Goal: Task Accomplishment & Management: Use online tool/utility

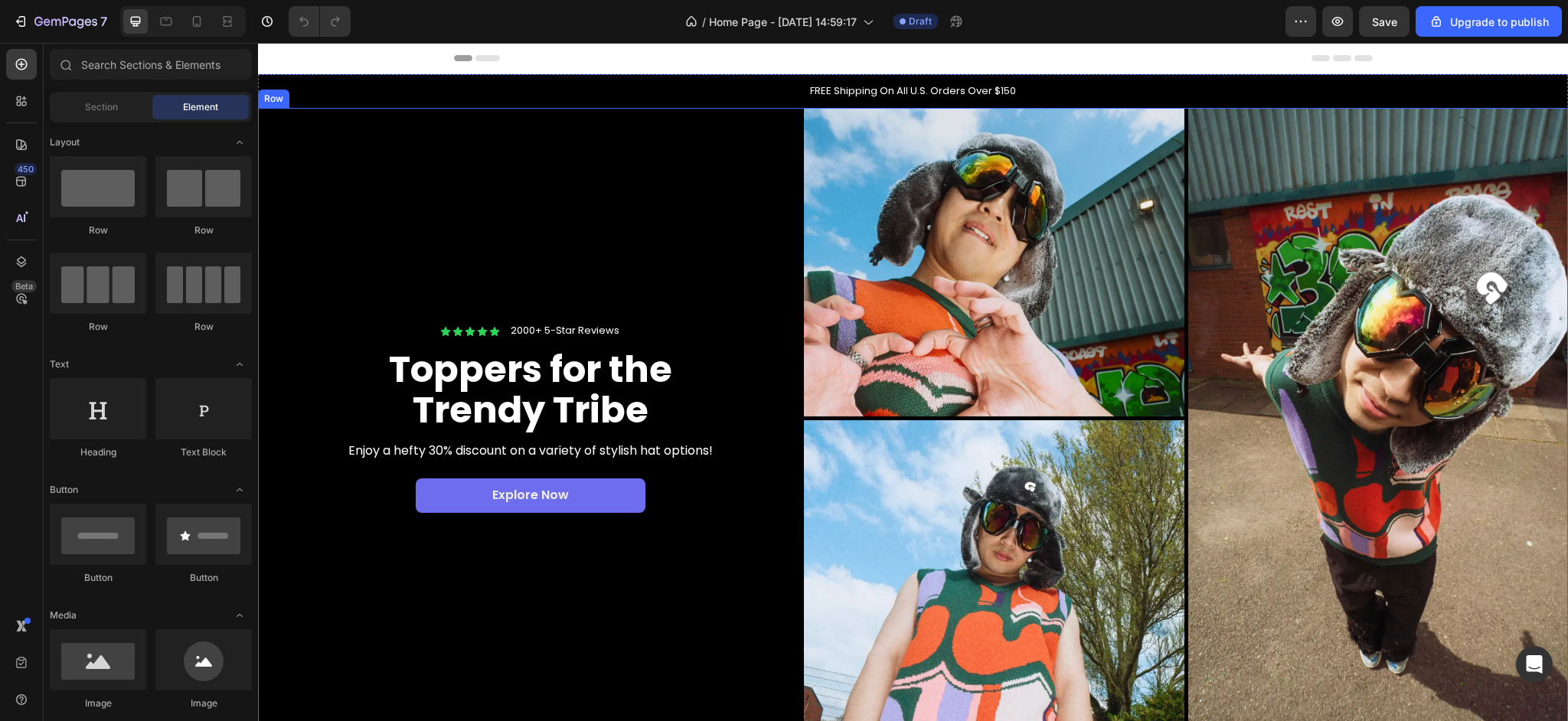
drag, startPoint x: 688, startPoint y: 242, endPoint x: 698, endPoint y: 244, distance: 10.2
click at [689, 243] on div "Icon Icon Icon Icon Icon Icon List 2000+ 5-Star Reviews Text Block Row Toppers …" at bounding box center [531, 418] width 546 height 621
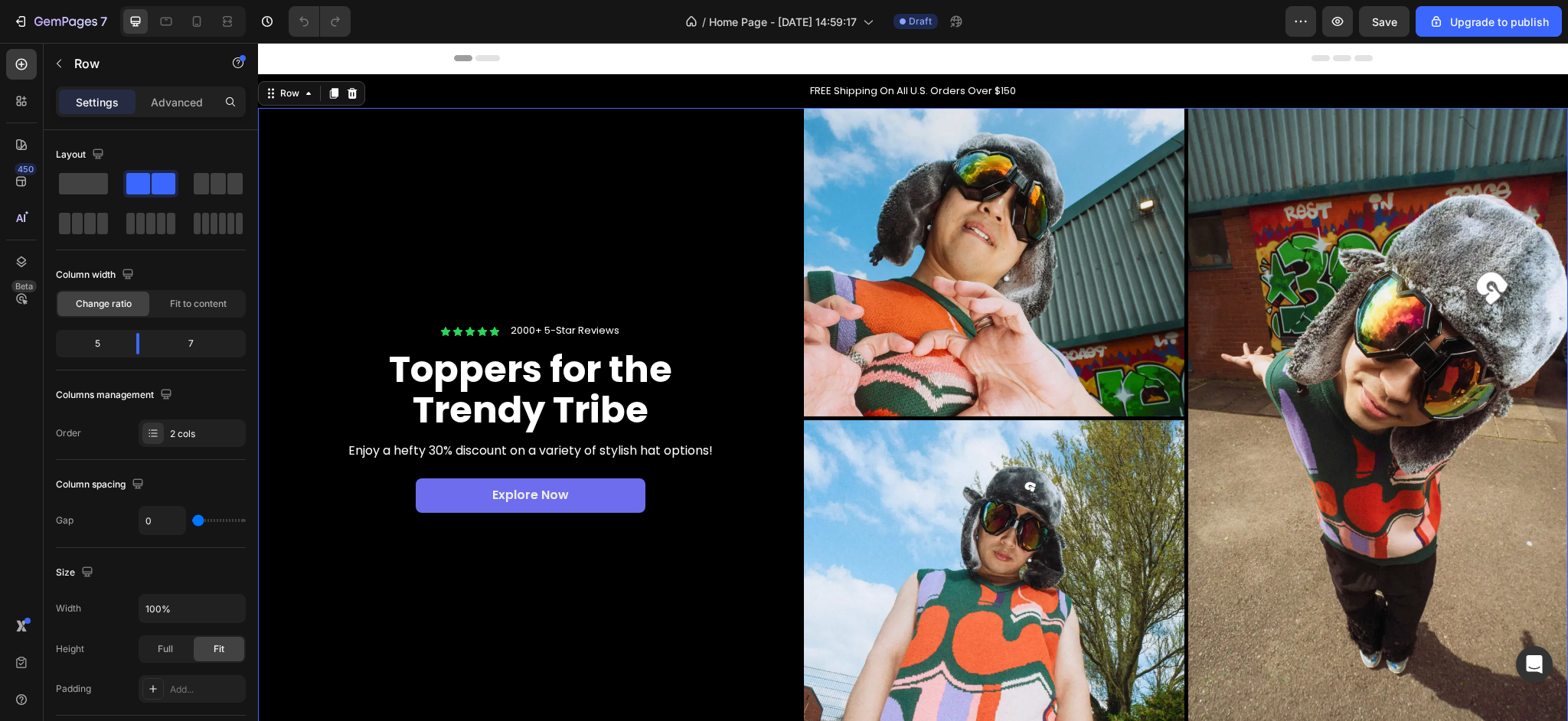
click at [863, 235] on img at bounding box center [1186, 418] width 764 height 621
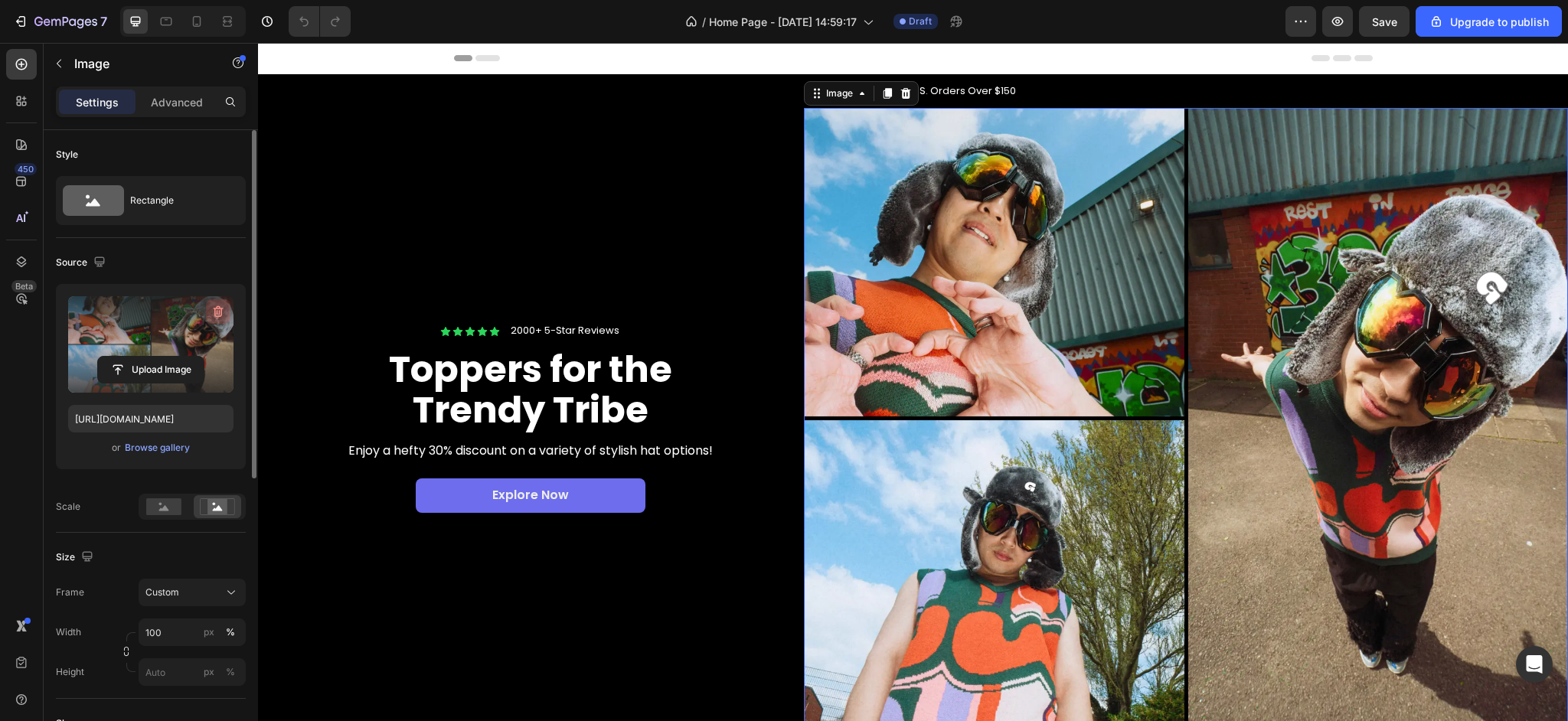
click at [217, 315] on icon "button" at bounding box center [218, 311] width 15 height 15
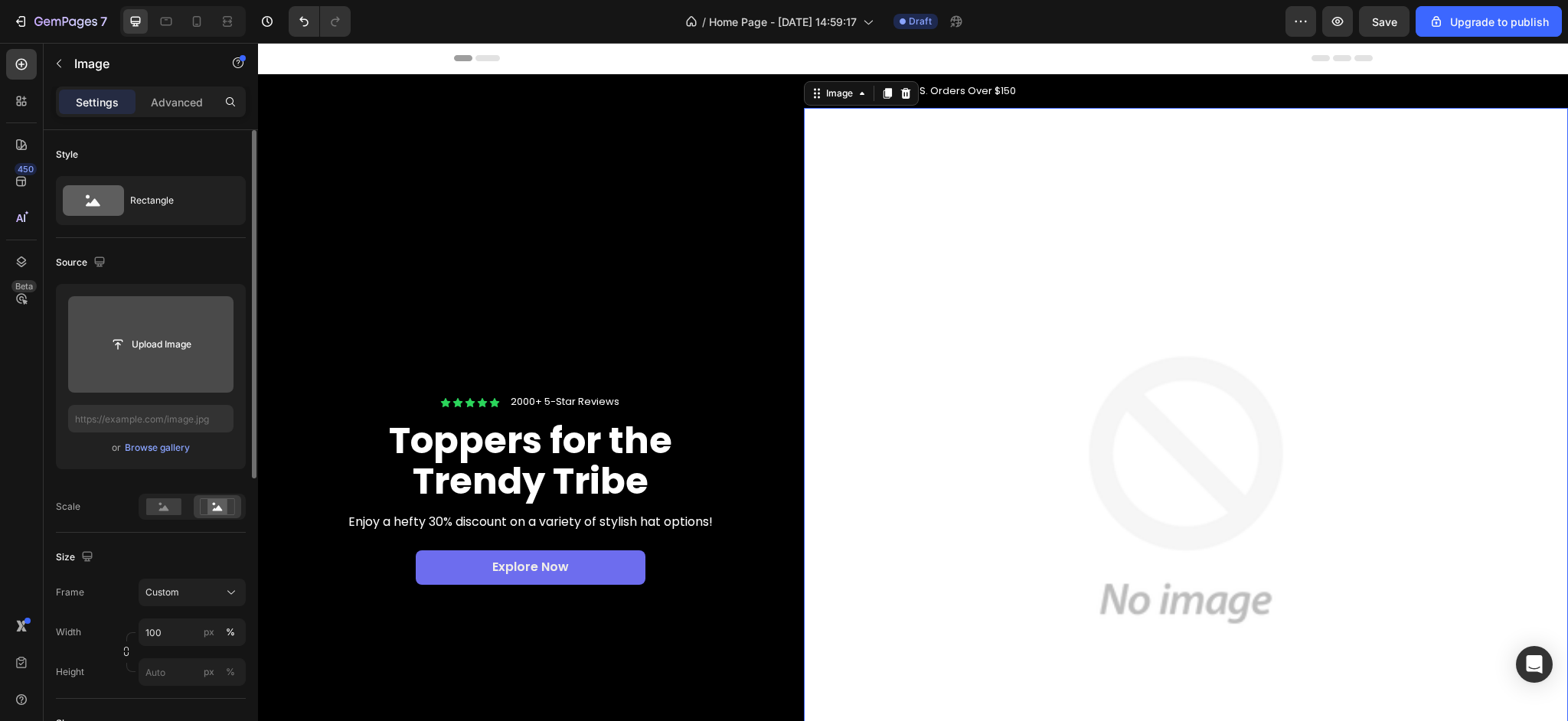
click at [902, 374] on img at bounding box center [1186, 490] width 764 height 764
click at [240, 595] on button "Custom" at bounding box center [193, 592] width 107 height 28
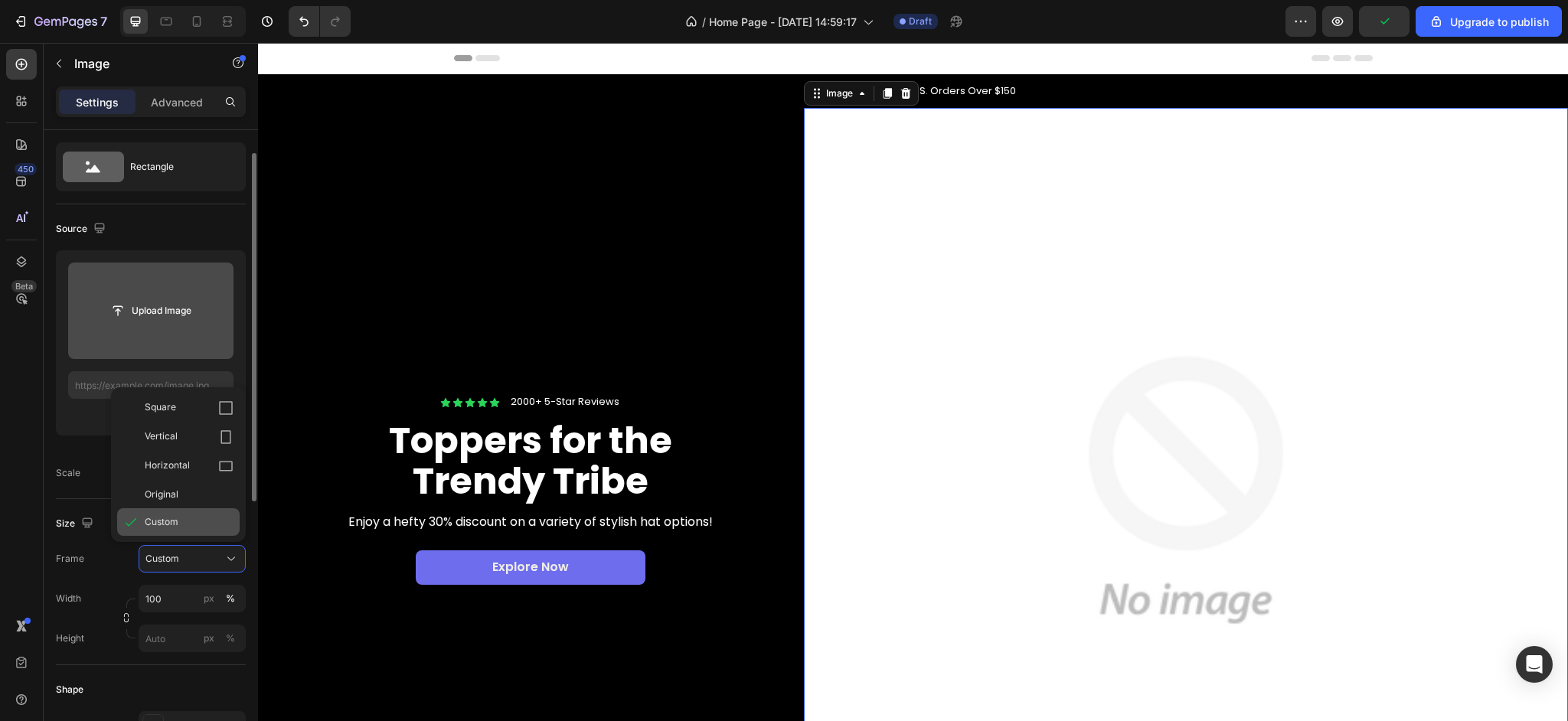
scroll to position [37, 0]
click at [184, 494] on div "Original" at bounding box center [189, 491] width 89 height 13
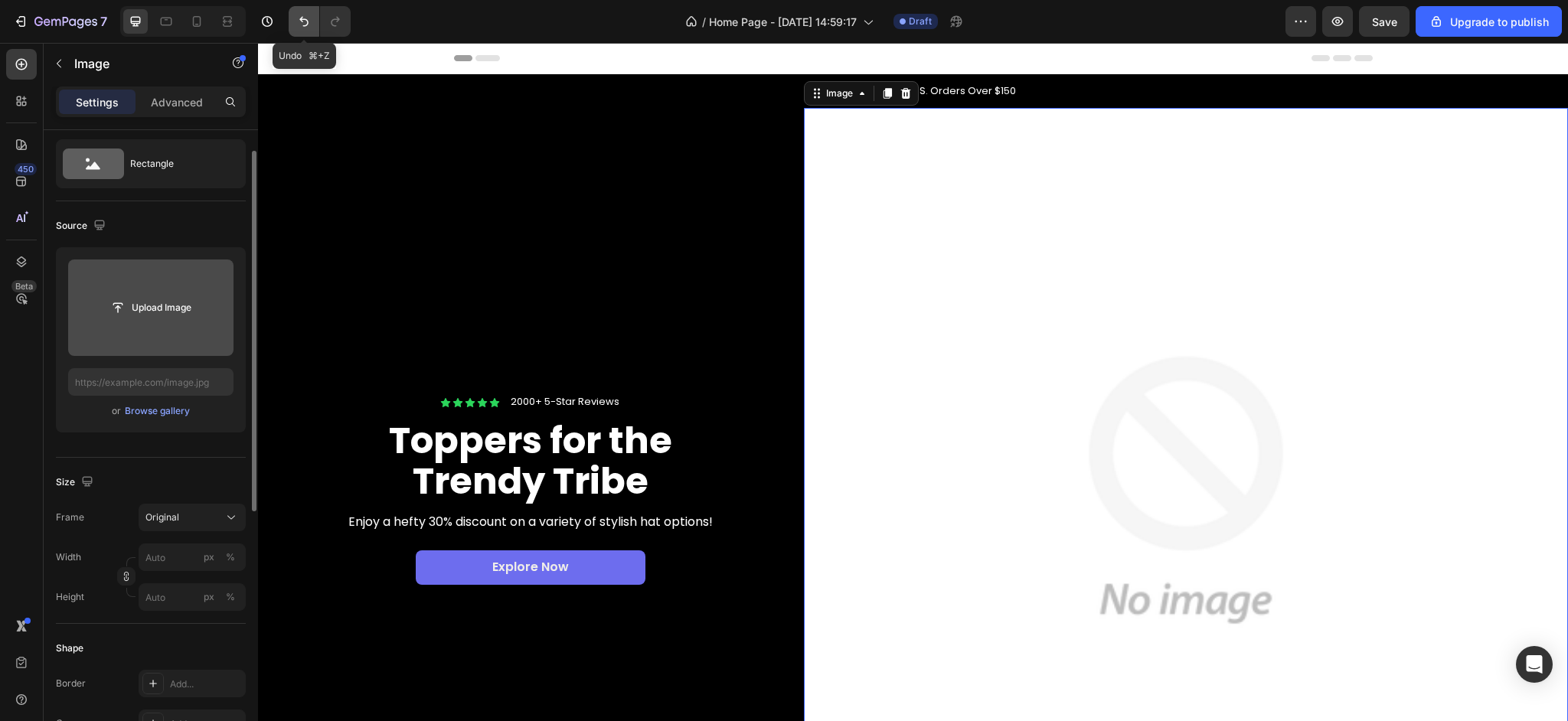
click at [295, 23] on button "Undo/Redo" at bounding box center [304, 21] width 31 height 31
type input "100"
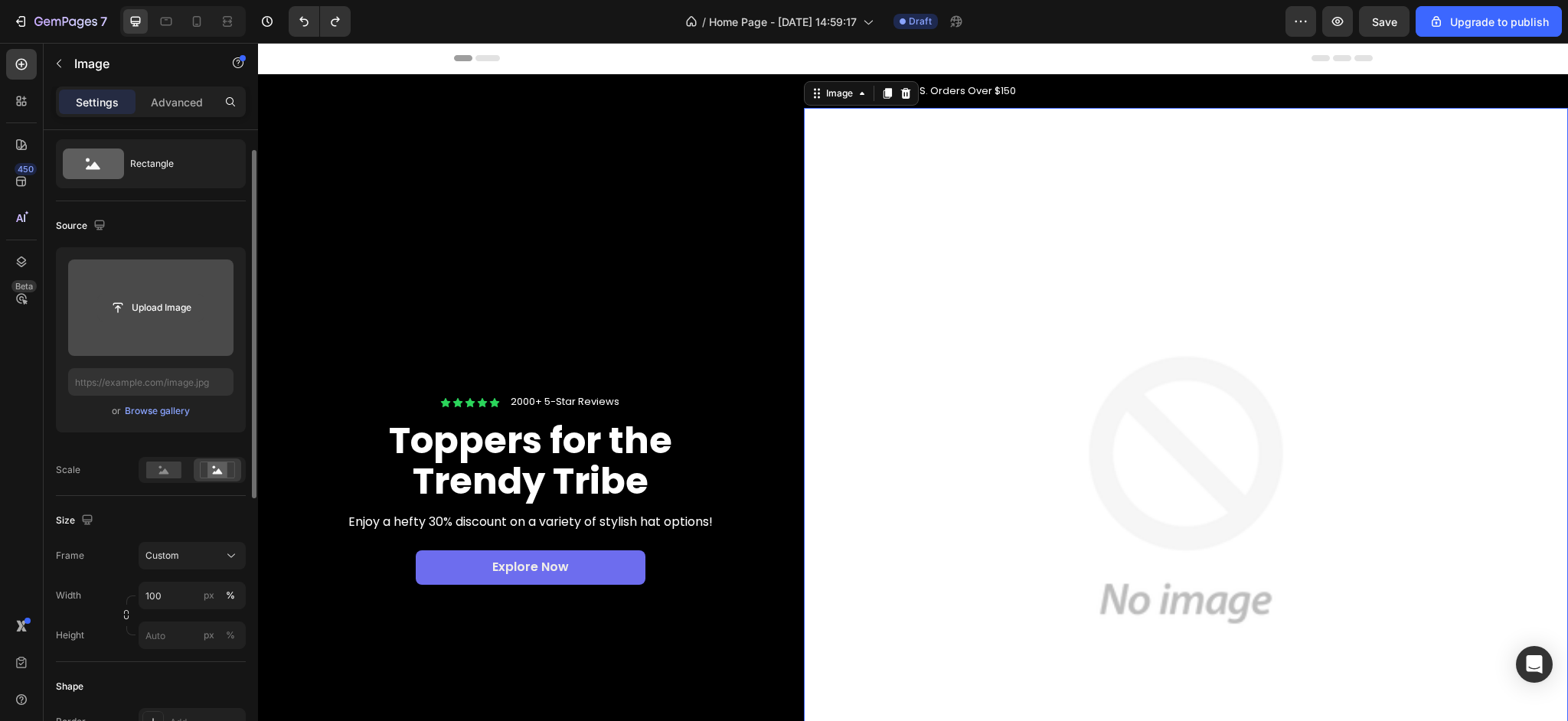
click at [172, 298] on input "file" at bounding box center [151, 308] width 106 height 26
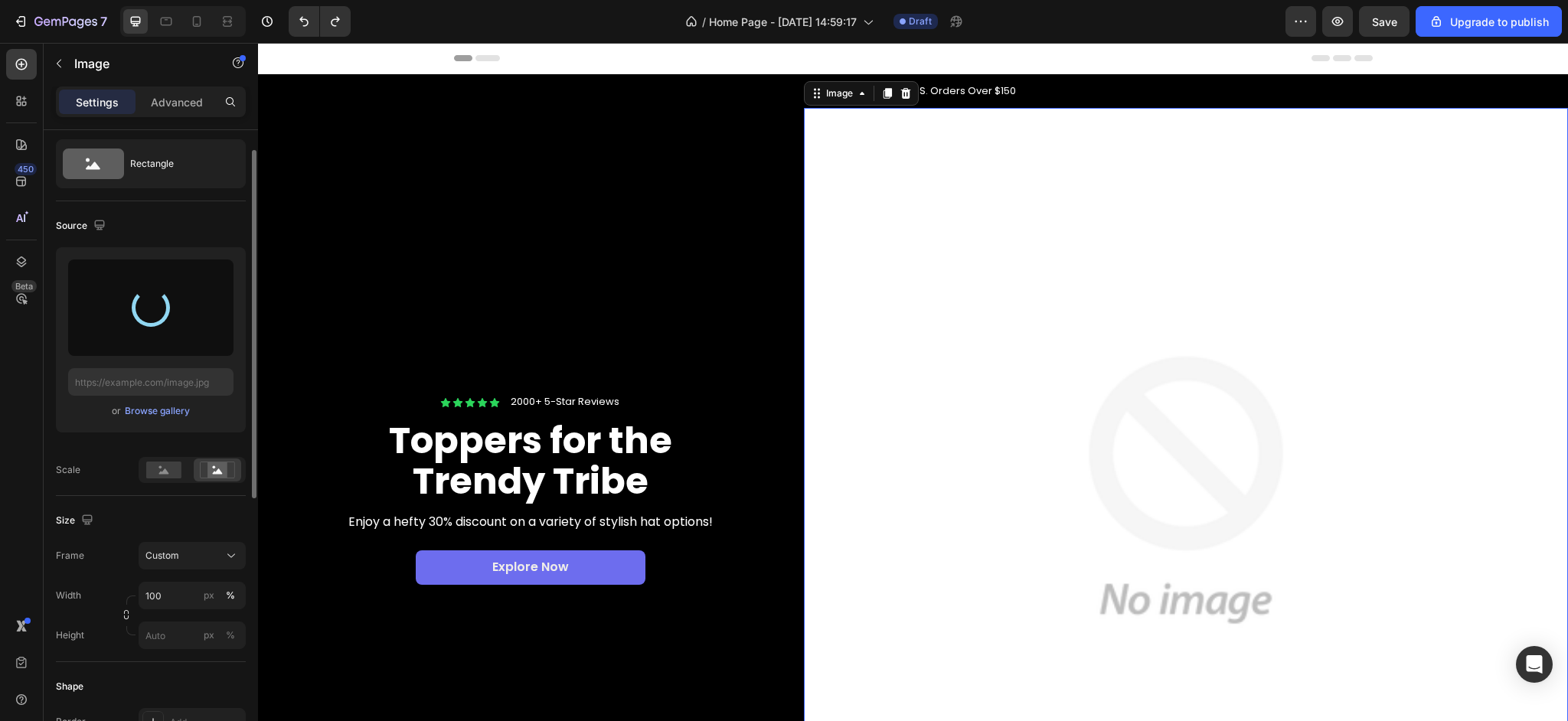
type input "https://cdn.shopify.com/s/files/1/0906/9799/0480/files/gempages_577473969414734…"
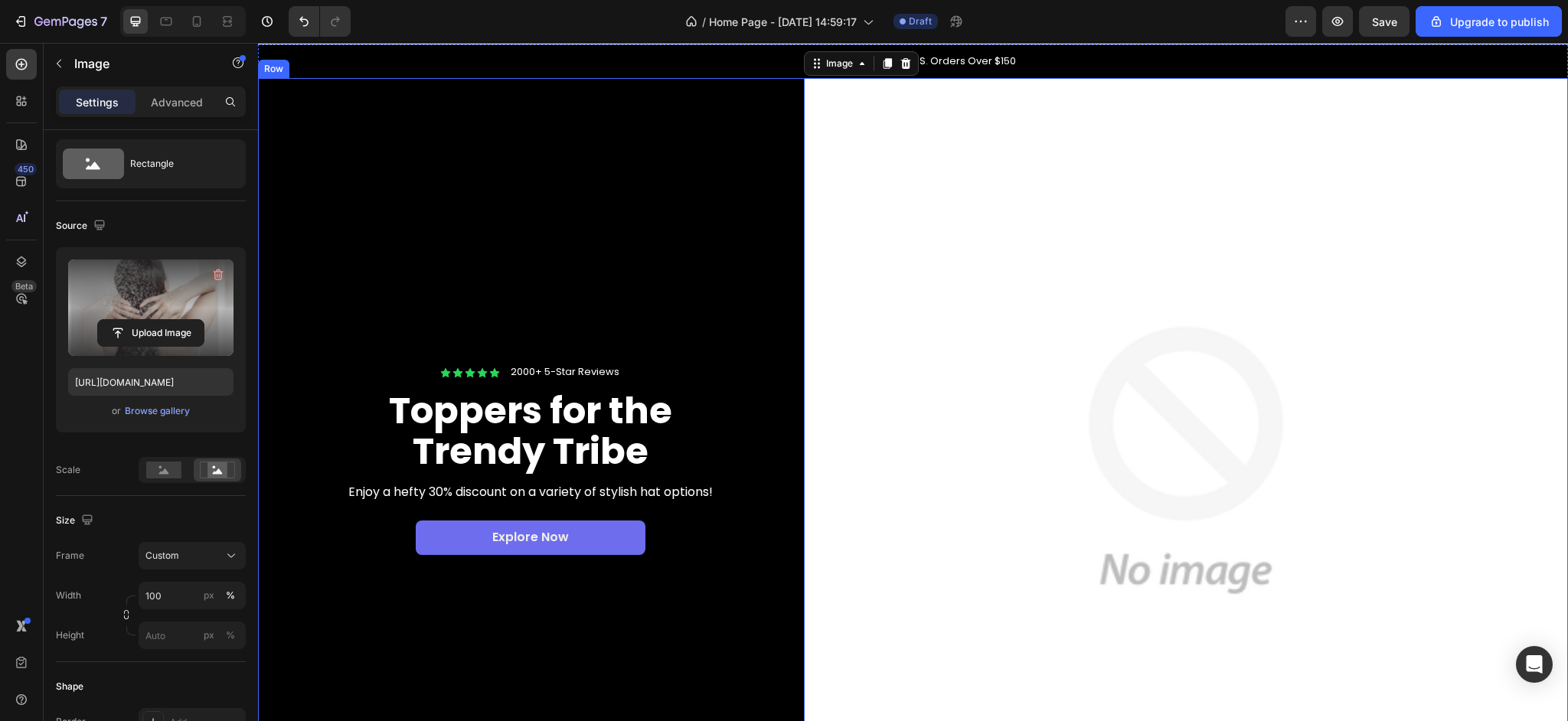
scroll to position [0, 0]
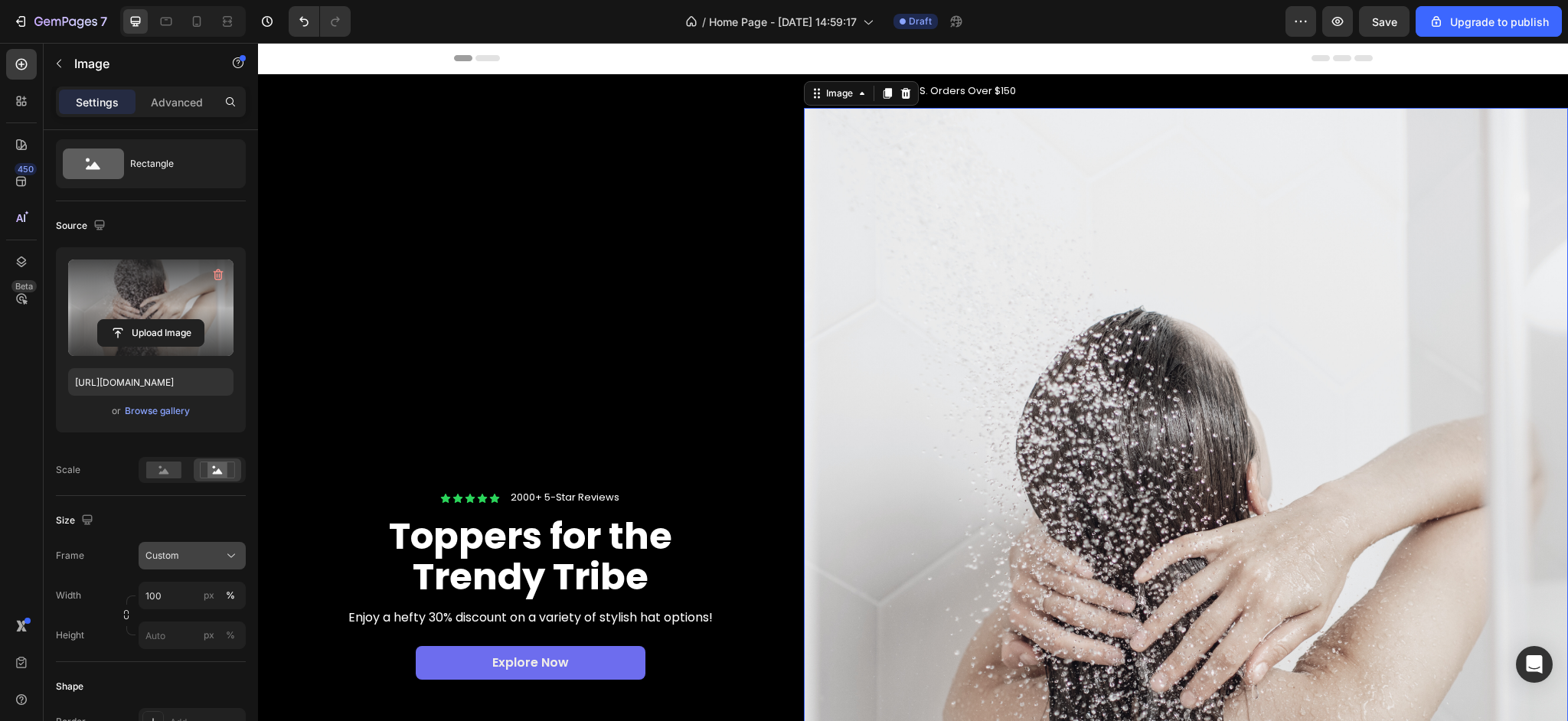
click at [211, 551] on div "Custom" at bounding box center [182, 555] width 75 height 13
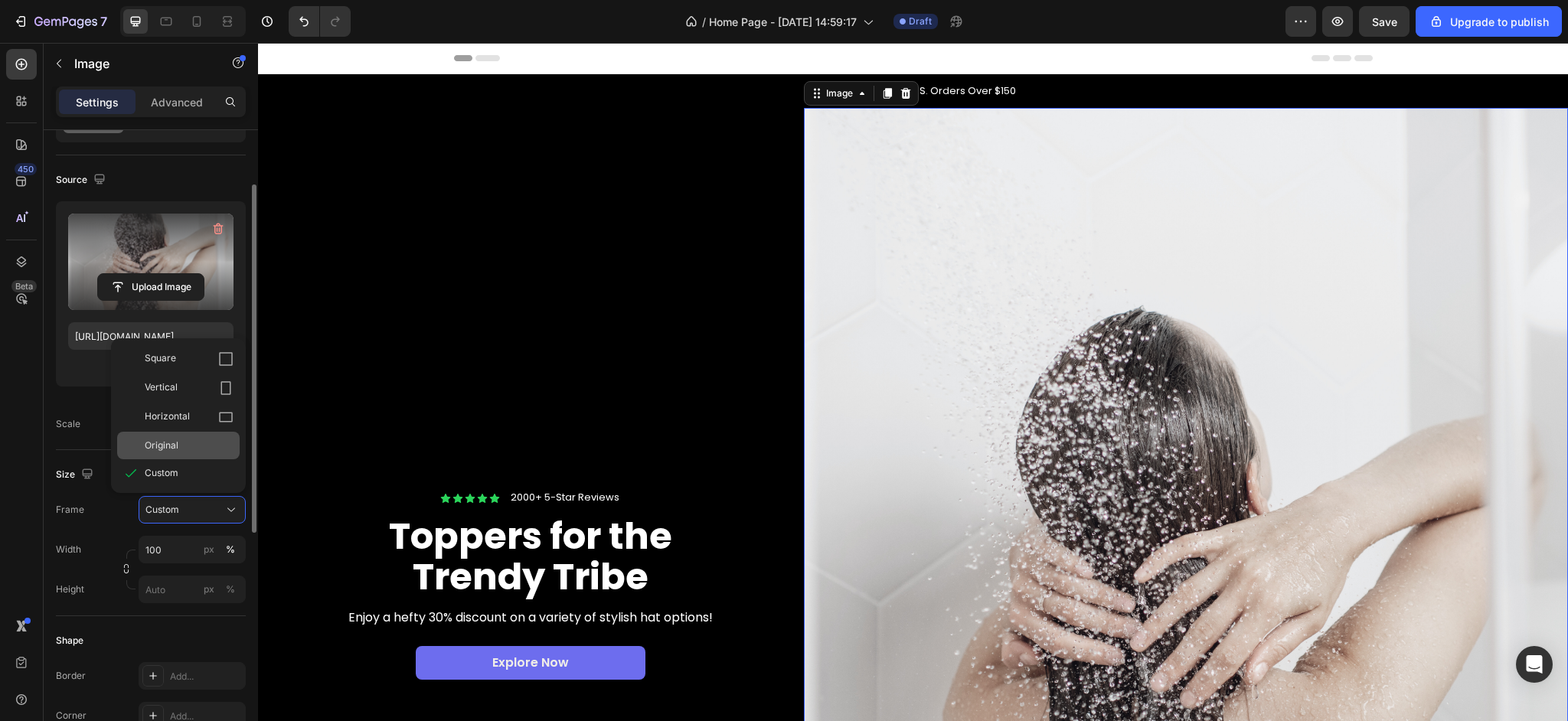
scroll to position [89, 0]
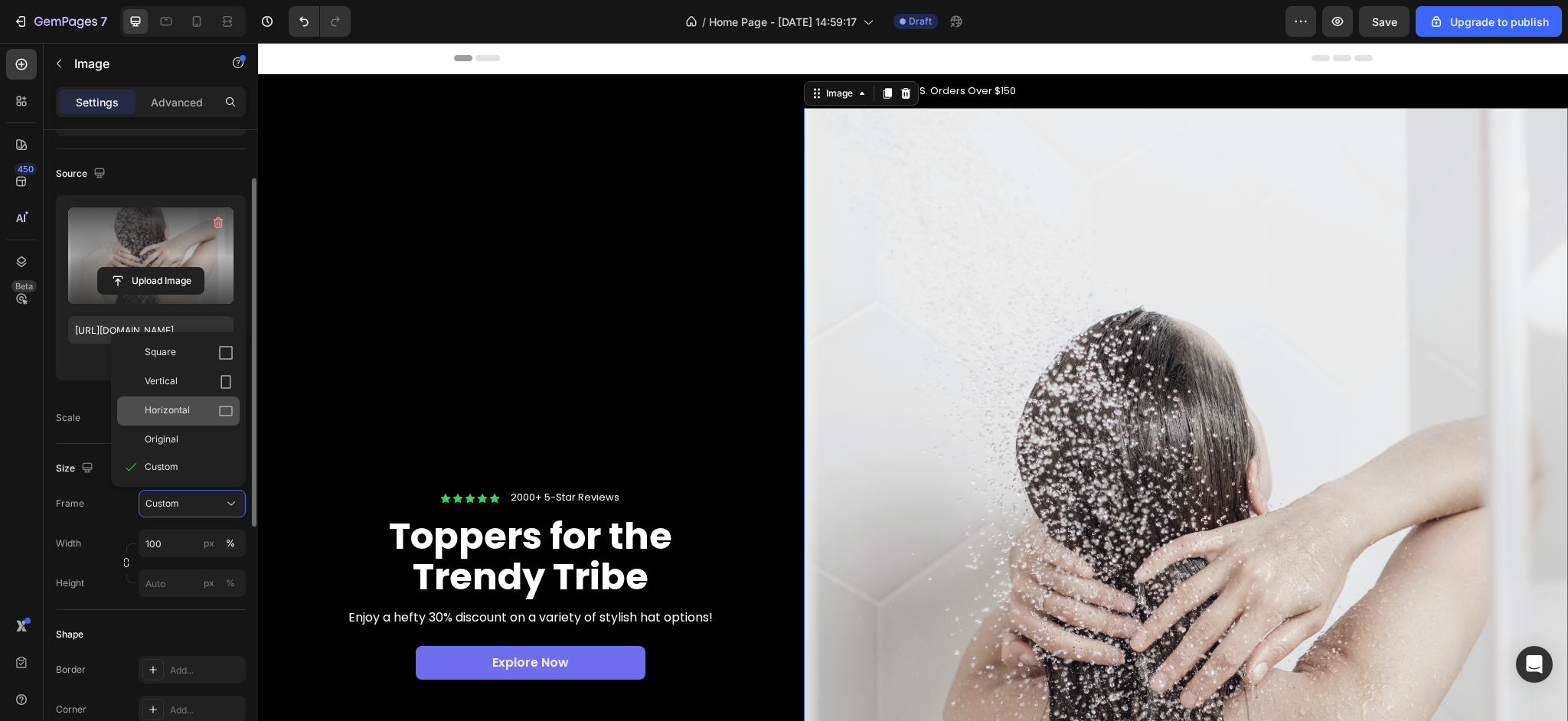
click at [201, 413] on div "Horizontal" at bounding box center [189, 410] width 89 height 15
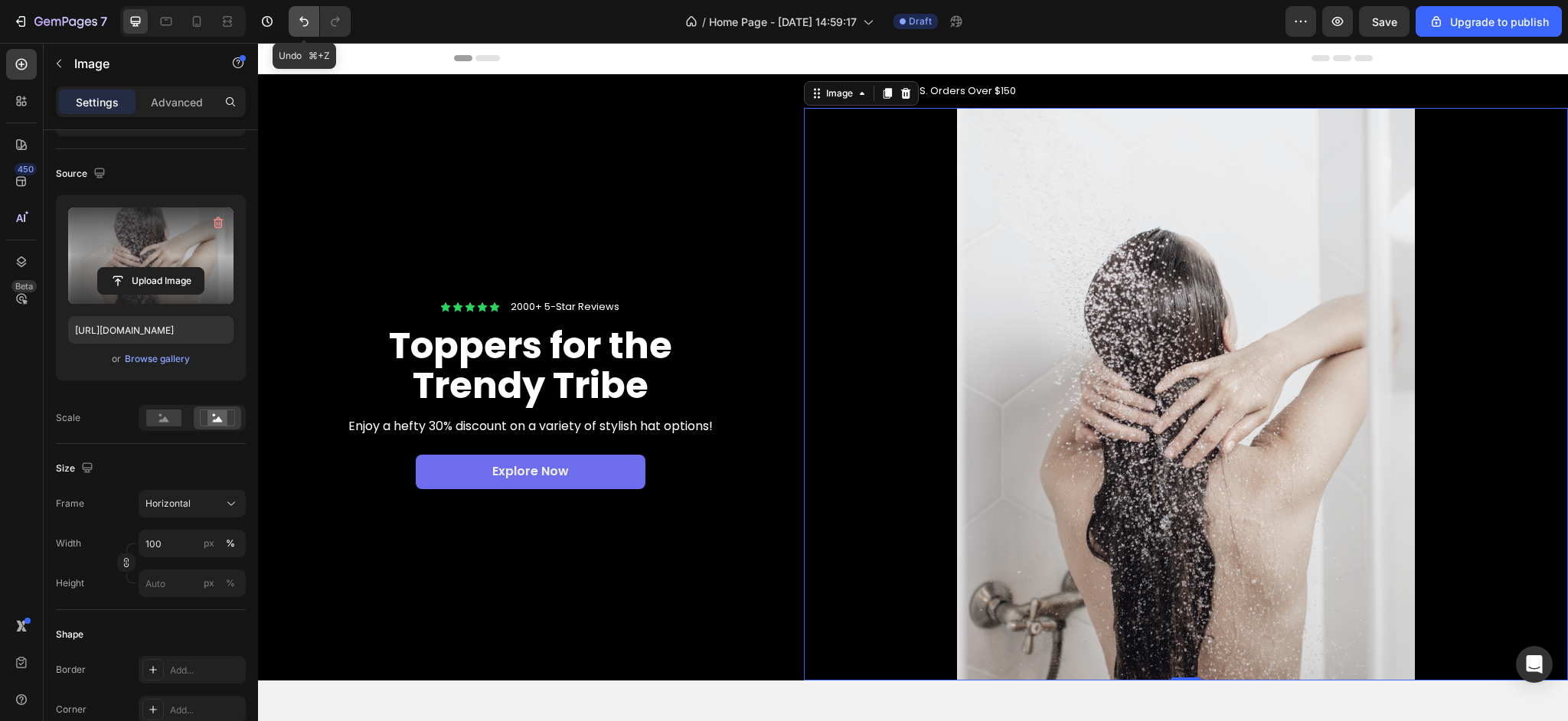
click at [305, 31] on button "Undo/Redo" at bounding box center [304, 21] width 31 height 31
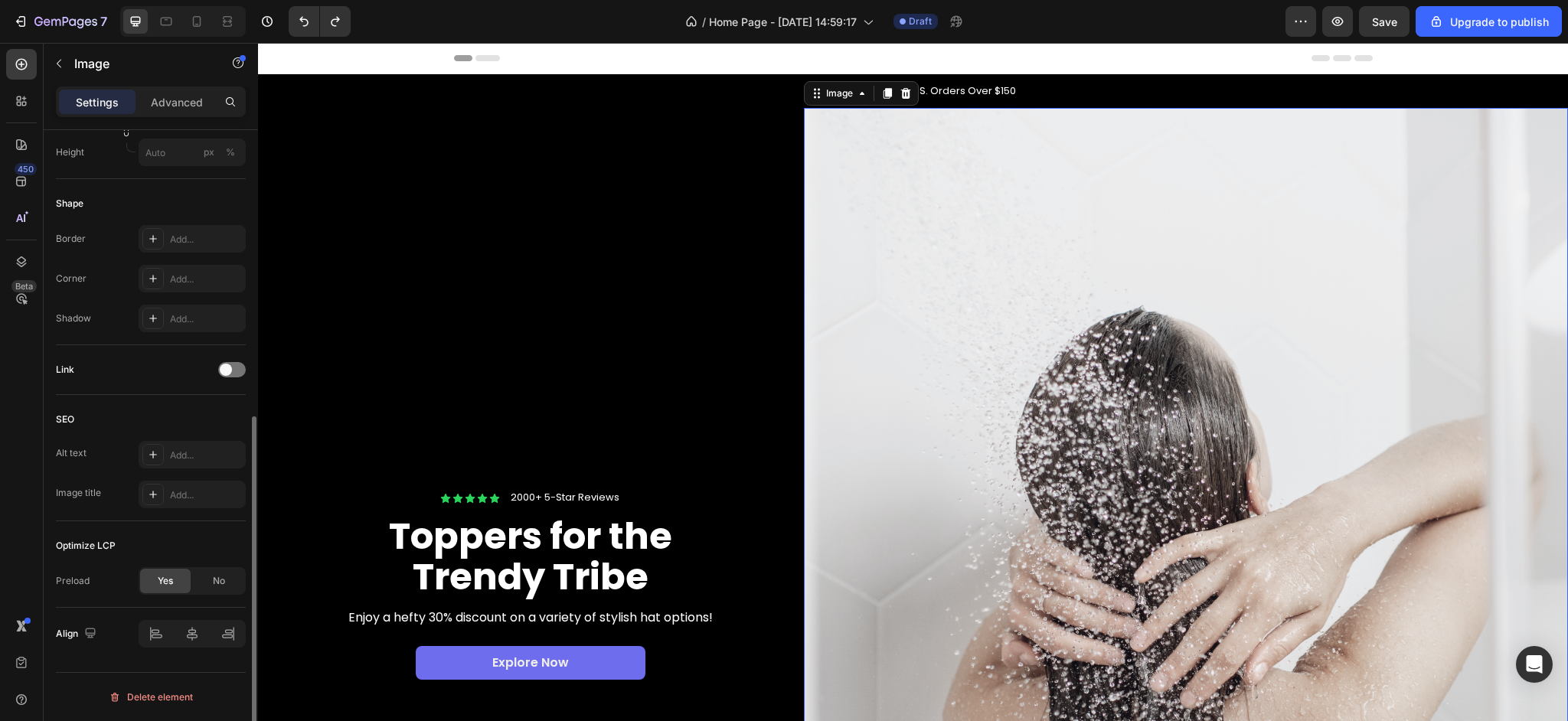
scroll to position [0, 0]
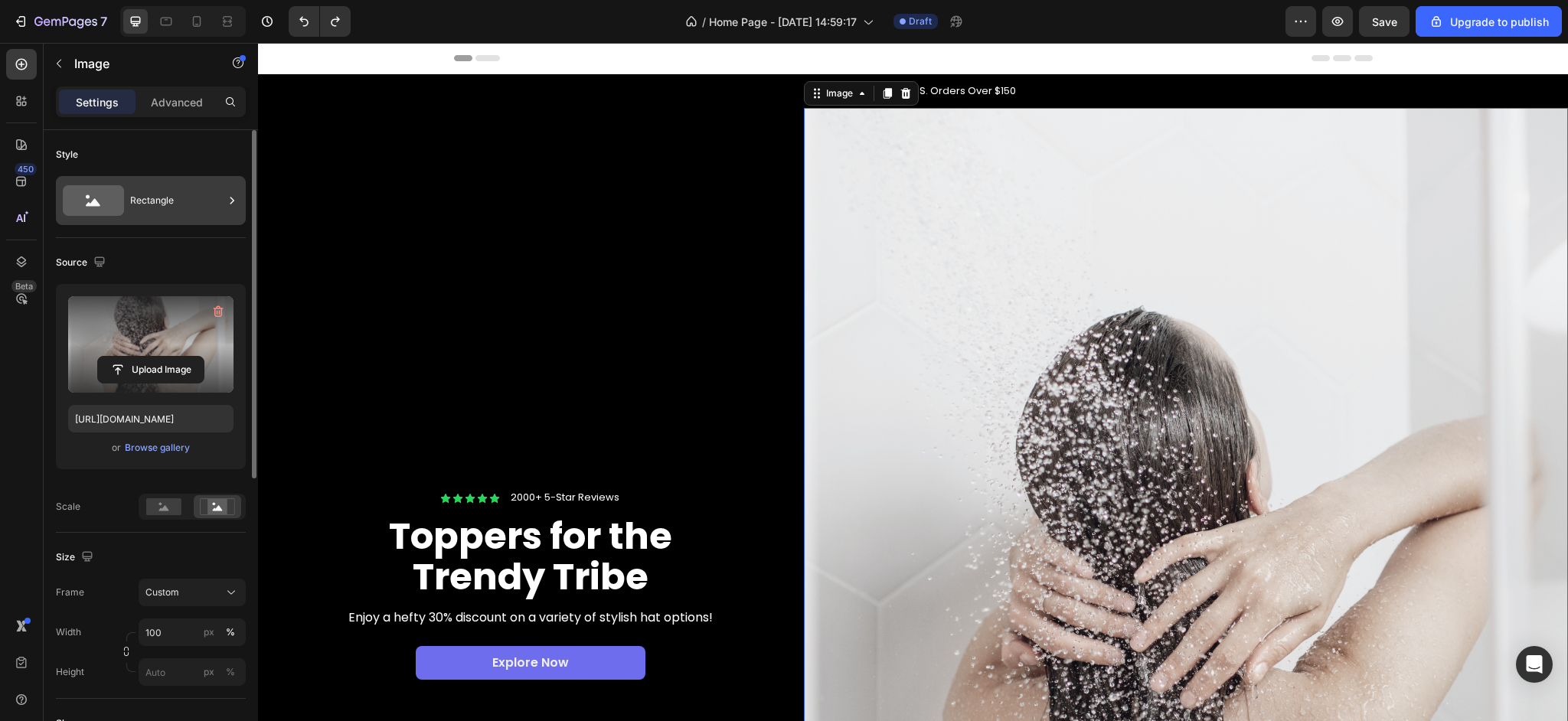
click at [141, 203] on div "Rectangle" at bounding box center [177, 200] width 93 height 35
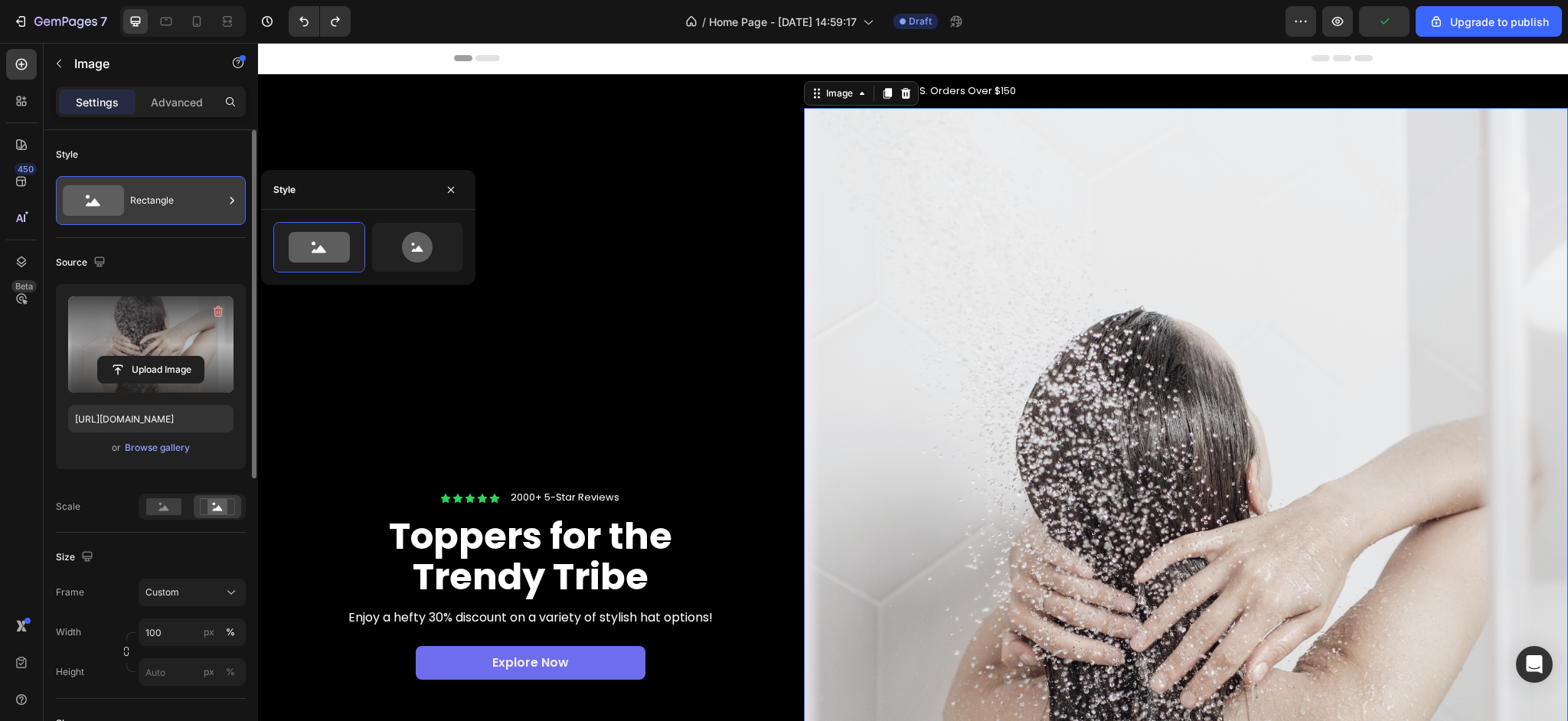
click at [141, 203] on div "Rectangle" at bounding box center [177, 200] width 93 height 35
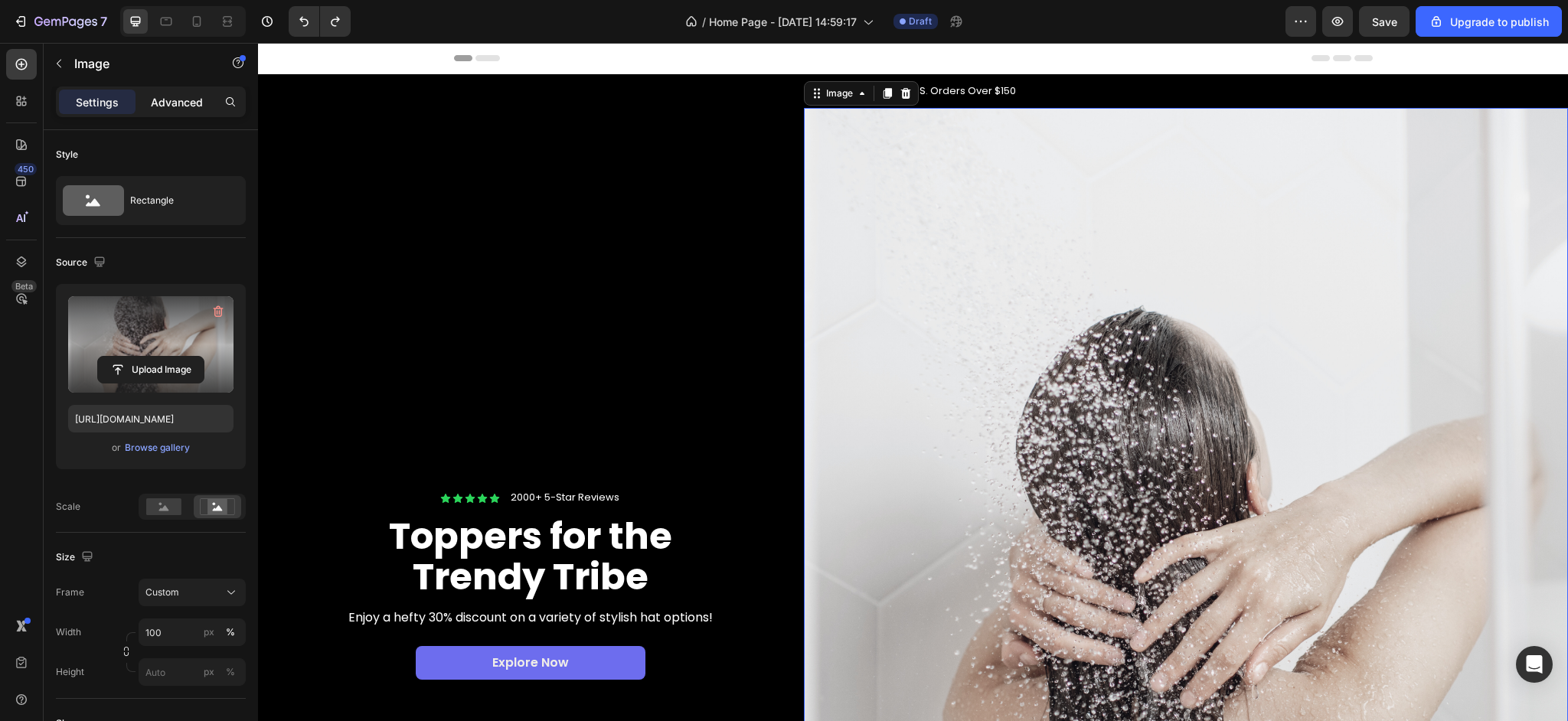
click at [169, 106] on p "Advanced" at bounding box center [177, 102] width 52 height 16
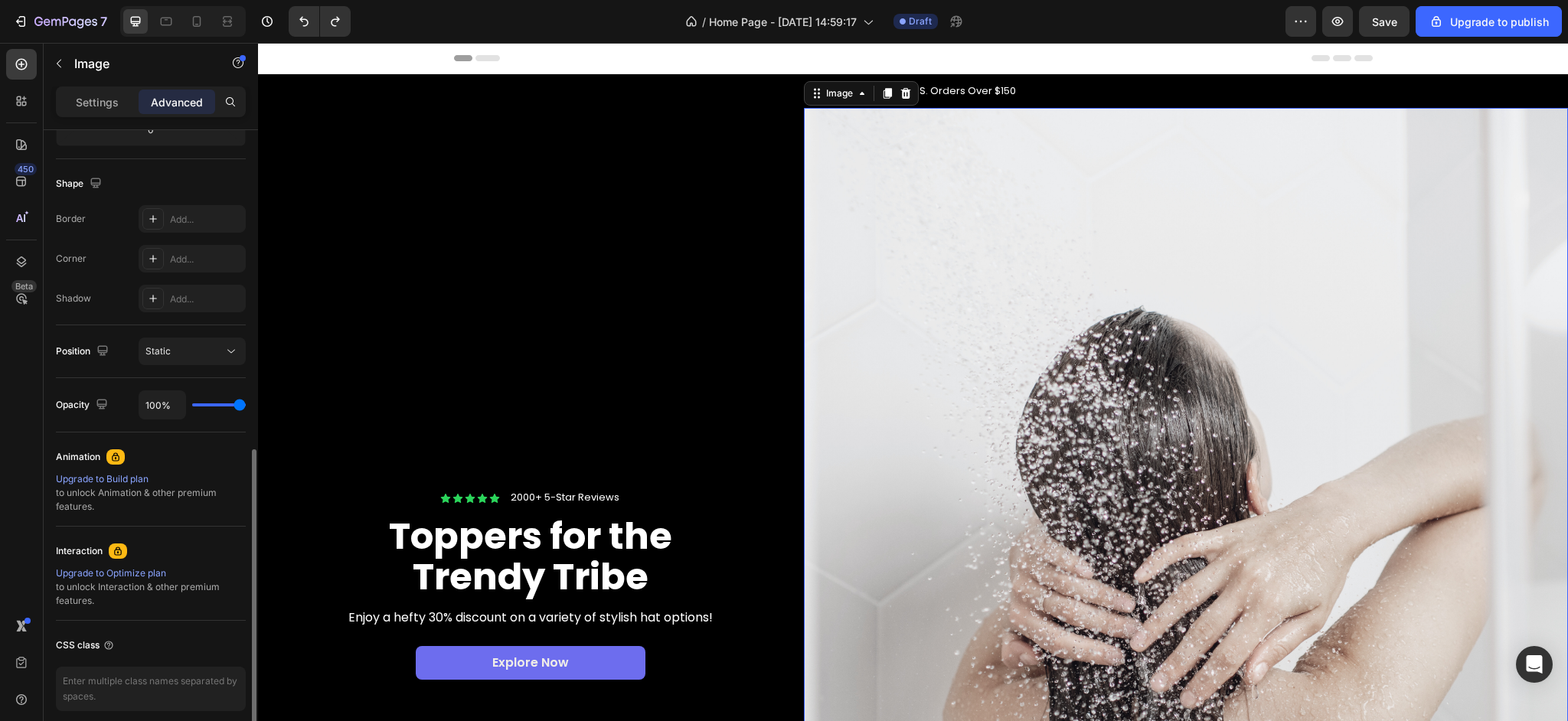
scroll to position [428, 0]
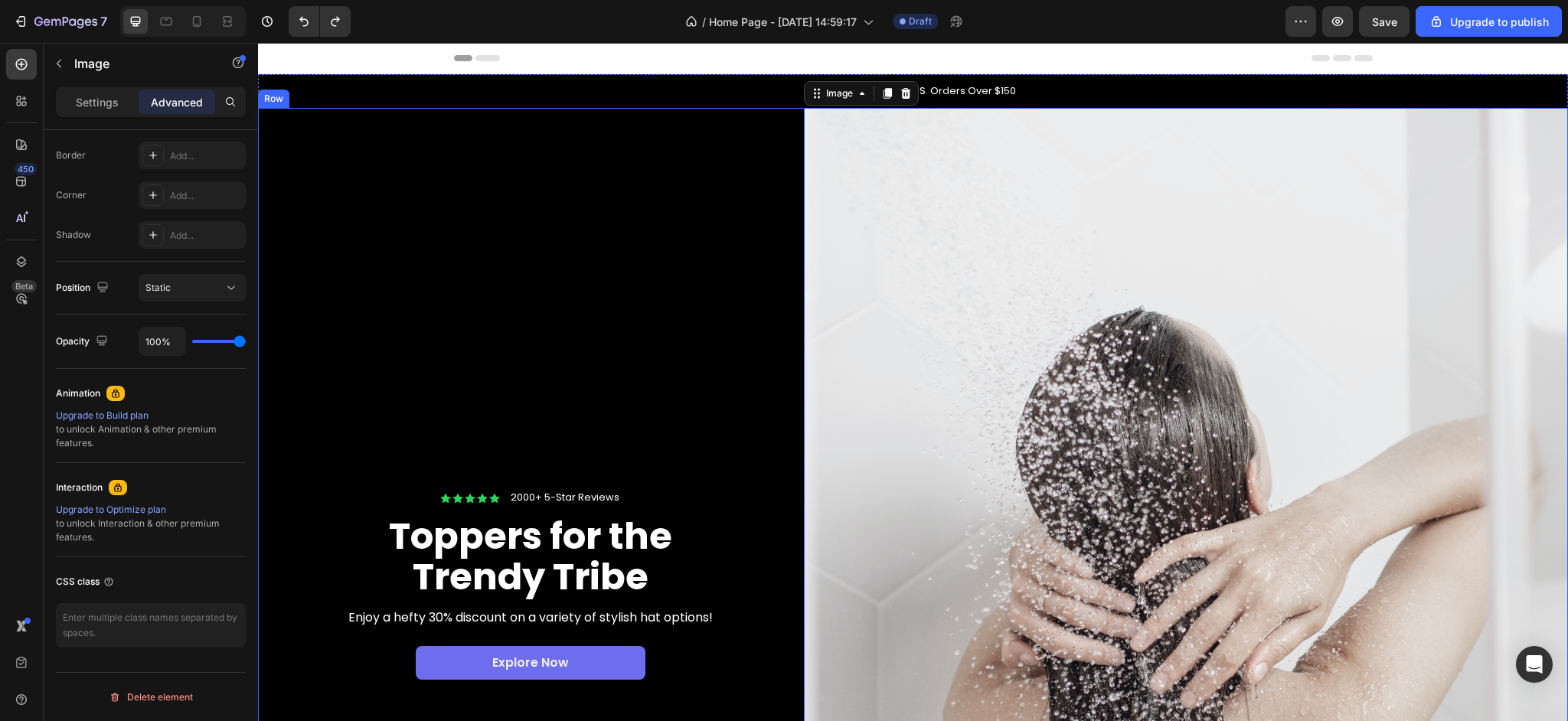
click at [493, 346] on div "Icon Icon Icon Icon Icon Icon List 2000+ 5-Star Reviews Text Block Row Toppers …" at bounding box center [531, 585] width 546 height 955
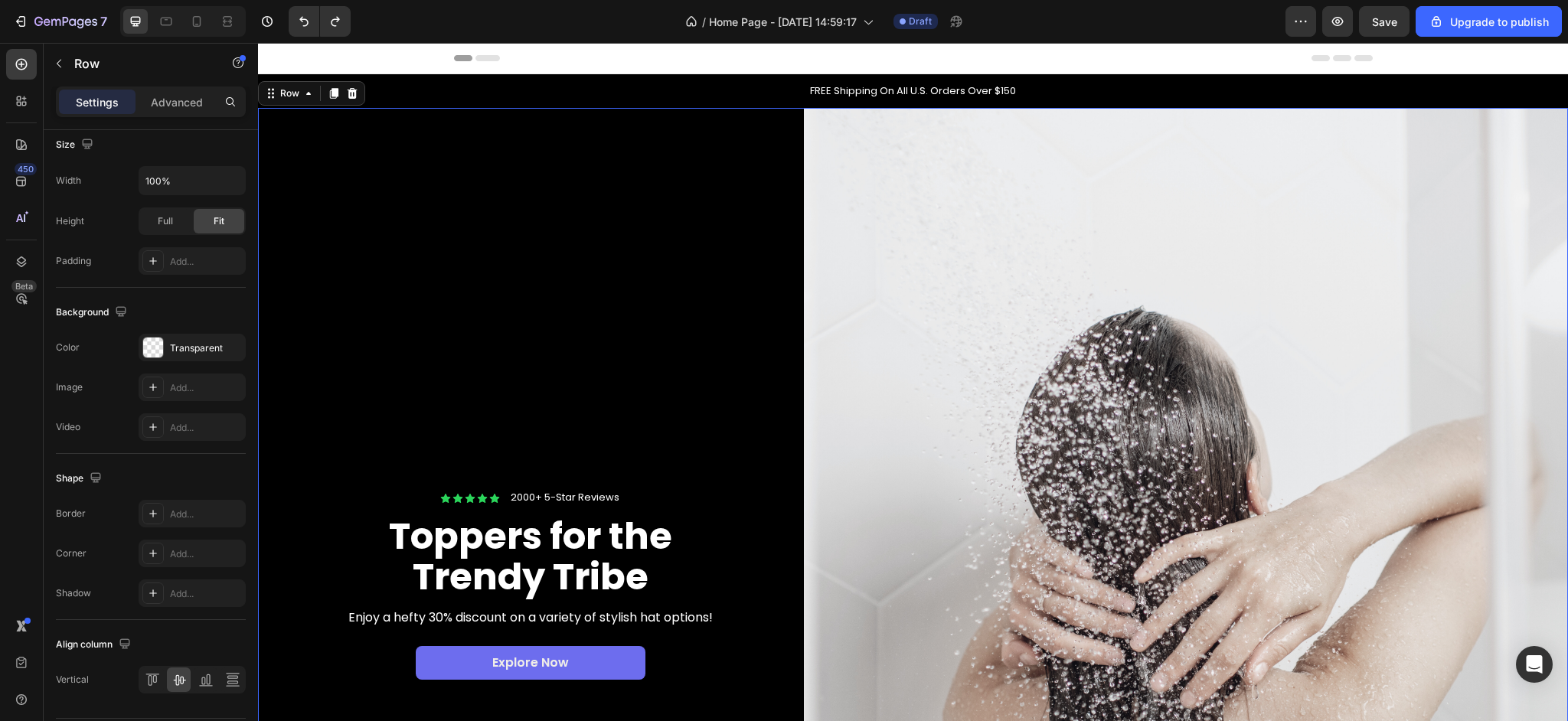
scroll to position [0, 0]
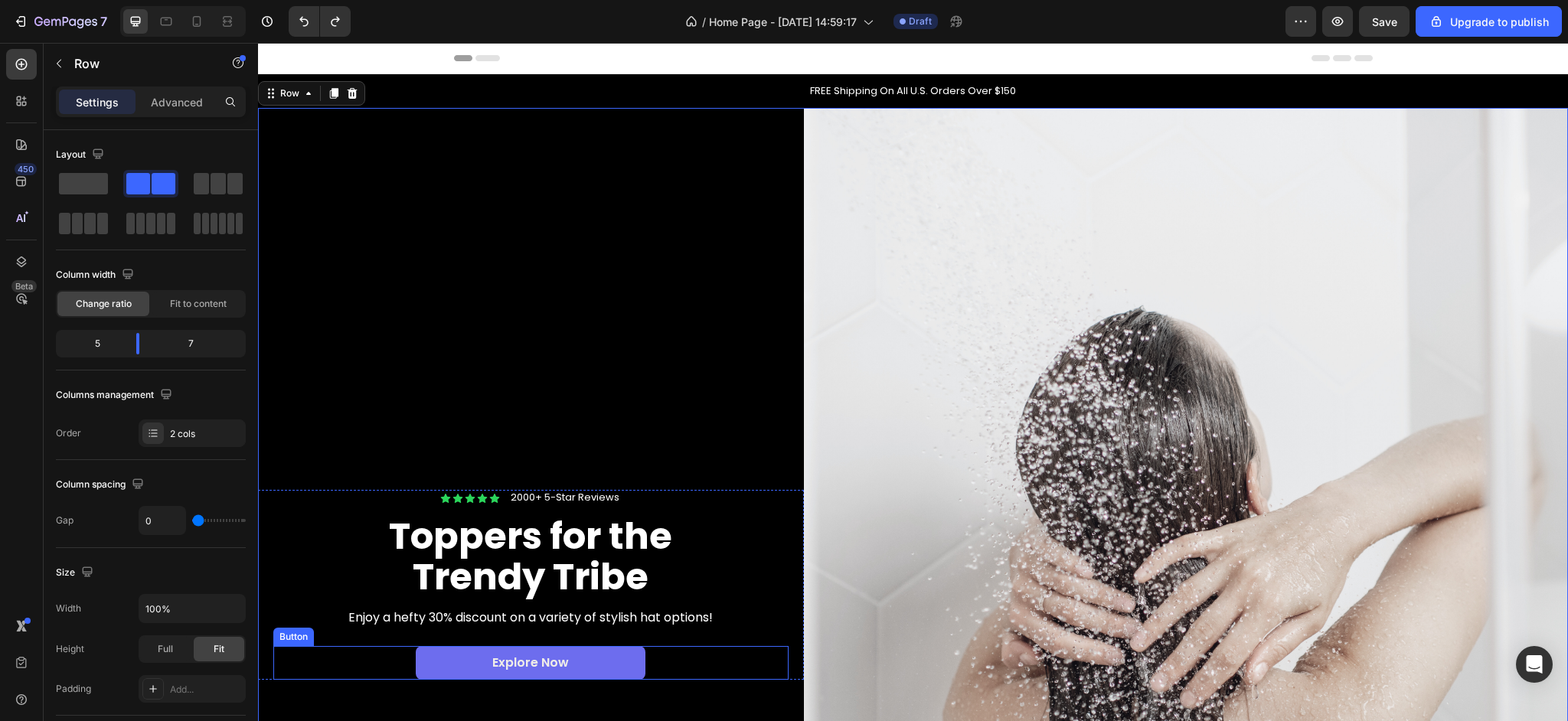
click at [732, 647] on div "Explore Now Button" at bounding box center [530, 663] width 515 height 35
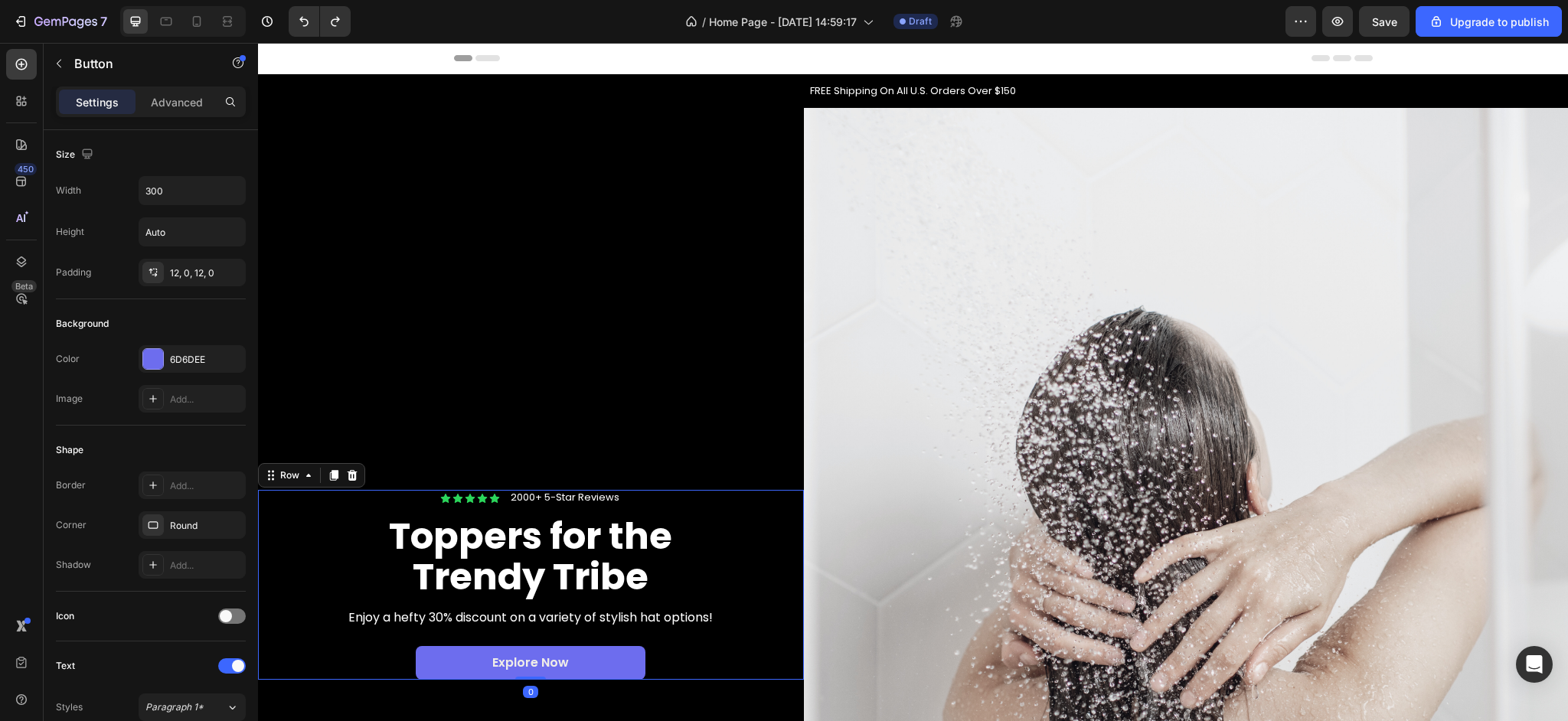
click at [755, 636] on div "Icon Icon Icon Icon Icon Icon List 2000+ 5-Star Reviews Text Block Row Toppers …" at bounding box center [530, 585] width 515 height 190
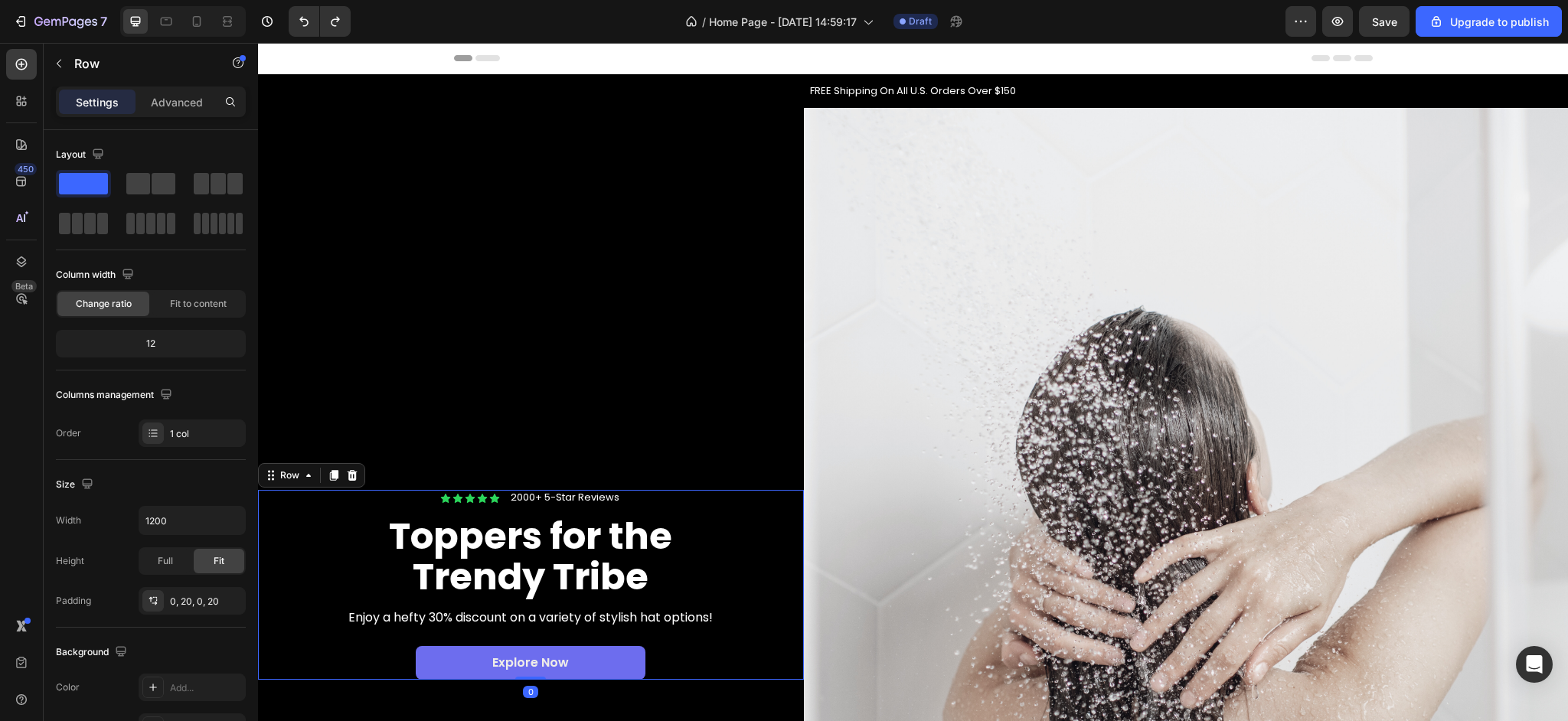
scroll to position [4, 0]
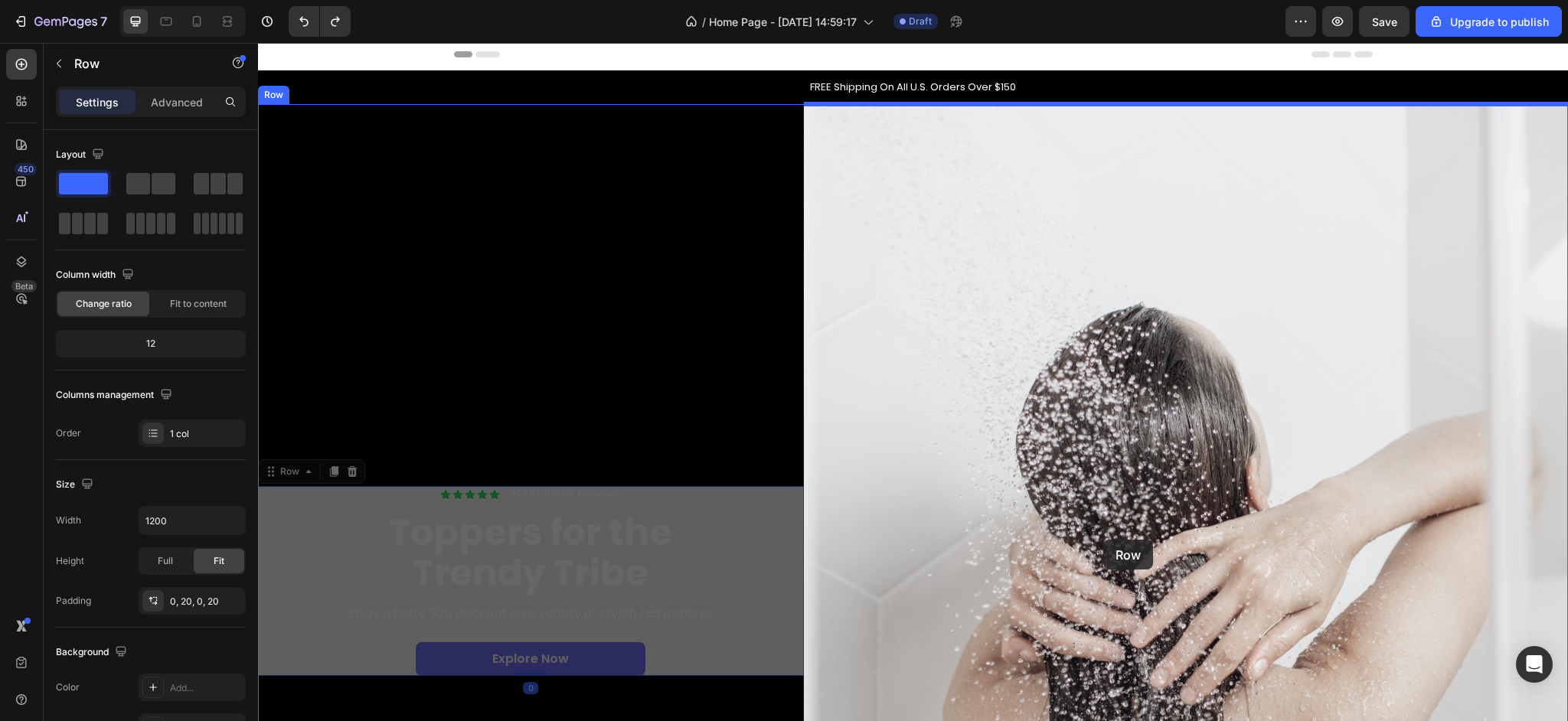
drag, startPoint x: 745, startPoint y: 631, endPoint x: 1103, endPoint y: 540, distance: 369.4
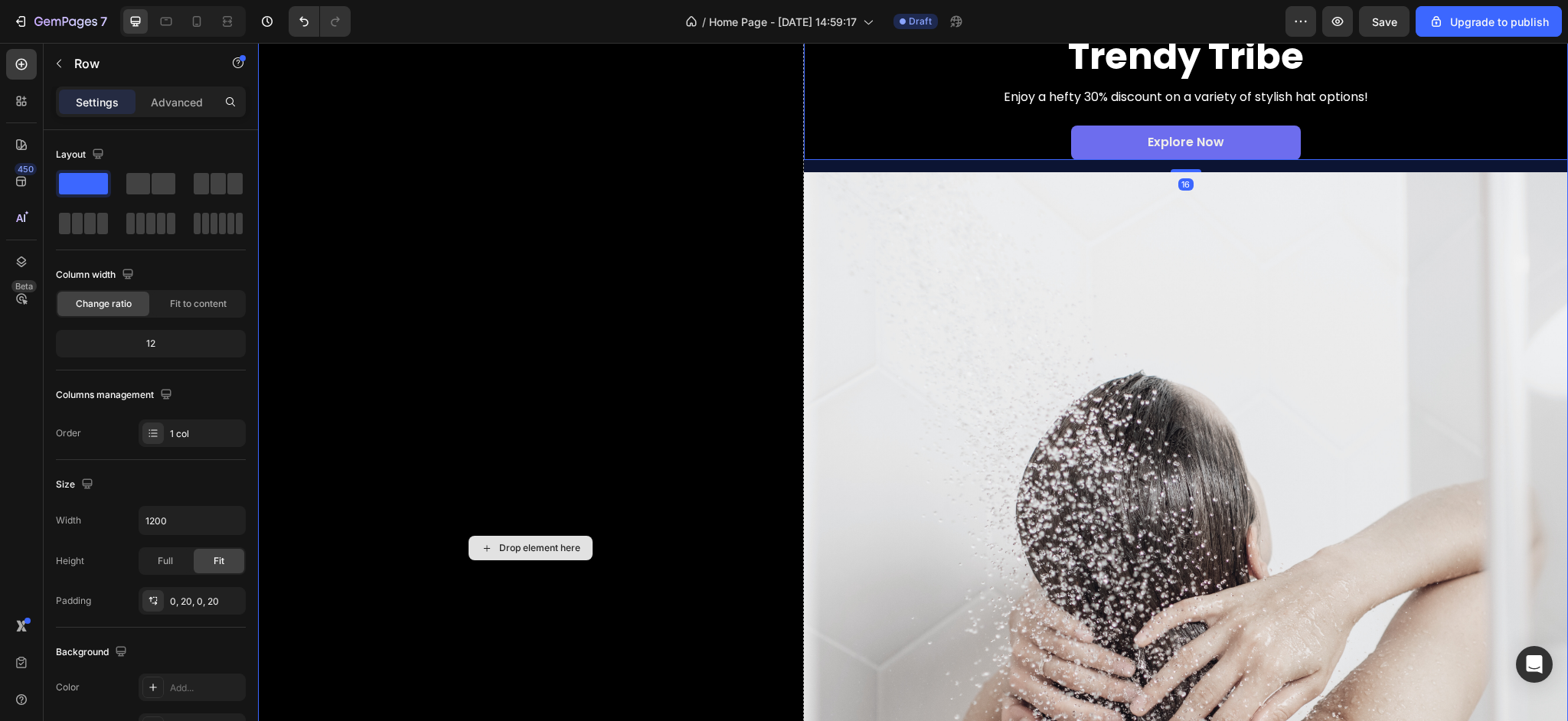
scroll to position [166, 0]
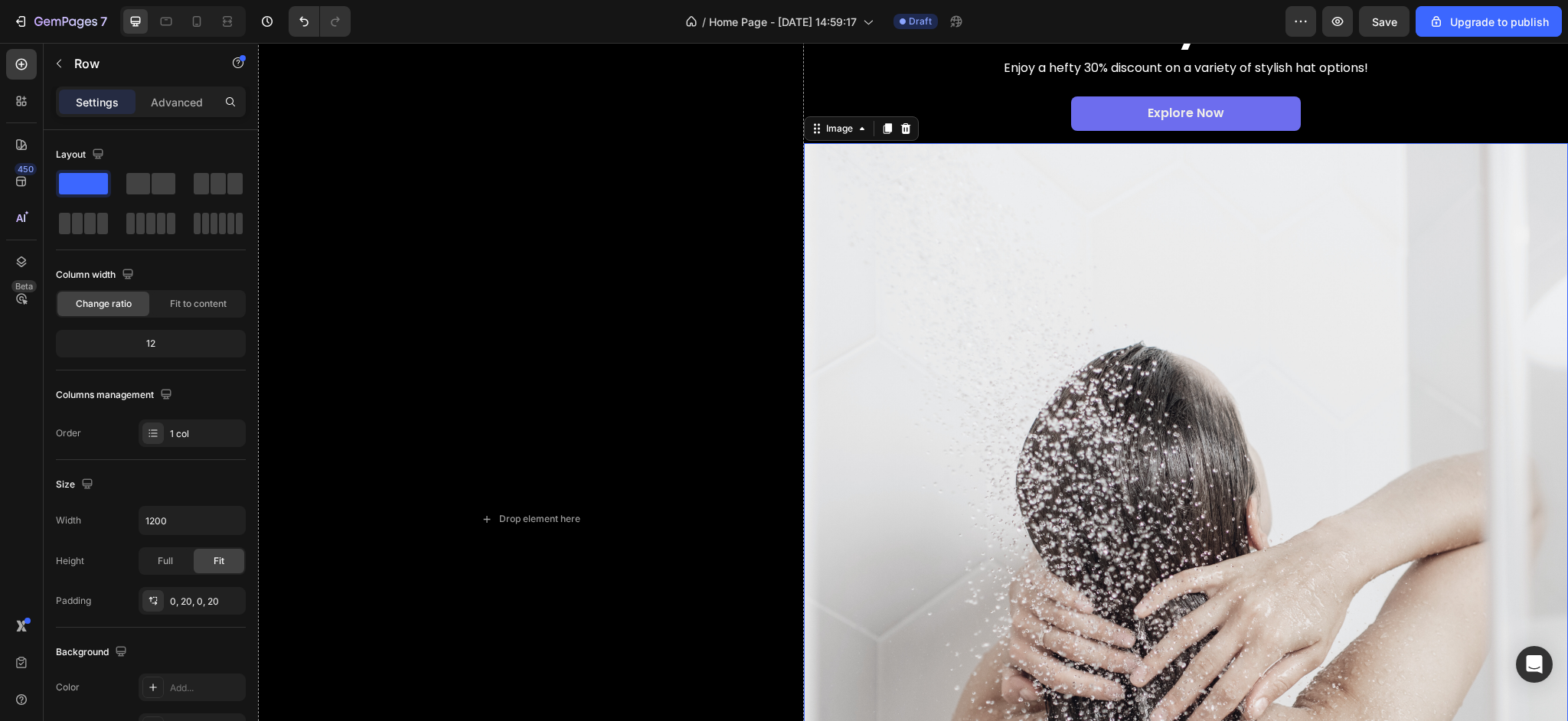
click at [964, 485] on img at bounding box center [1186, 620] width 764 height 955
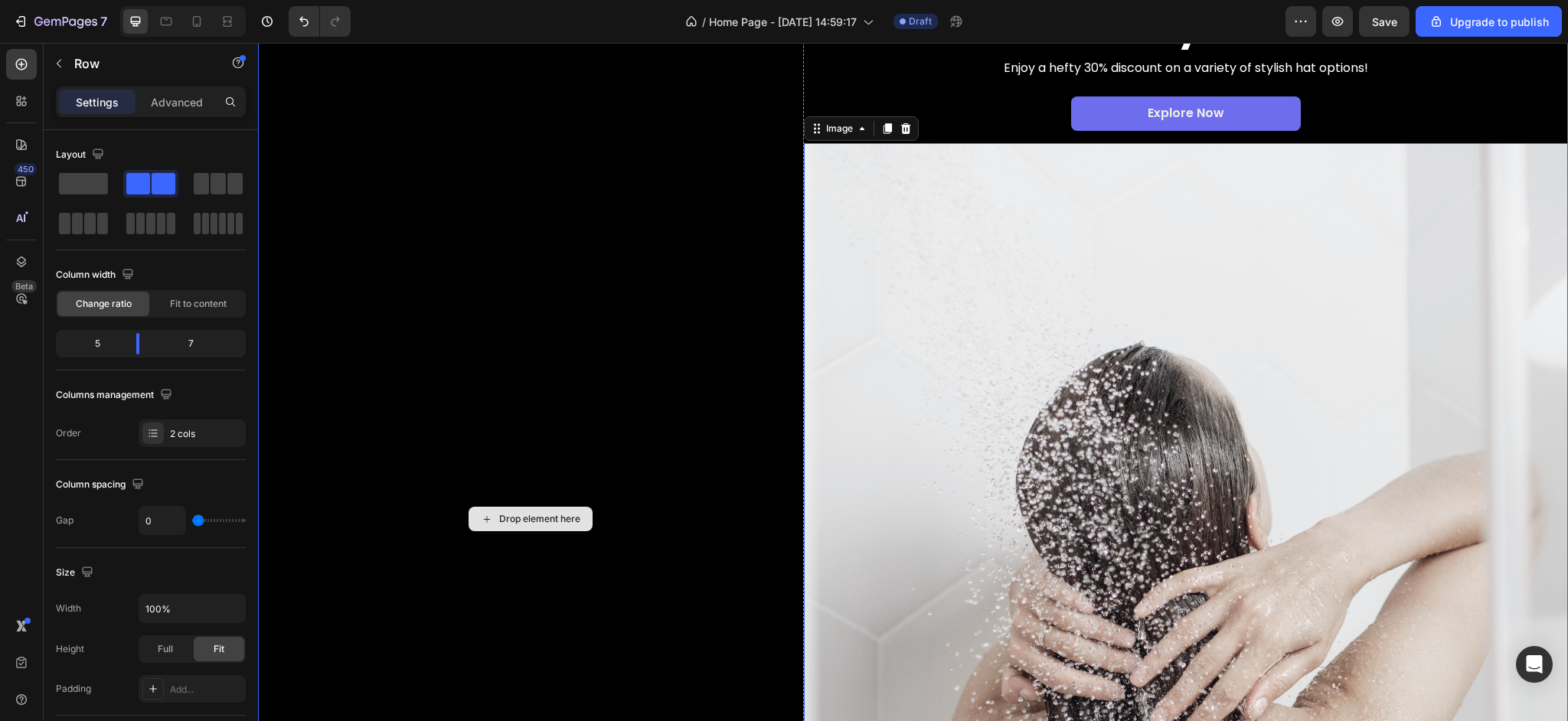
click at [678, 404] on div "Drop element here" at bounding box center [531, 519] width 546 height 1157
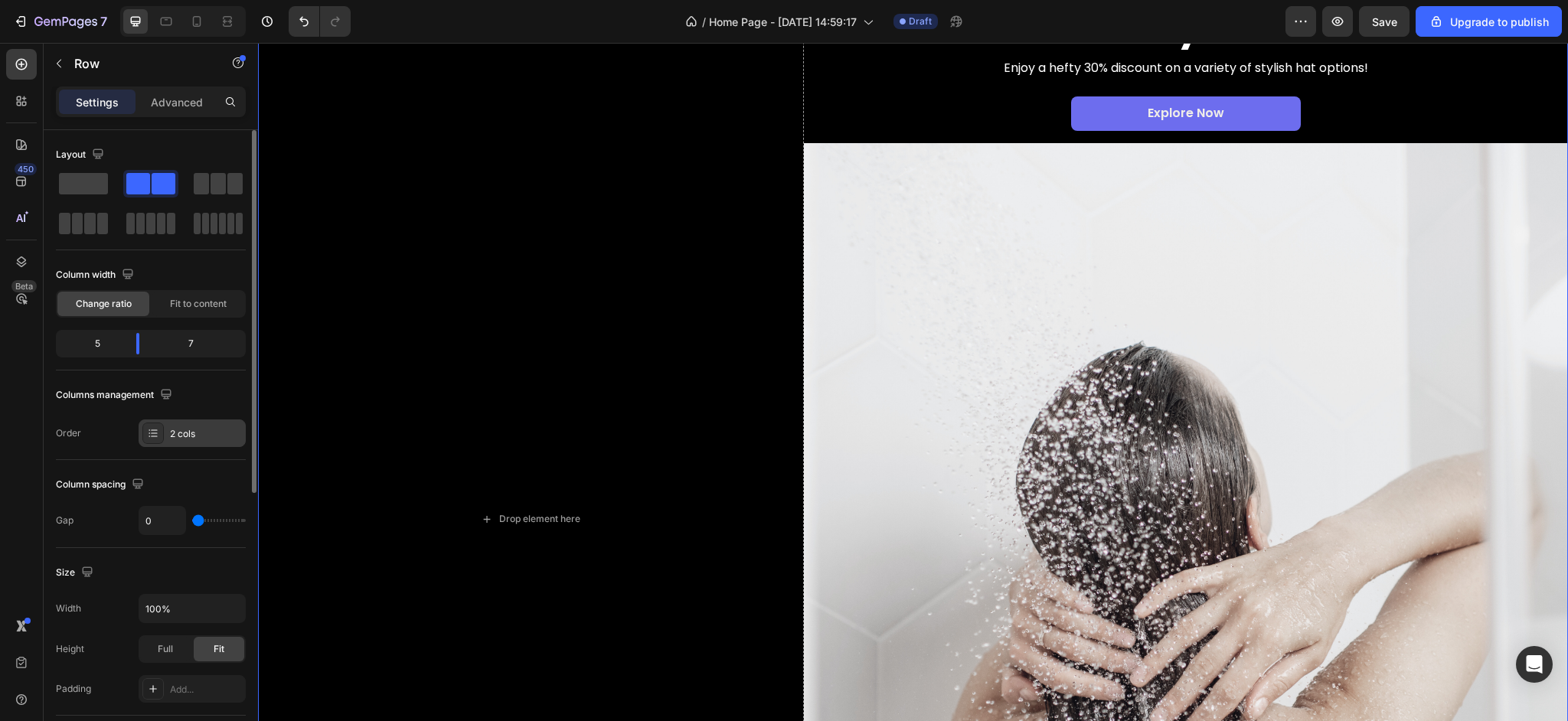
click at [191, 439] on div "2 cols" at bounding box center [205, 433] width 72 height 13
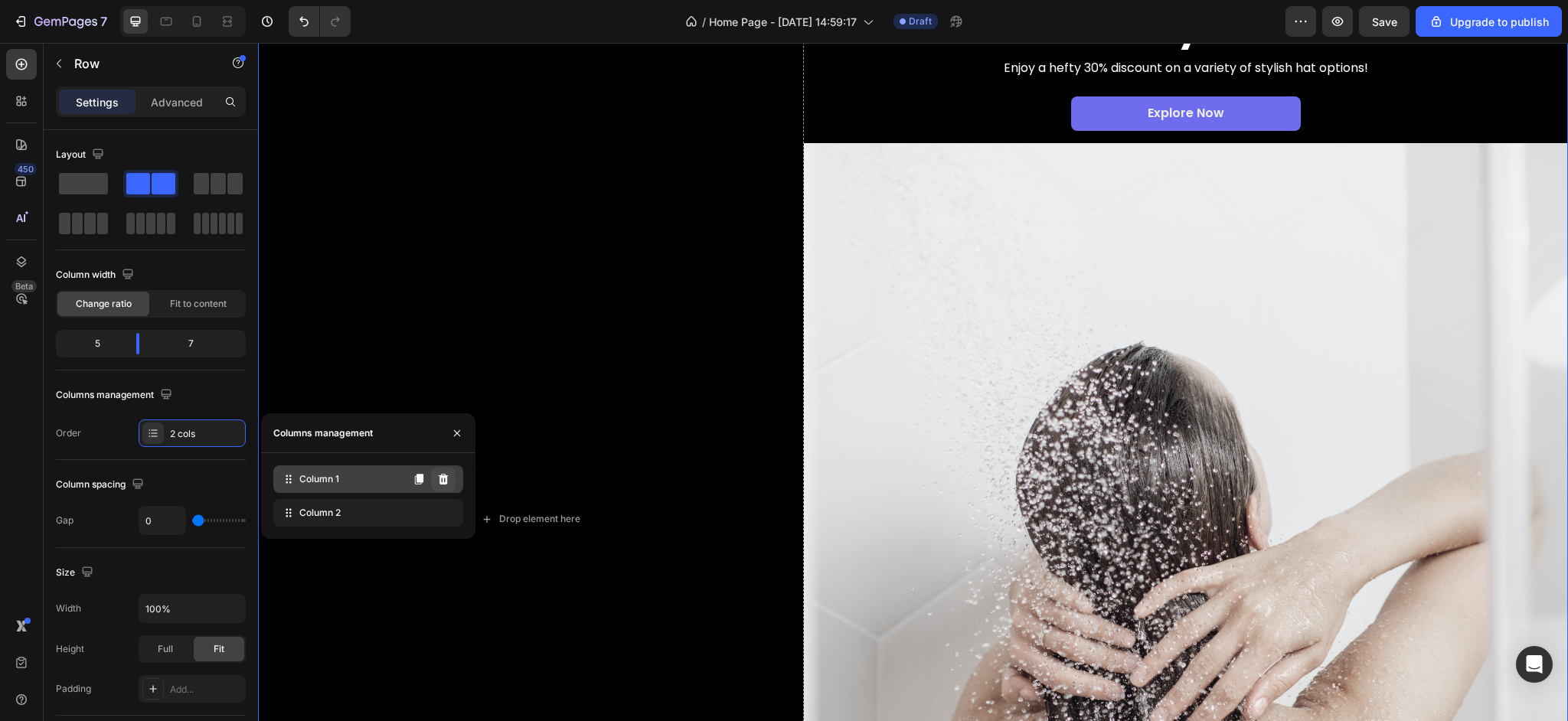
click at [443, 479] on icon at bounding box center [443, 480] width 10 height 11
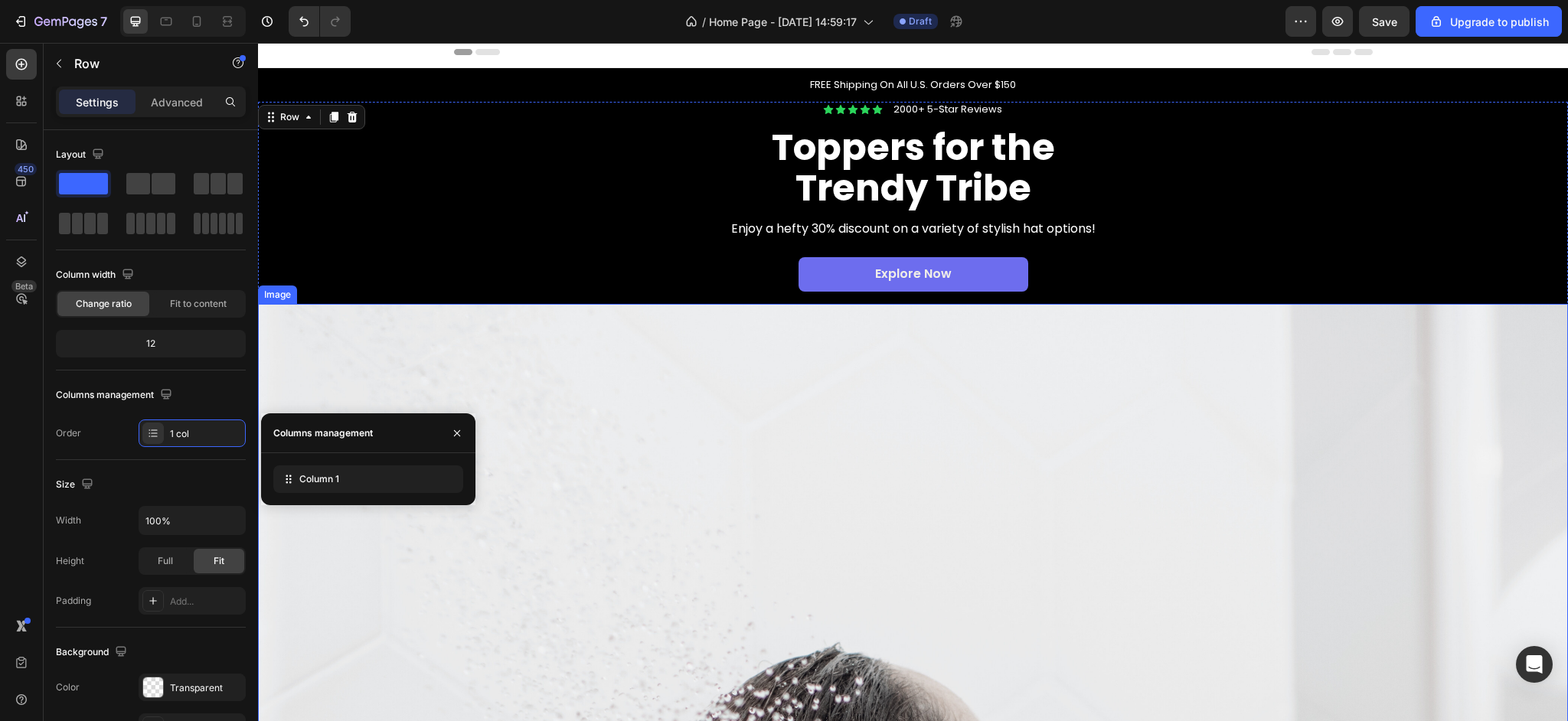
scroll to position [10, 0]
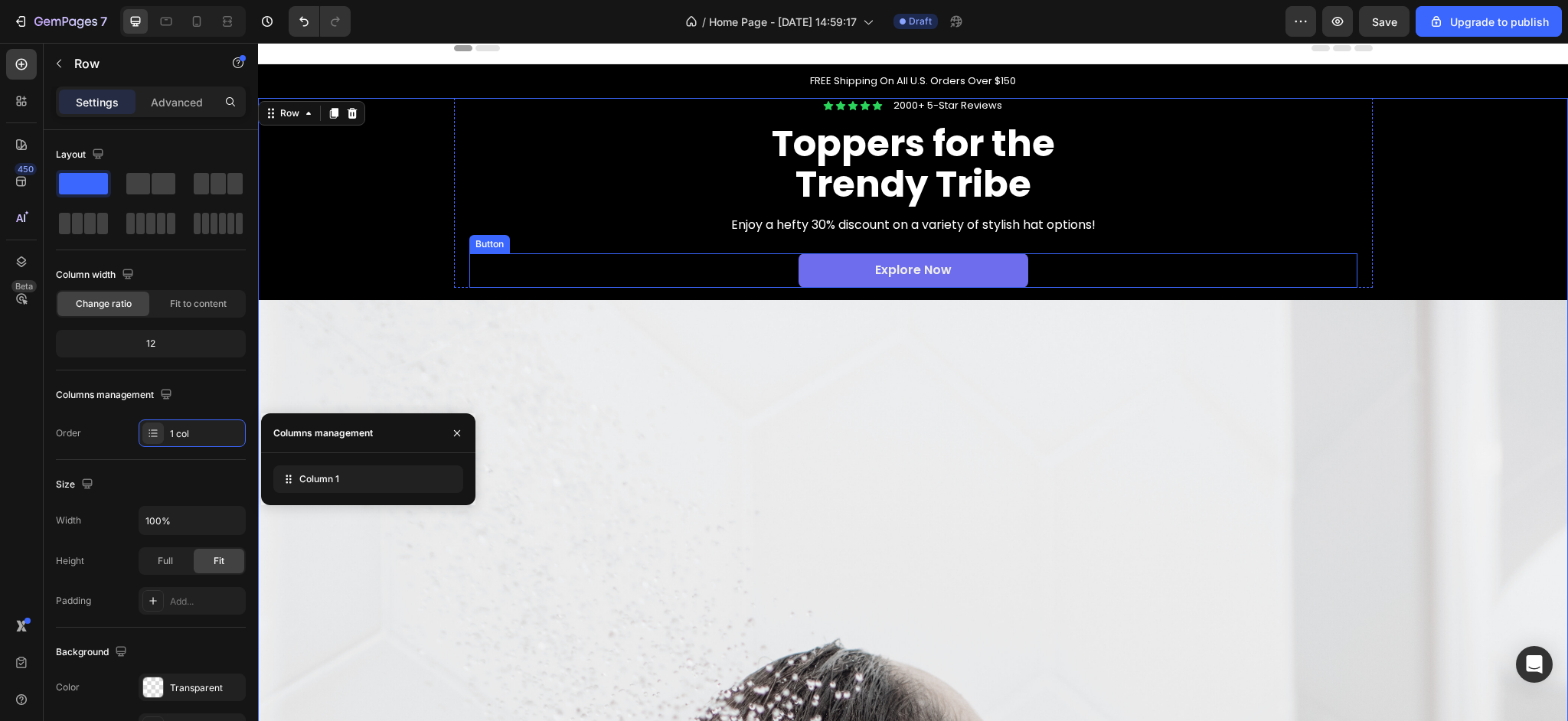
click at [625, 269] on div "Explore Now Button" at bounding box center [913, 271] width 888 height 35
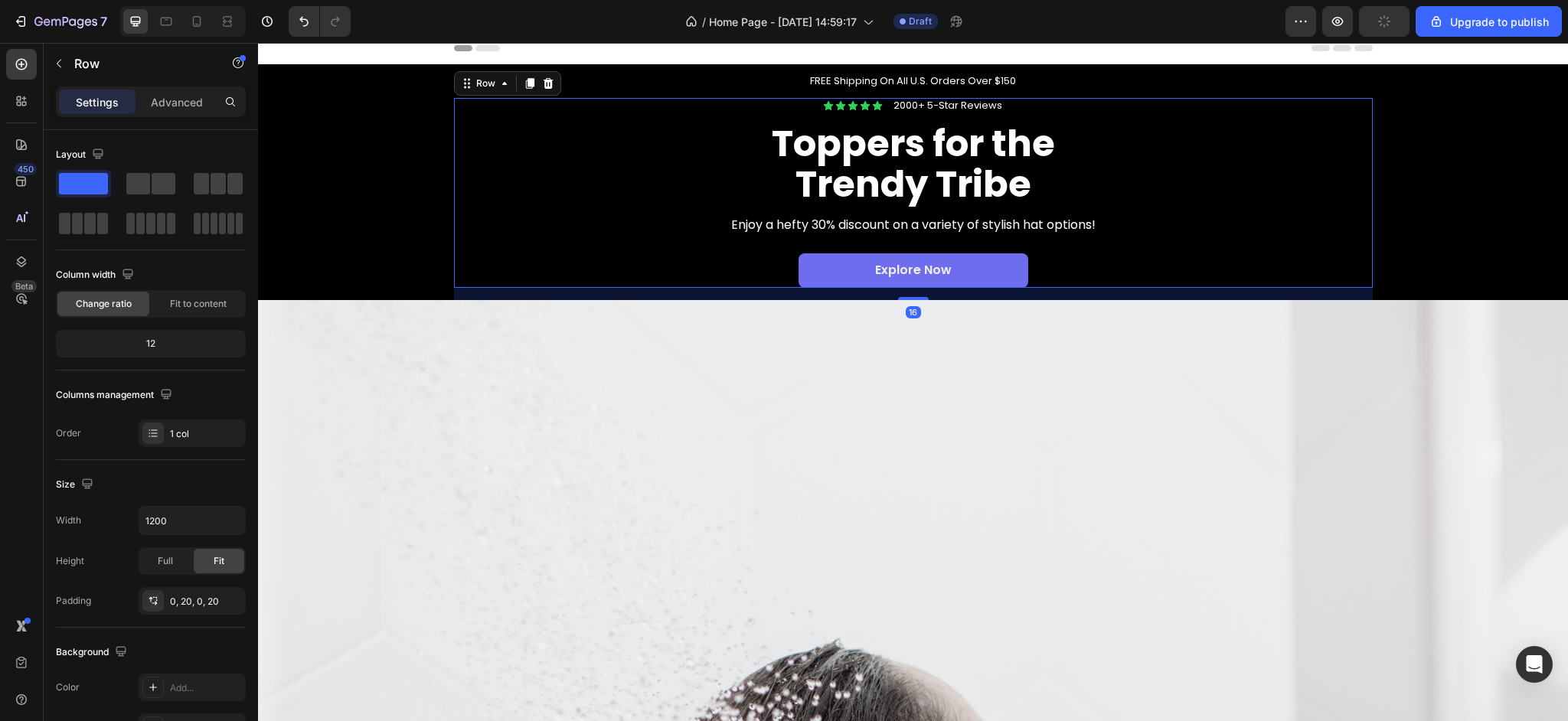
click at [617, 241] on div "Icon Icon Icon Icon Icon Icon List 2000+ 5-Star Reviews Text Block Row Toppers …" at bounding box center [913, 192] width 888 height 190
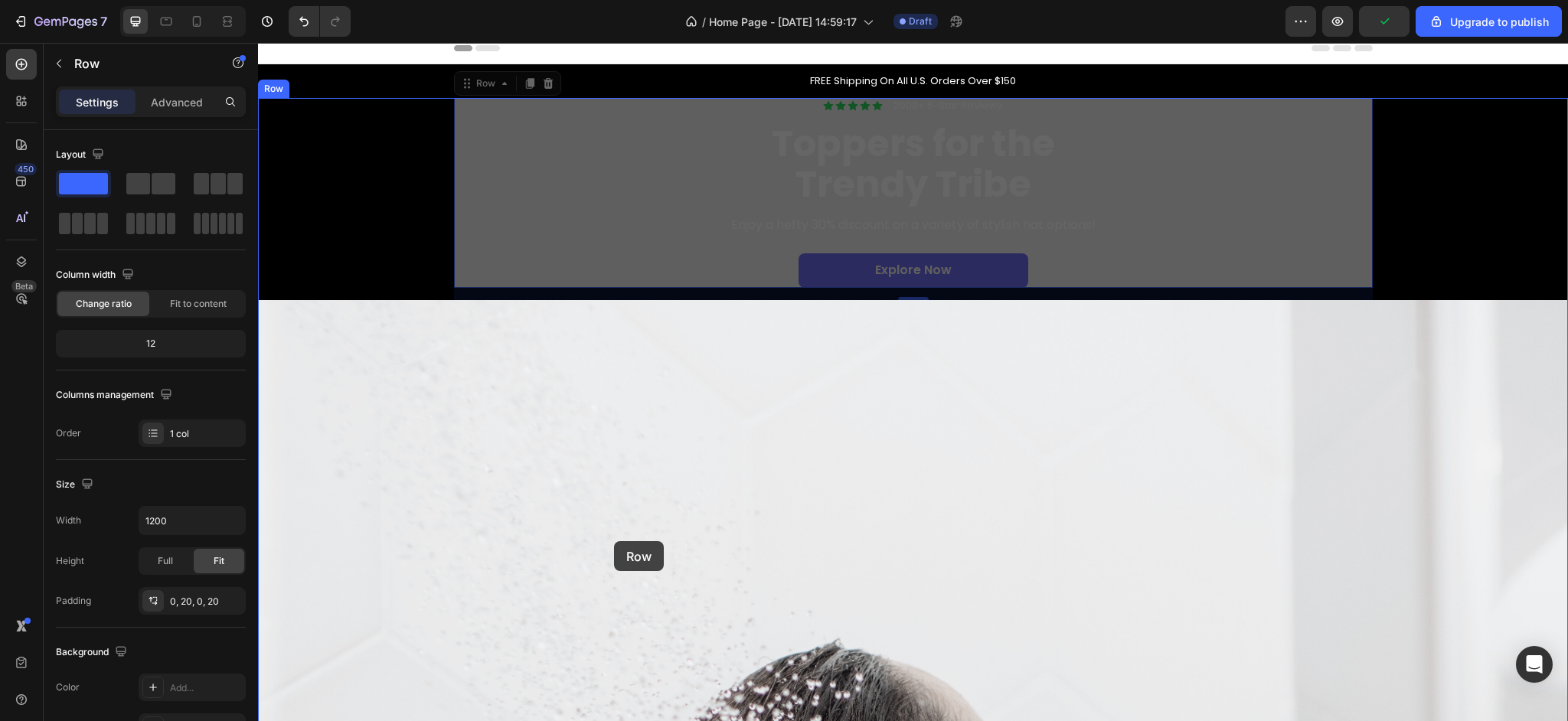
drag, startPoint x: 616, startPoint y: 241, endPoint x: 615, endPoint y: 544, distance: 303.0
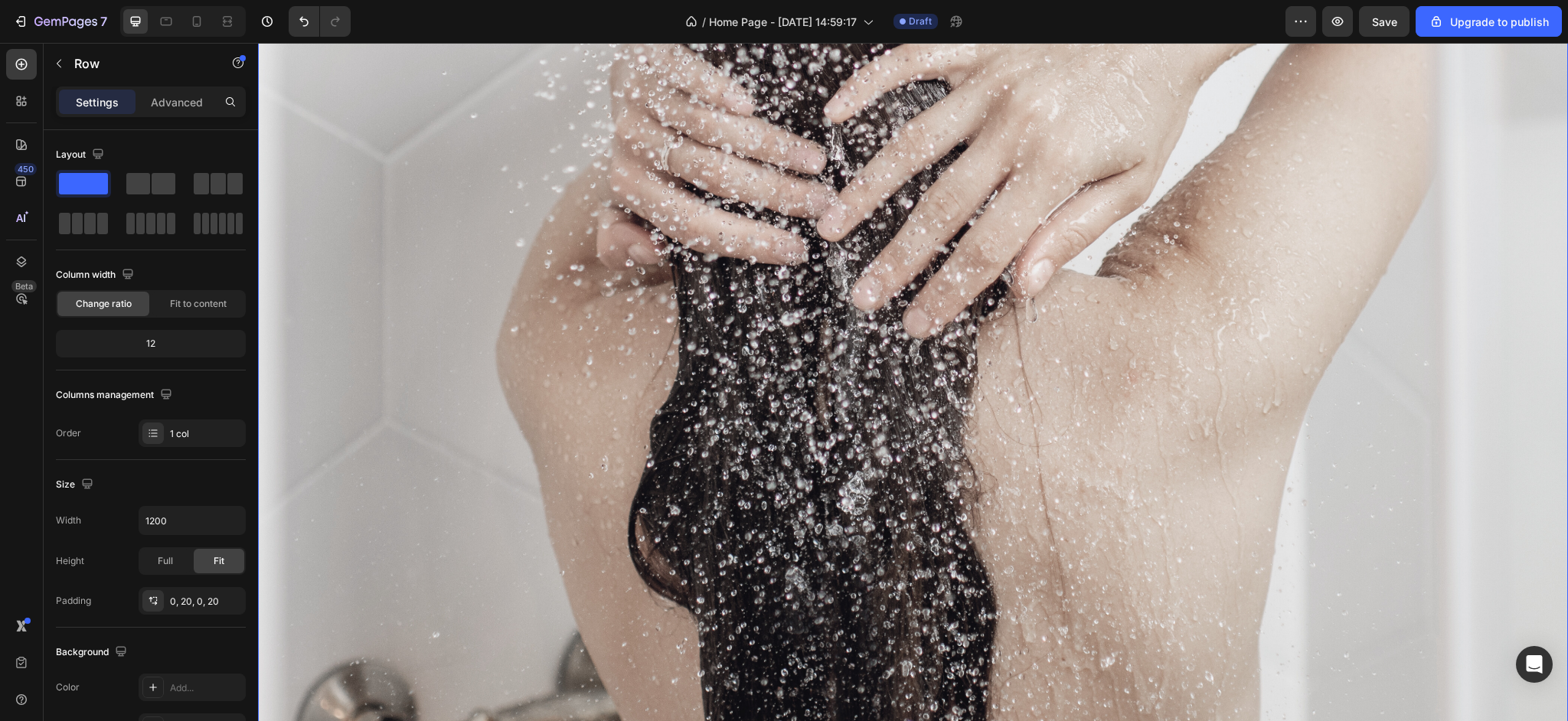
scroll to position [0, 0]
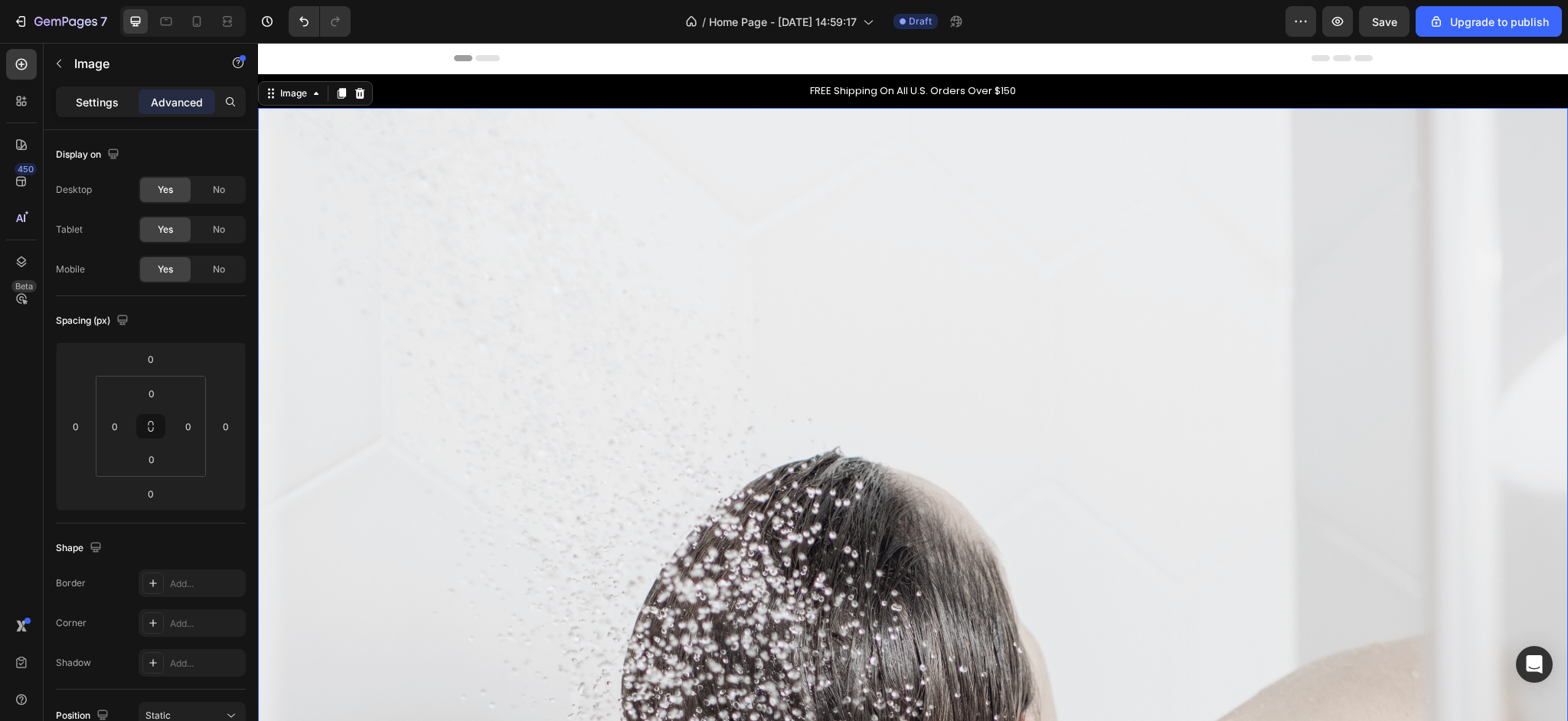
click at [88, 98] on p "Settings" at bounding box center [97, 102] width 43 height 16
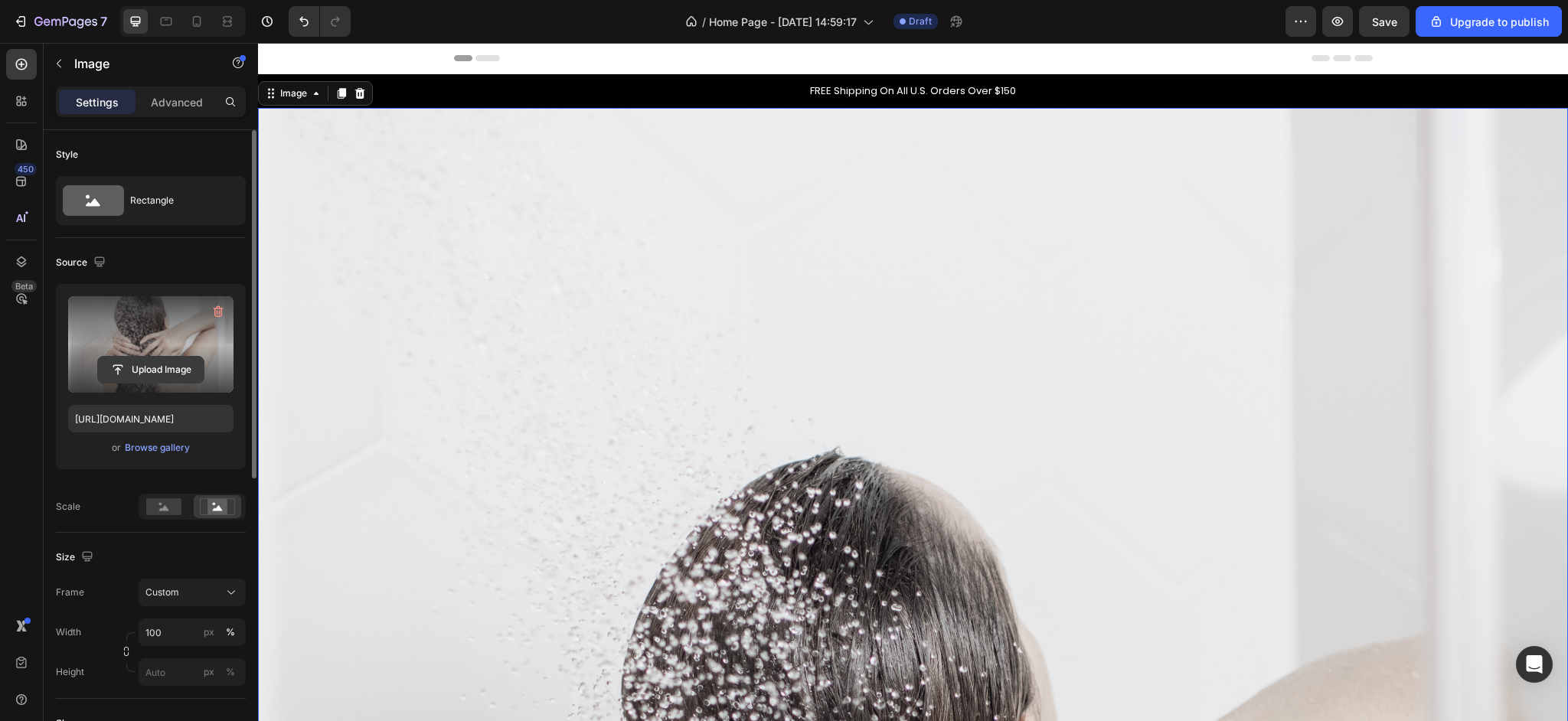
click at [155, 366] on input "file" at bounding box center [151, 369] width 106 height 26
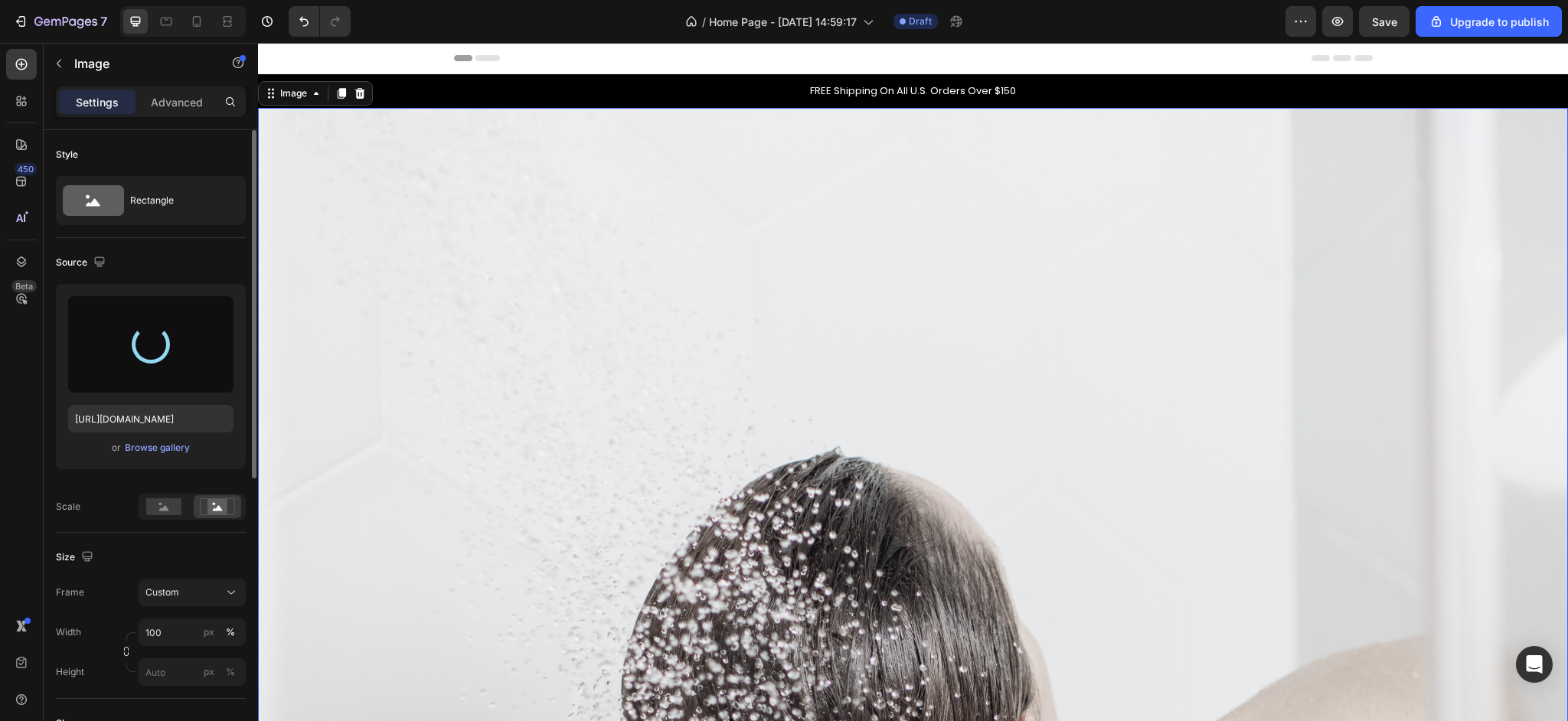
type input "[URL][DOMAIN_NAME]"
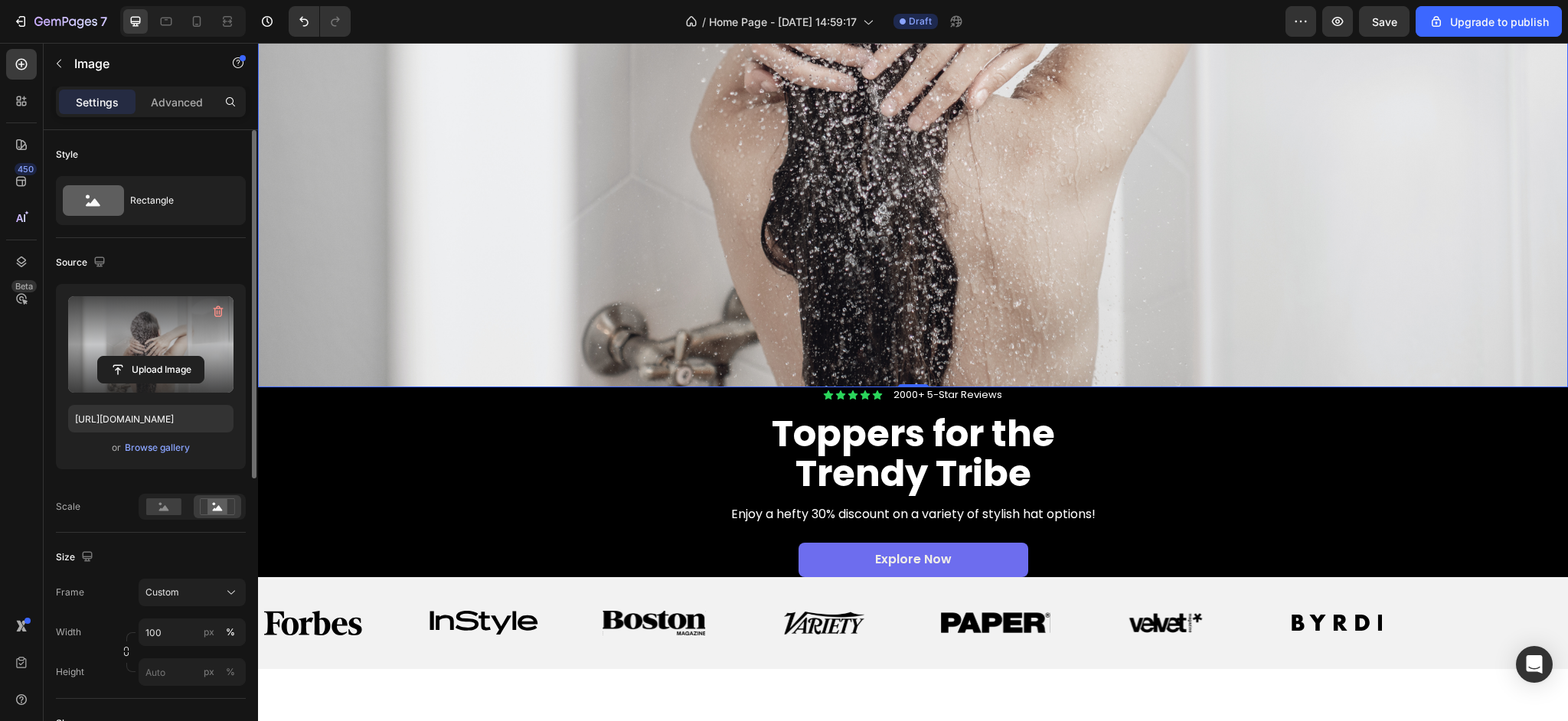
scroll to position [425, 0]
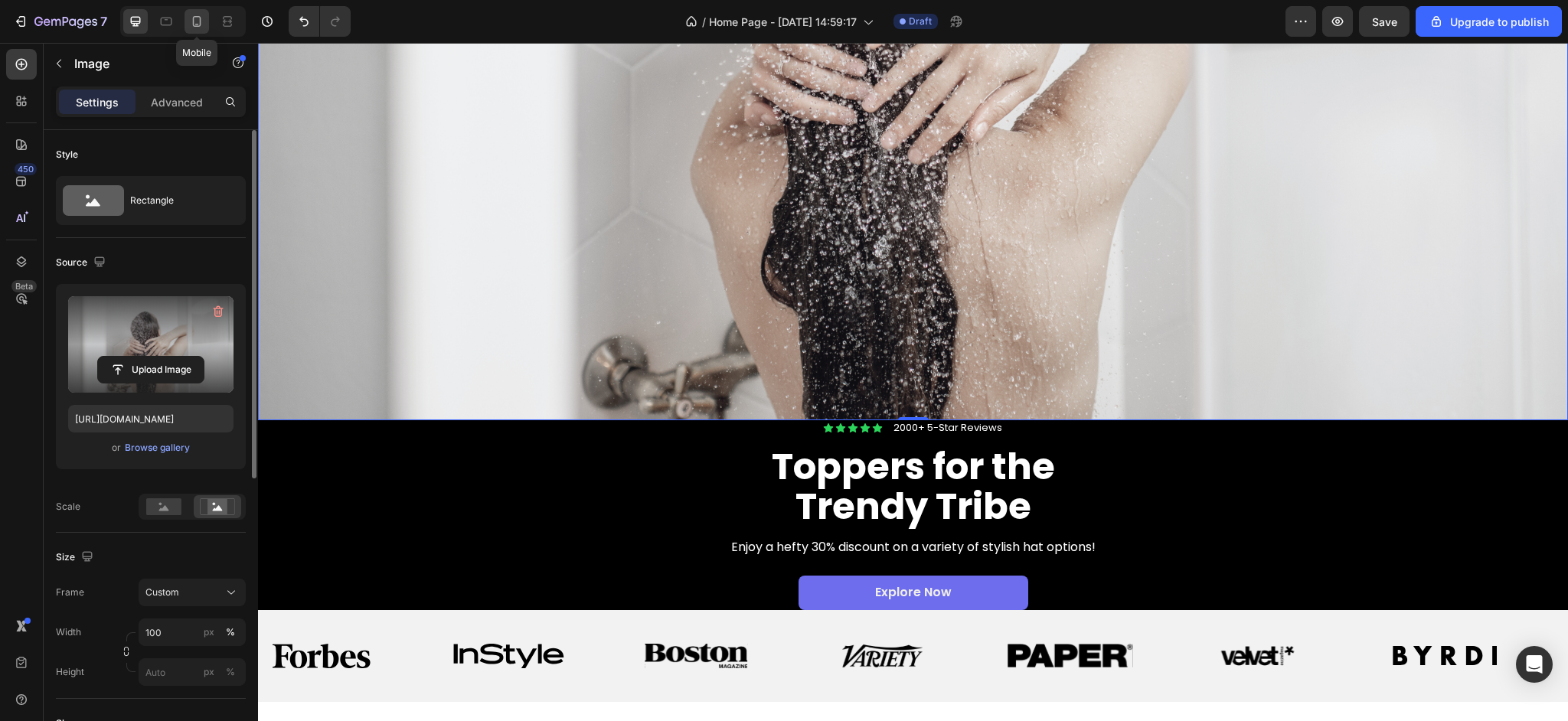
click at [200, 28] on icon at bounding box center [196, 21] width 15 height 15
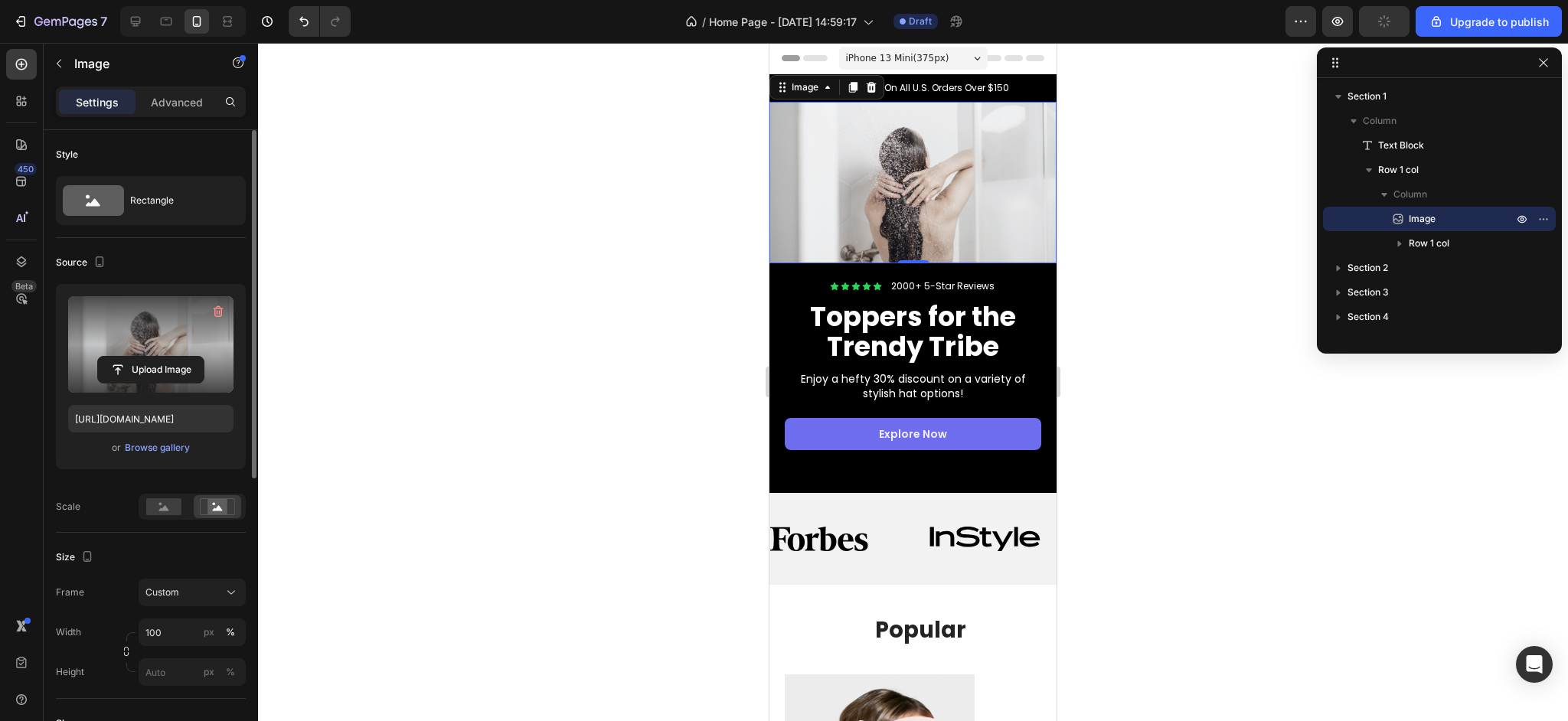
click at [841, 189] on img at bounding box center [913, 182] width 287 height 162
click at [858, 324] on h2 "Toppers for the Trendy Tribe" at bounding box center [912, 331] width 256 height 62
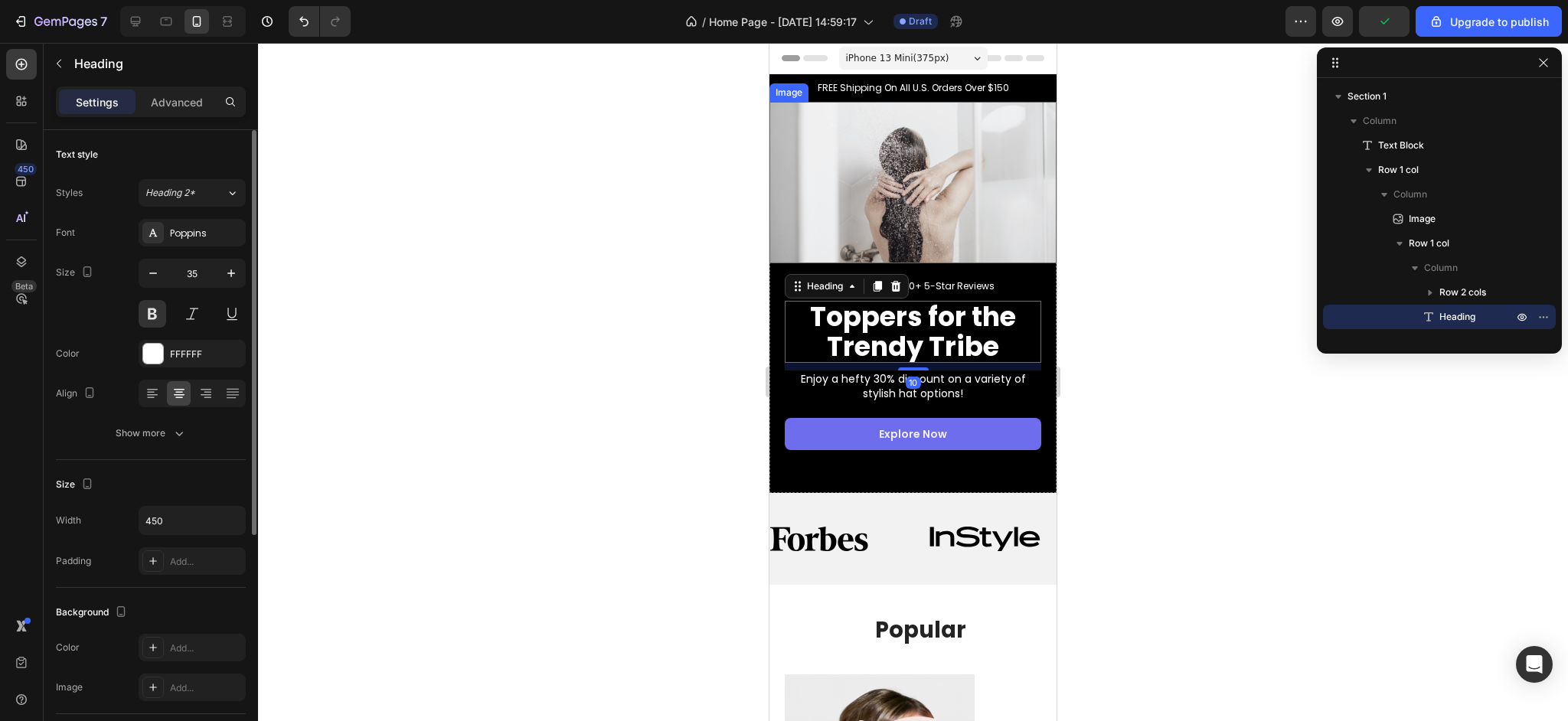
click at [906, 191] on img at bounding box center [913, 182] width 287 height 162
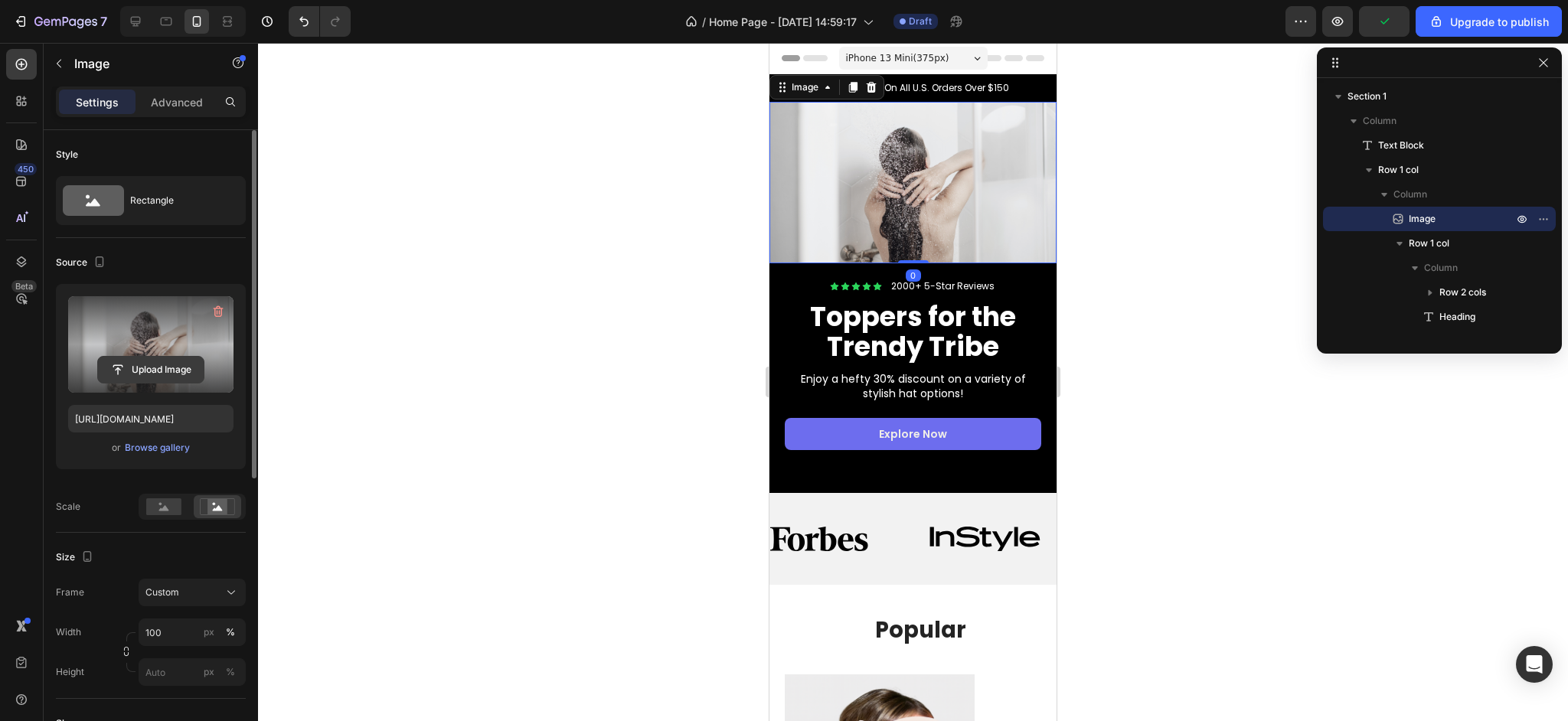
click at [137, 372] on input "file" at bounding box center [151, 369] width 106 height 26
click at [139, 23] on icon at bounding box center [136, 21] width 10 height 10
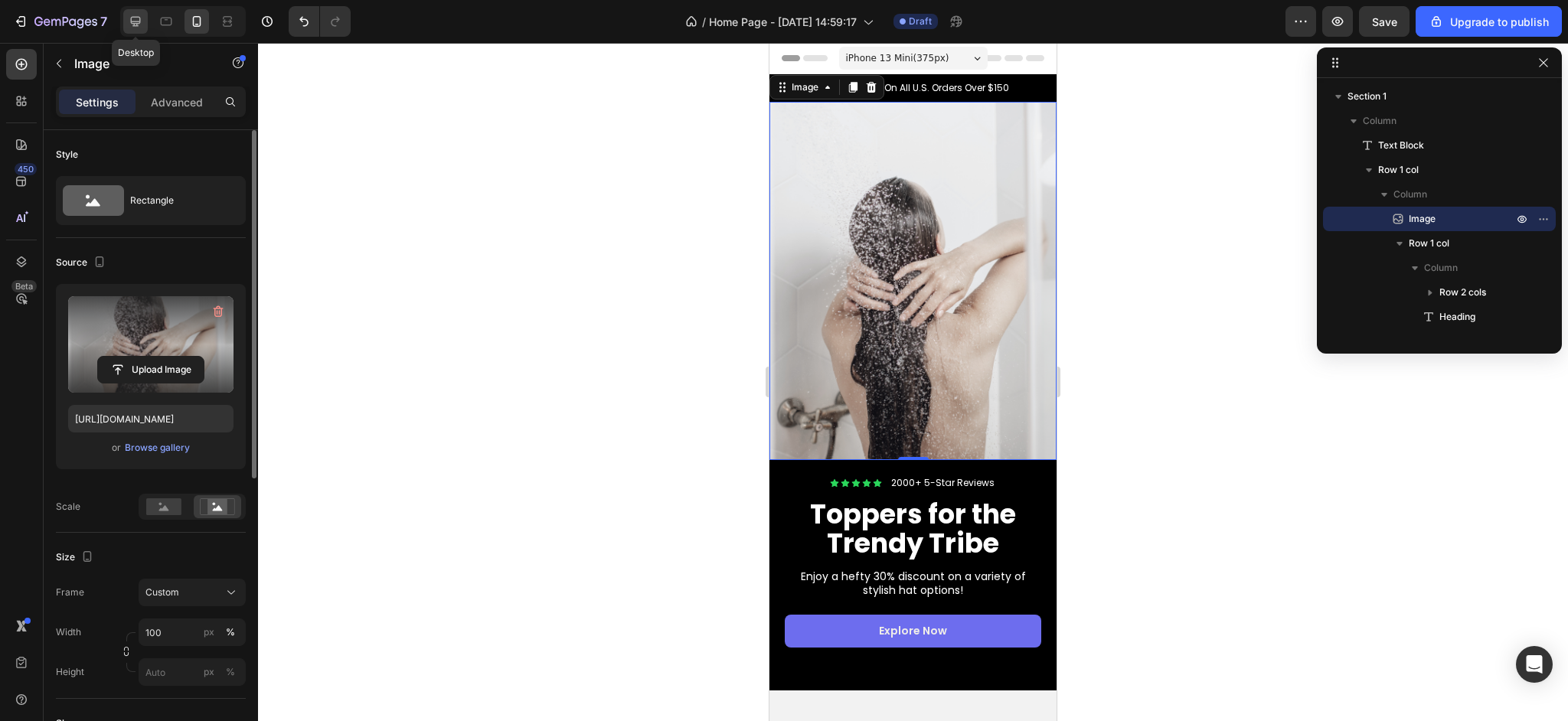
type input "[URL][DOMAIN_NAME]"
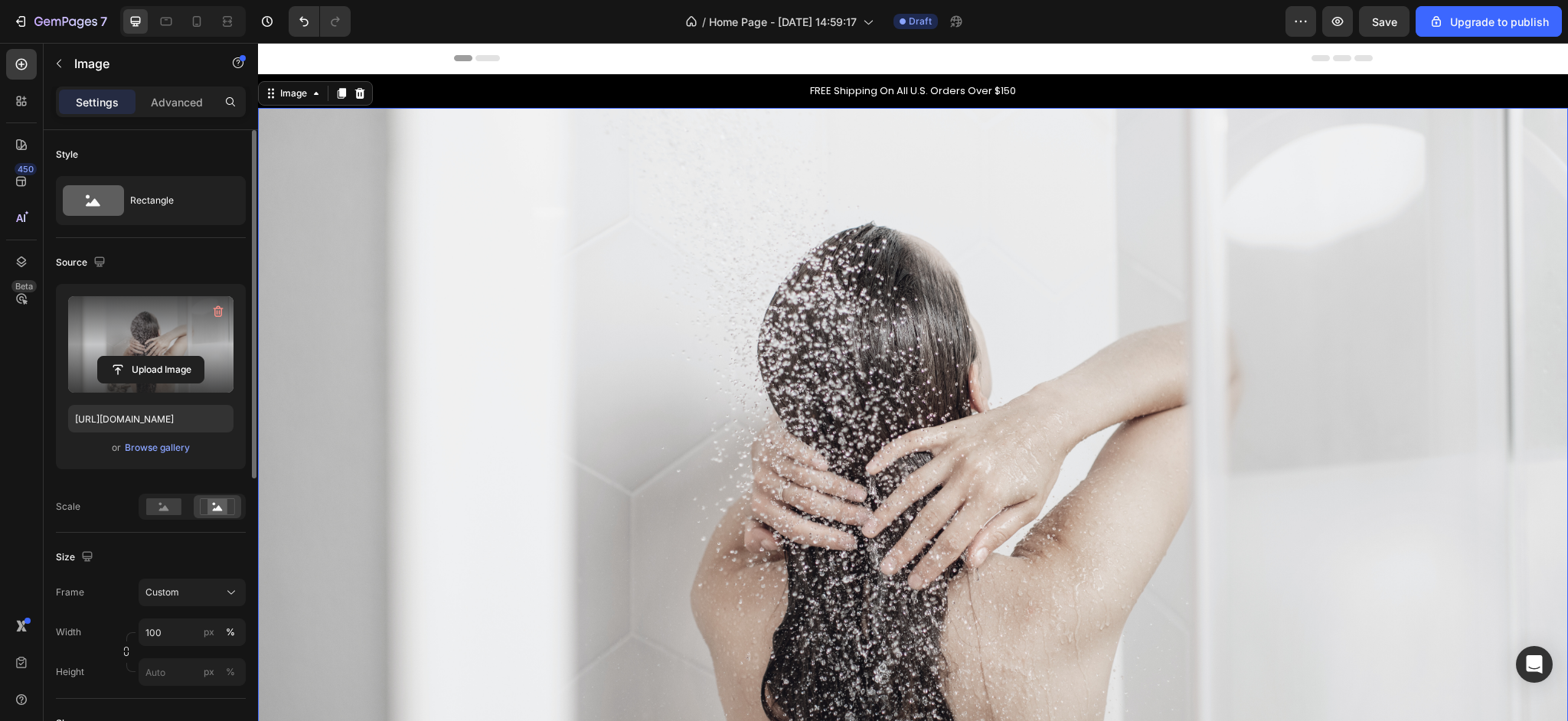
click at [841, 376] on img at bounding box center [913, 476] width 1310 height 738
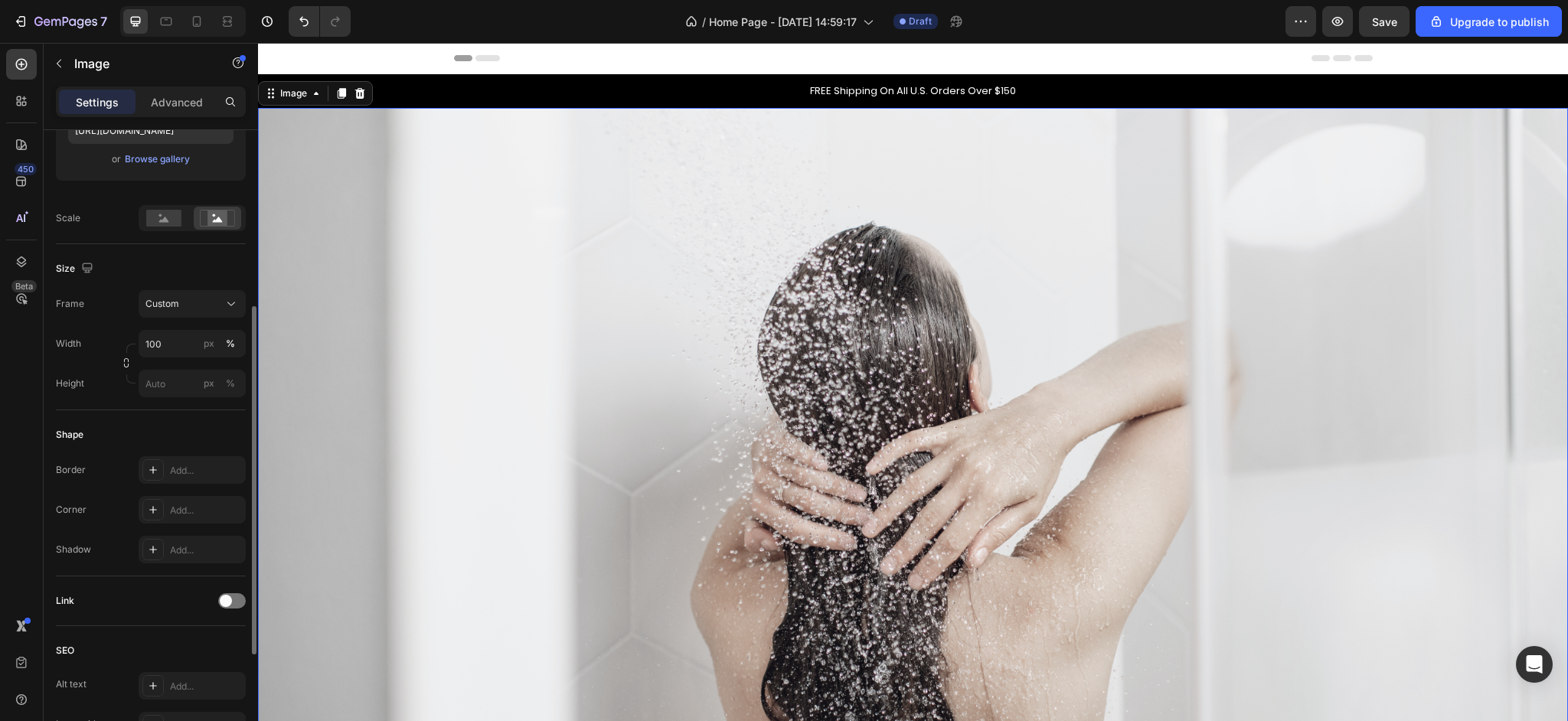
scroll to position [327, 0]
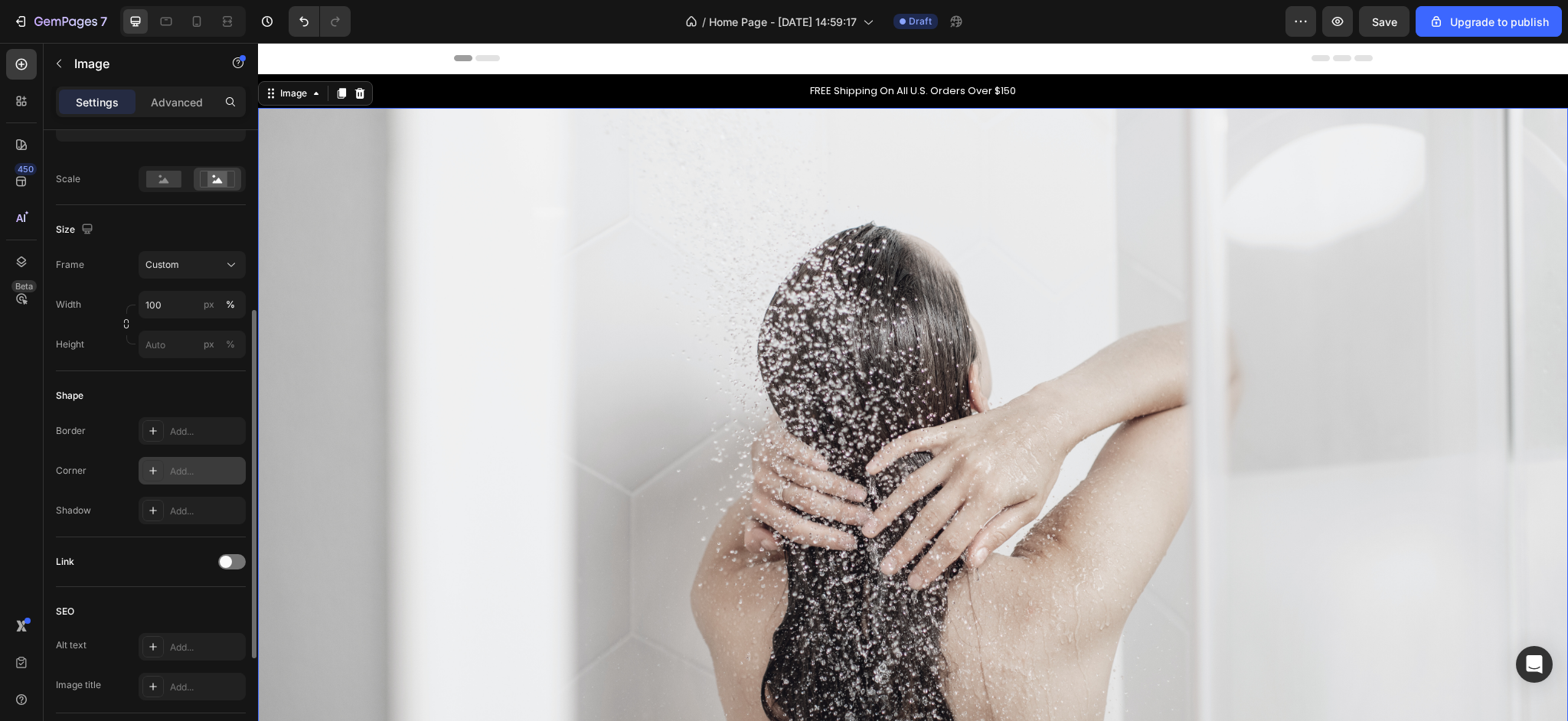
click at [170, 478] on div "Add..." at bounding box center [193, 470] width 107 height 28
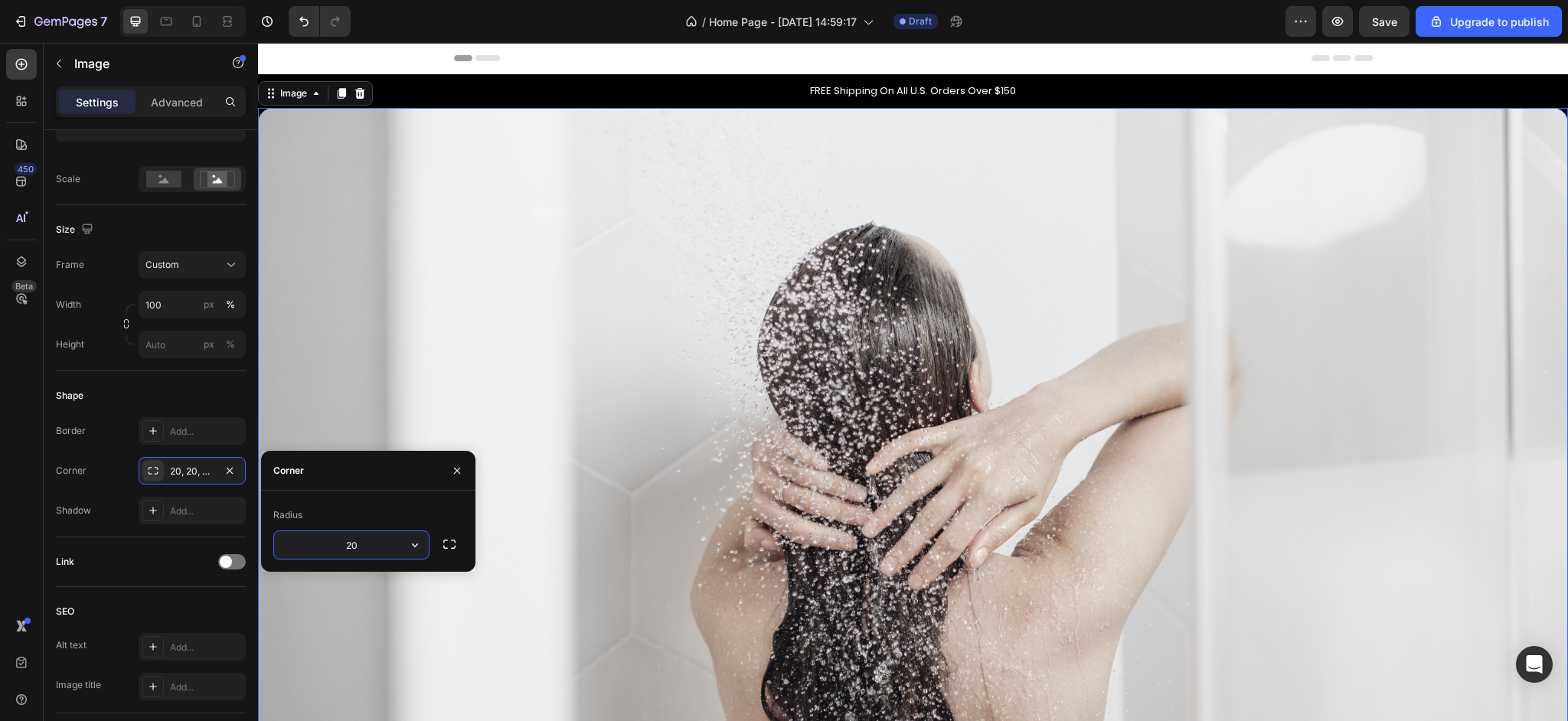
click at [348, 540] on input "20" at bounding box center [351, 544] width 155 height 28
click at [363, 550] on input "50" at bounding box center [351, 544] width 155 height 28
type input "30"
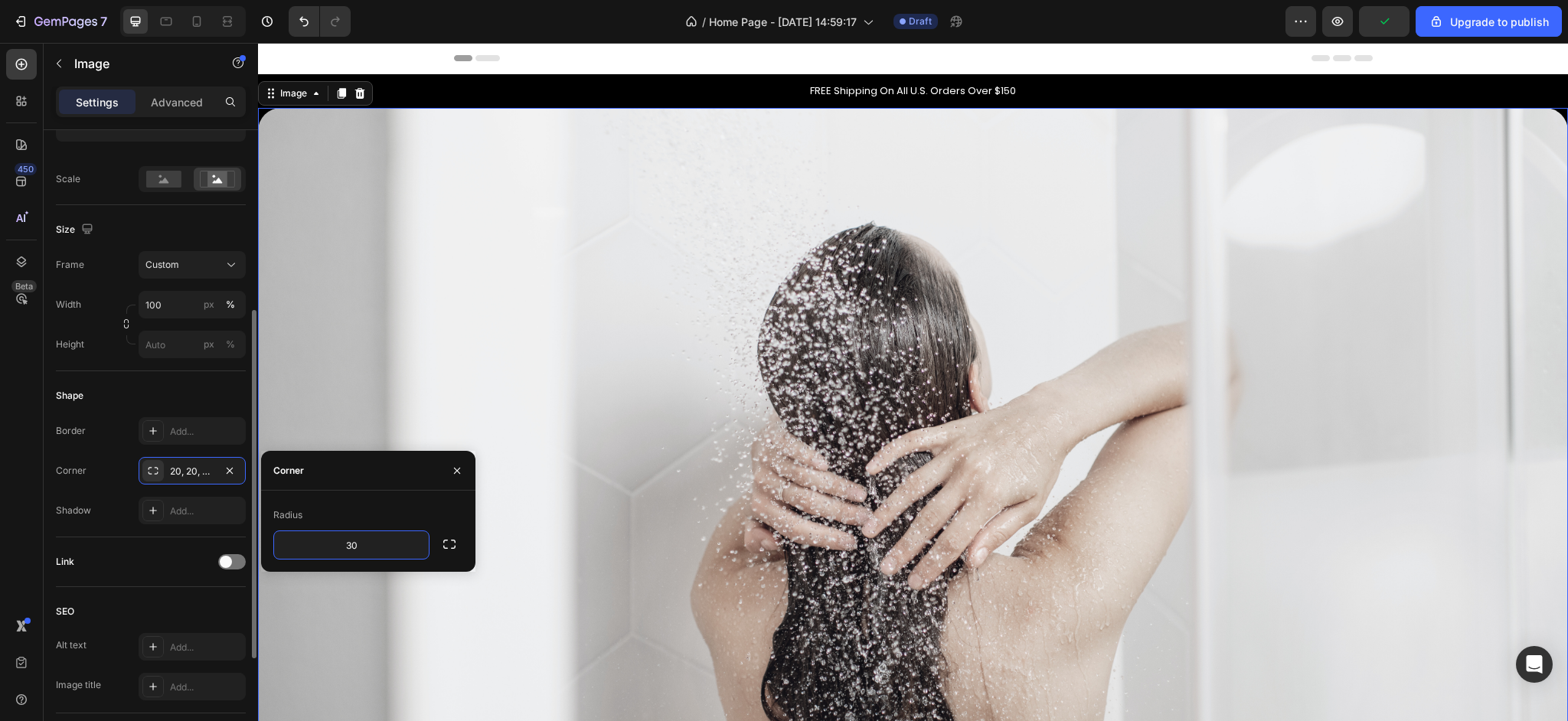
click at [79, 431] on div "Border" at bounding box center [71, 430] width 30 height 13
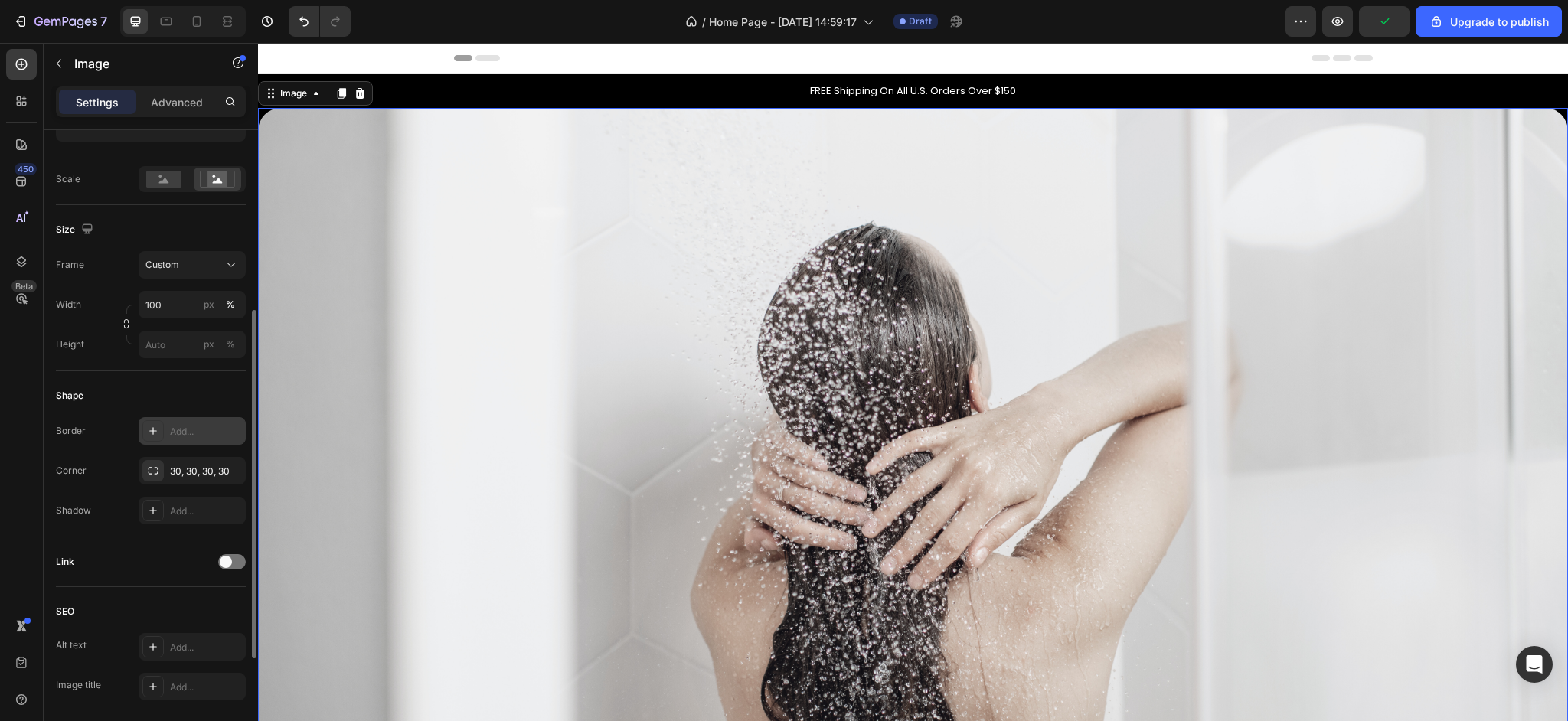
click at [201, 434] on div "Add..." at bounding box center [205, 431] width 72 height 13
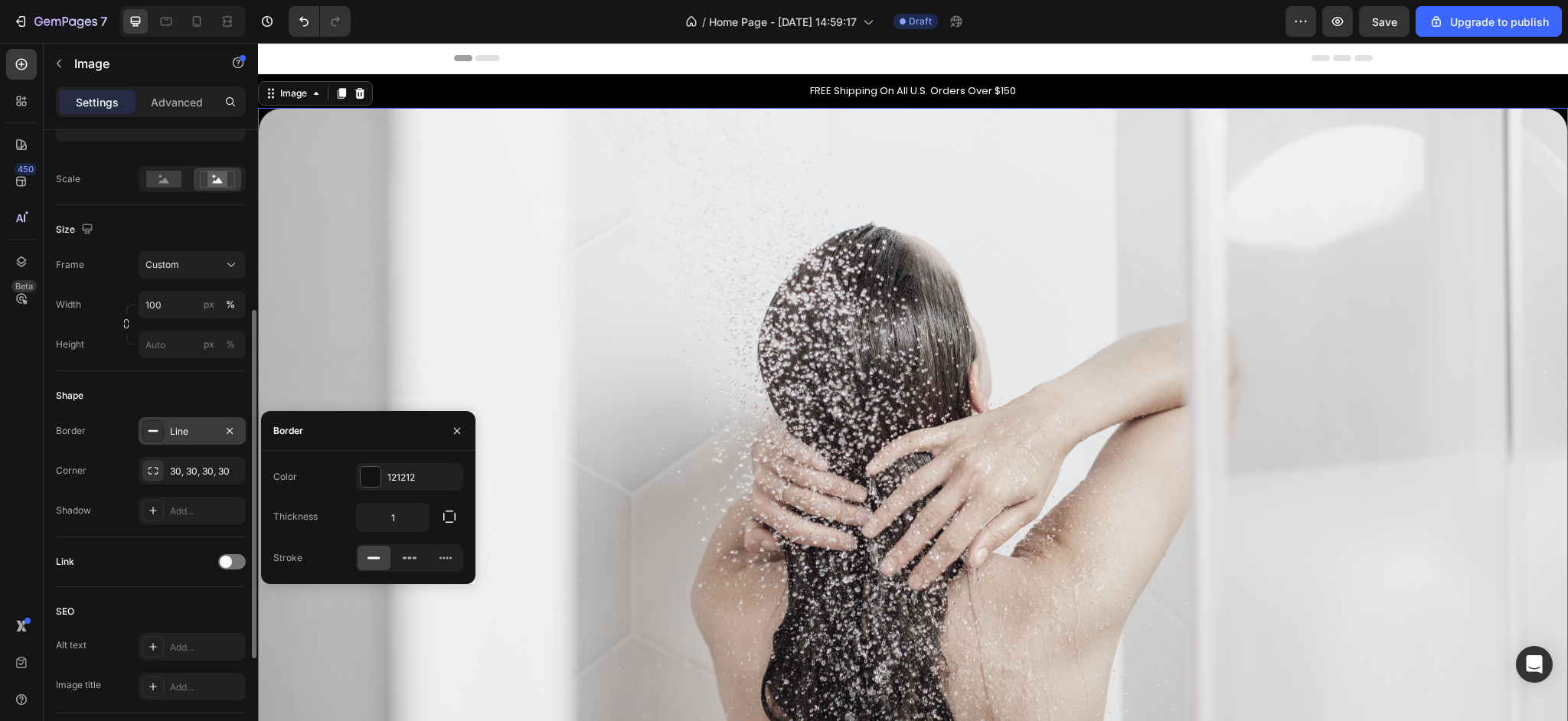
click at [148, 386] on div "Shape" at bounding box center [151, 395] width 190 height 24
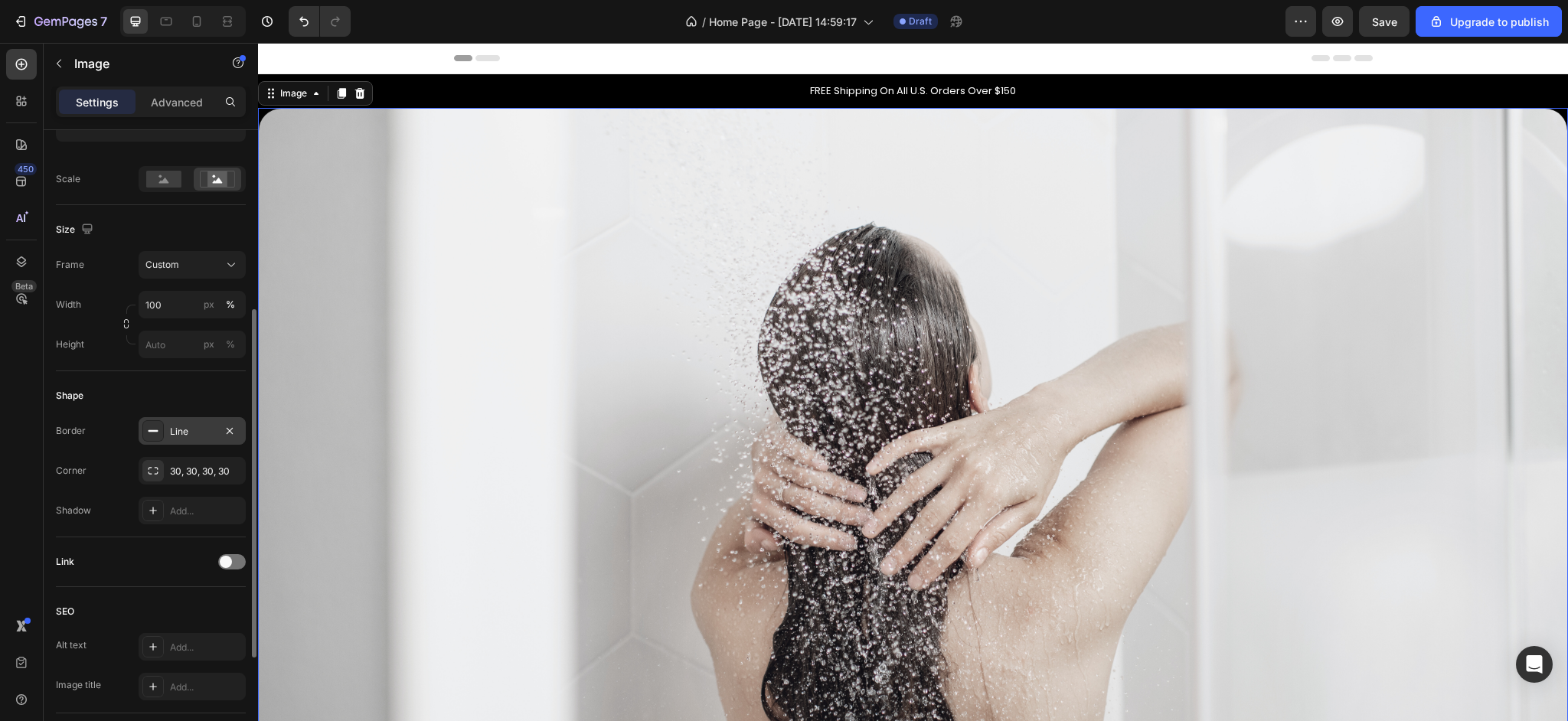
scroll to position [0, 0]
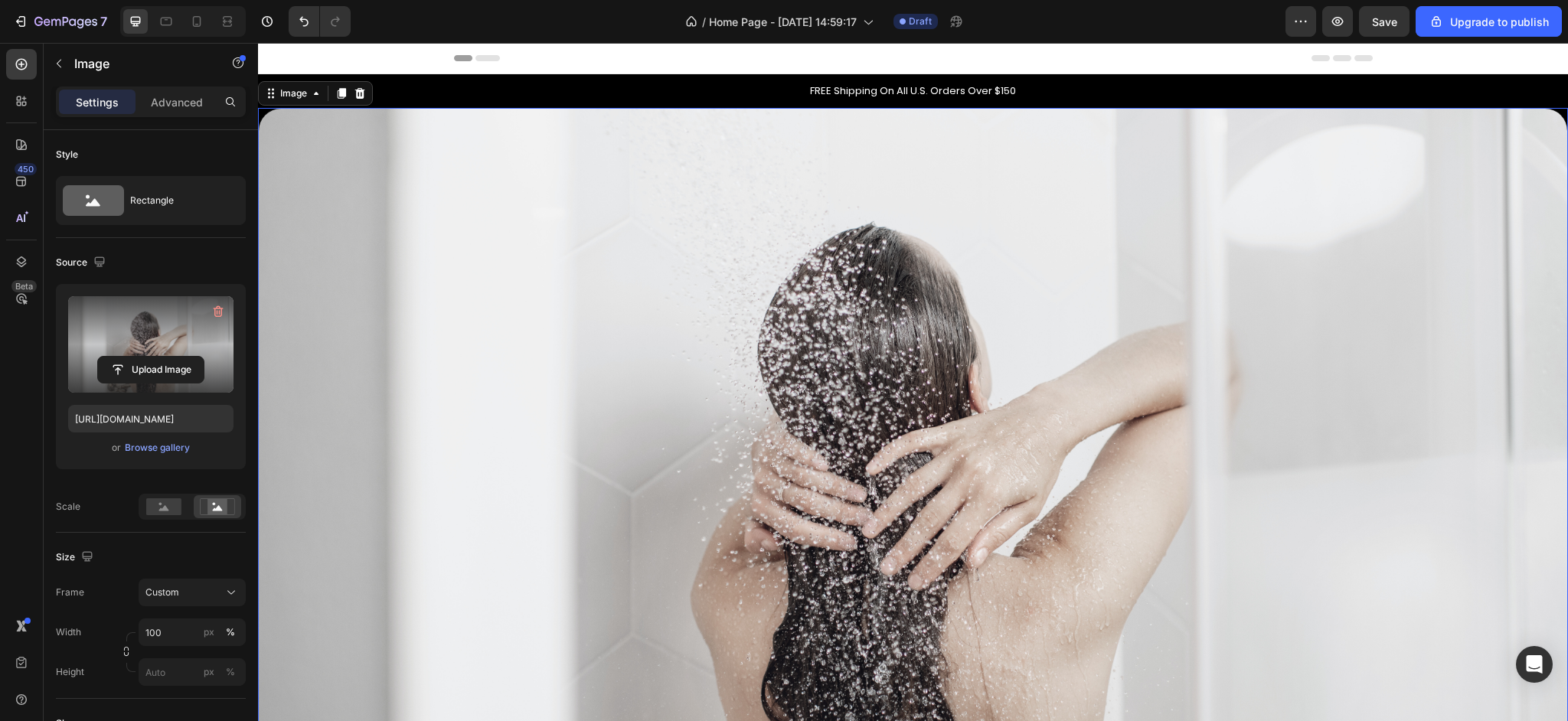
click at [152, 117] on div "Settings Advanced" at bounding box center [151, 108] width 215 height 43
click at [155, 106] on p "Advanced" at bounding box center [177, 102] width 52 height 16
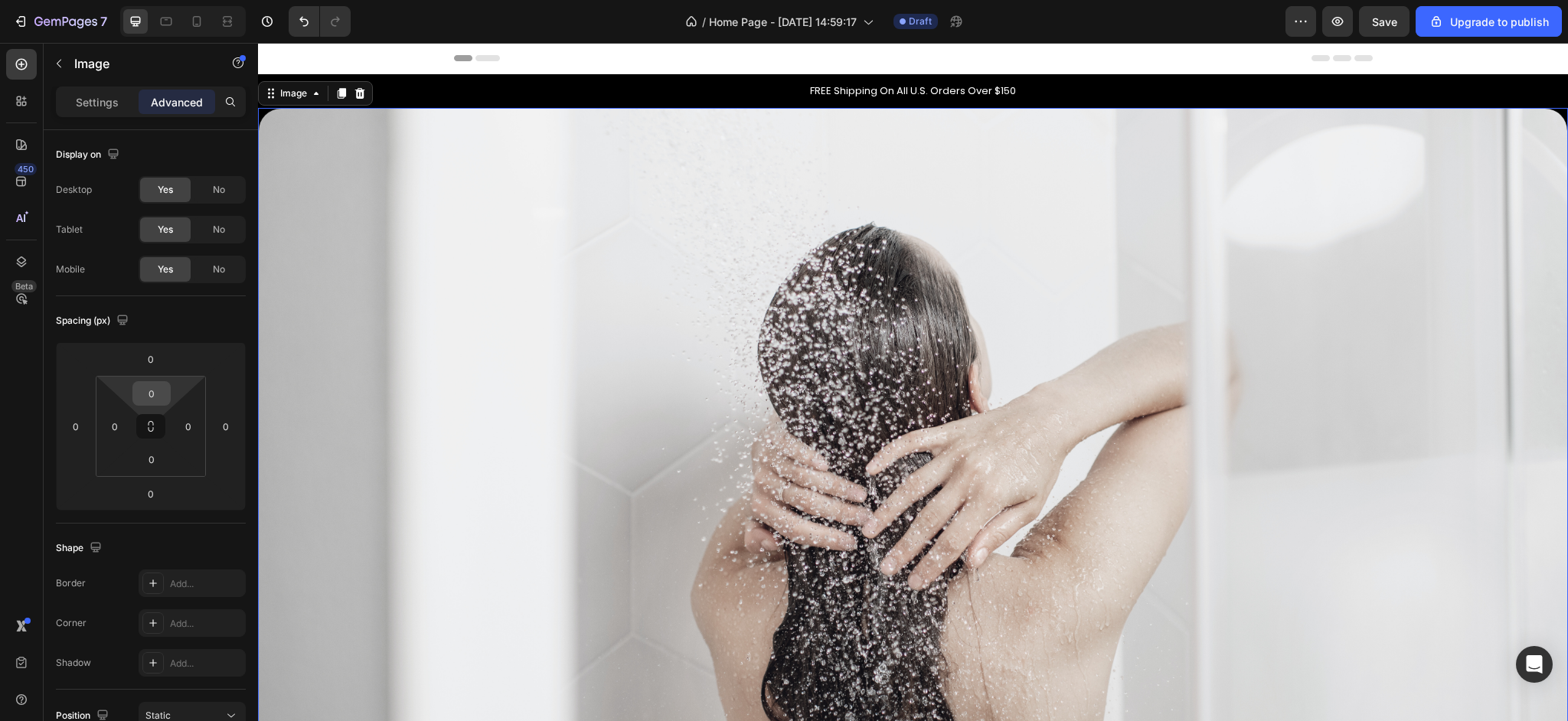
click at [158, 398] on input "0" at bounding box center [152, 393] width 31 height 23
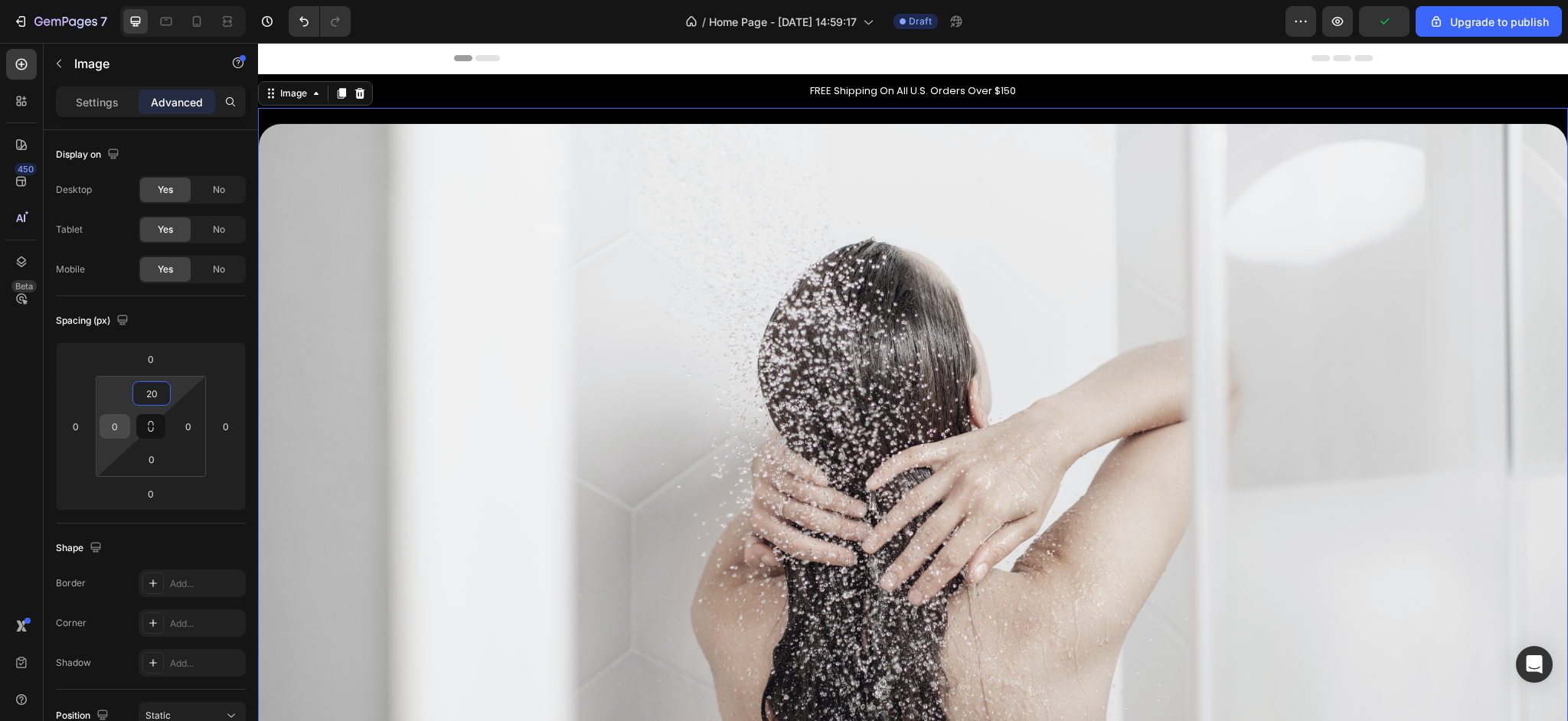
type input "20"
click at [119, 431] on input "0" at bounding box center [114, 426] width 23 height 23
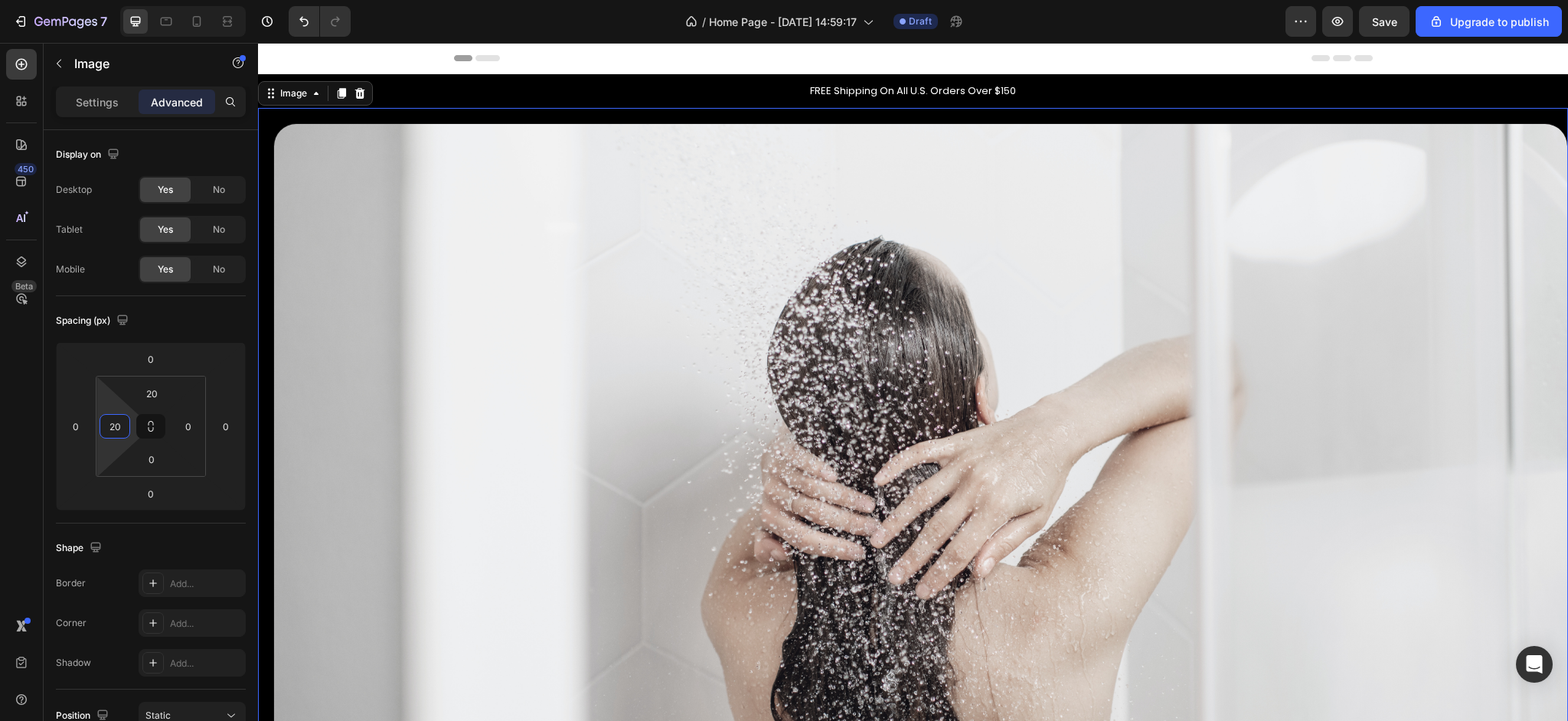
click at [115, 431] on input "20" at bounding box center [114, 426] width 23 height 23
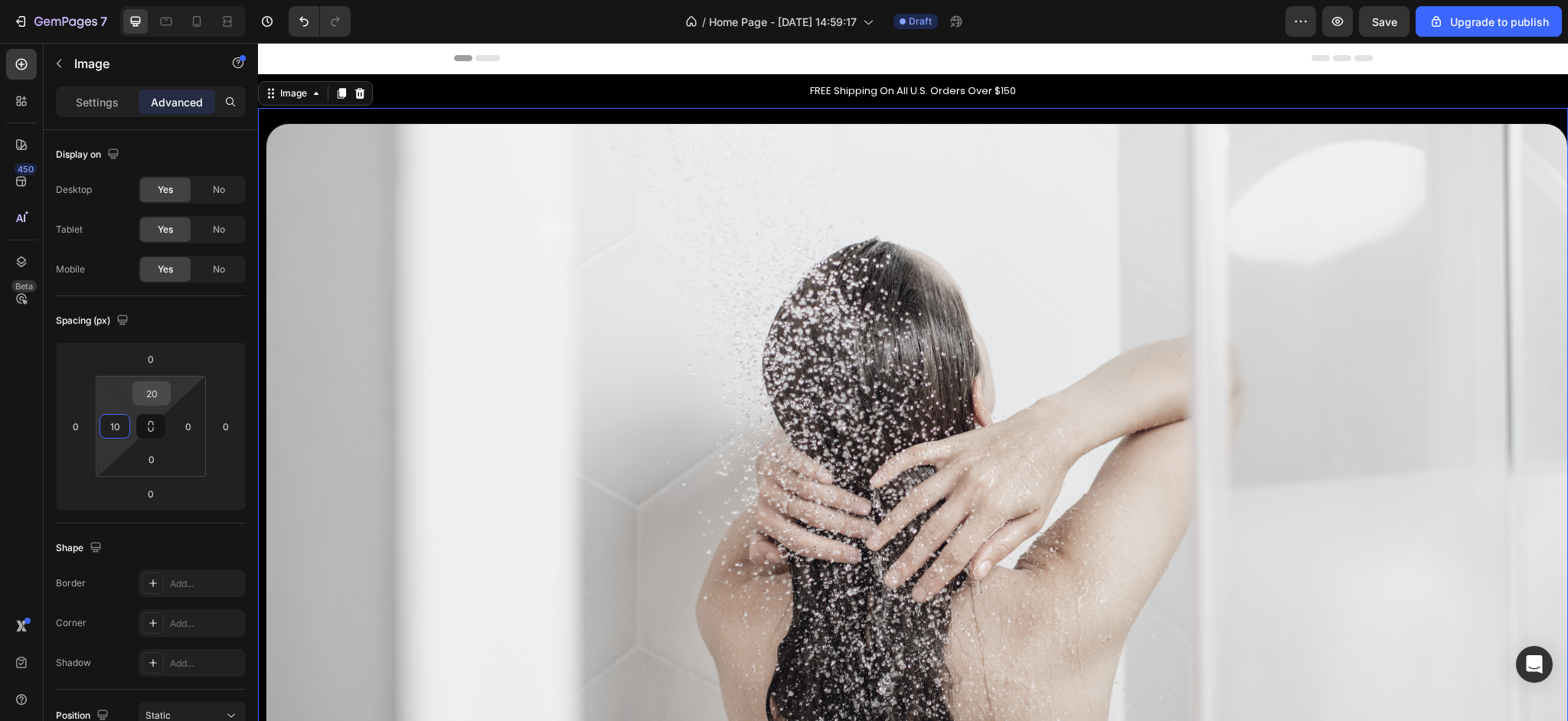
type input "10"
click at [152, 398] on input "20" at bounding box center [152, 393] width 31 height 23
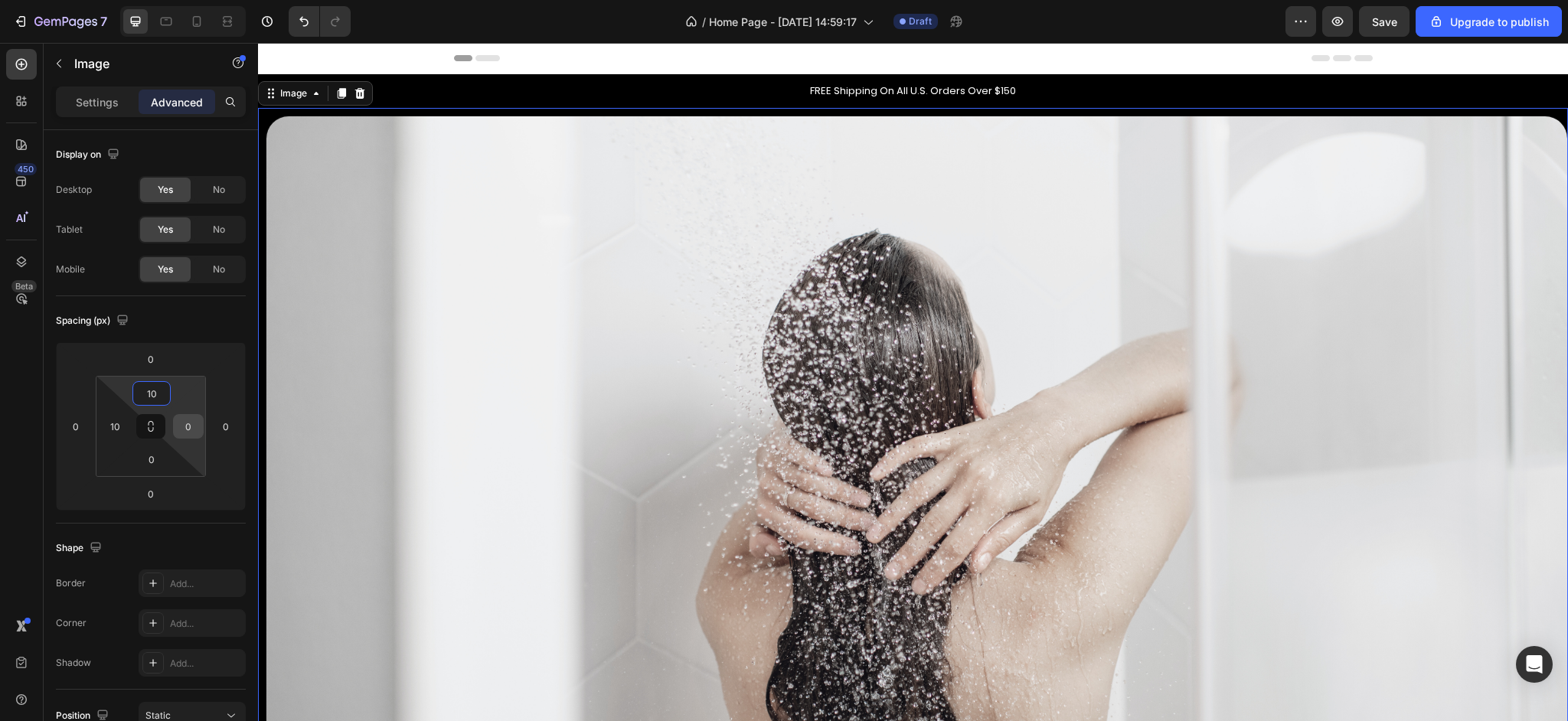
type input "10"
click at [184, 427] on input "0" at bounding box center [188, 426] width 23 height 23
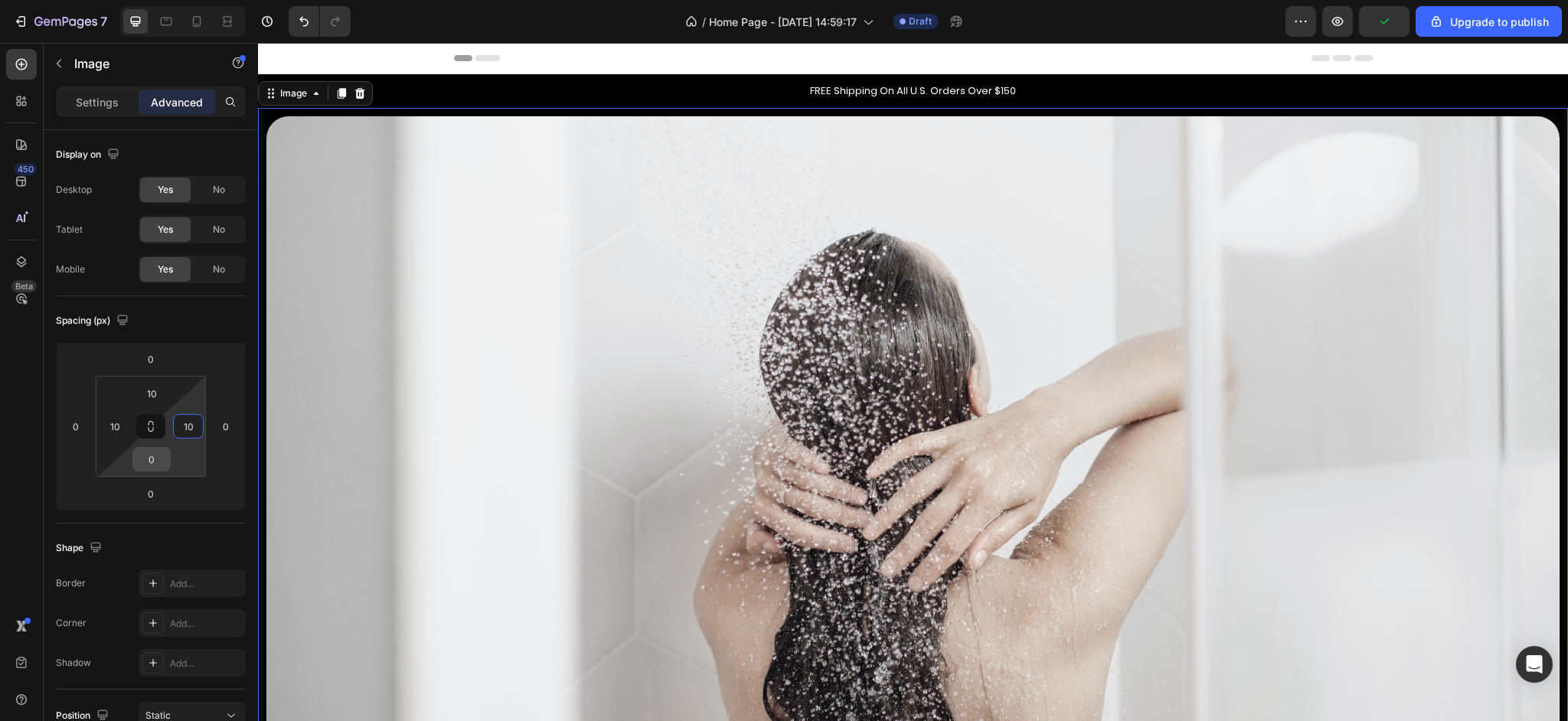
type input "10"
click at [148, 454] on input "0" at bounding box center [152, 459] width 31 height 23
type input "10"
click at [0, 0] on div "Spacing (px) 0 0 0 0 10 10 10 10" at bounding box center [0, 0] width 0 height 0
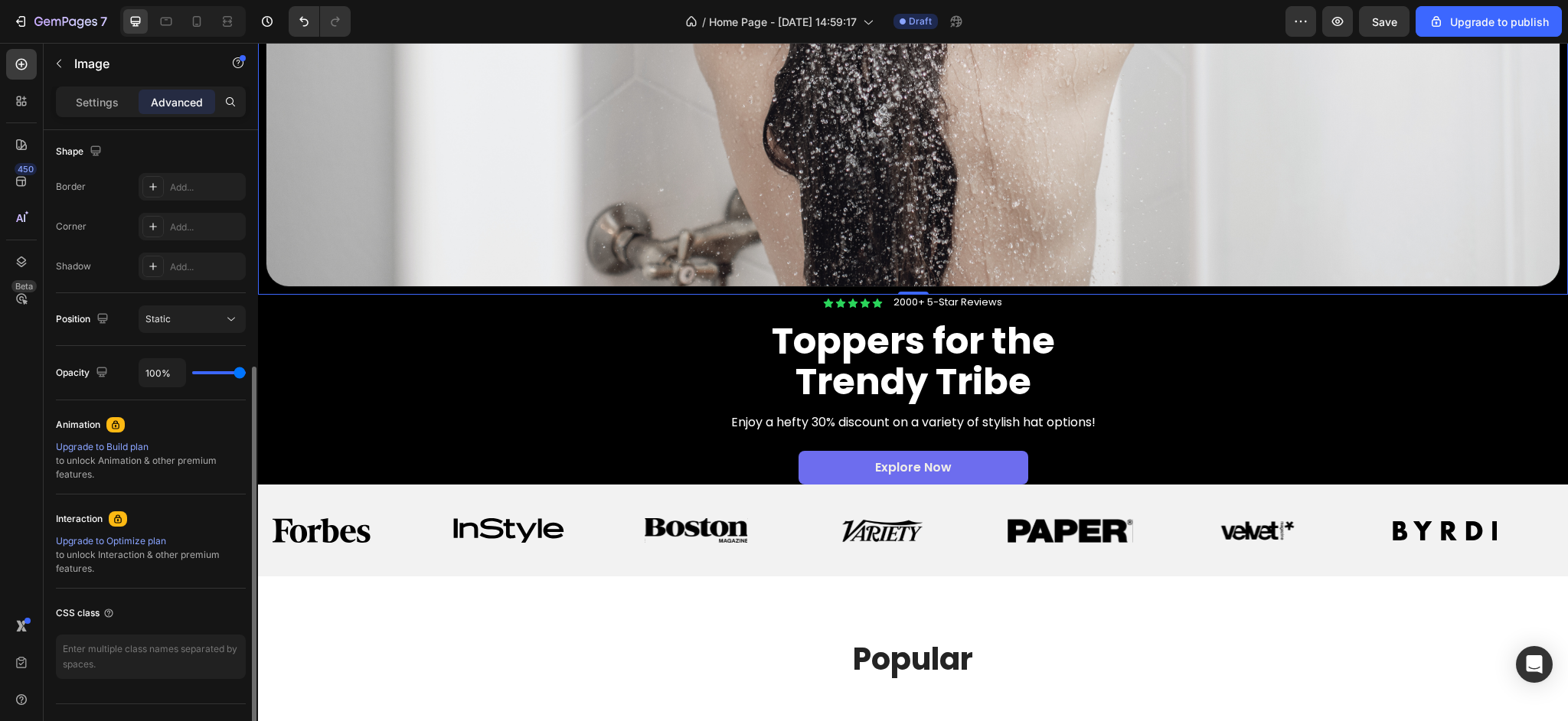
scroll to position [428, 0]
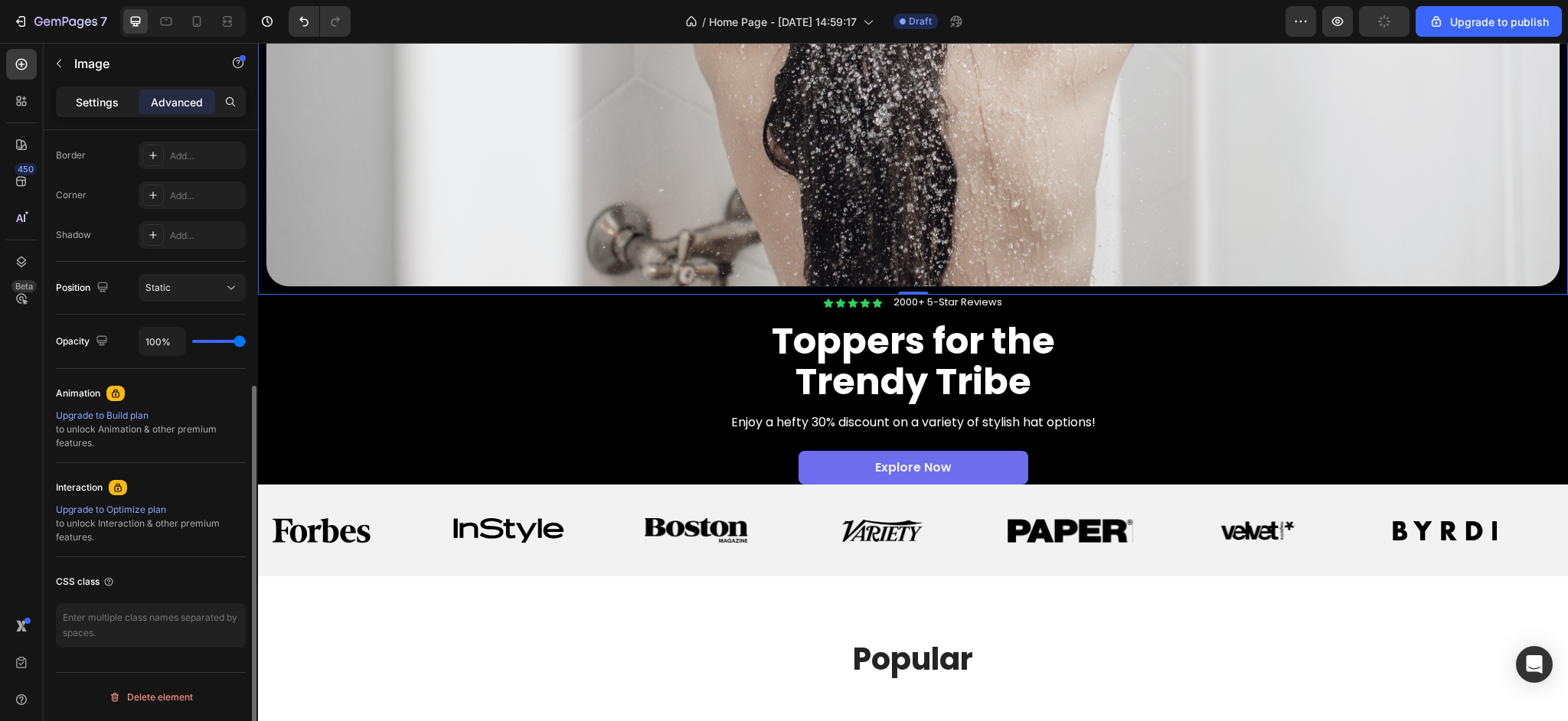
click at [79, 104] on p "Settings" at bounding box center [97, 102] width 43 height 16
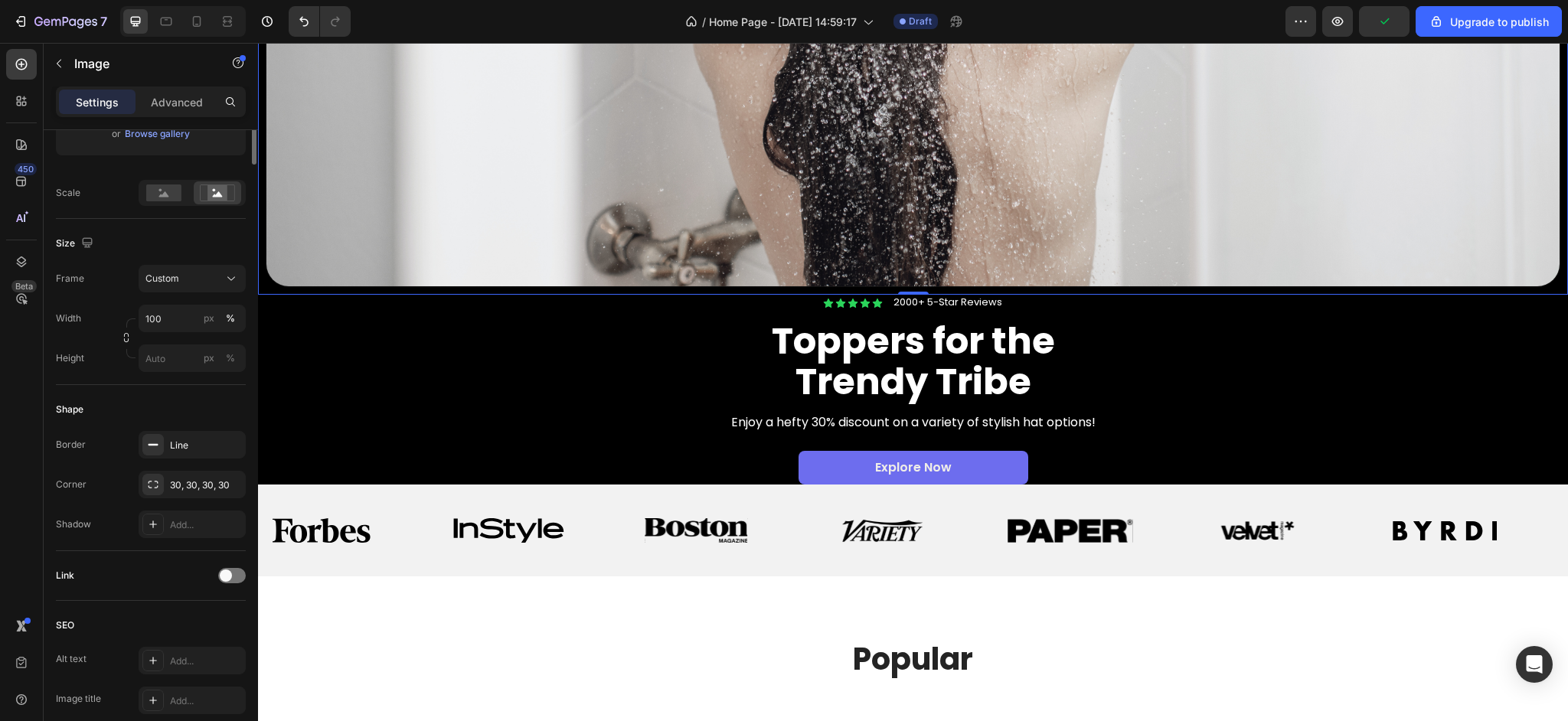
scroll to position [0, 0]
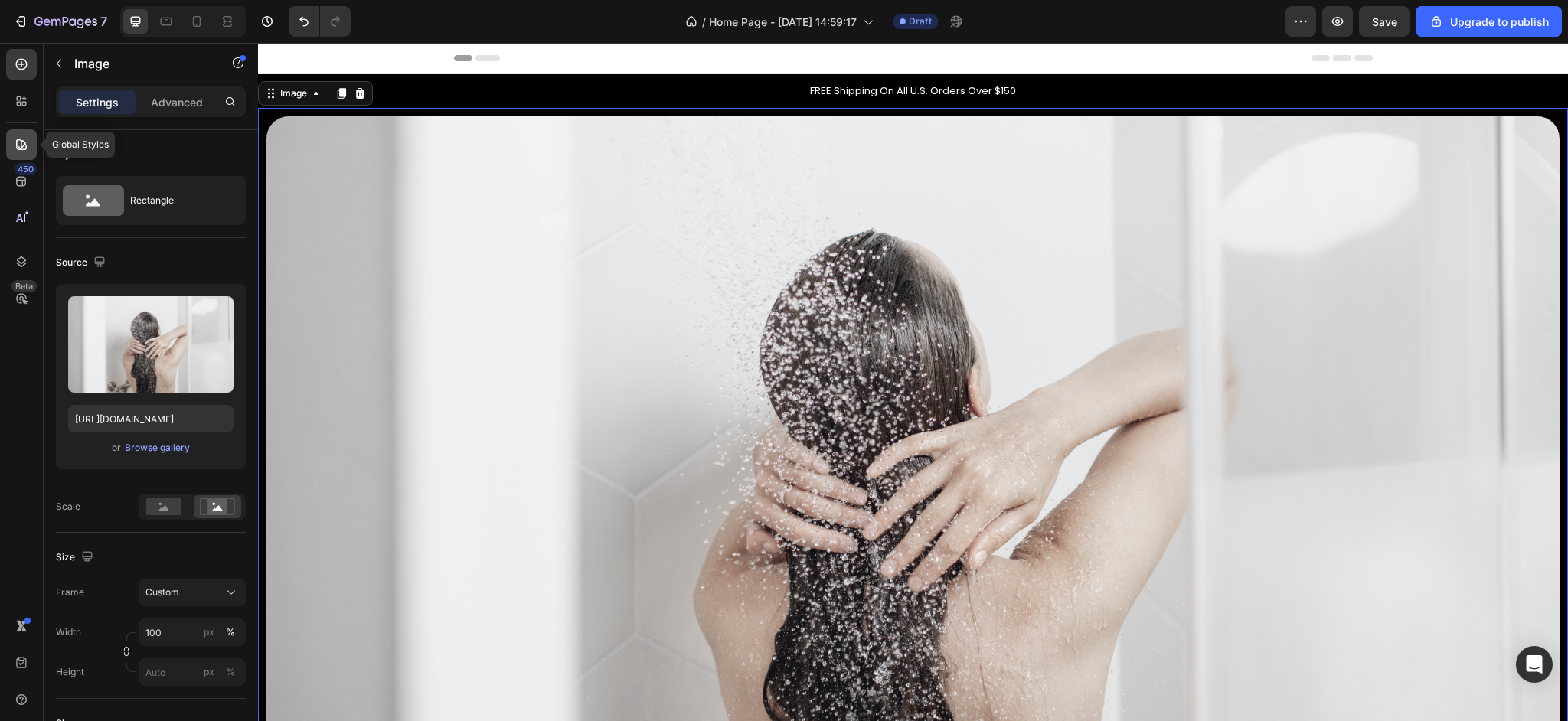
click at [20, 143] on icon at bounding box center [21, 145] width 11 height 11
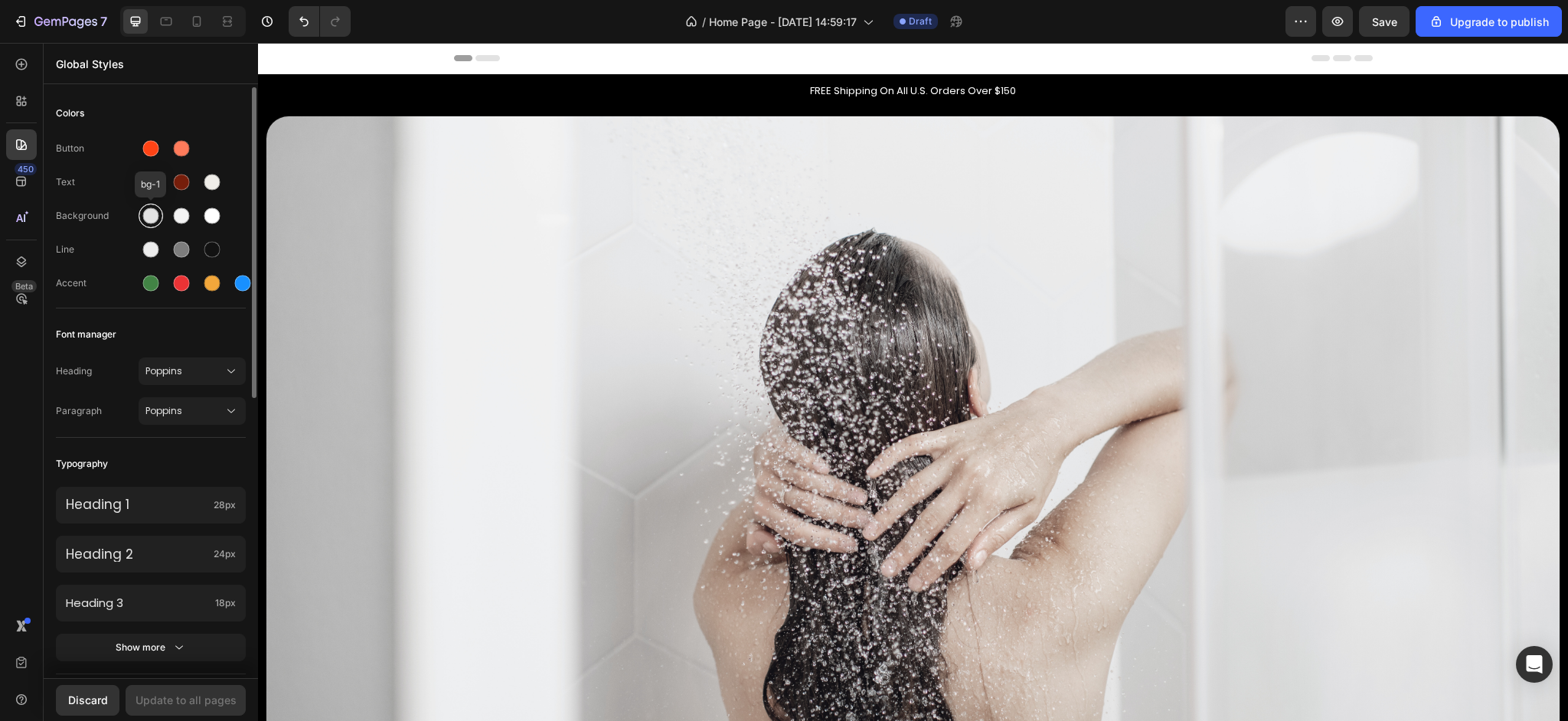
click at [153, 221] on div at bounding box center [151, 216] width 16 height 16
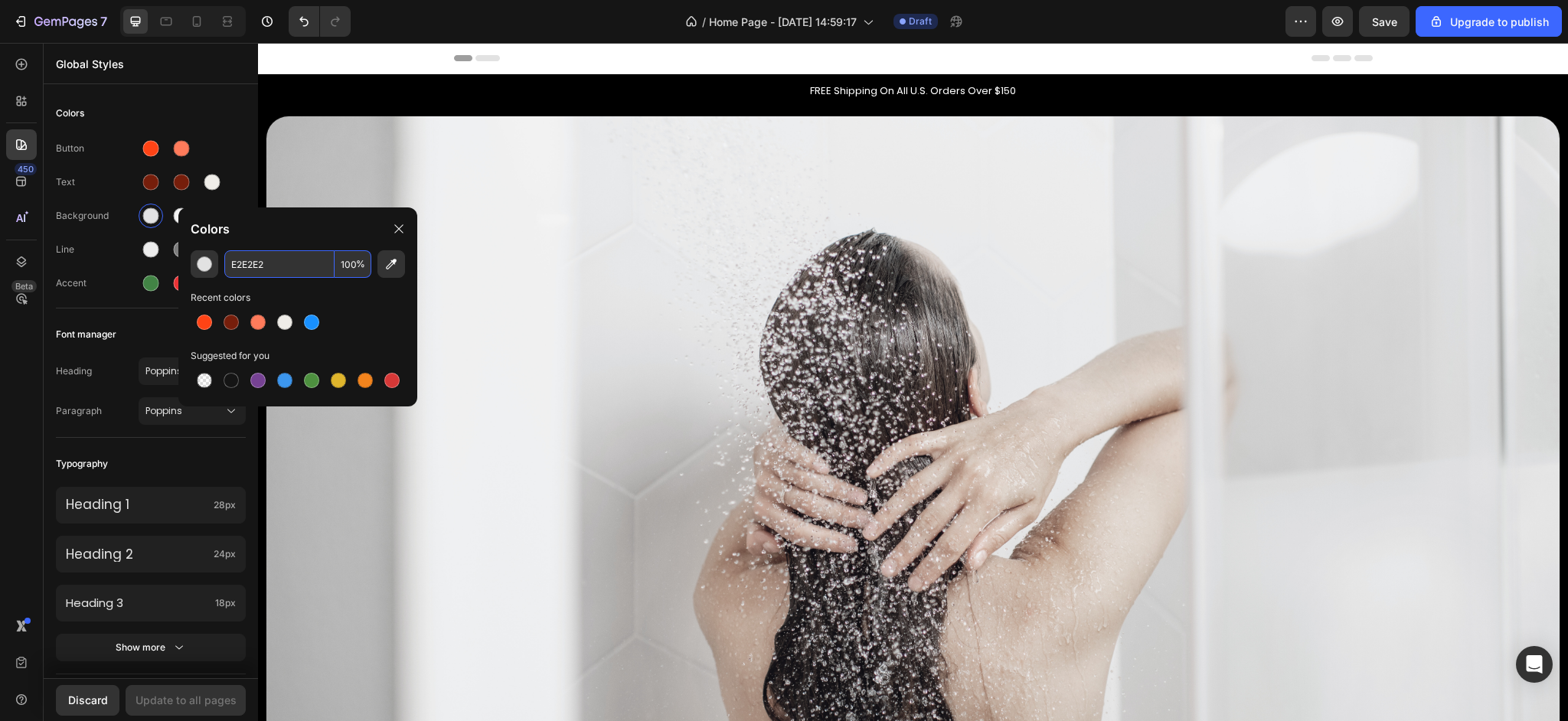
click at [262, 273] on input "E2E2E2" at bounding box center [279, 263] width 110 height 28
paste input "#F0ECE6"
type input "F0ECE6"
click at [125, 212] on div "Background" at bounding box center [97, 215] width 83 height 13
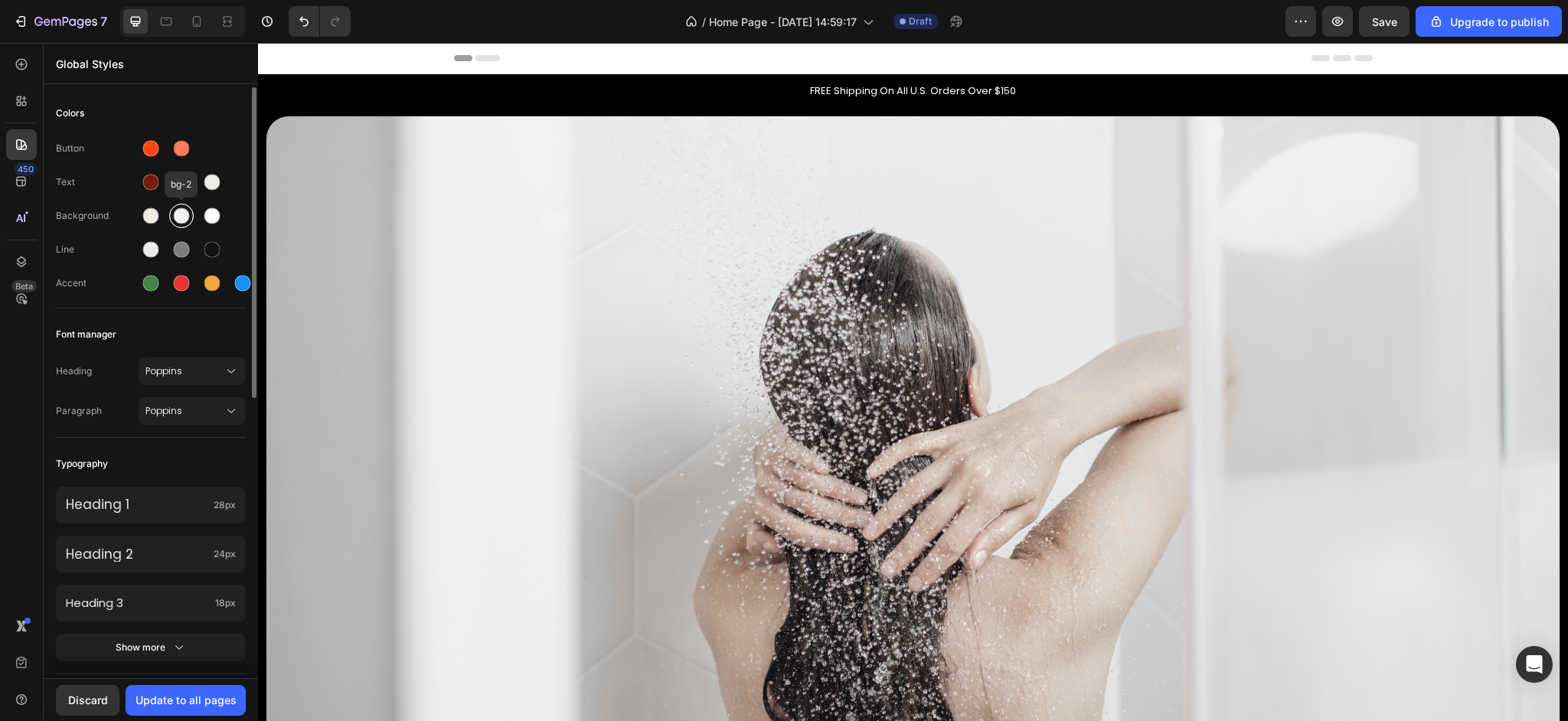
click at [169, 216] on div at bounding box center [181, 215] width 24 height 24
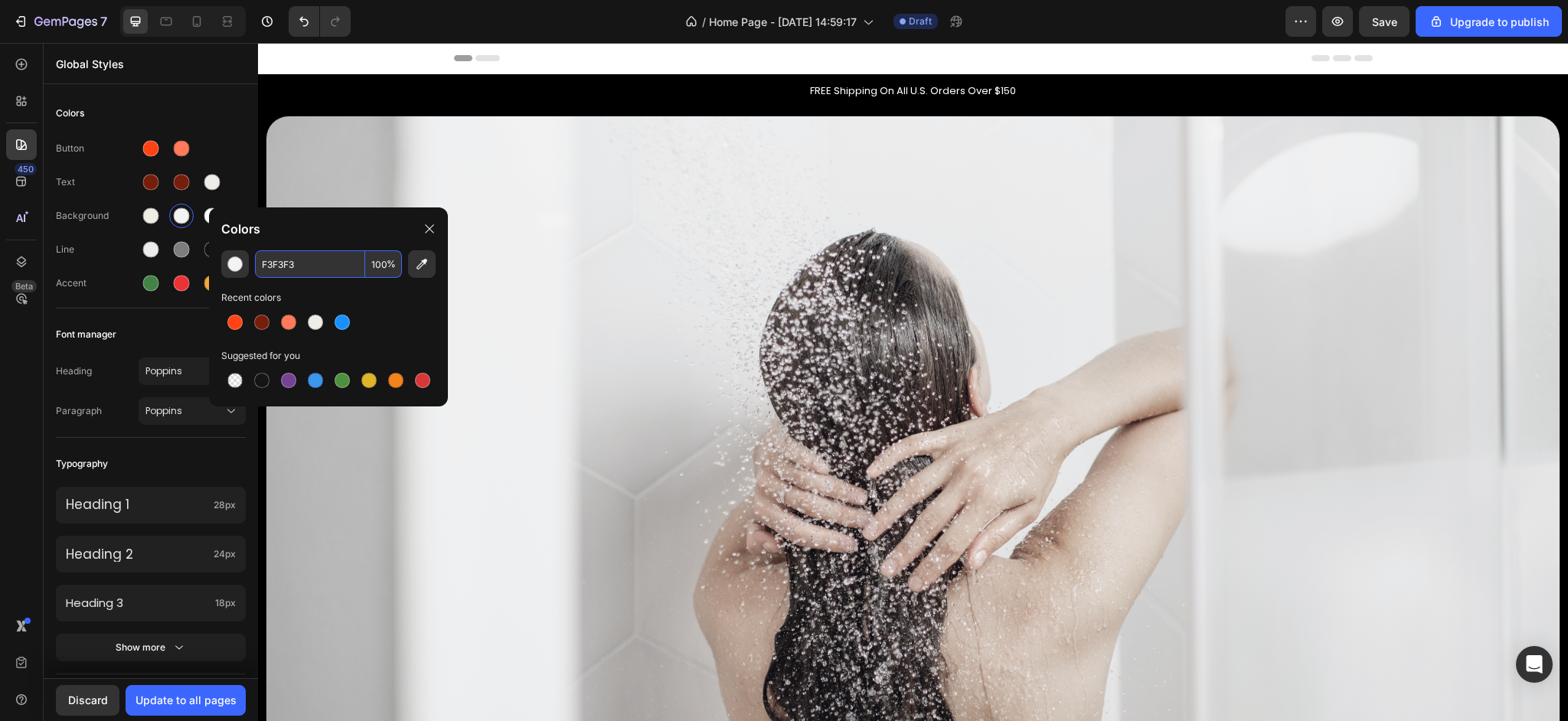
click at [295, 267] on input "F3F3F3" at bounding box center [310, 263] width 110 height 28
paste input "#F0ECE6"
type input "F0ECE6"
click at [101, 222] on div "Background" at bounding box center [151, 215] width 190 height 24
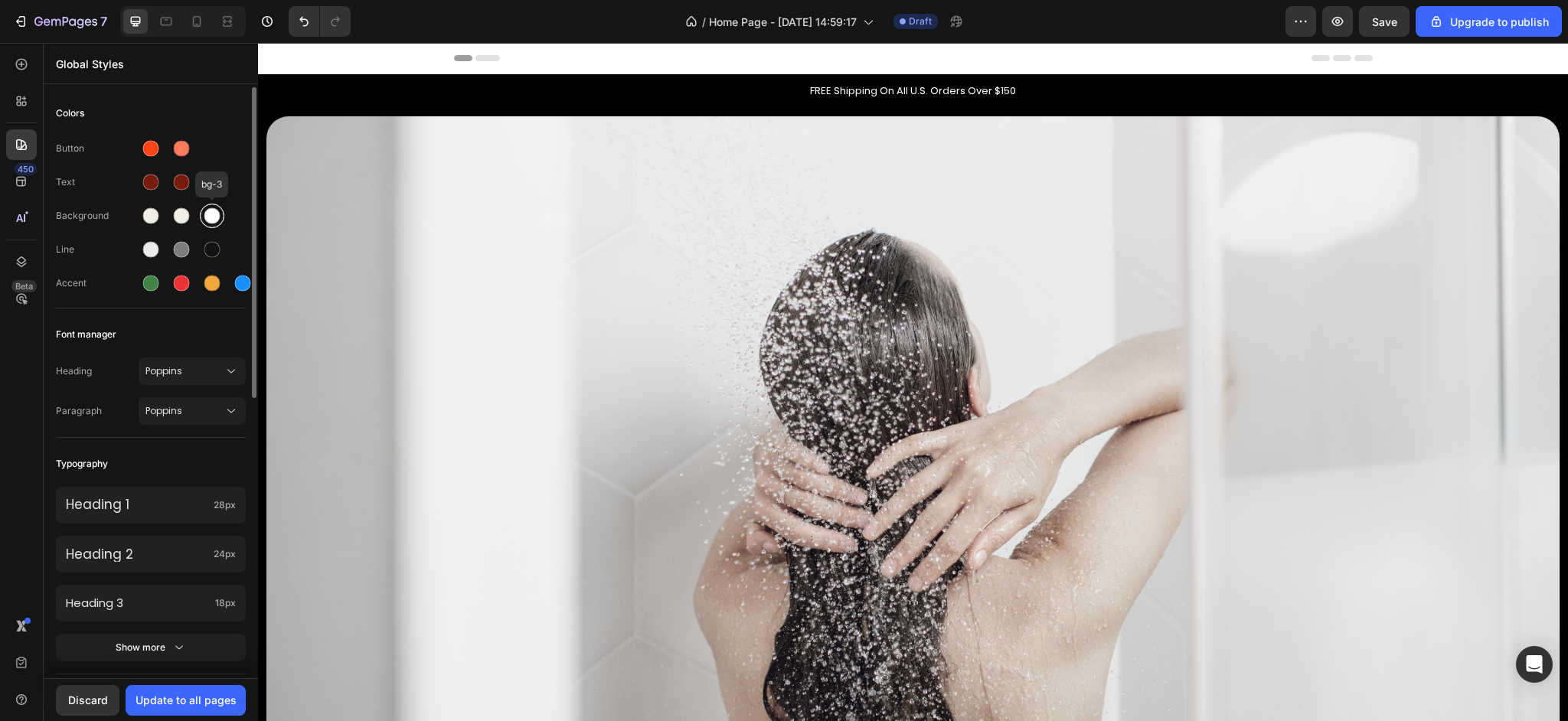
click at [224, 224] on div at bounding box center [211, 215] width 28 height 28
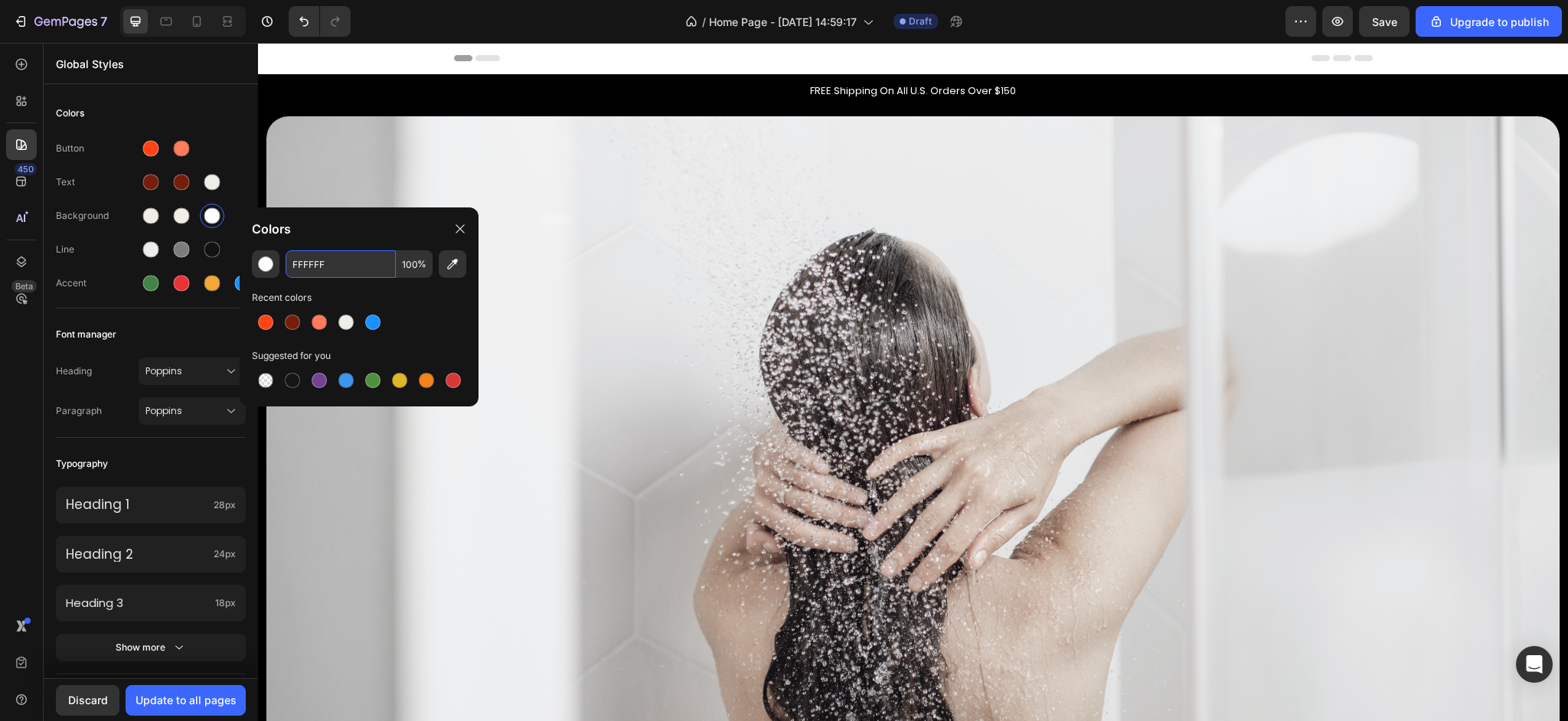
click at [304, 254] on input "FFFFFF" at bounding box center [341, 263] width 110 height 28
paste input "#F0ECE6"
click at [312, 270] on input "#F0ECE6FFFFFF" at bounding box center [341, 263] width 110 height 28
click at [312, 271] on input "#F0ECE6FFFFFF" at bounding box center [341, 263] width 110 height 28
paste input "#F0ECE6"
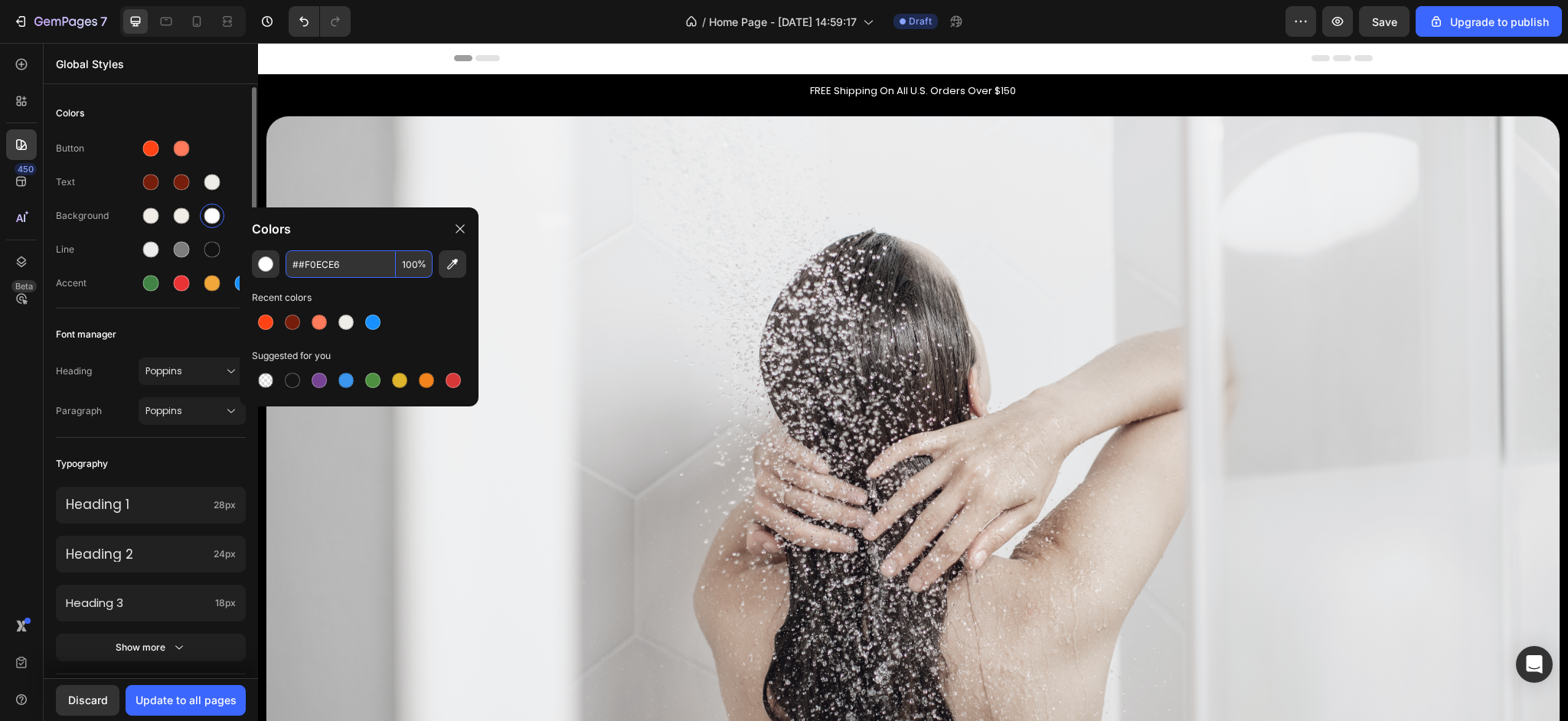
type input "FFFFFF"
click at [77, 225] on div "Background" at bounding box center [151, 215] width 190 height 24
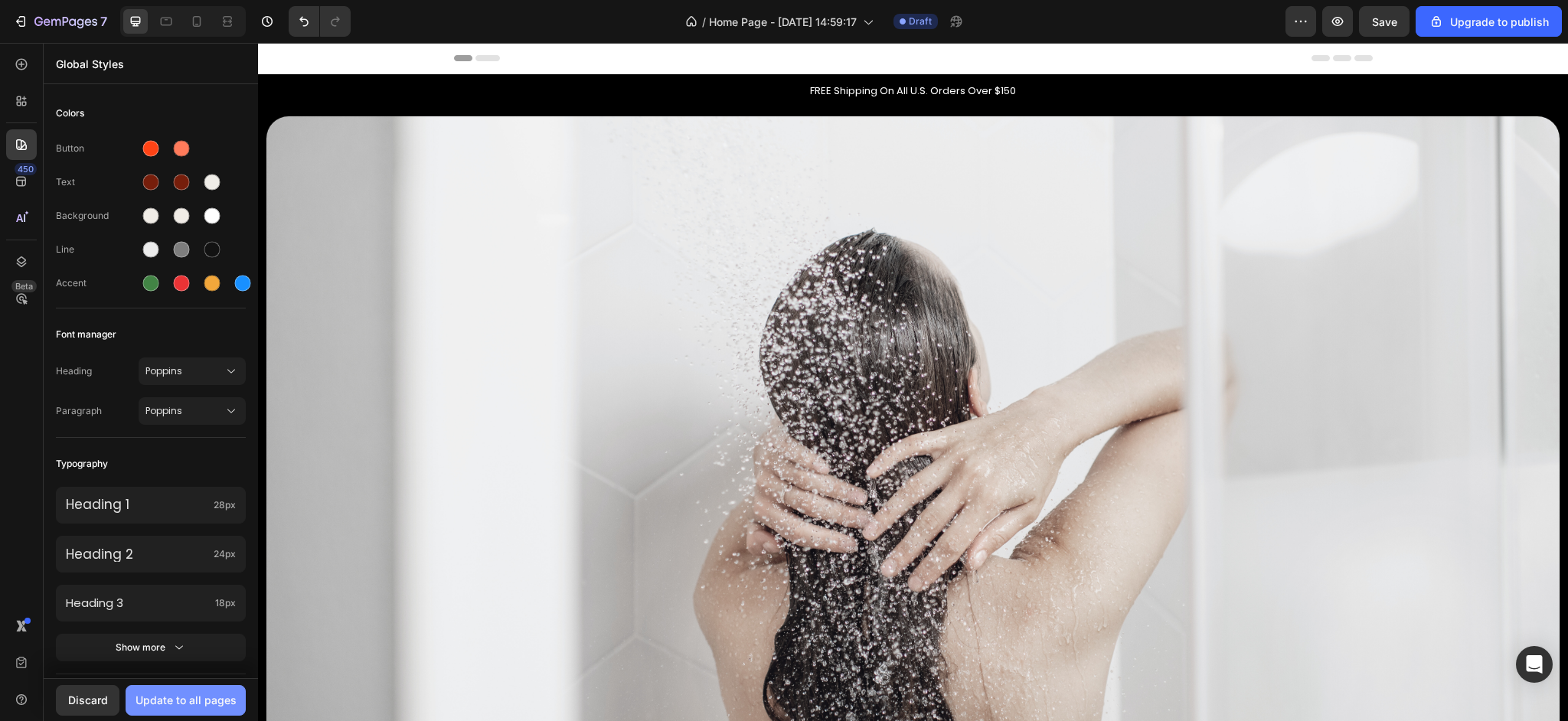
click at [152, 698] on div "Update to all pages" at bounding box center [186, 700] width 101 height 16
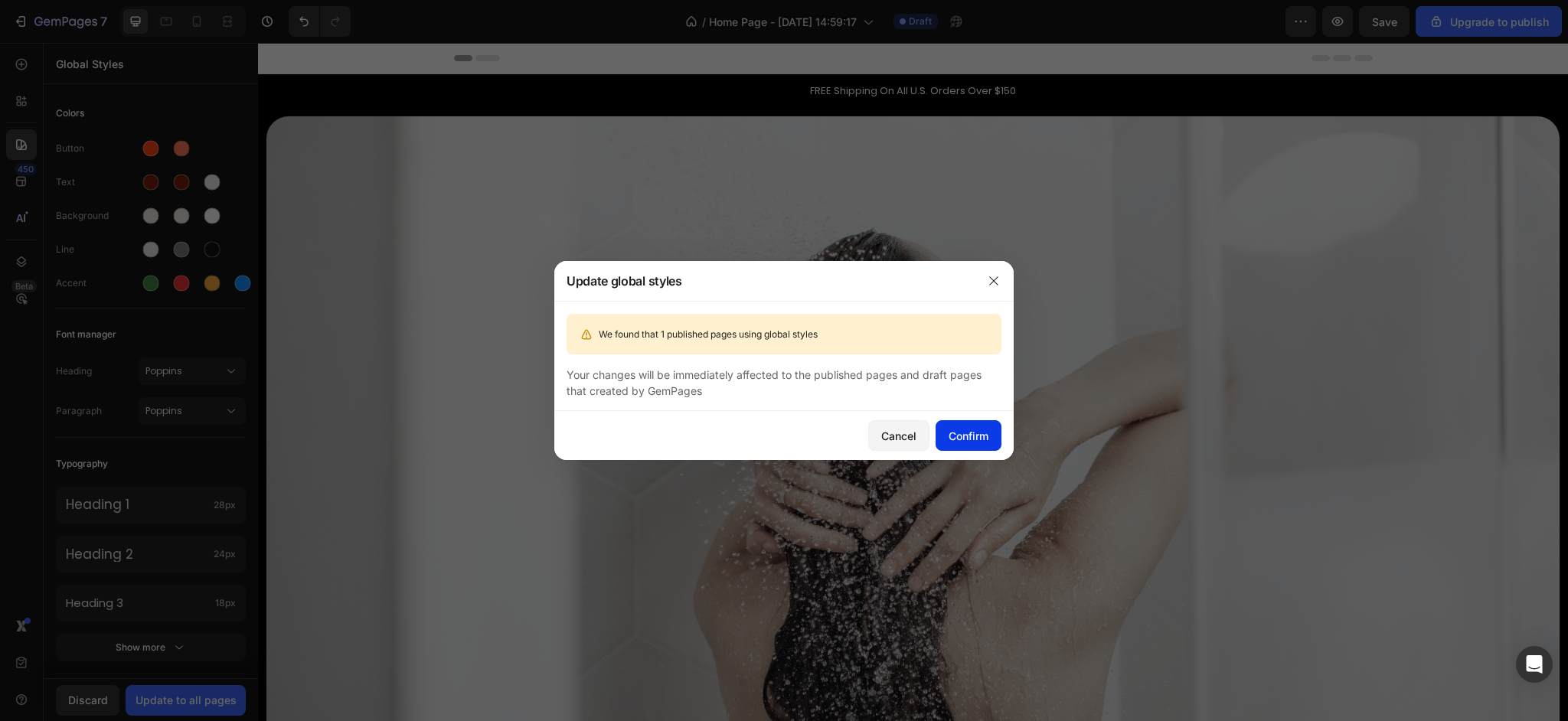
click at [980, 435] on div "Confirm" at bounding box center [968, 435] width 39 height 16
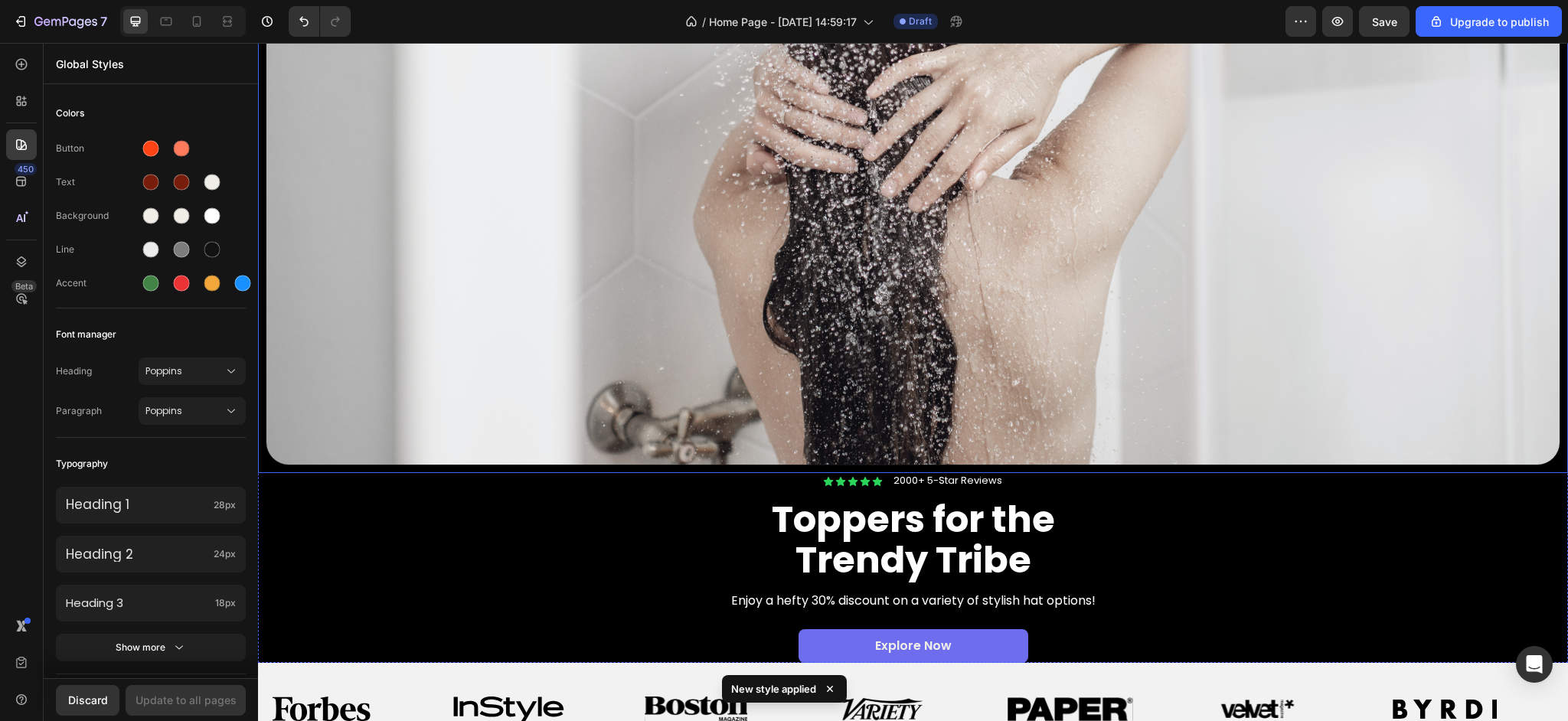
scroll to position [285, 0]
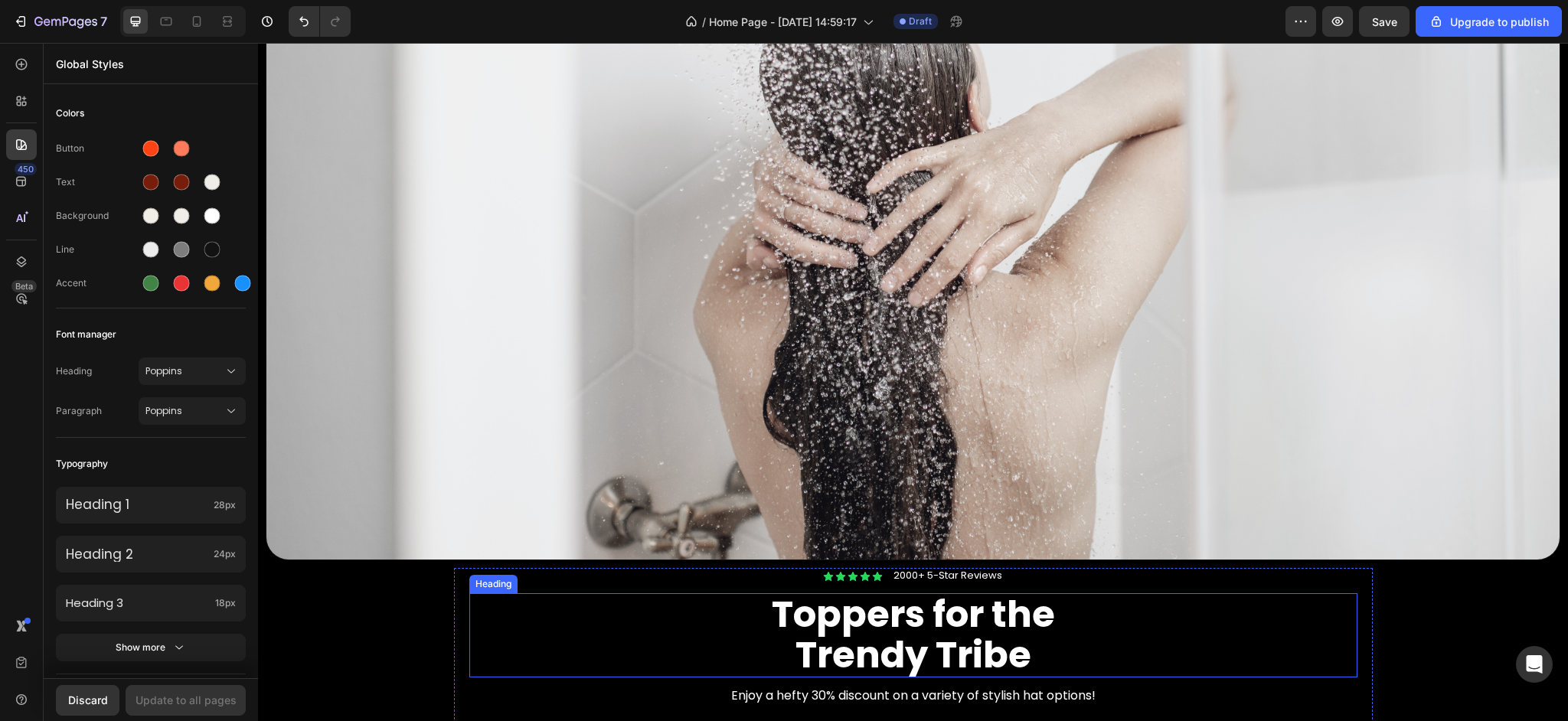
click at [514, 654] on div "Toppers for the Trendy Tribe" at bounding box center [913, 635] width 888 height 84
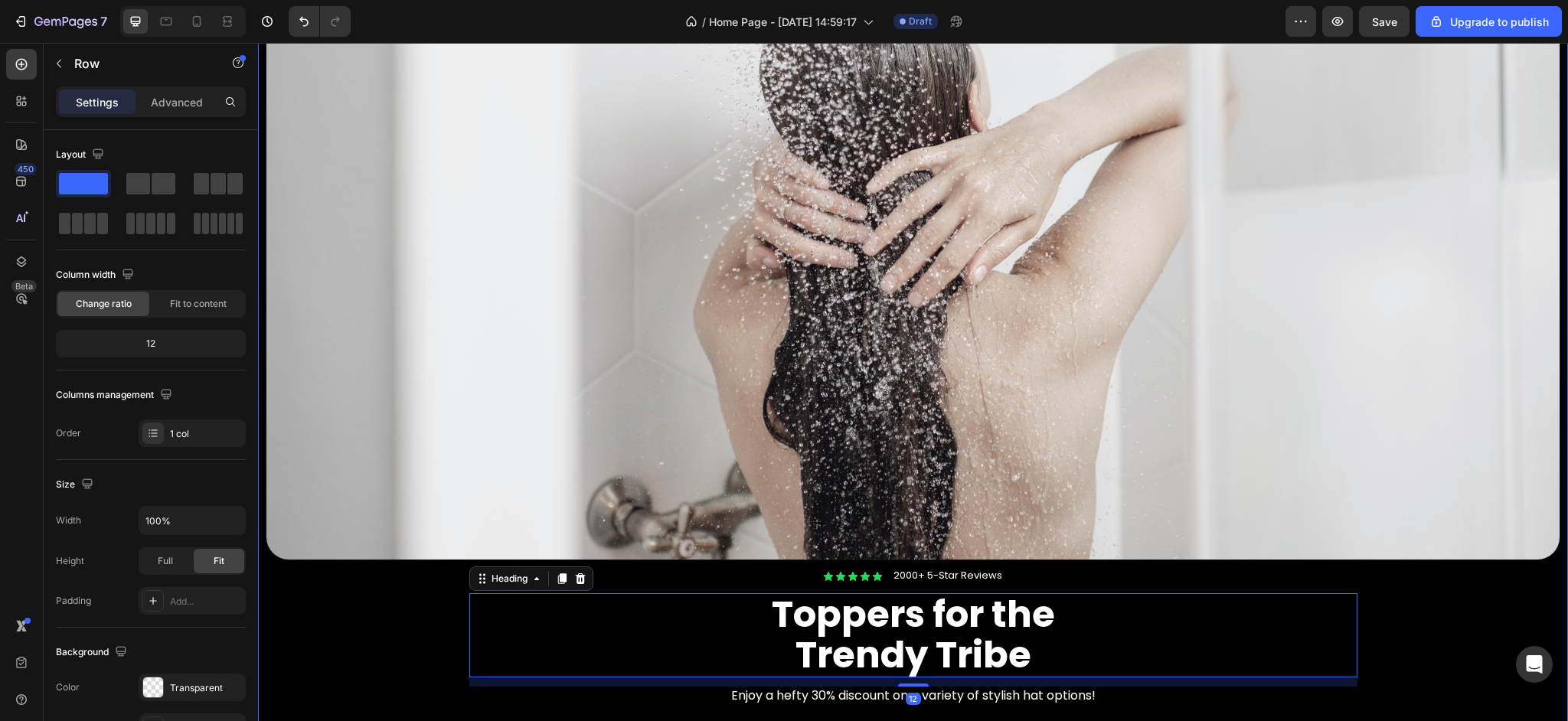
click at [376, 639] on div "Image Icon Icon Icon Icon Icon Icon List 2000+ 5-Star Reviews Text Block Row To…" at bounding box center [913, 291] width 1310 height 936
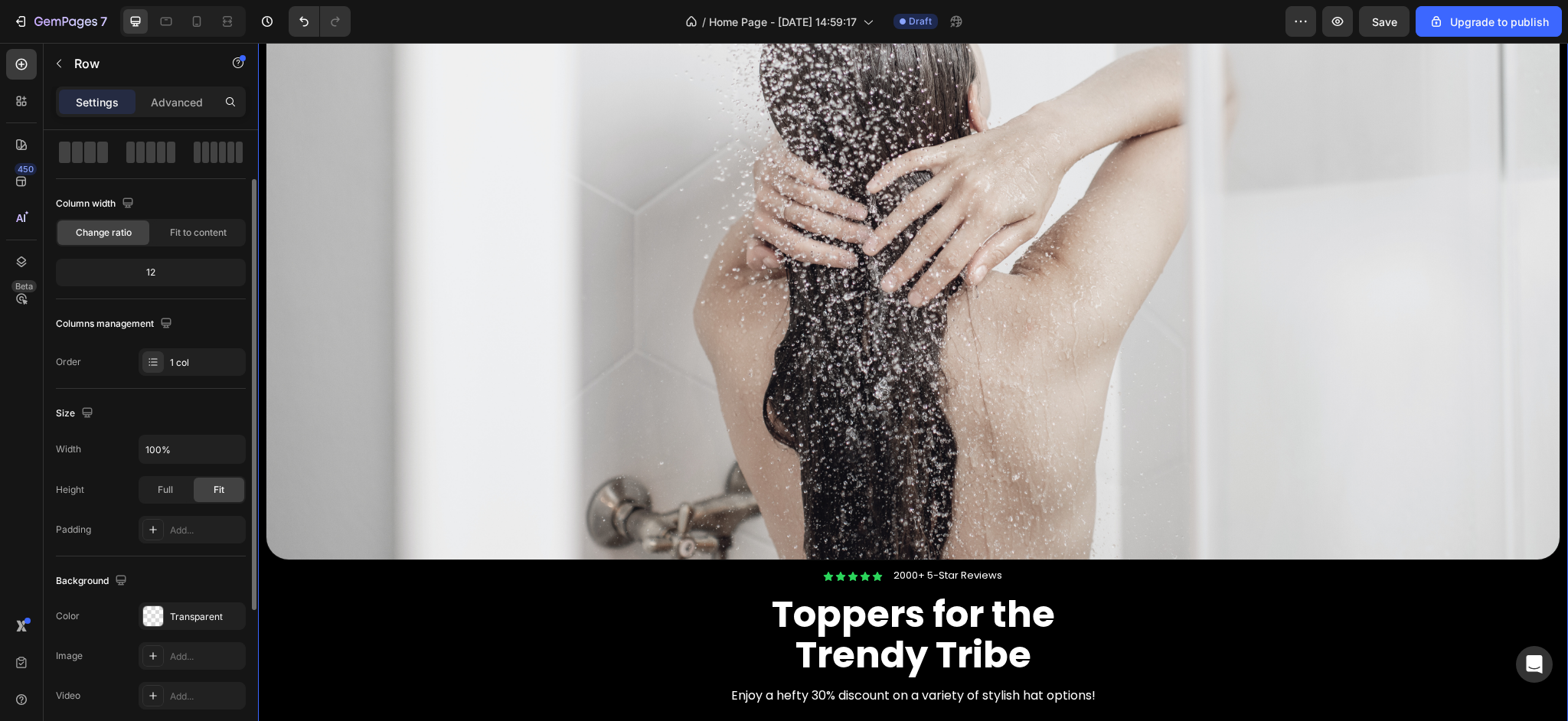
scroll to position [72, 0]
click at [170, 615] on div "Transparent" at bounding box center [192, 615] width 44 height 13
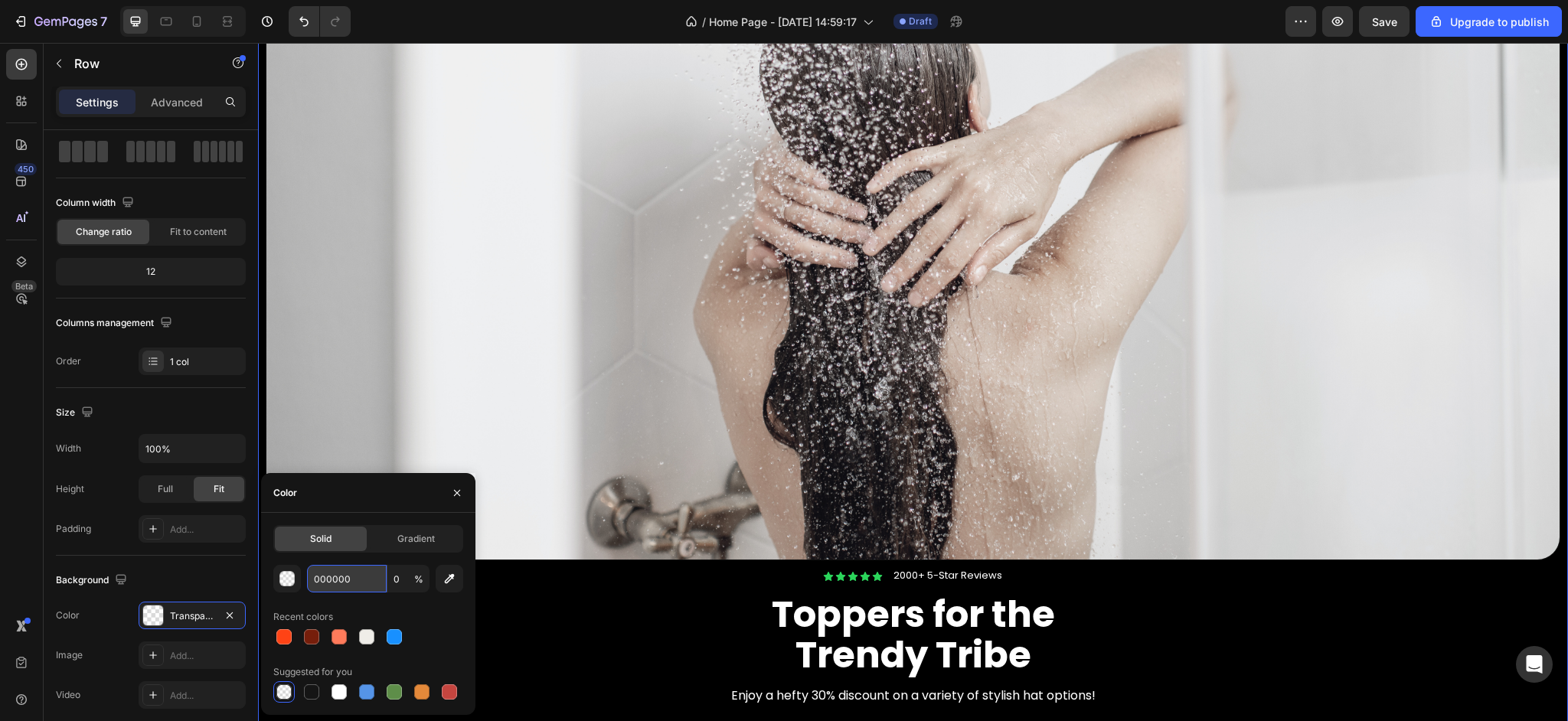
click at [333, 585] on input "000000" at bounding box center [346, 578] width 80 height 28
paste input "#F0ECE6"
type input "#F0ECE6"
type input "100"
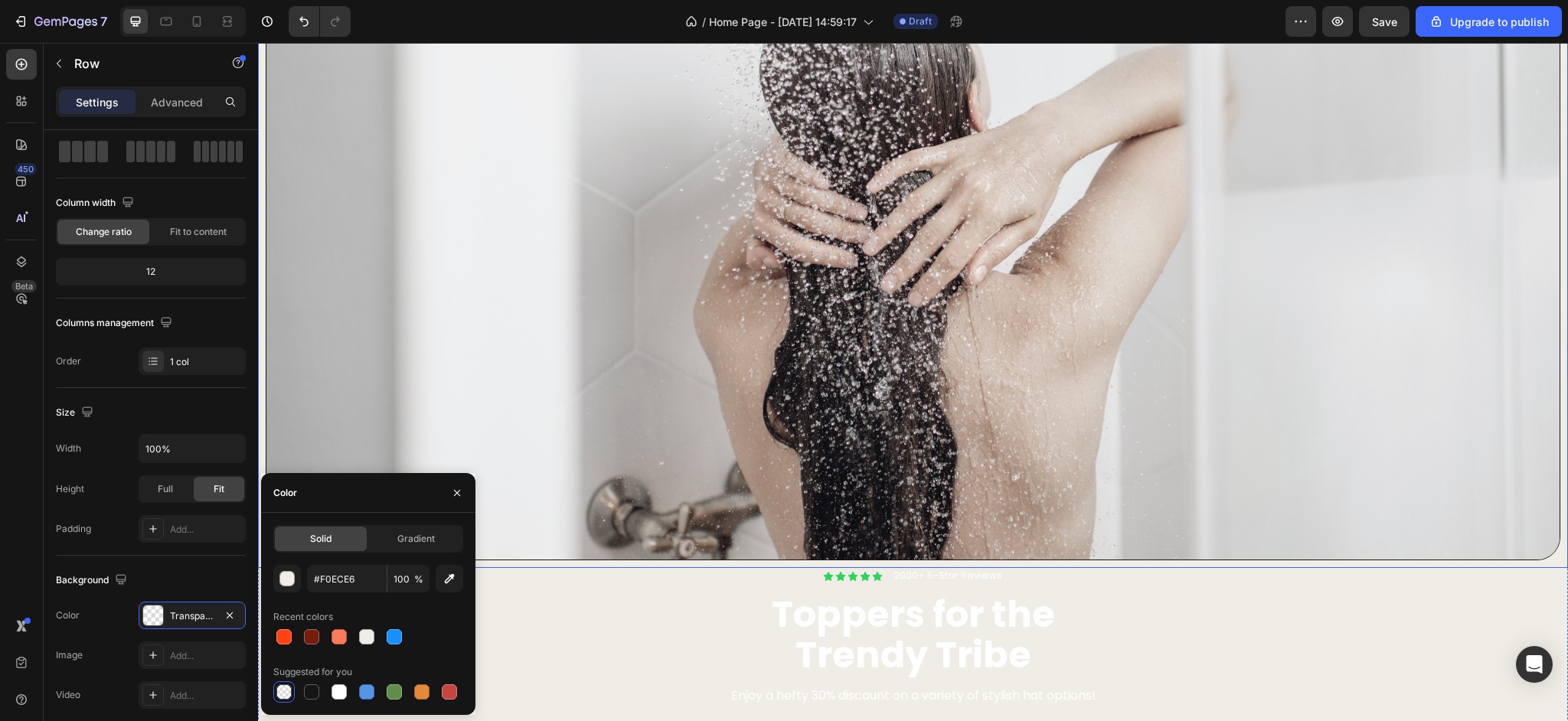
click at [668, 398] on img at bounding box center [913, 196] width 1295 height 730
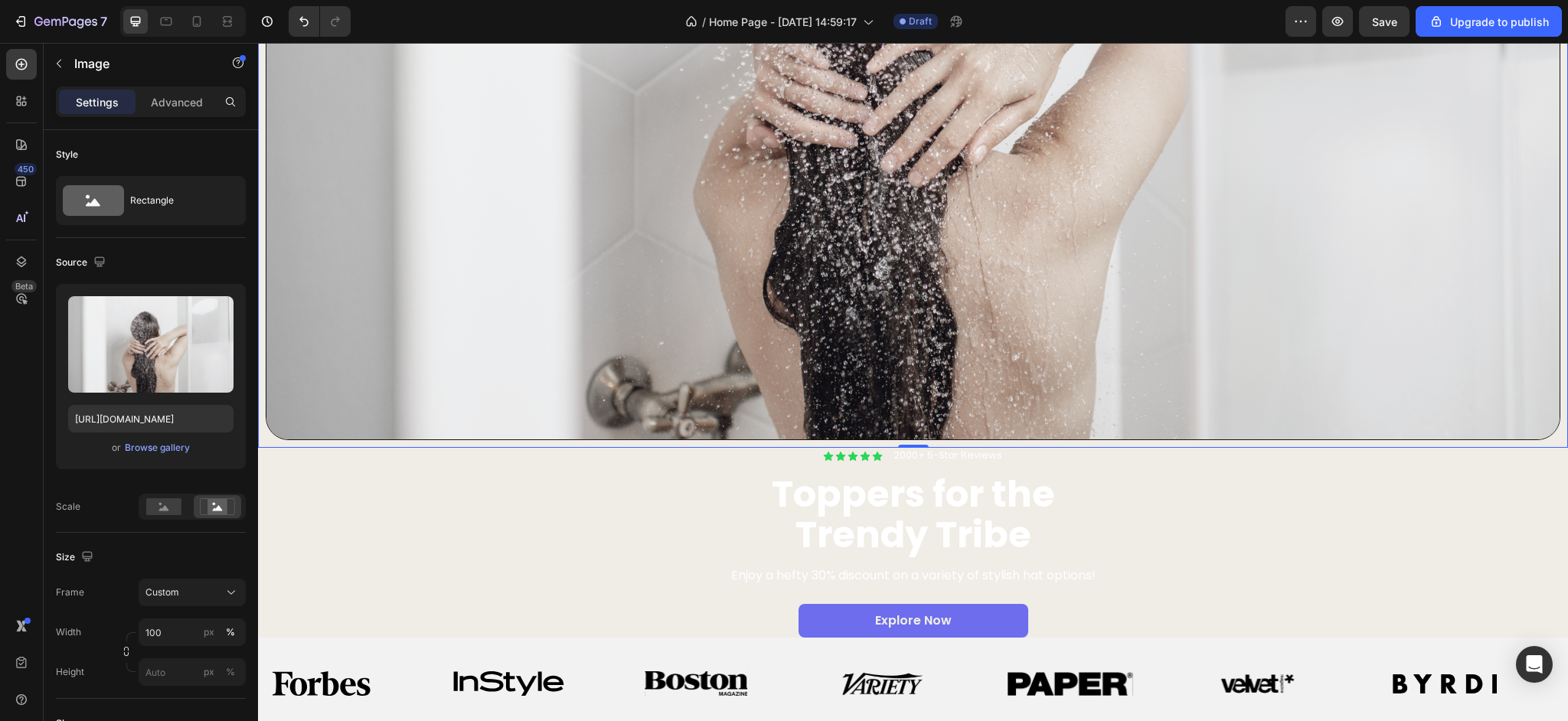
scroll to position [431, 0]
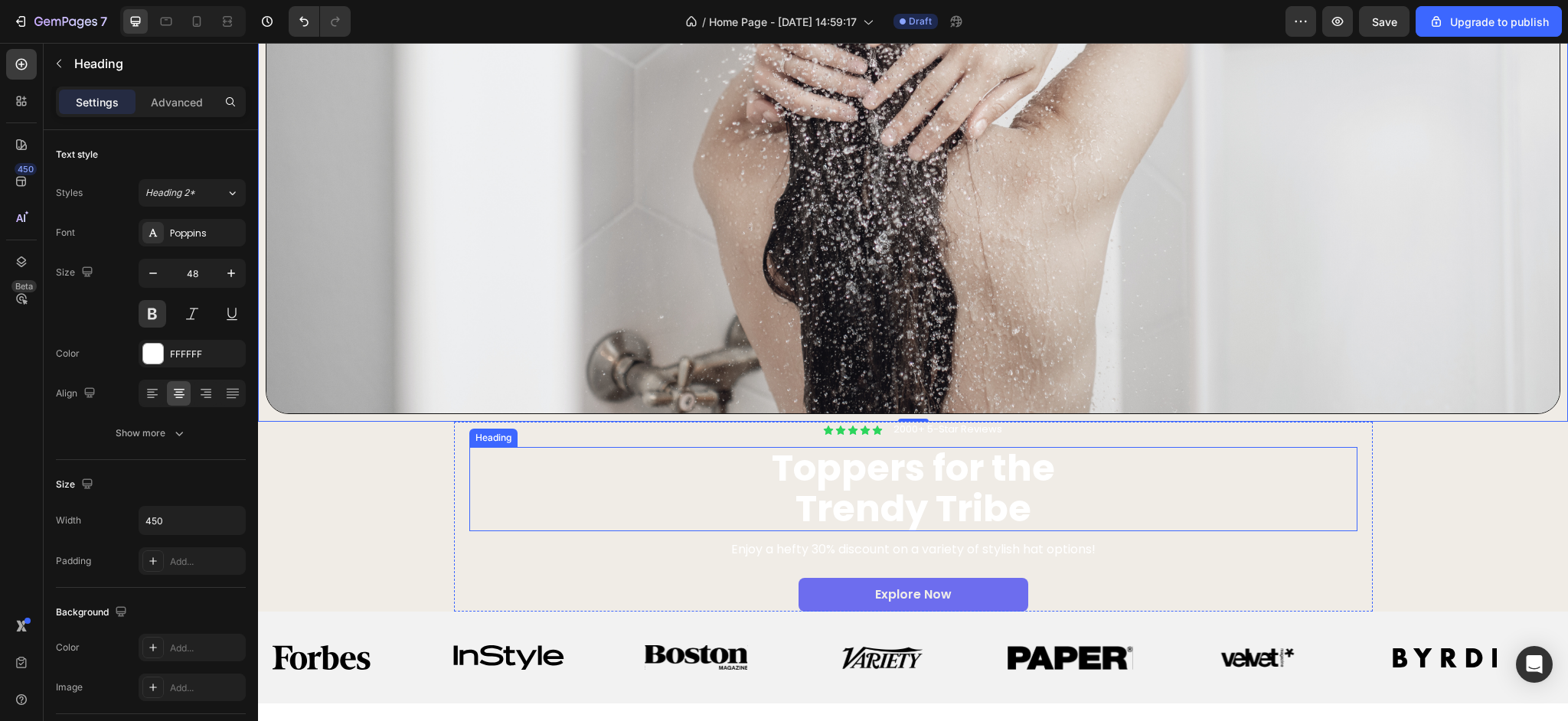
click at [857, 502] on h2 "Toppers for the Trendy Tribe" at bounding box center [913, 489] width 345 height 84
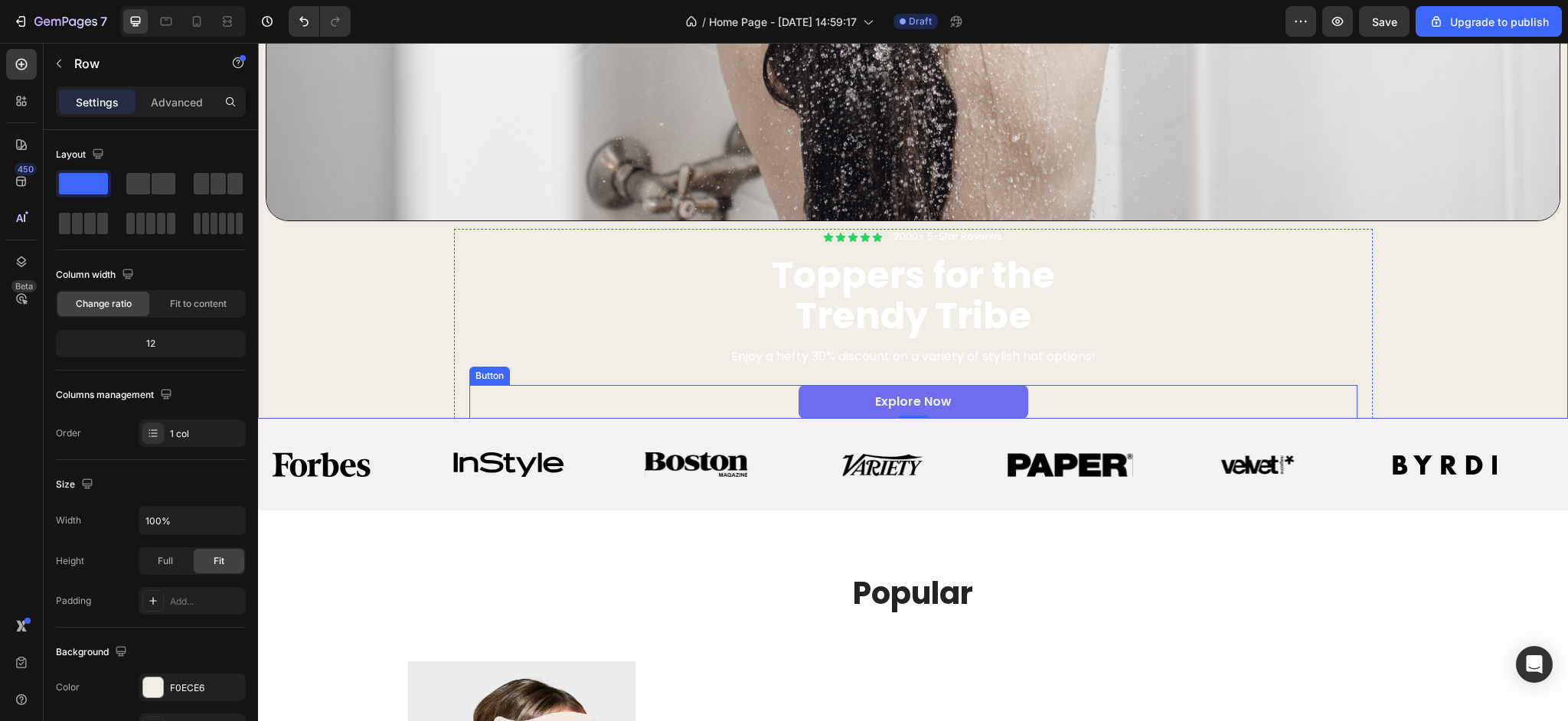
scroll to position [609, 0]
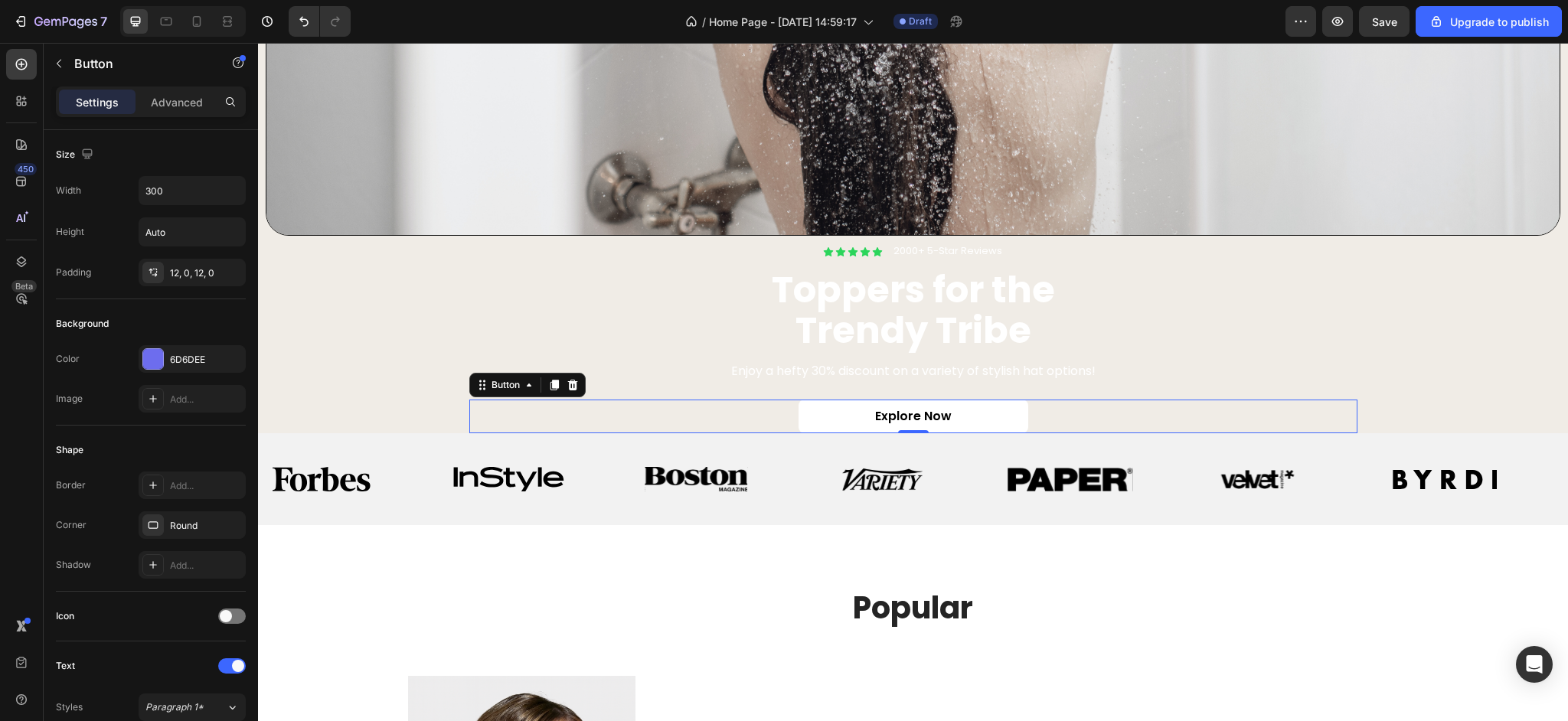
click at [993, 425] on link "Explore Now" at bounding box center [913, 417] width 230 height 35
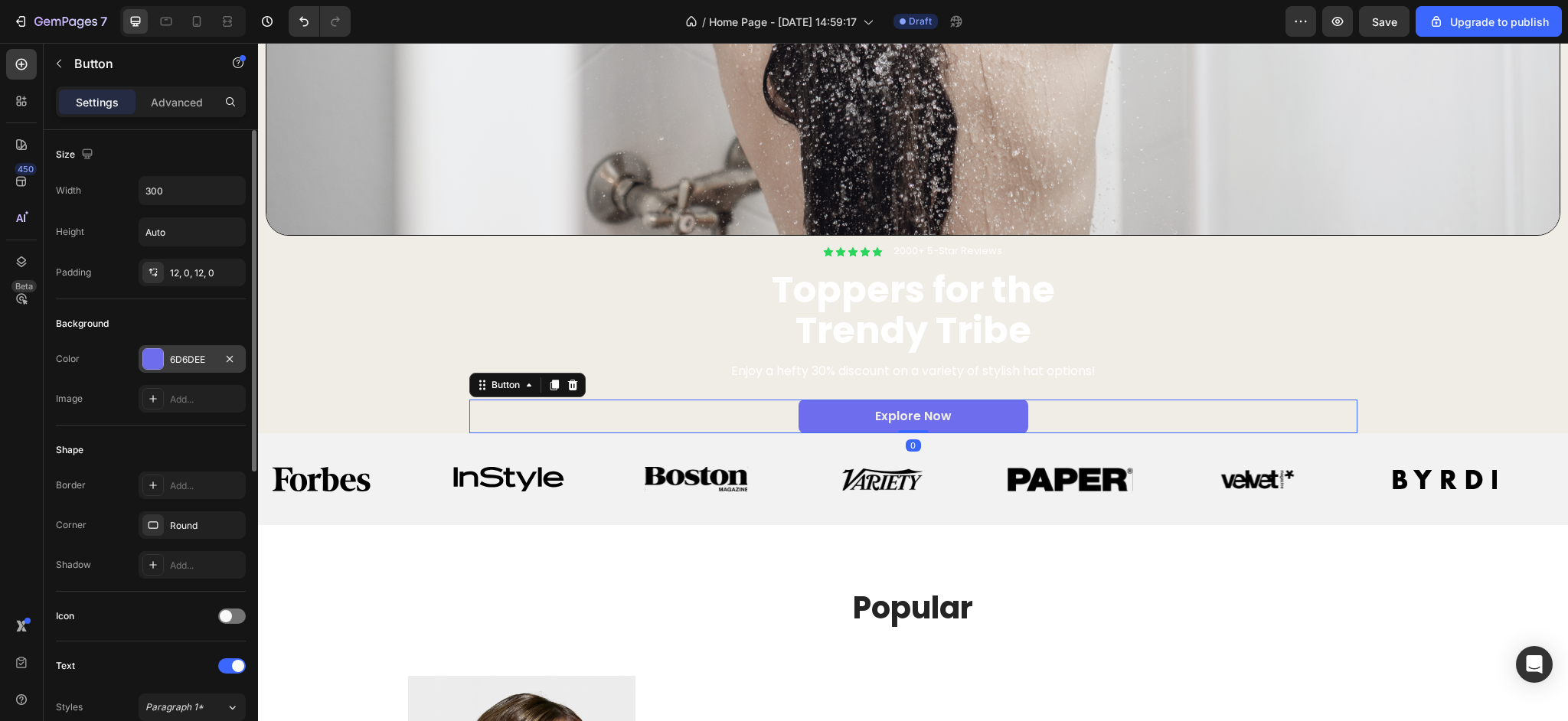
click at [186, 361] on div "6D6DEE" at bounding box center [192, 359] width 44 height 13
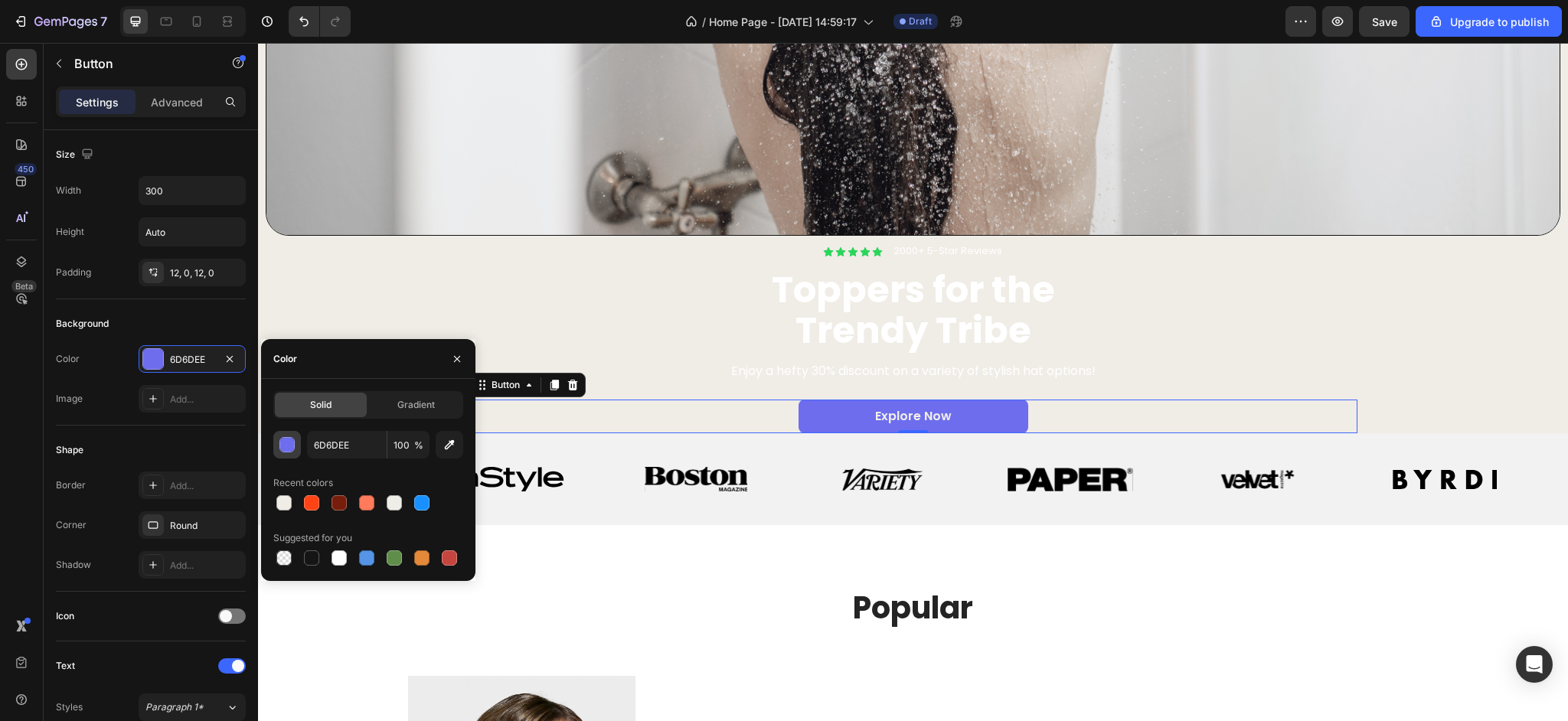
click at [281, 451] on div "button" at bounding box center [286, 444] width 15 height 15
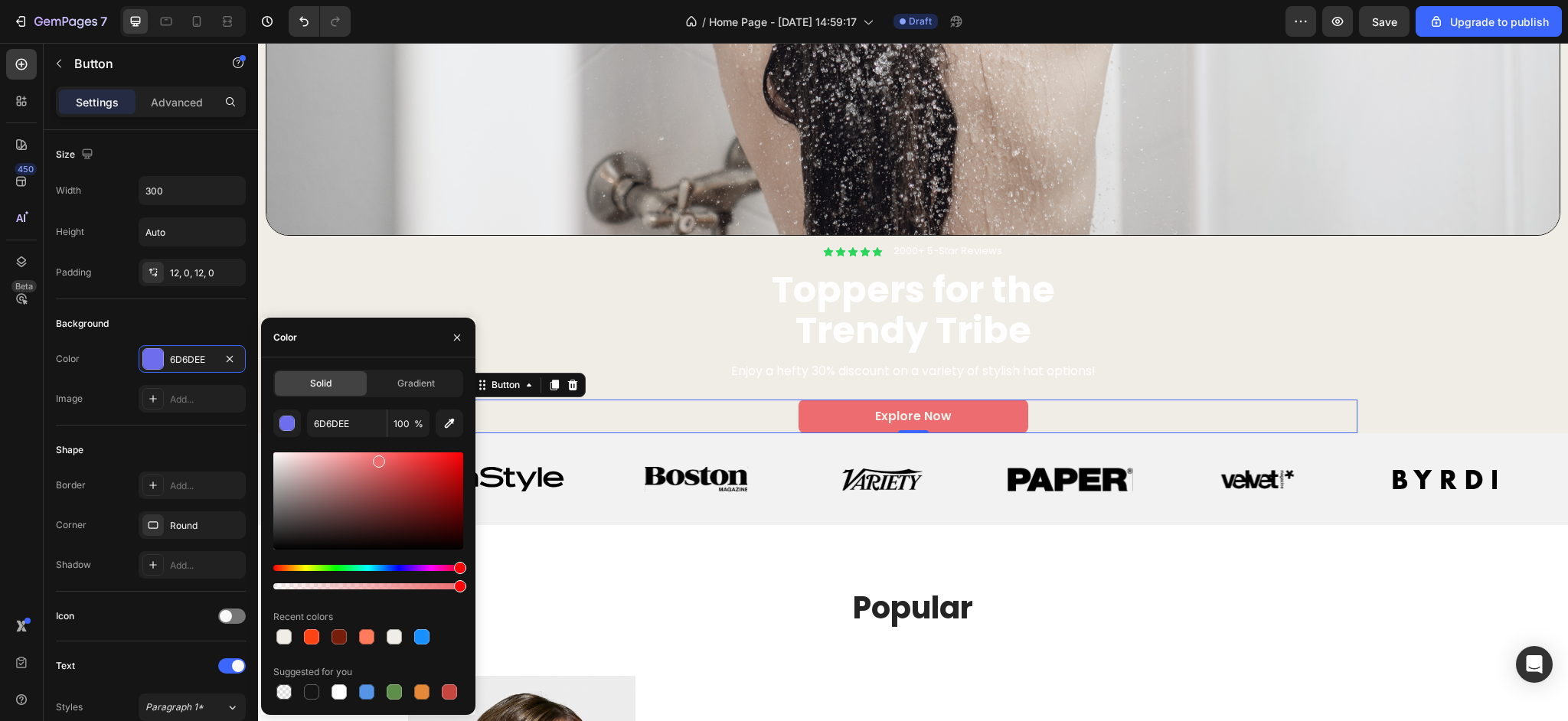
drag, startPoint x: 414, startPoint y: 569, endPoint x: 473, endPoint y: 569, distance: 59.0
click at [473, 569] on div "Solid Gradient 6D6DEE 100 % Recent colors Suggested for you" at bounding box center [369, 536] width 215 height 333
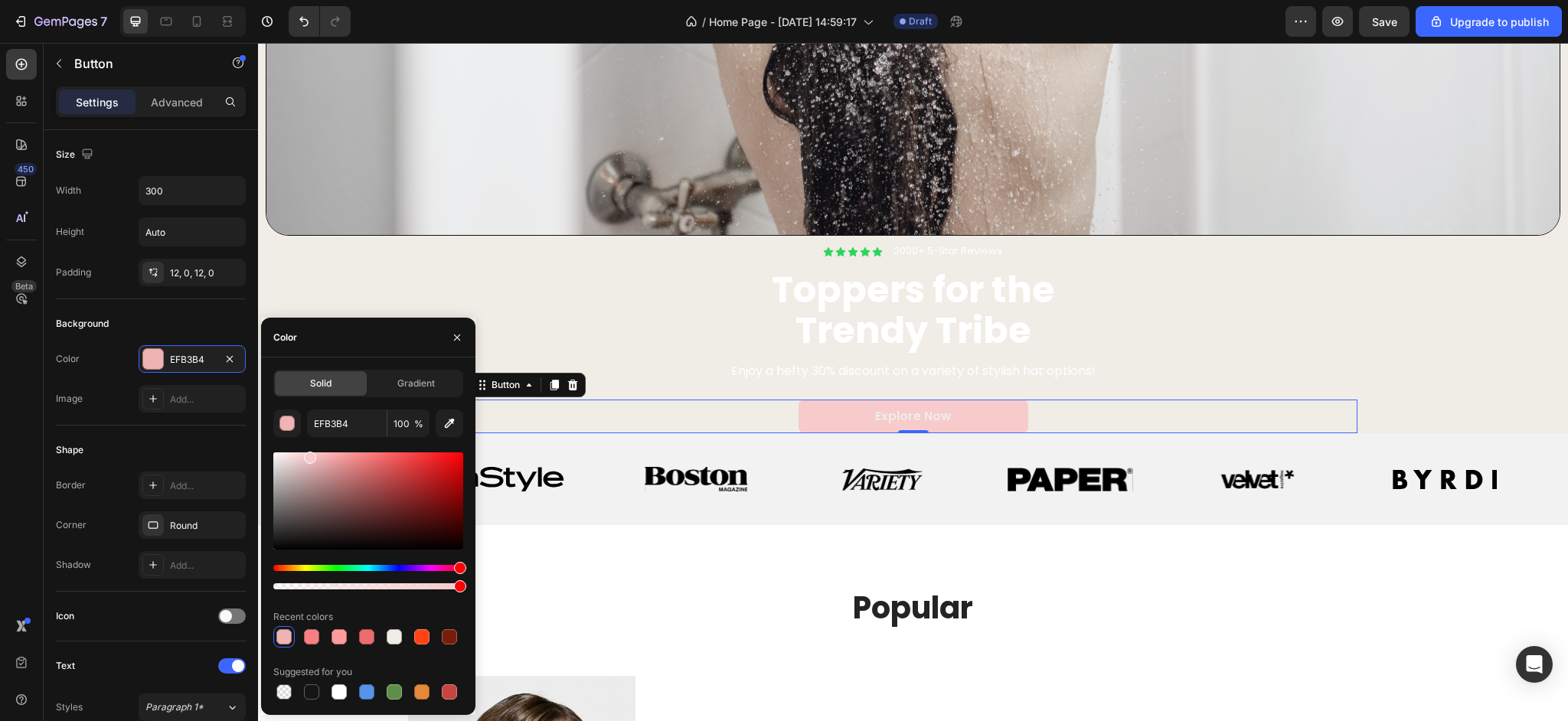
type input "F7CACB"
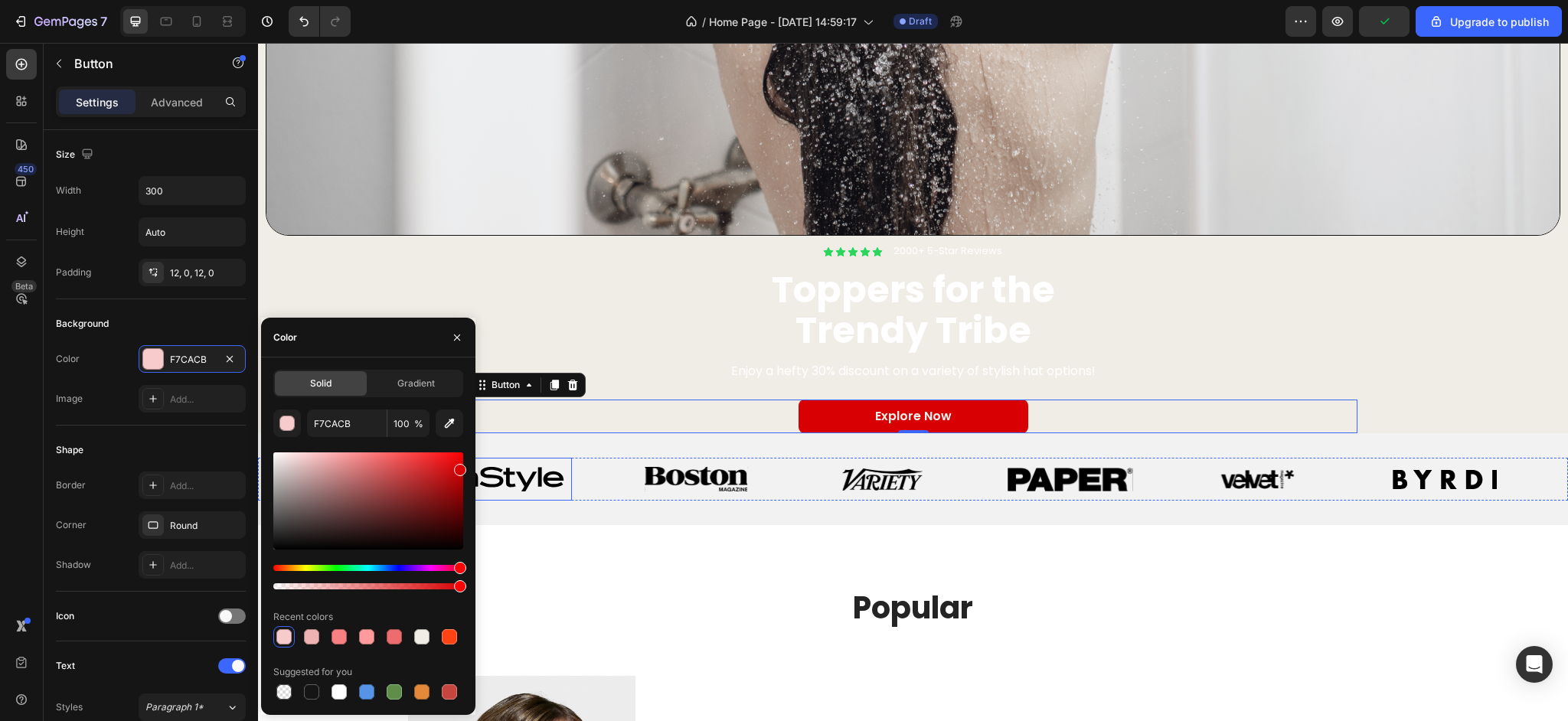
drag, startPoint x: 647, startPoint y: 514, endPoint x: 487, endPoint y: 464, distance: 167.6
type input "D80003"
click at [399, 582] on div at bounding box center [368, 577] width 190 height 24
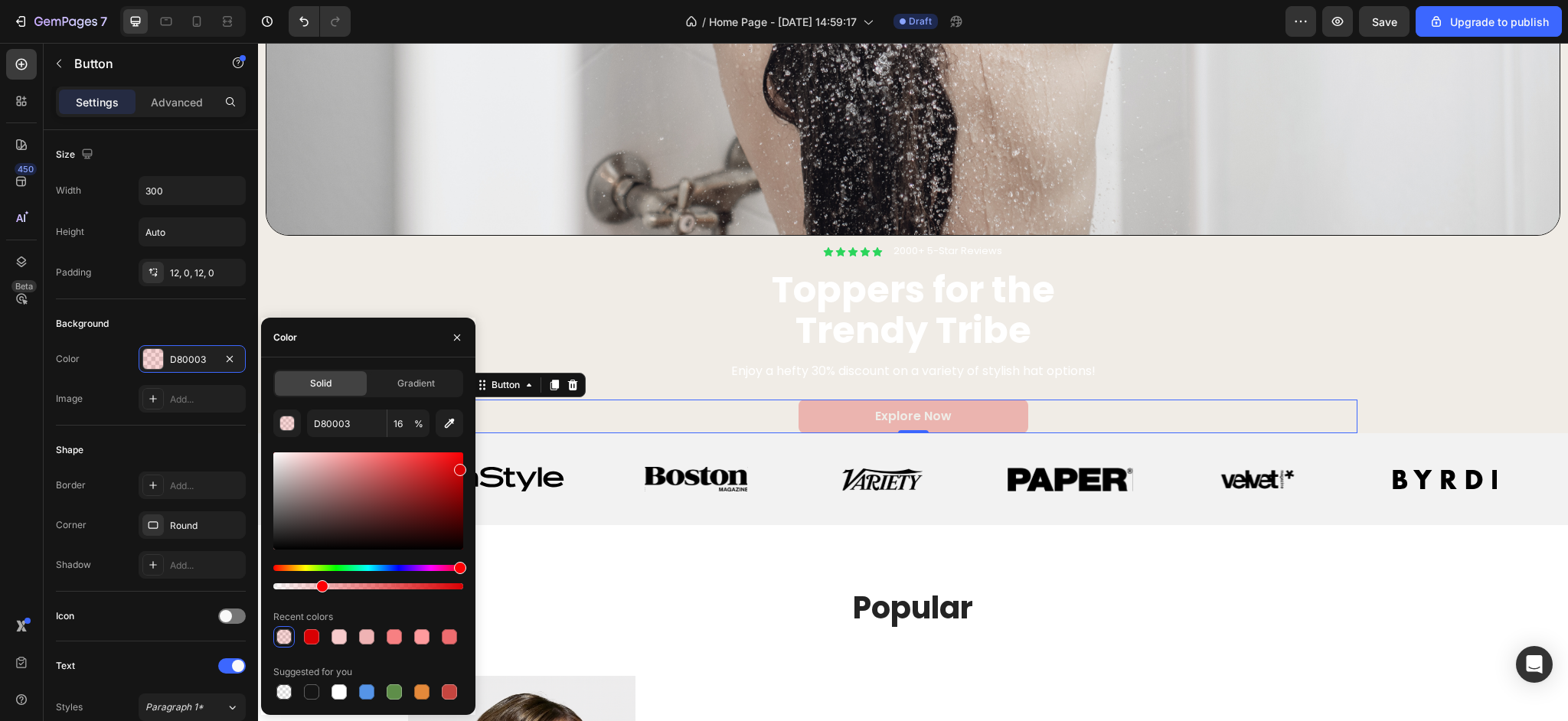
type input "24"
drag, startPoint x: 400, startPoint y: 585, endPoint x: 319, endPoint y: 586, distance: 81.0
click at [319, 586] on div at bounding box center [368, 586] width 190 height 6
click at [356, 424] on input "D80003" at bounding box center [346, 423] width 80 height 28
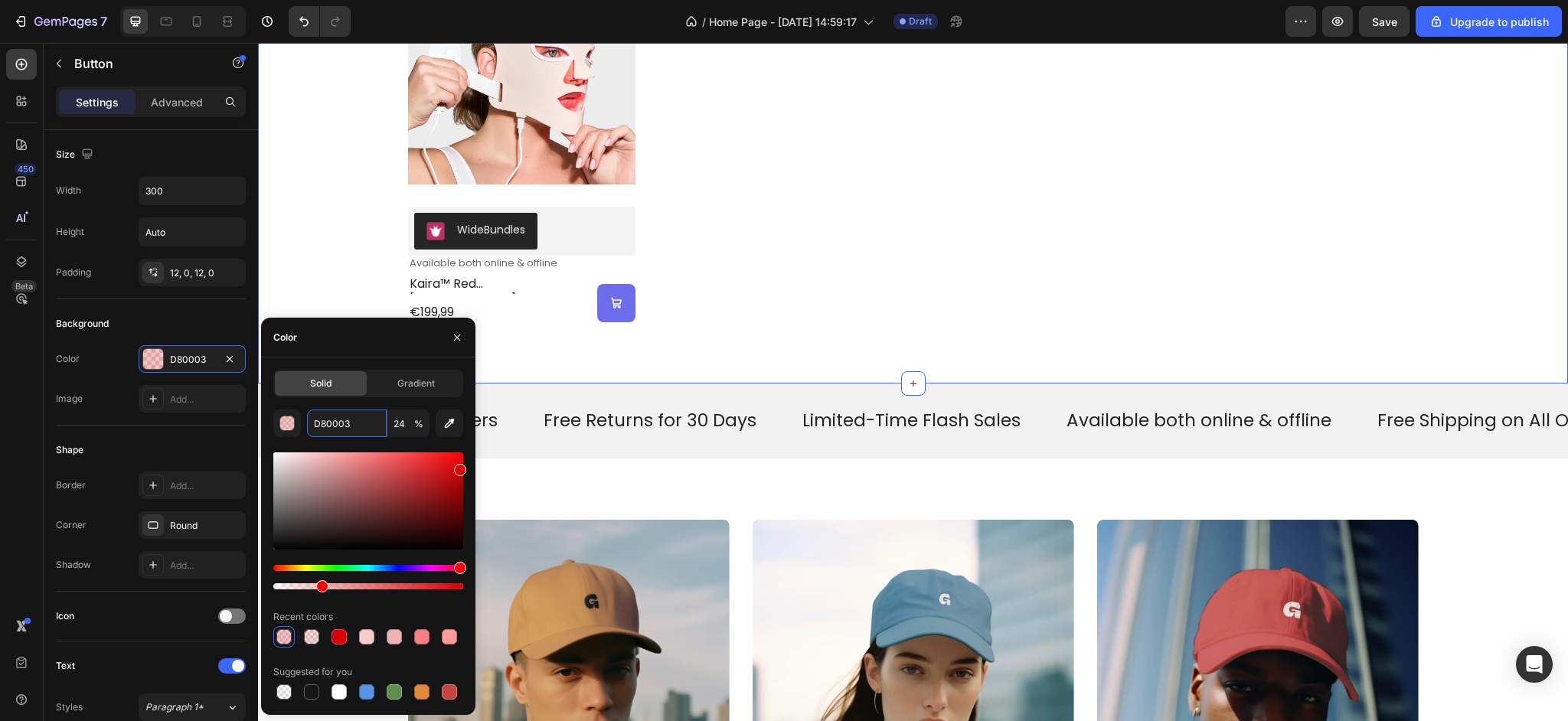
scroll to position [1436, 0]
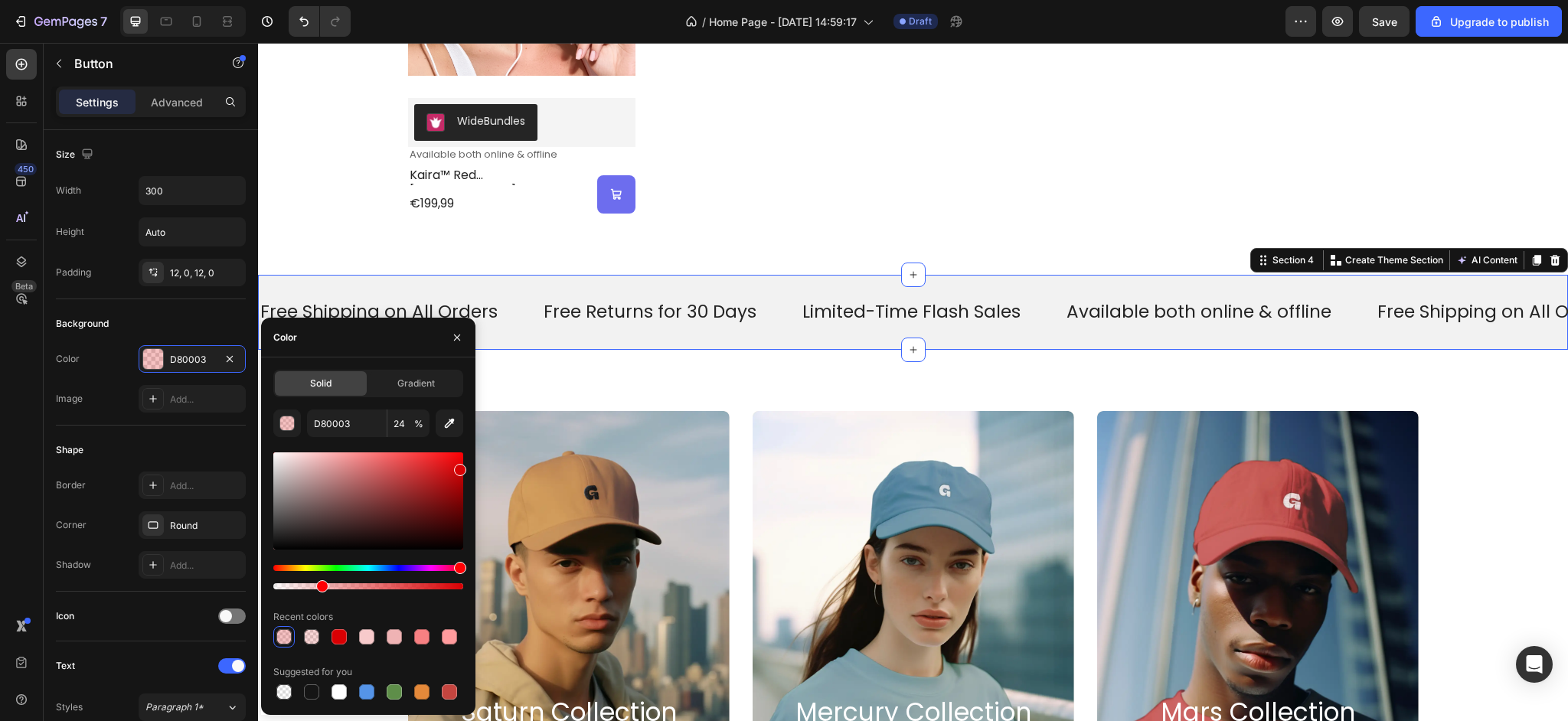
click at [813, 339] on div "Free Shipping on All Orders Text Free Returns for 30 Days Text Limited-Time Fla…" at bounding box center [913, 312] width 1310 height 75
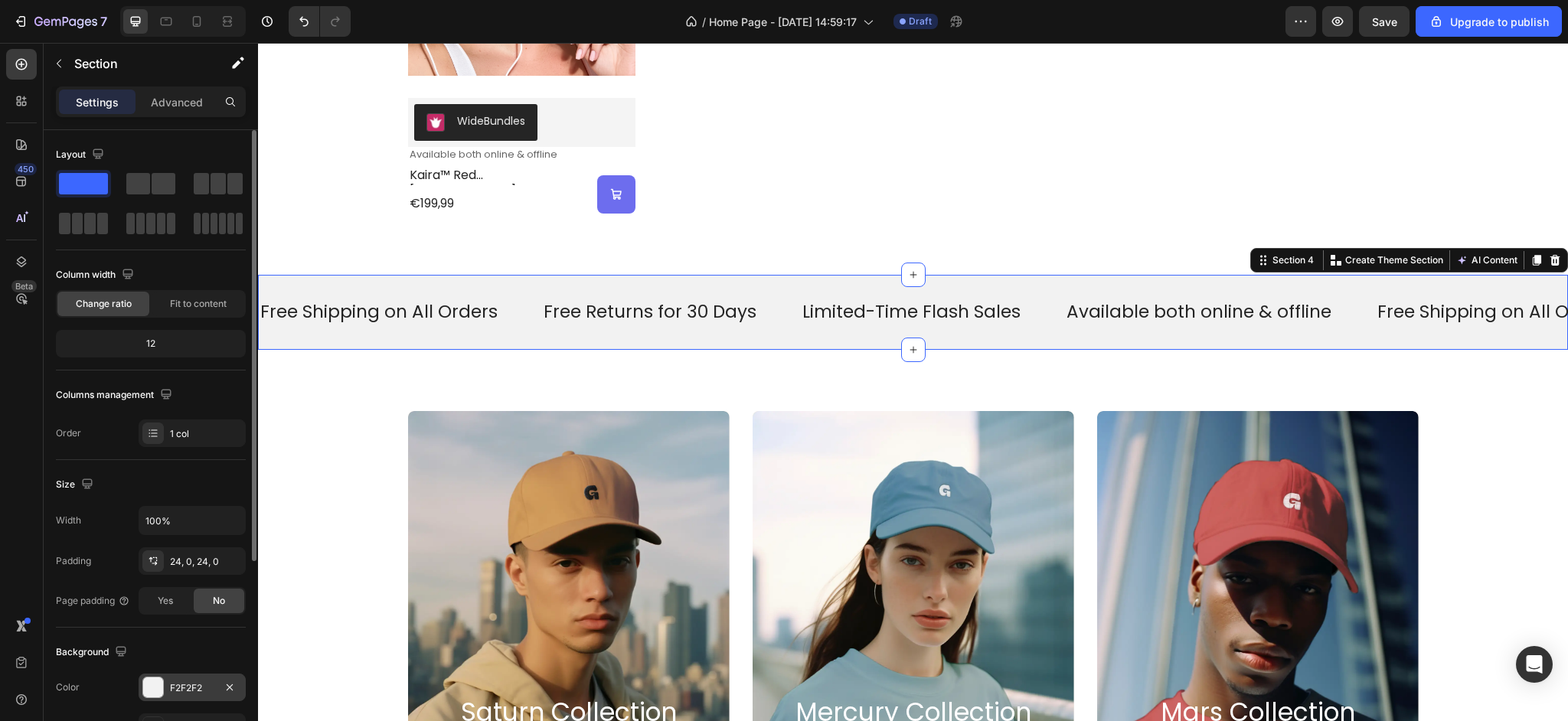
click at [165, 693] on div "F2F2F2" at bounding box center [193, 687] width 107 height 28
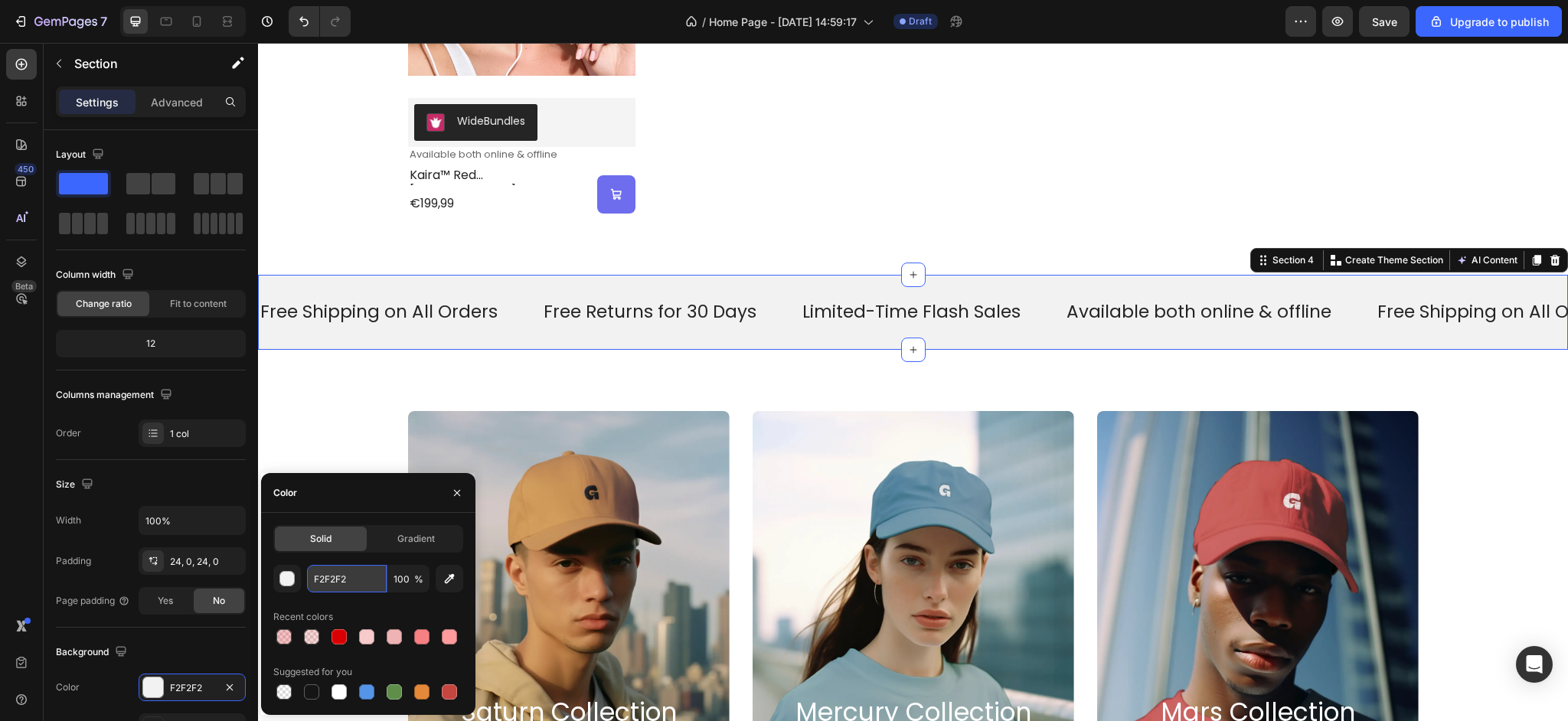
click at [366, 576] on input "F2F2F2" at bounding box center [346, 578] width 80 height 28
paste input "D80003"
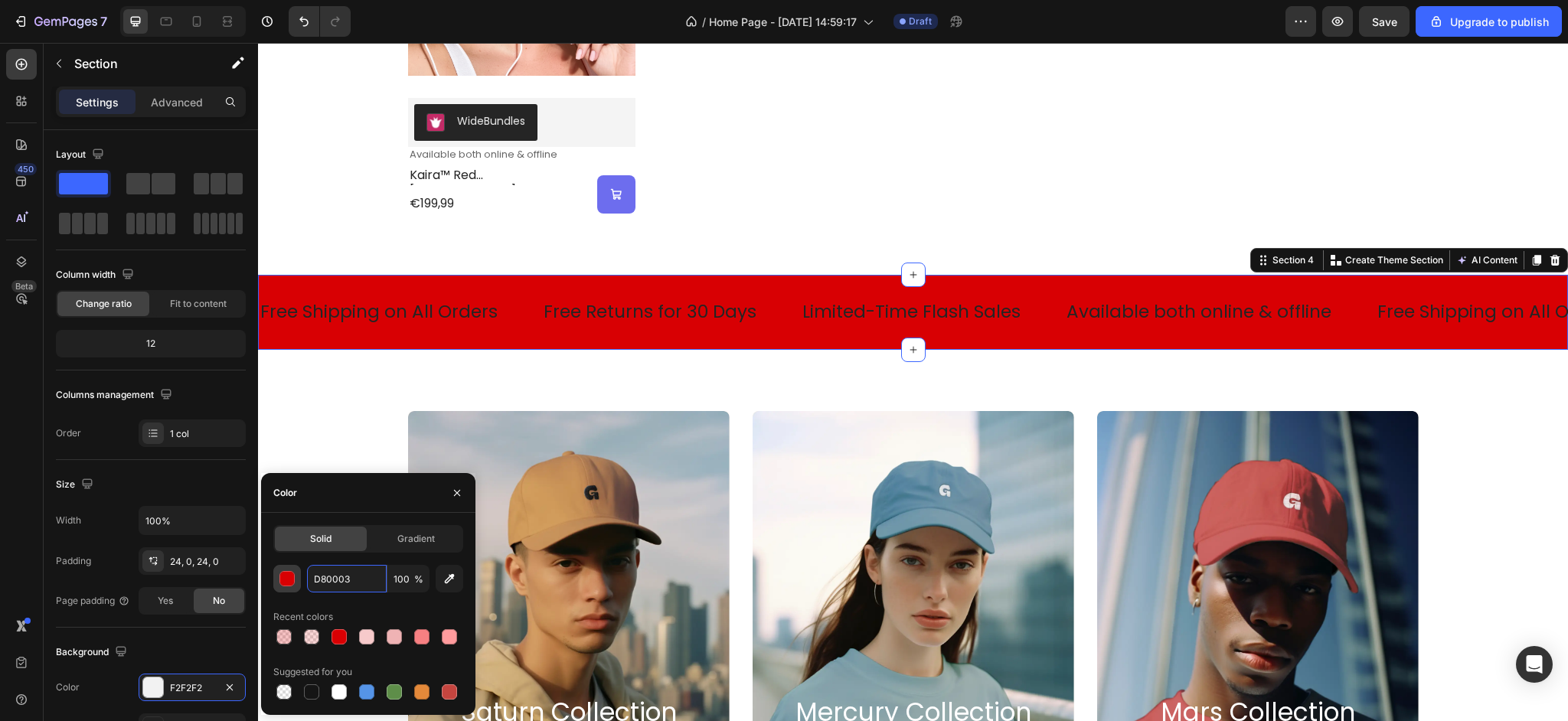
type input "D80003"
click at [287, 586] on button "button" at bounding box center [286, 578] width 28 height 28
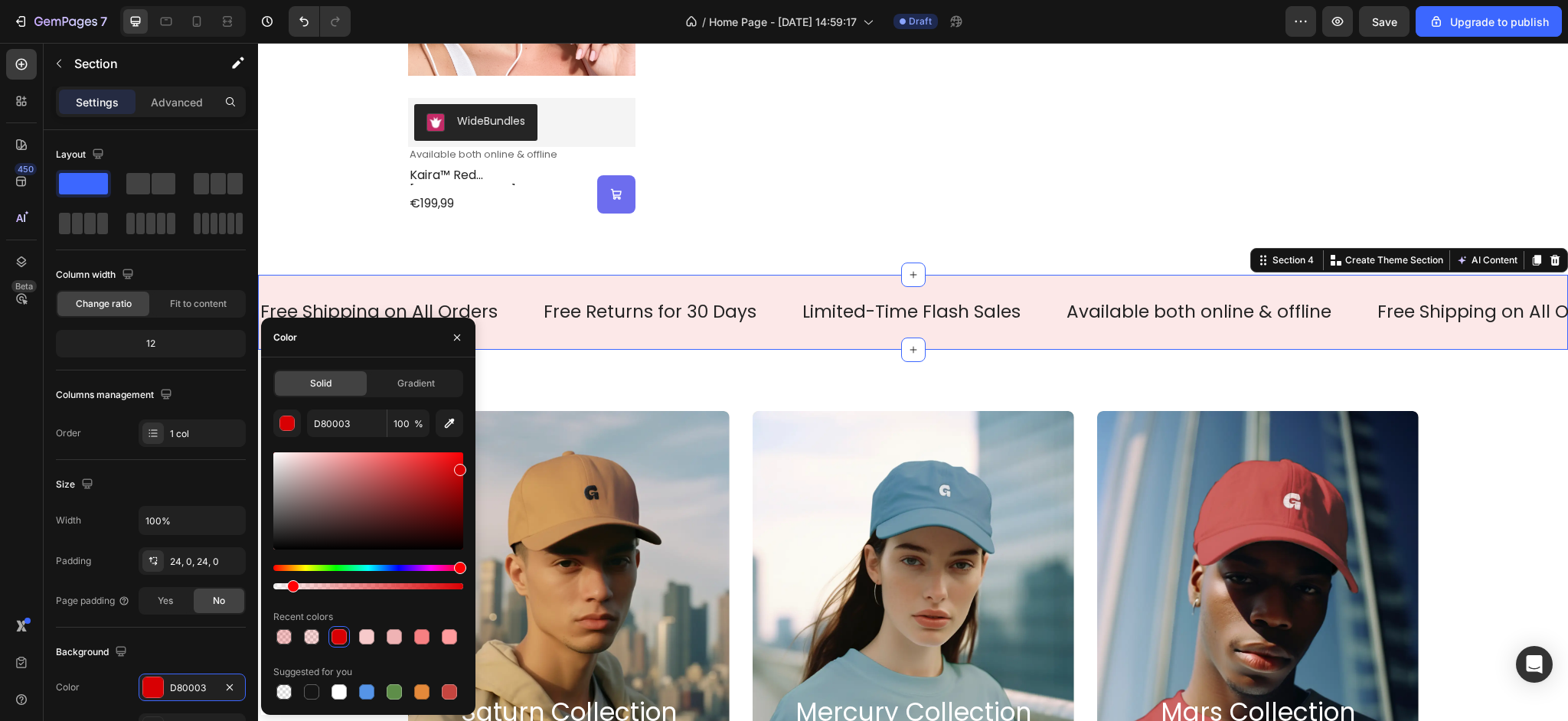
drag, startPoint x: 396, startPoint y: 584, endPoint x: 290, endPoint y: 594, distance: 106.5
click at [290, 594] on div "D80003 100 % Recent colors Suggested for you" at bounding box center [368, 556] width 190 height 293
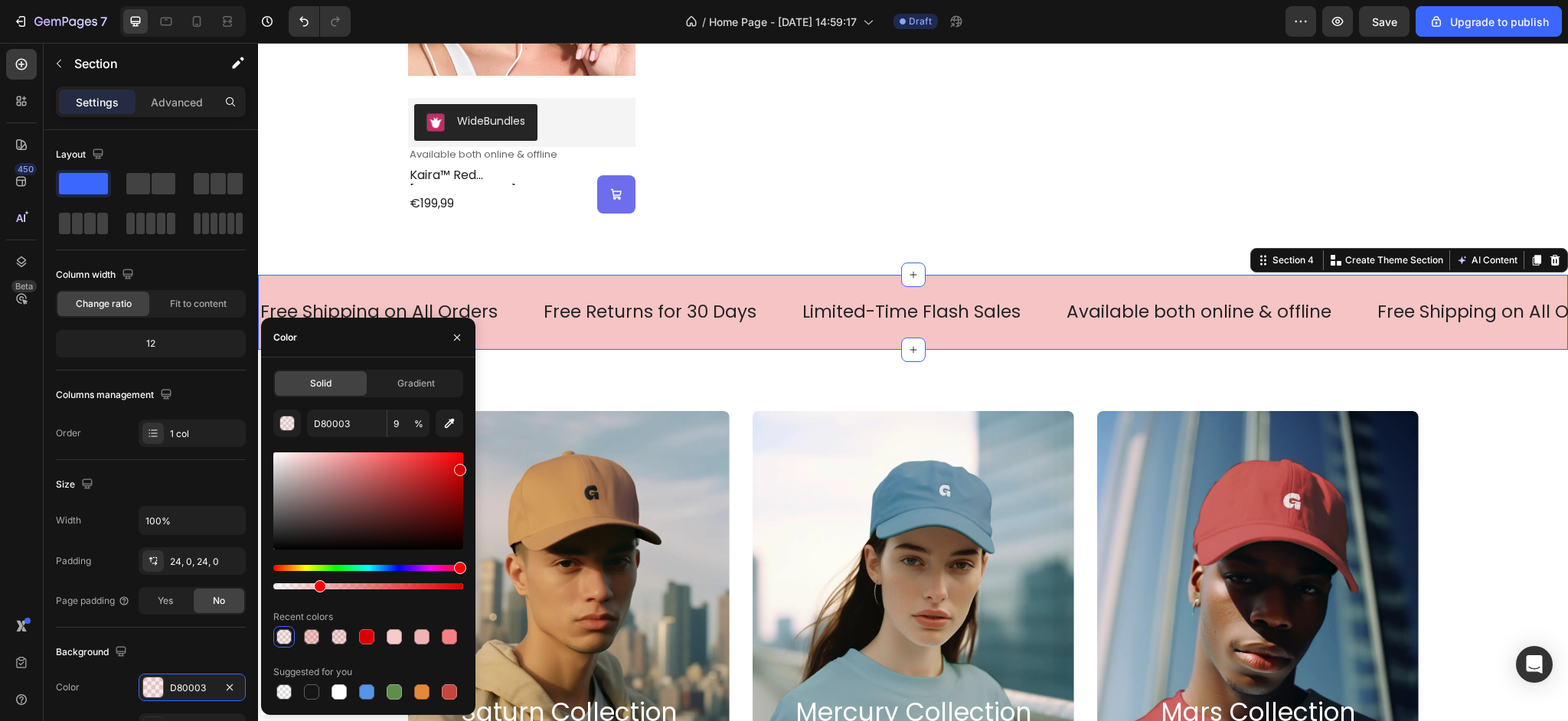
drag, startPoint x: 294, startPoint y: 589, endPoint x: 317, endPoint y: 587, distance: 23.1
click at [317, 587] on div at bounding box center [320, 586] width 13 height 13
type input "21"
click at [314, 588] on div at bounding box center [316, 586] width 13 height 13
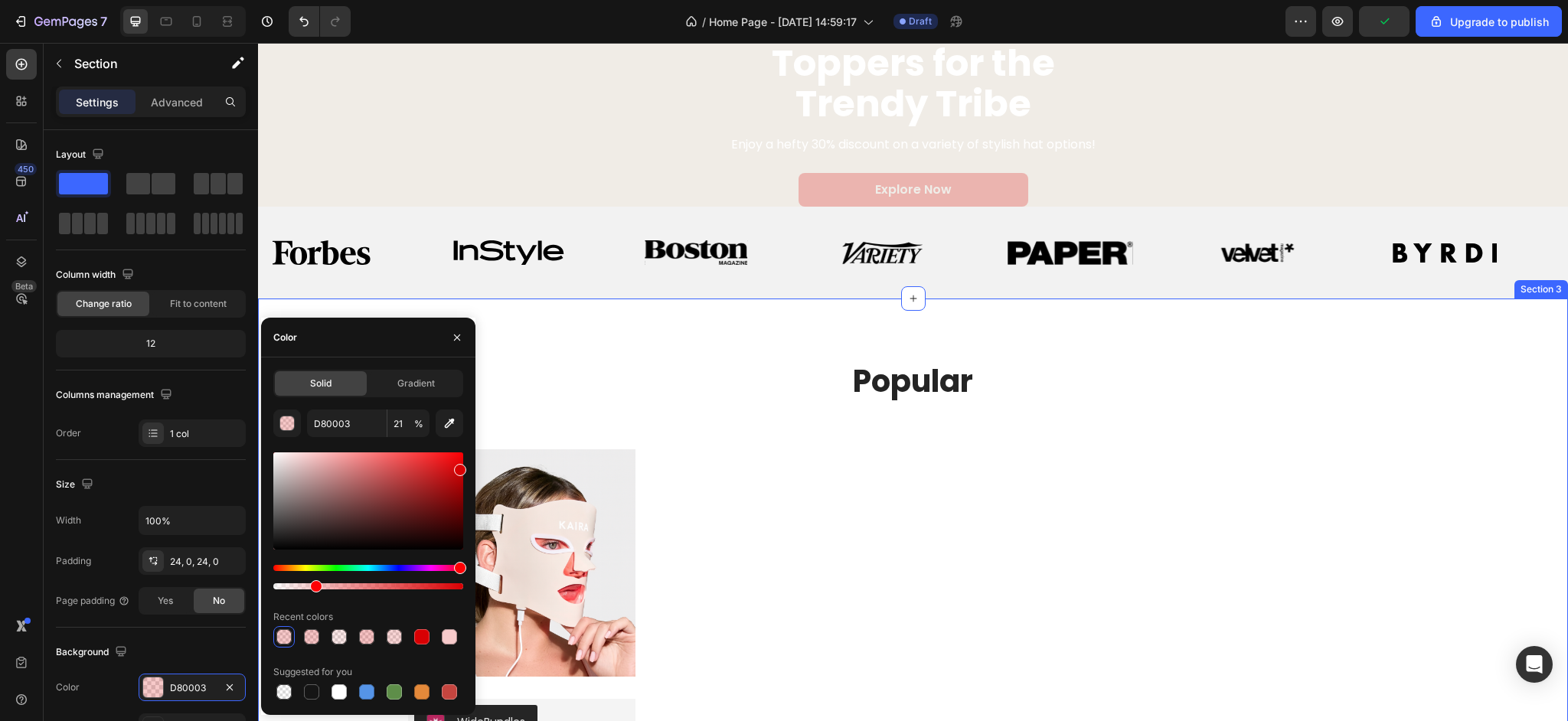
scroll to position [834, 0]
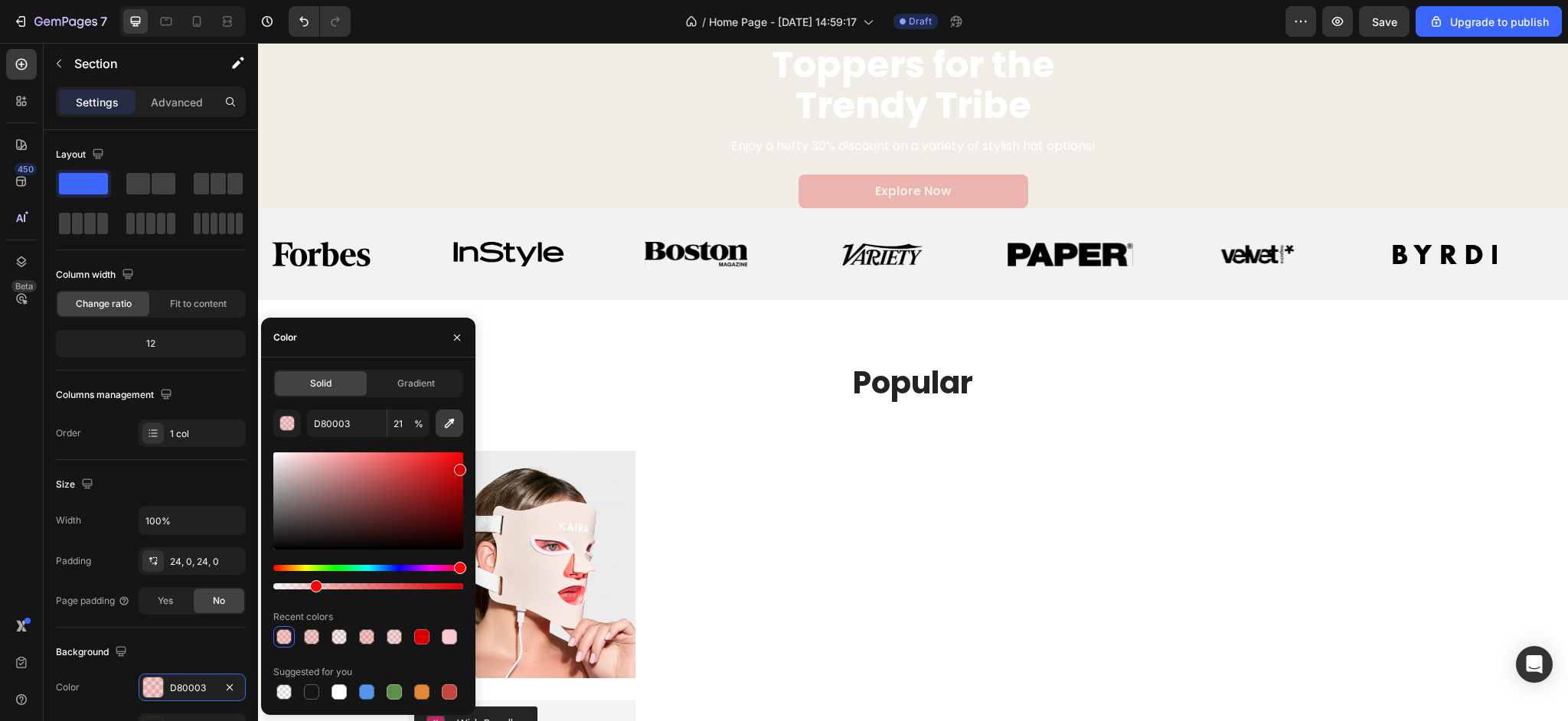
click at [457, 430] on button "button" at bounding box center [449, 423] width 28 height 28
type input "EEBCB5"
type input "100"
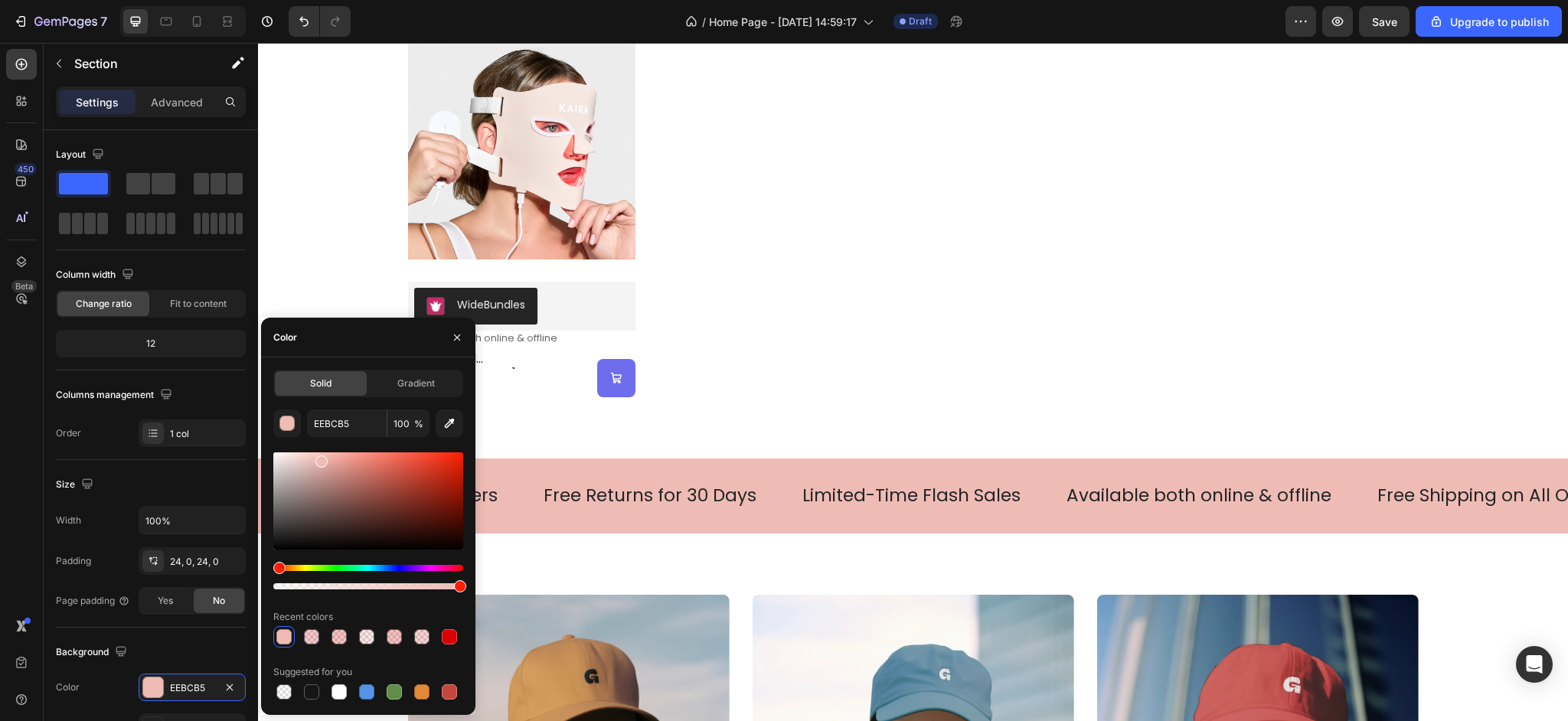
scroll to position [1300, 0]
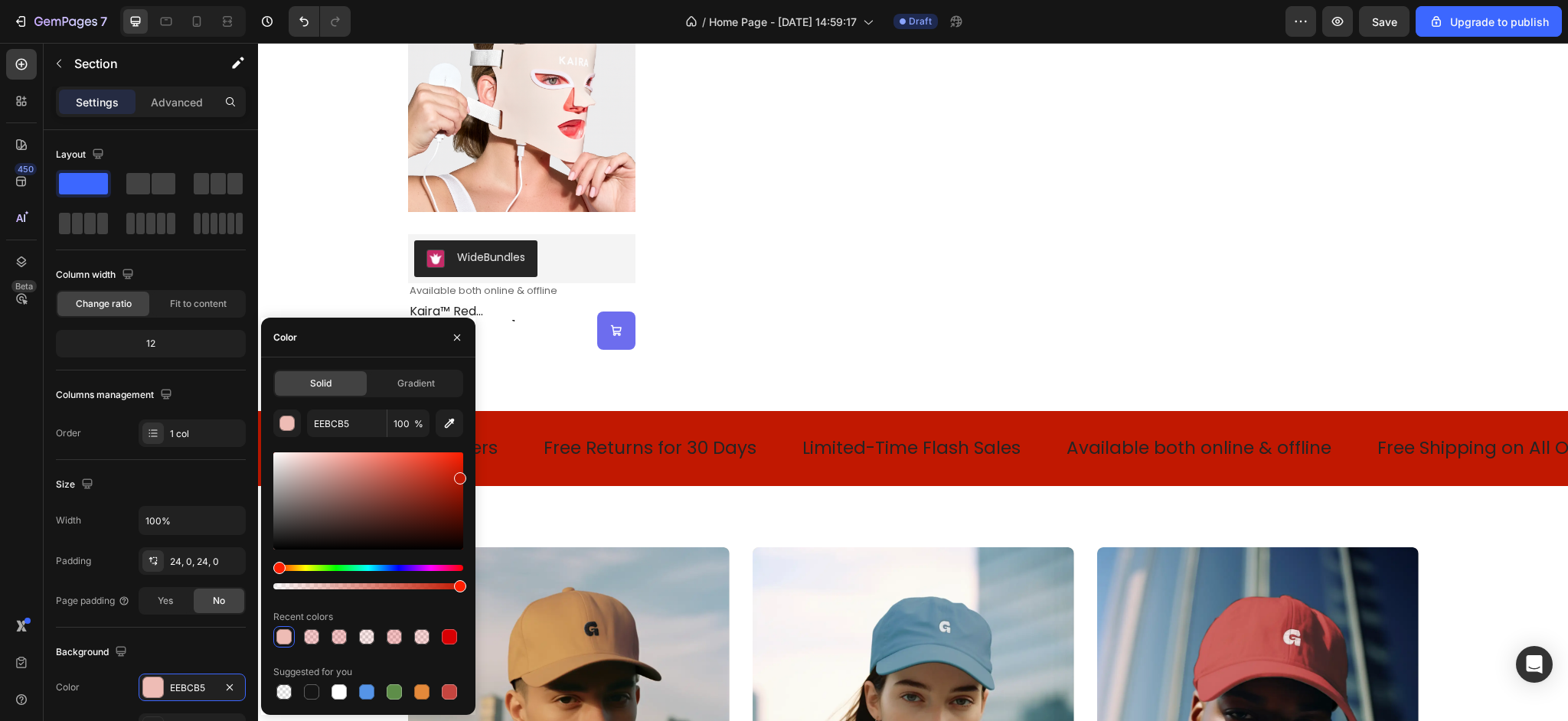
type input "C11801"
drag, startPoint x: 630, startPoint y: 523, endPoint x: 537, endPoint y: 468, distance: 108.0
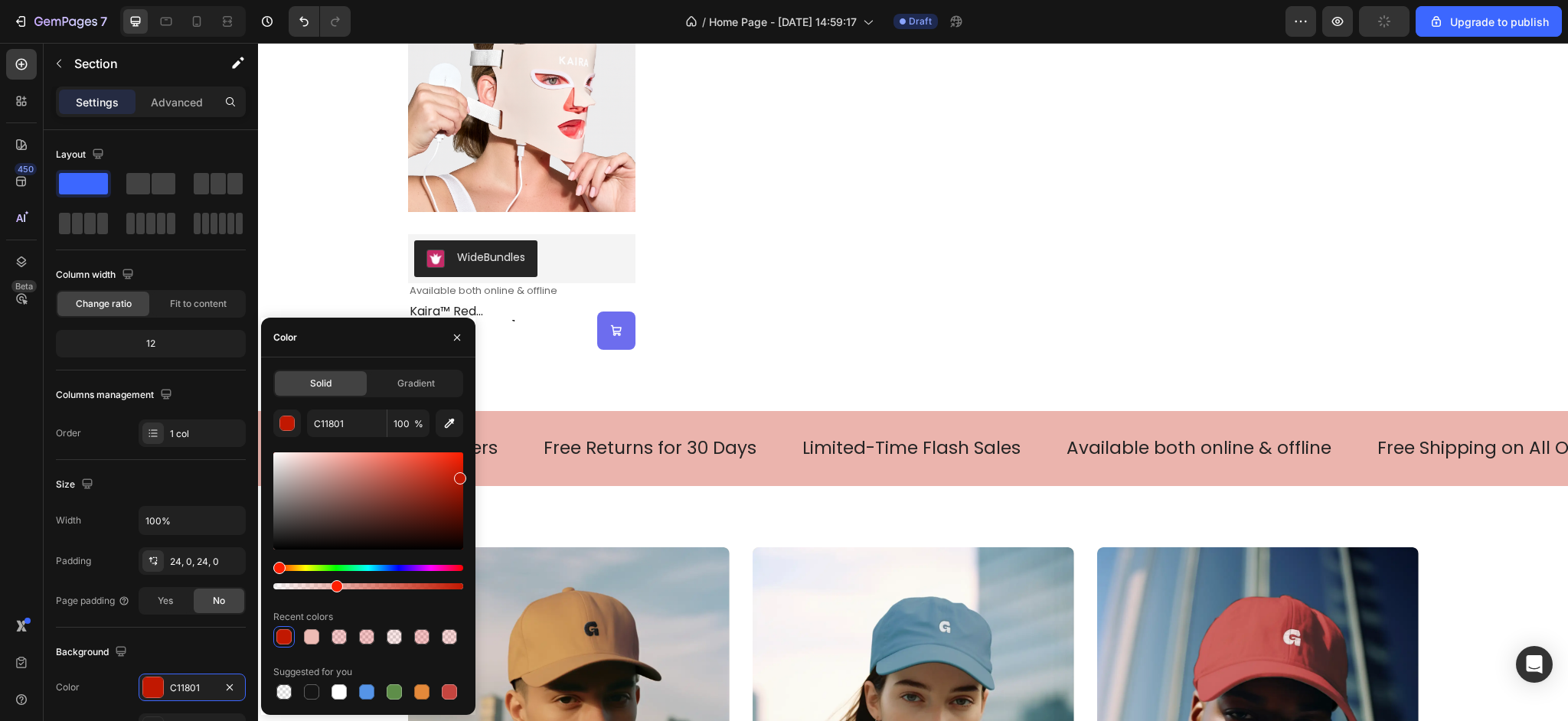
drag, startPoint x: 370, startPoint y: 586, endPoint x: 334, endPoint y: 586, distance: 36.0
click at [334, 586] on div at bounding box center [368, 586] width 190 height 6
type input "32"
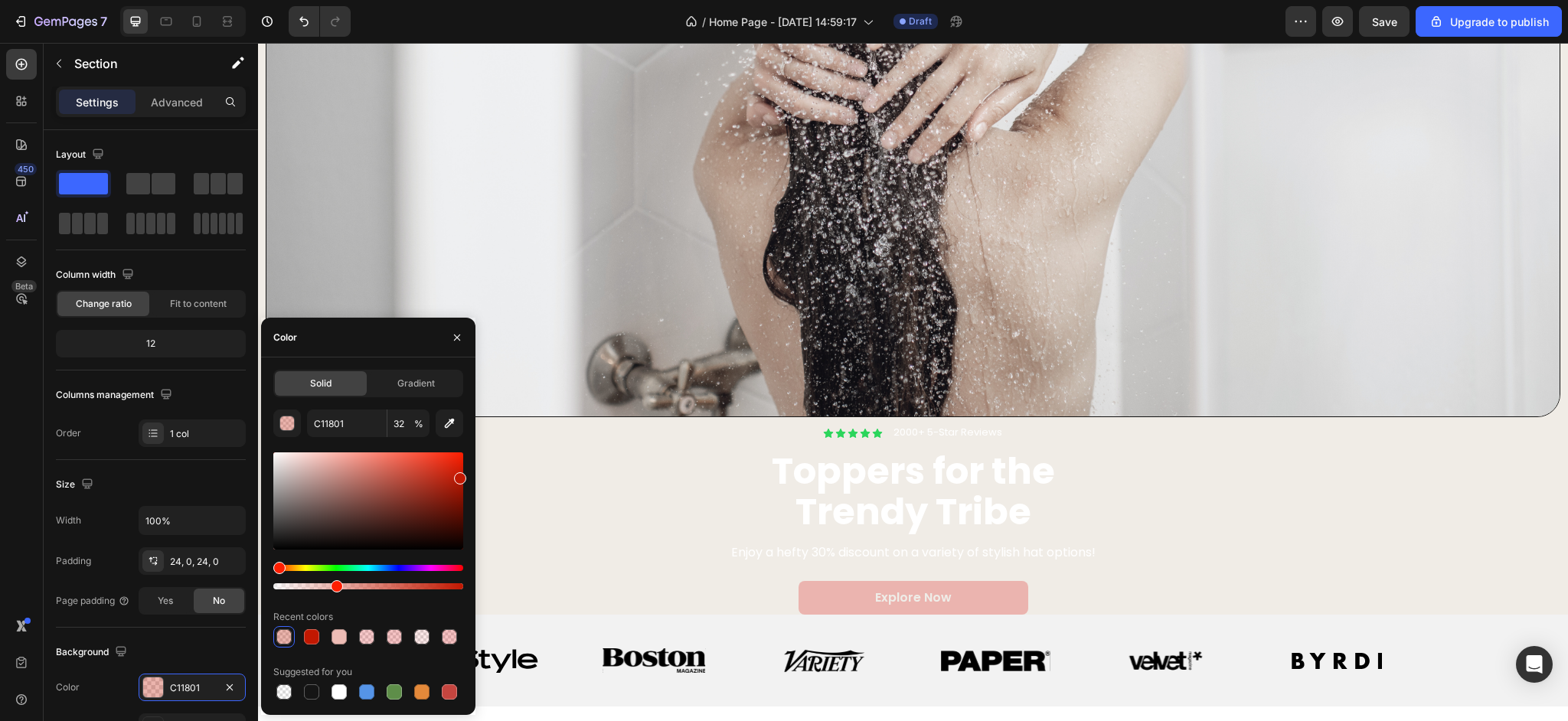
scroll to position [460, 0]
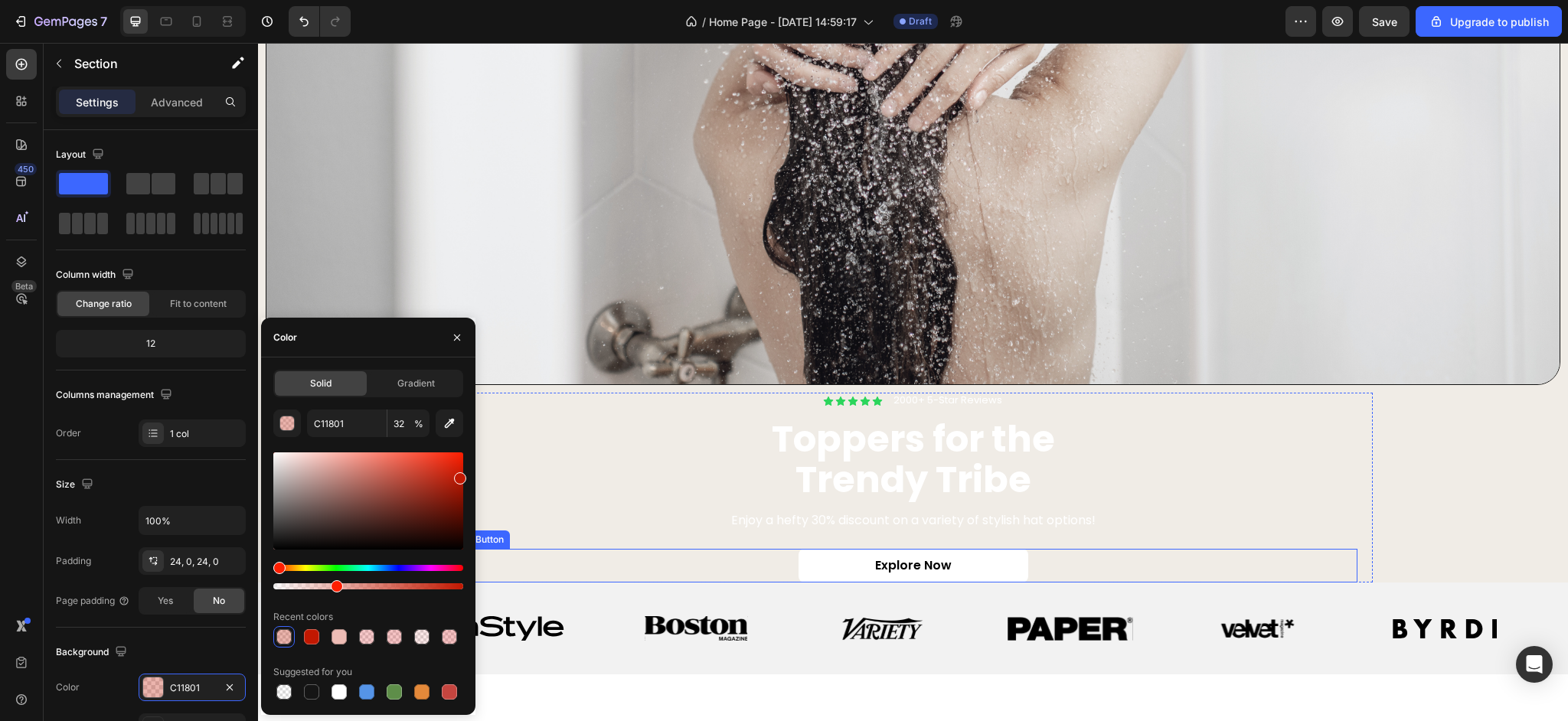
click at [1003, 573] on link "Explore Now" at bounding box center [913, 566] width 230 height 35
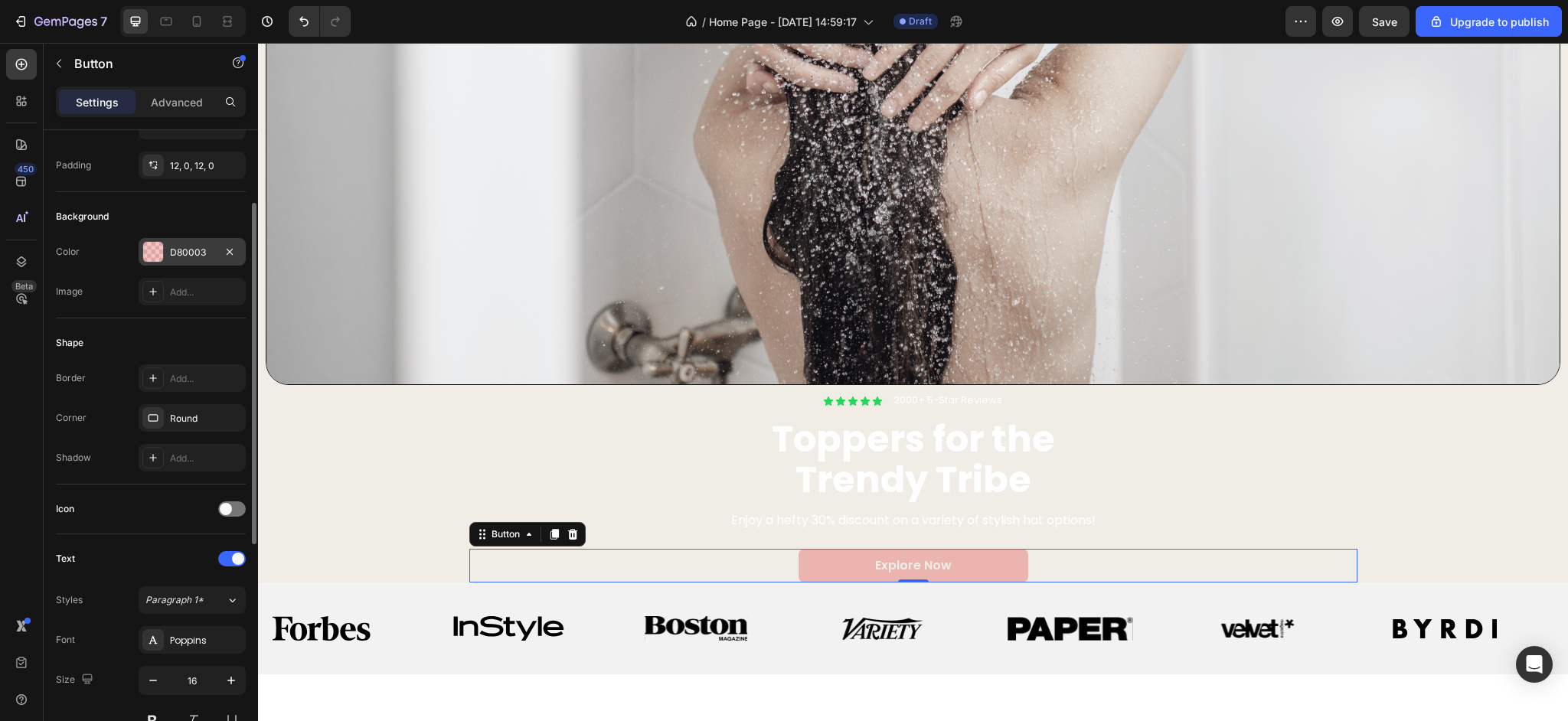
scroll to position [106, 0]
click at [163, 260] on div at bounding box center [152, 253] width 21 height 21
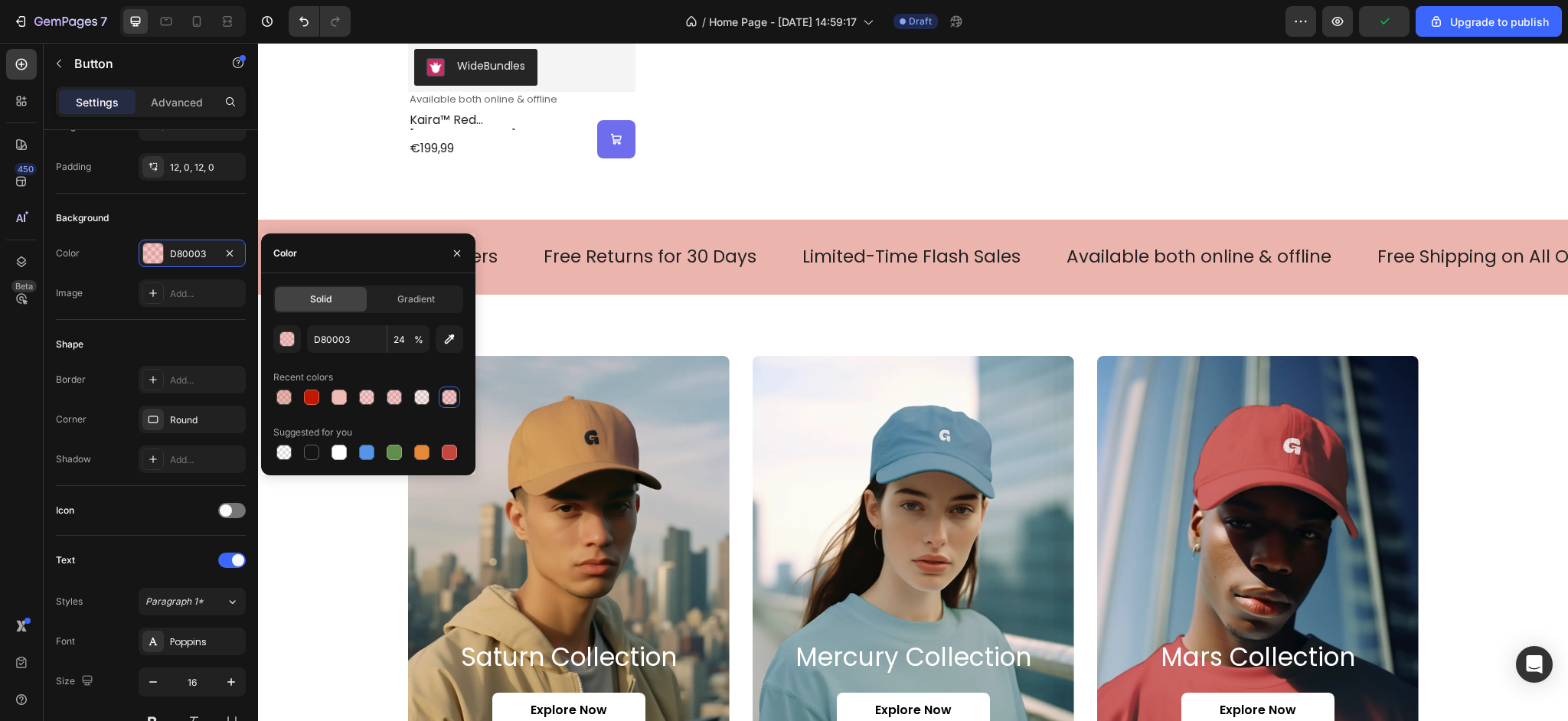
scroll to position [1481, 0]
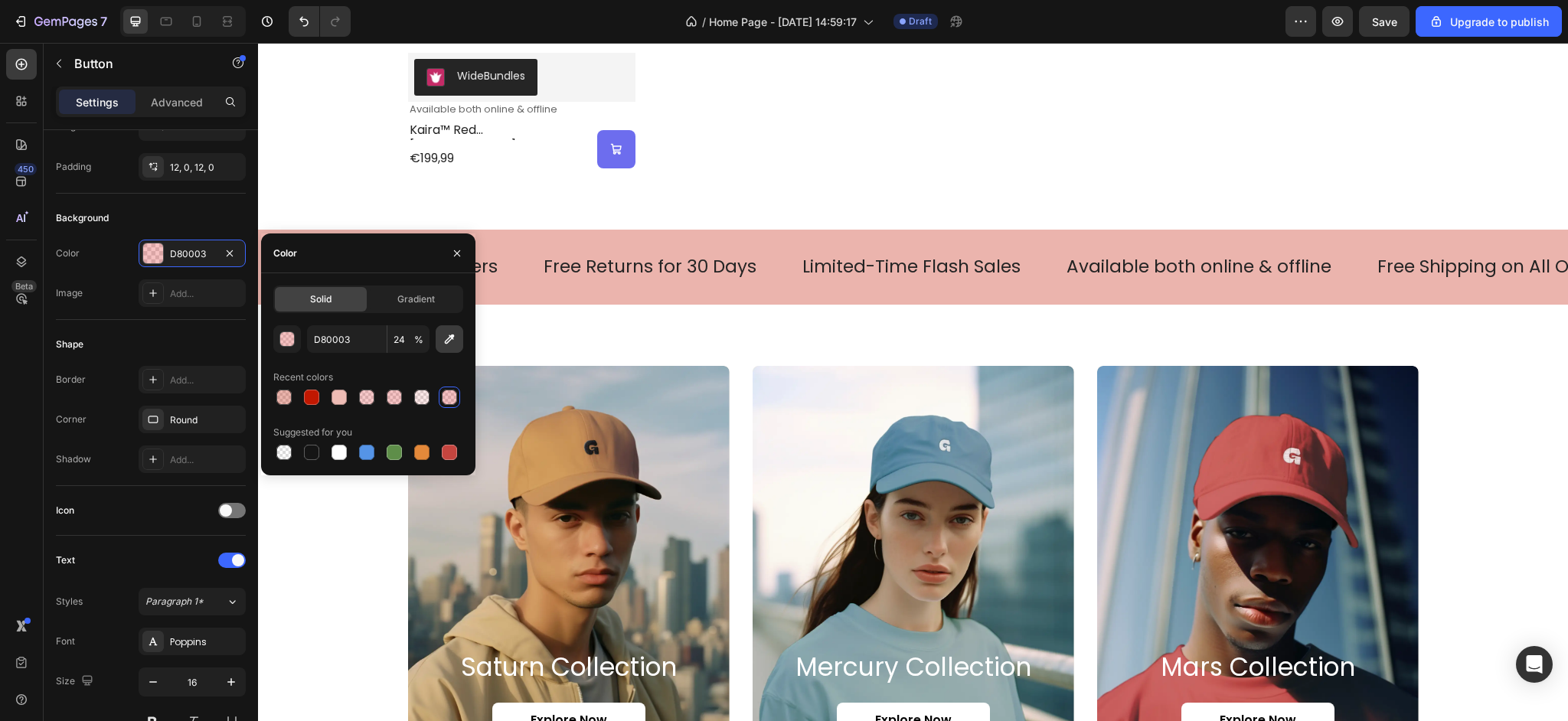
click at [446, 346] on button "button" at bounding box center [449, 338] width 28 height 28
type input "EEBAB3"
type input "100"
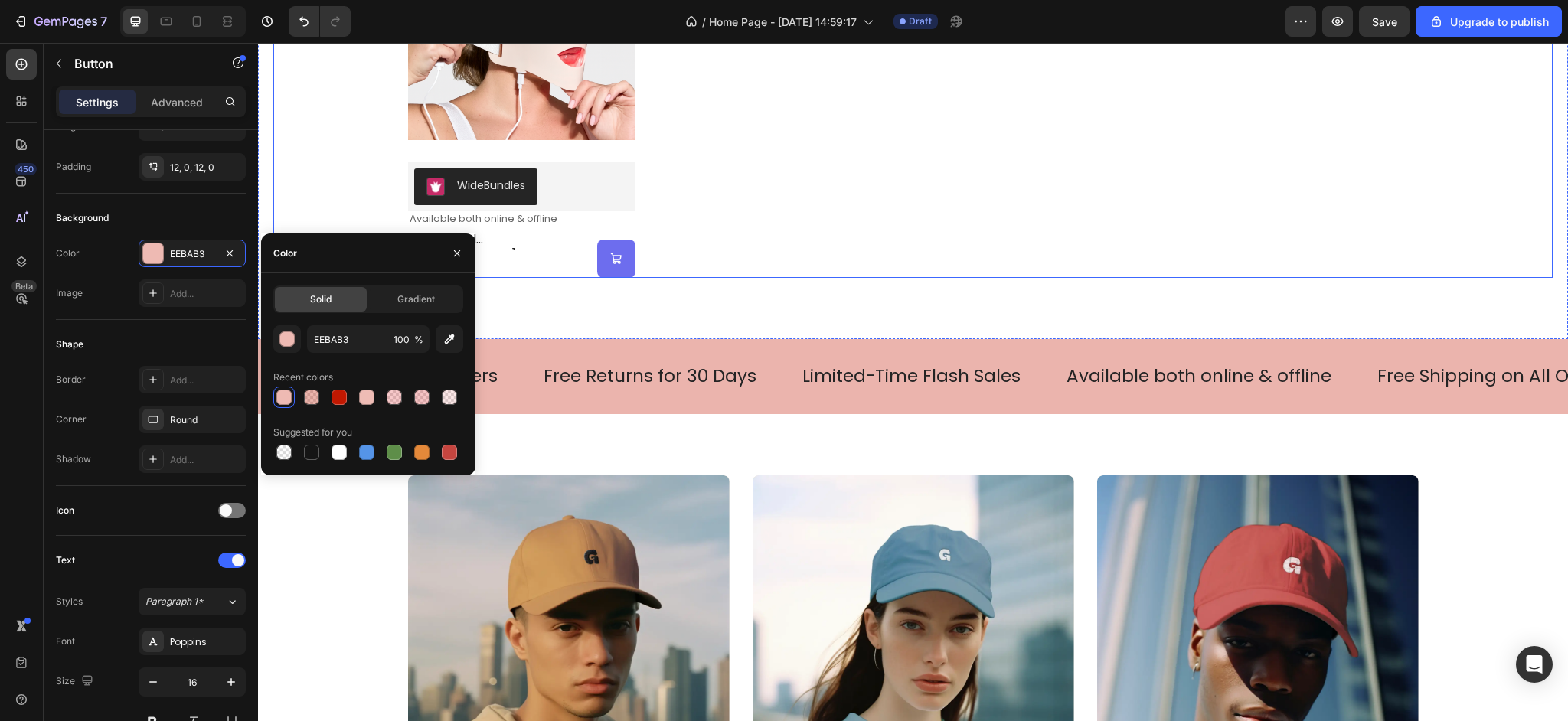
scroll to position [1558, 0]
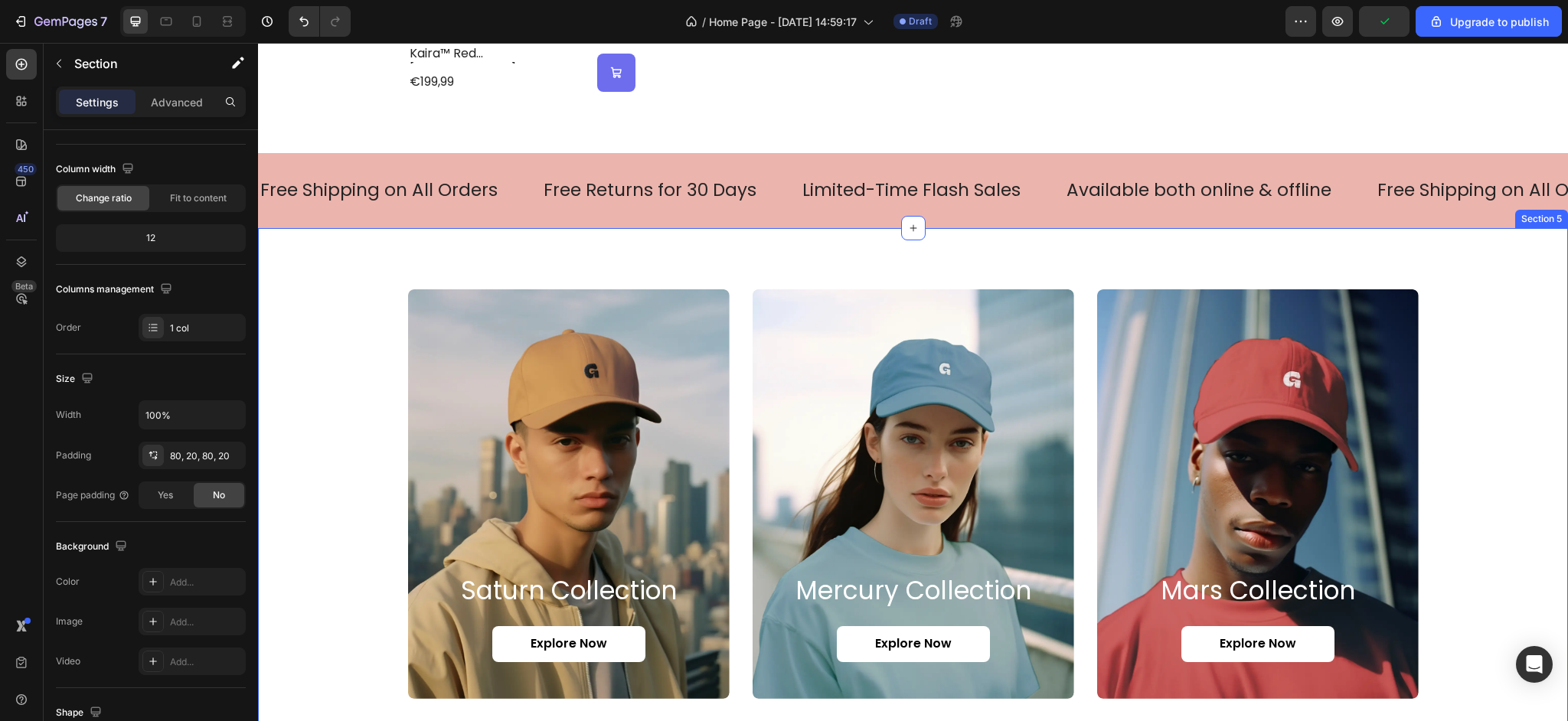
click at [1439, 392] on div "saturn collection Heading Explore Now Button Hero Banner mercury collection Hea…" at bounding box center [912, 494] width 1279 height 409
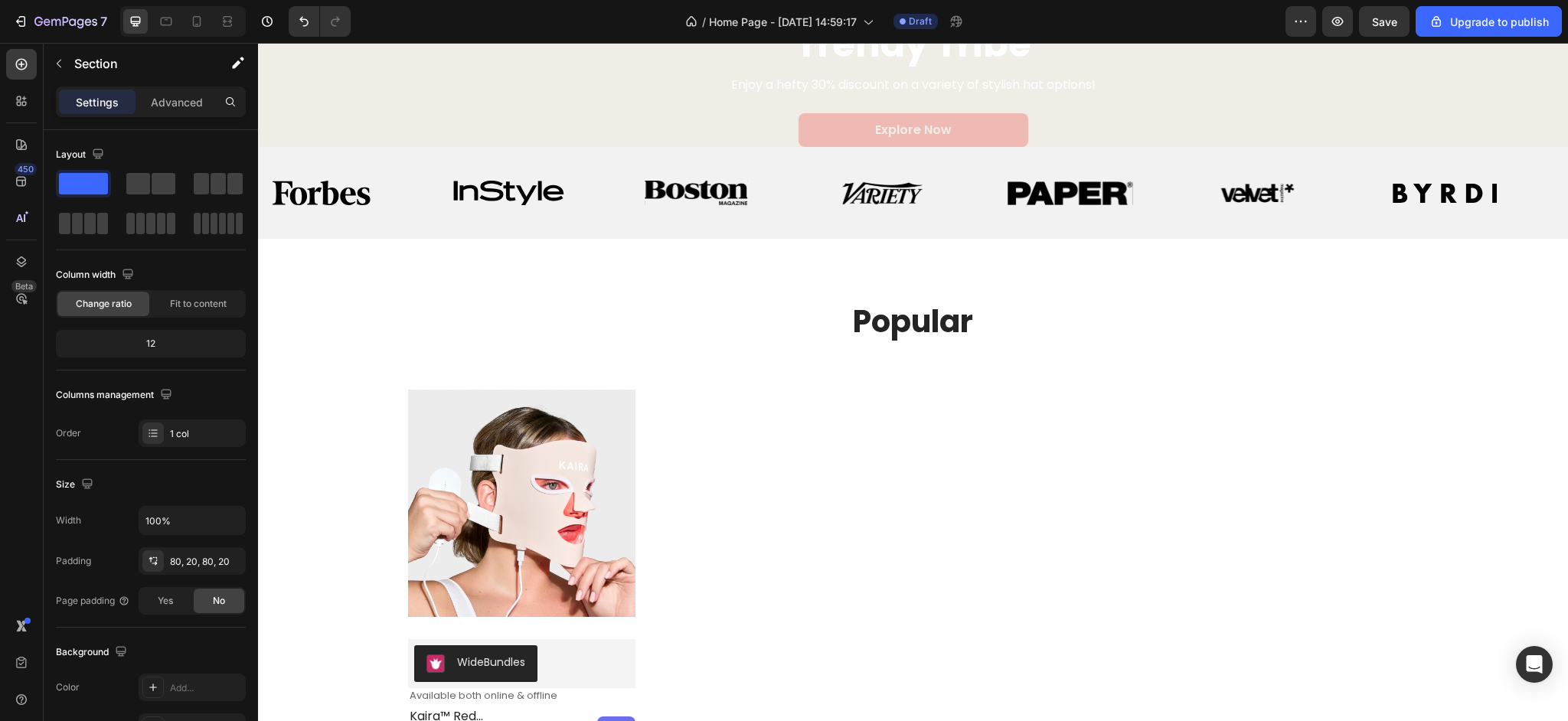
scroll to position [885, 0]
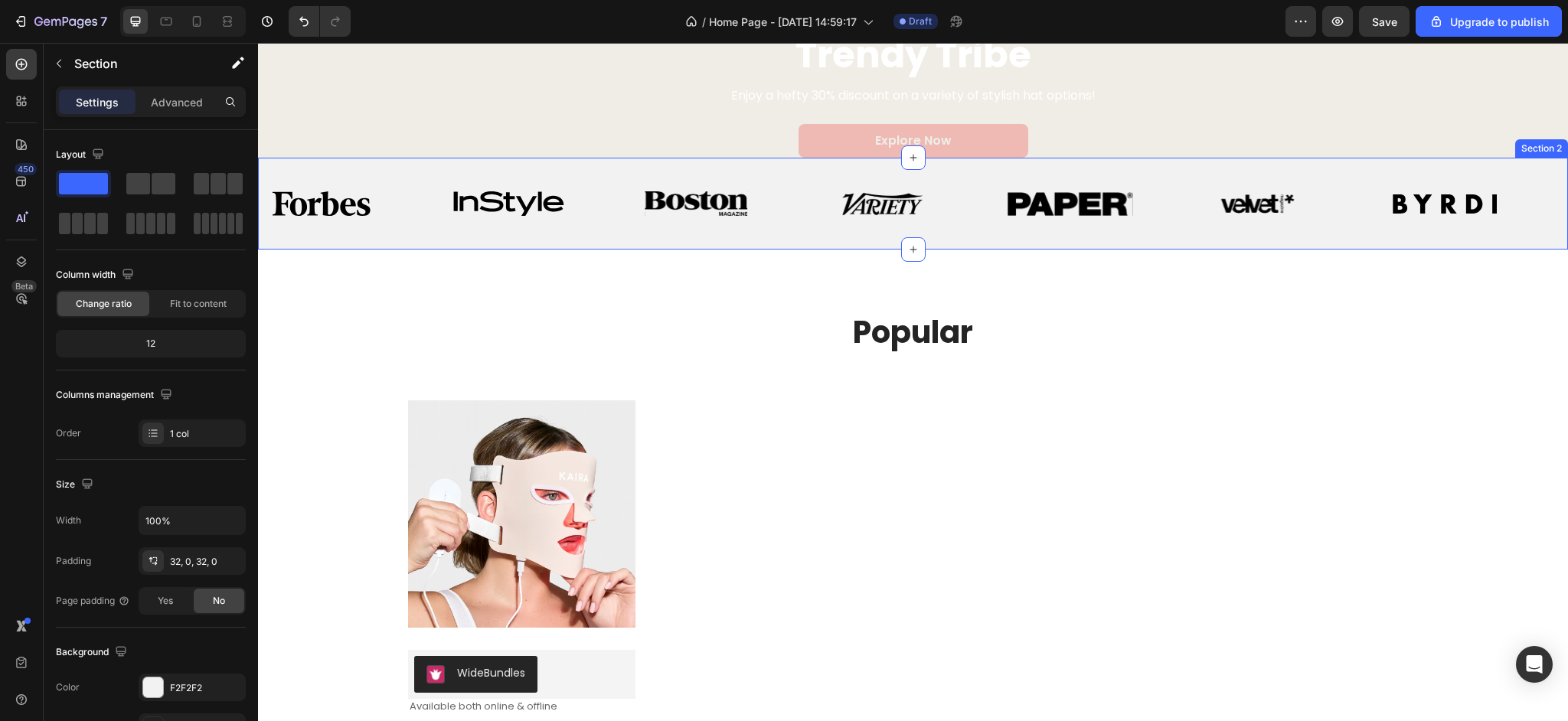
click at [613, 236] on div "Image Image Image Image Image Image Image Image Image Image Image Image Image I…" at bounding box center [913, 204] width 1310 height 92
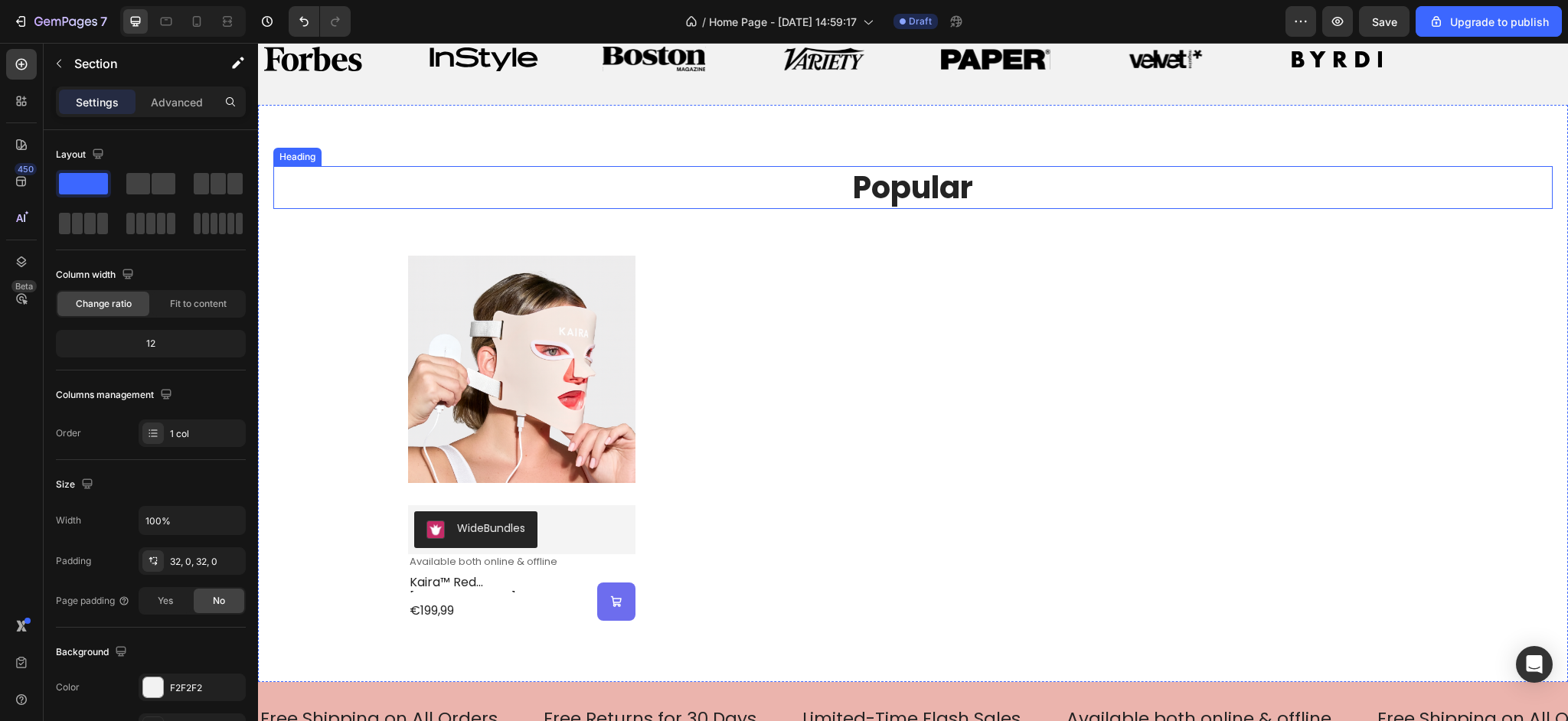
scroll to position [1030, 0]
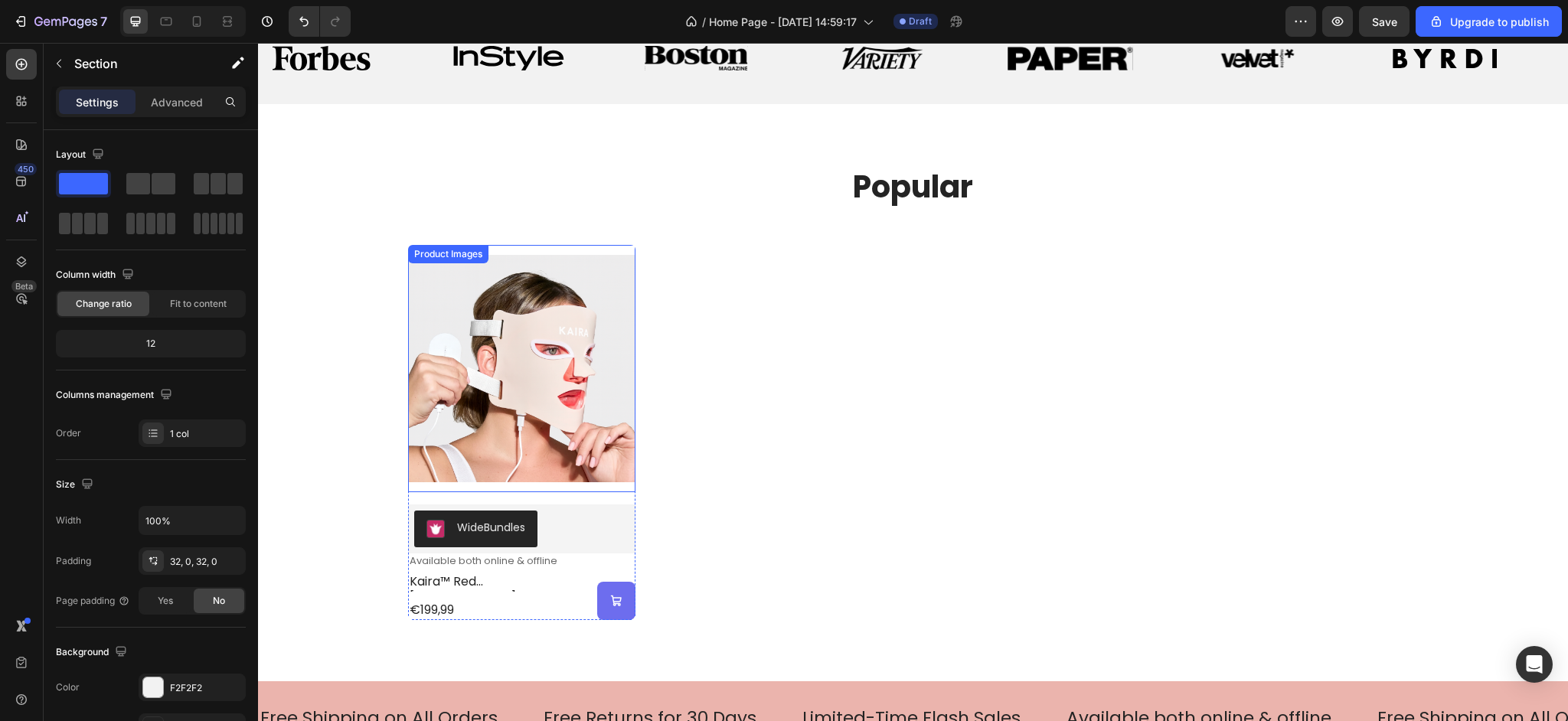
click at [492, 290] on img at bounding box center [522, 368] width 227 height 247
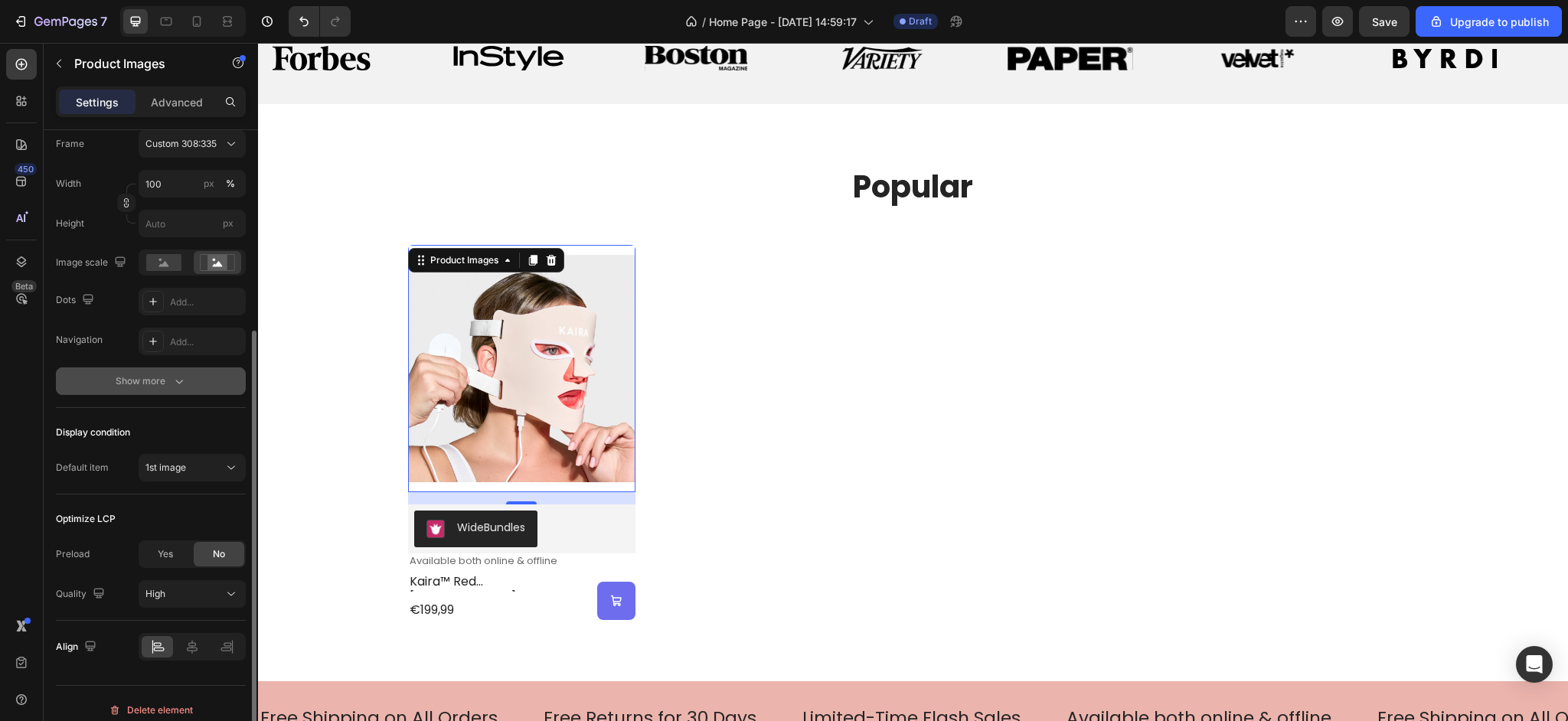
scroll to position [266, 0]
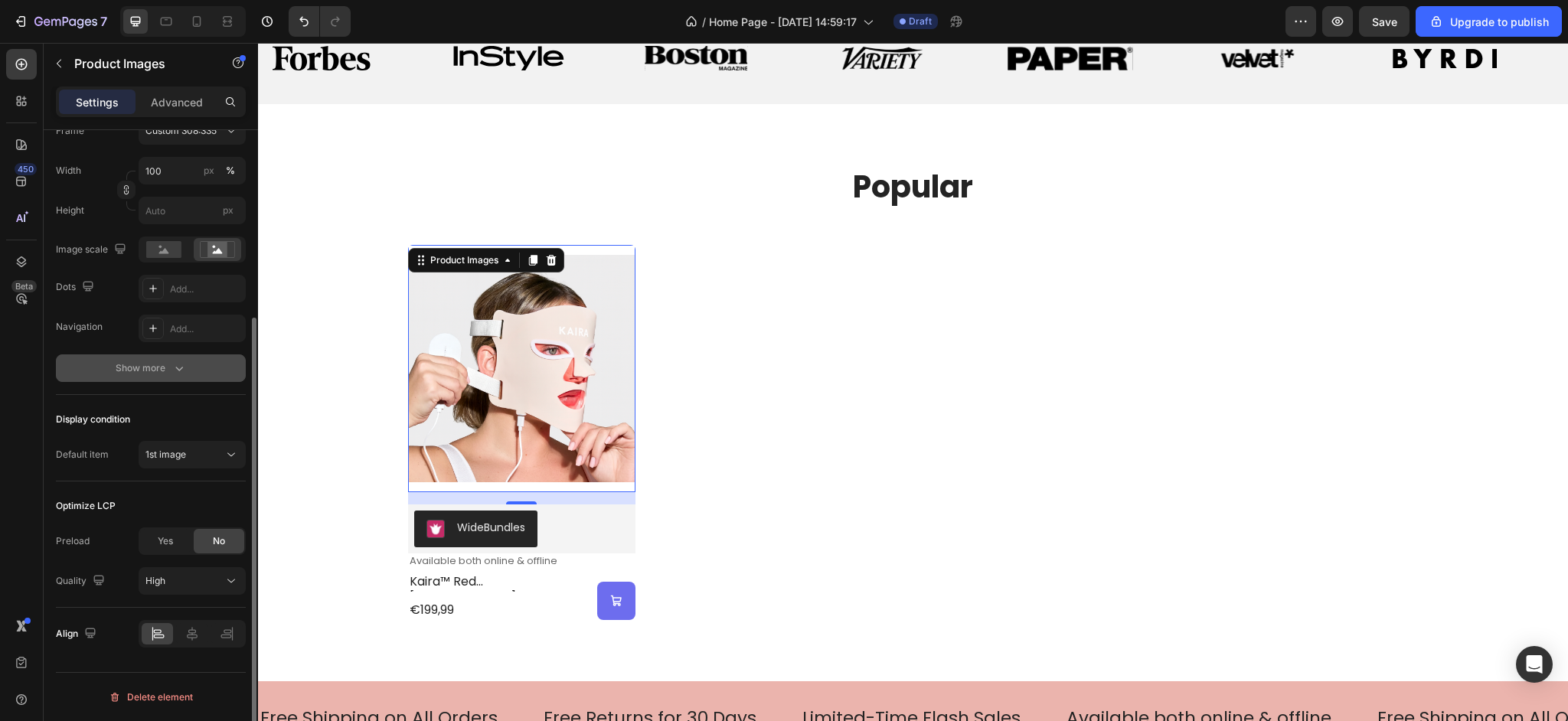
click at [157, 372] on div "Show more" at bounding box center [151, 368] width 71 height 15
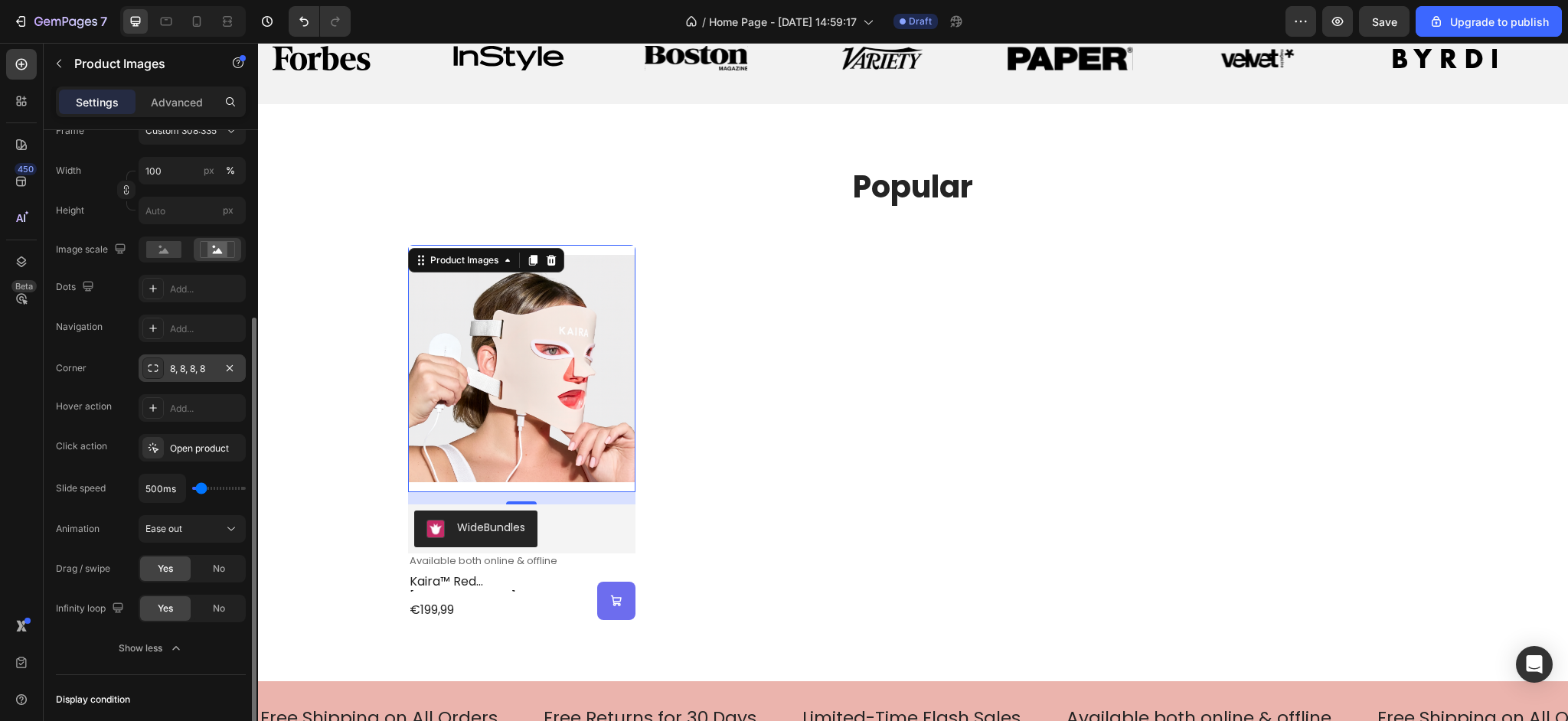
click at [185, 370] on div "8, 8, 8, 8" at bounding box center [192, 368] width 44 height 13
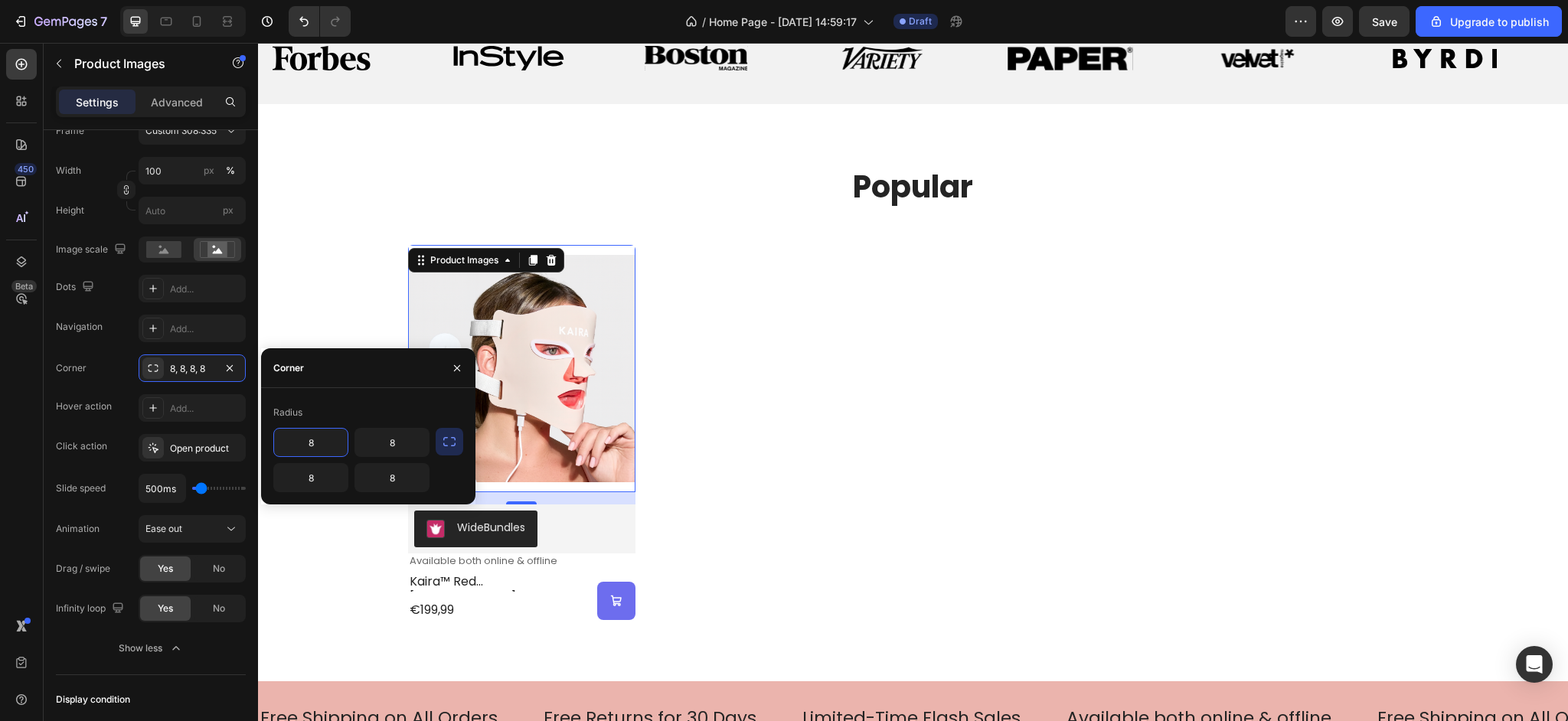
click at [321, 453] on input "8" at bounding box center [310, 442] width 73 height 28
type input "20"
click at [119, 368] on div "Corner 8, 8, 8, 8" at bounding box center [151, 368] width 190 height 28
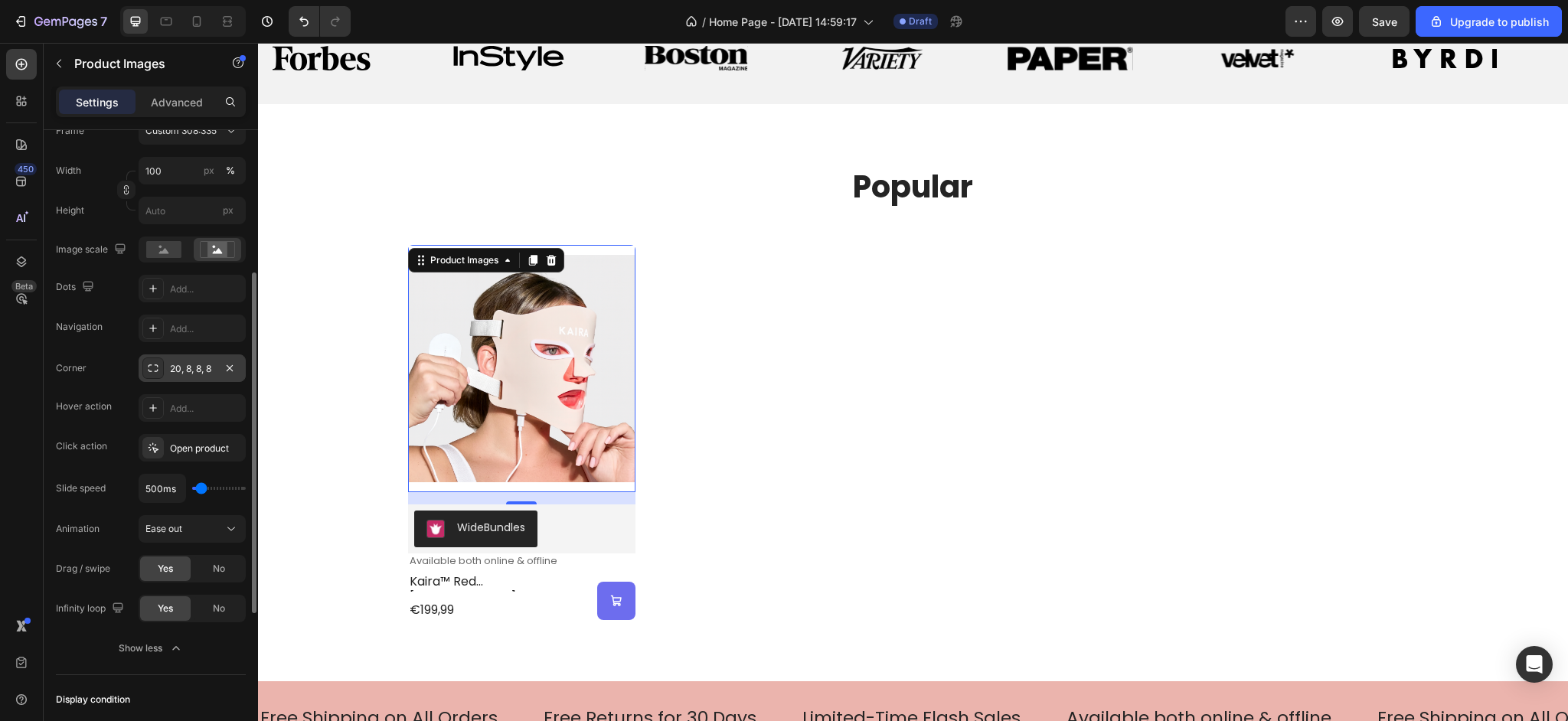
click at [205, 367] on div "20, 8, 8, 8" at bounding box center [192, 368] width 44 height 13
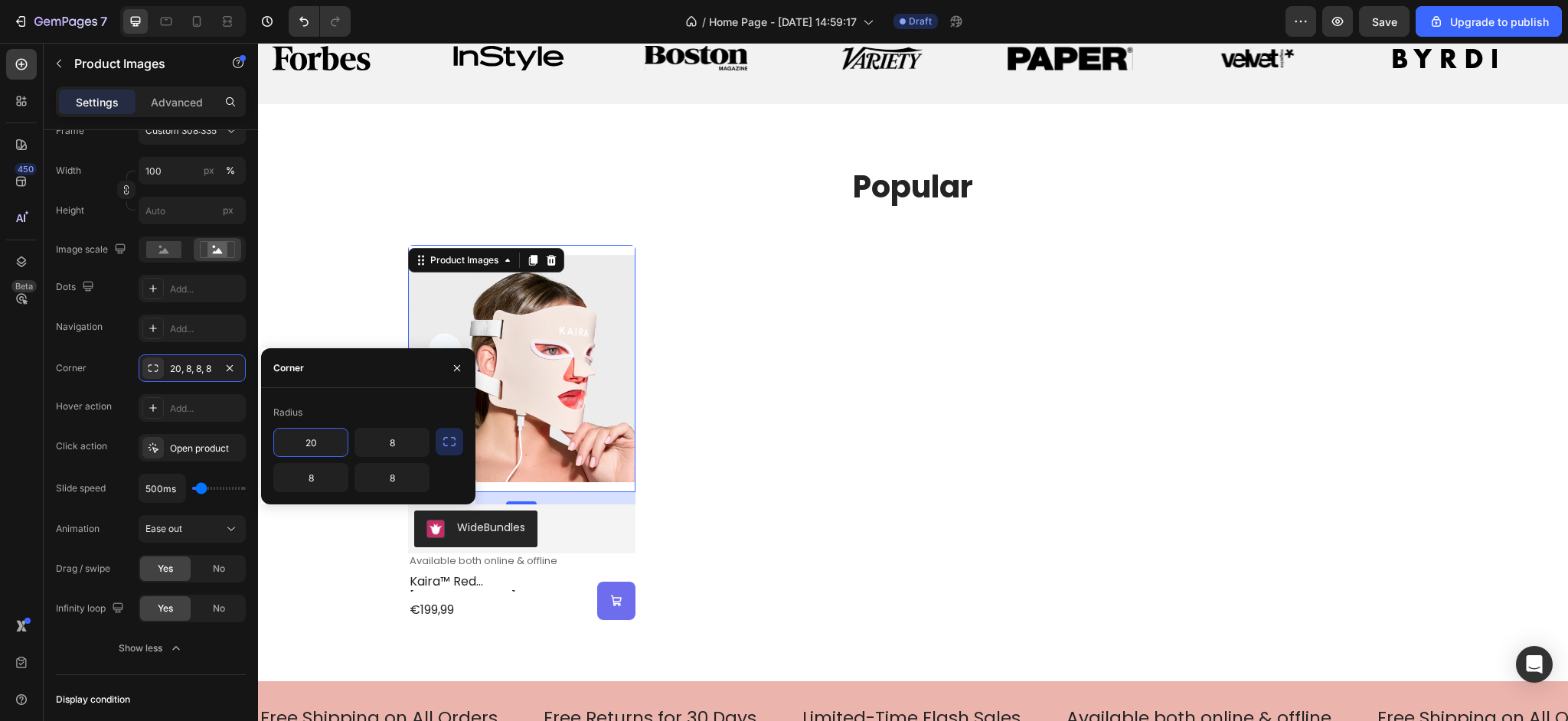
click at [467, 443] on div "Radius 20 8 8 8" at bounding box center [369, 446] width 215 height 92
click at [453, 441] on icon "button" at bounding box center [449, 441] width 15 height 15
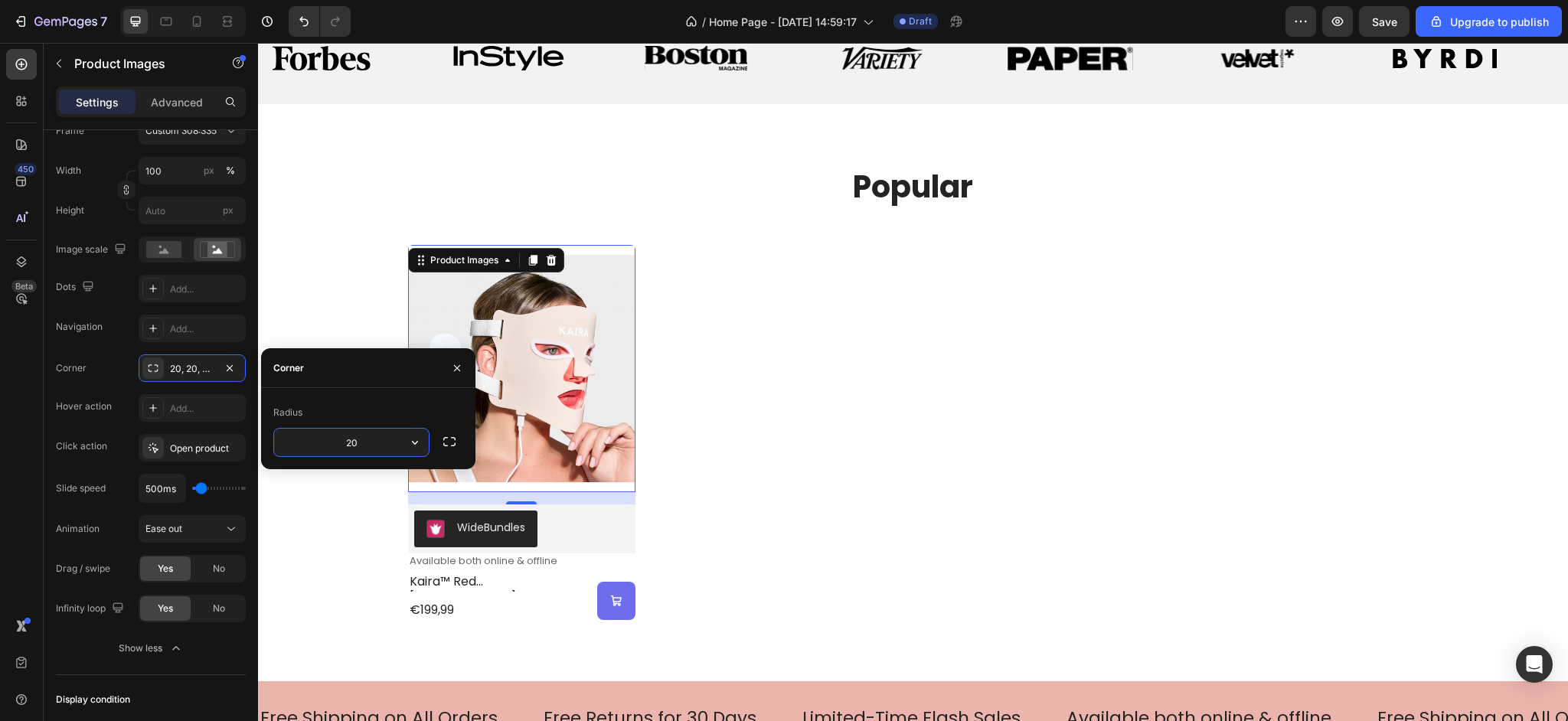
click at [387, 442] on input "20" at bounding box center [351, 442] width 155 height 28
click at [447, 443] on icon "button" at bounding box center [449, 441] width 15 height 15
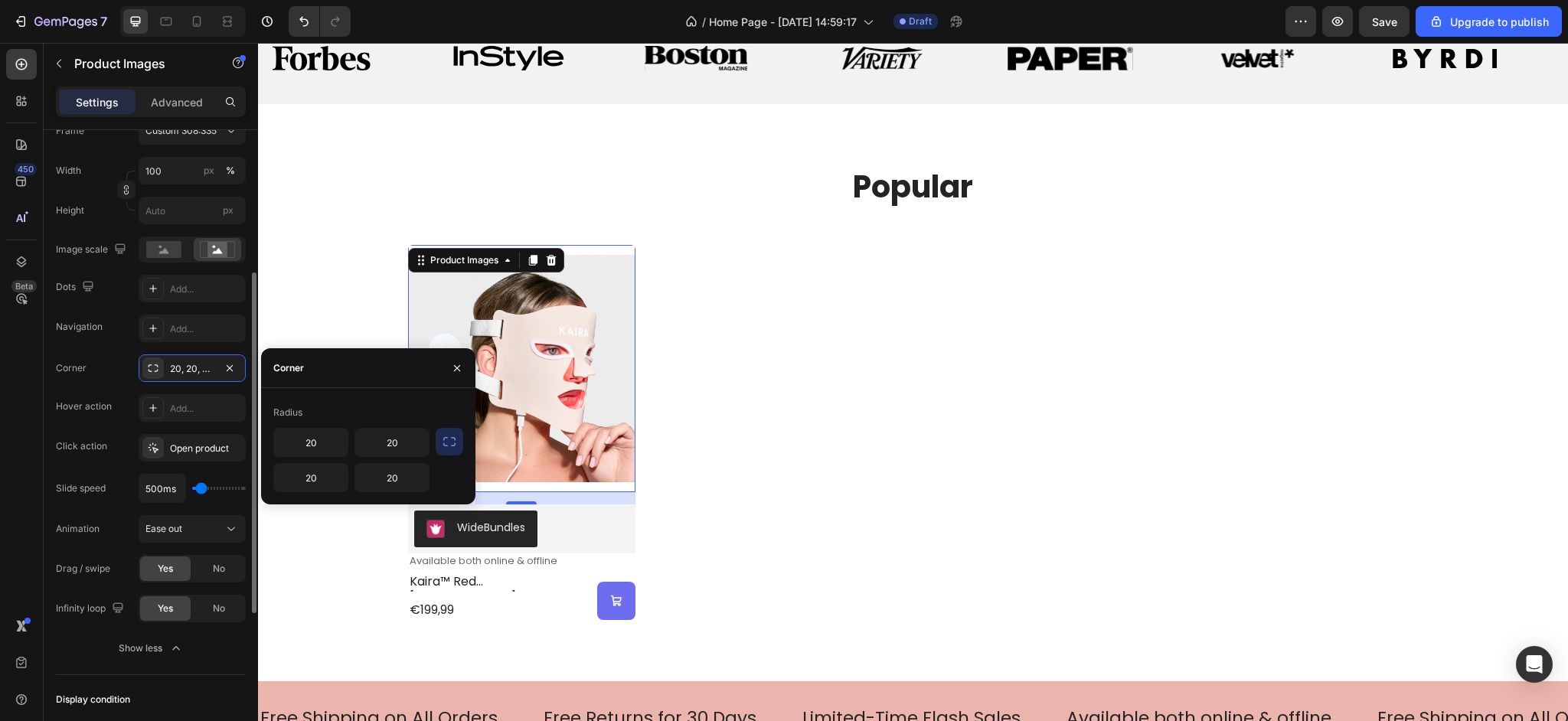
click at [111, 357] on div "Corner 20, 20, 20, 20" at bounding box center [151, 368] width 190 height 28
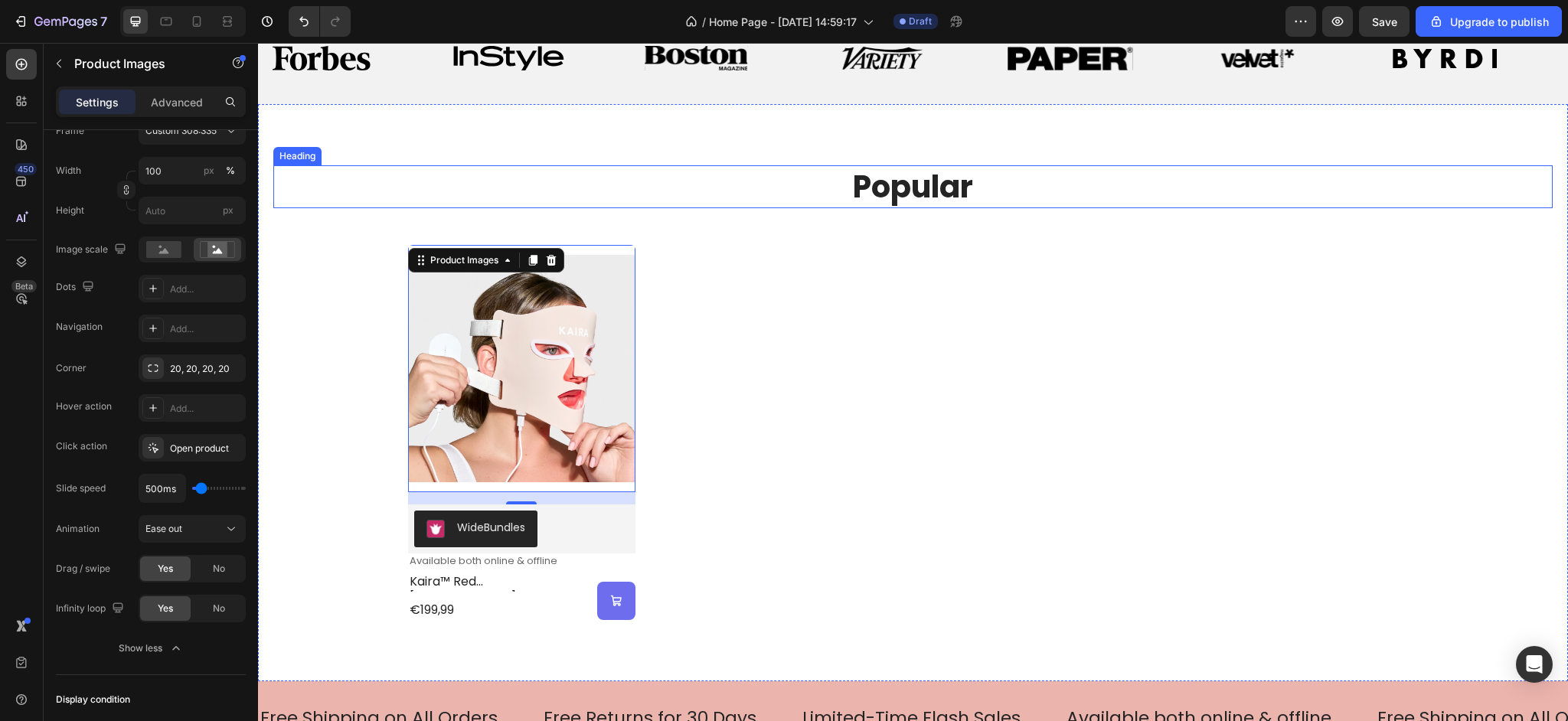
click at [844, 192] on h2 "popular" at bounding box center [913, 187] width 919 height 43
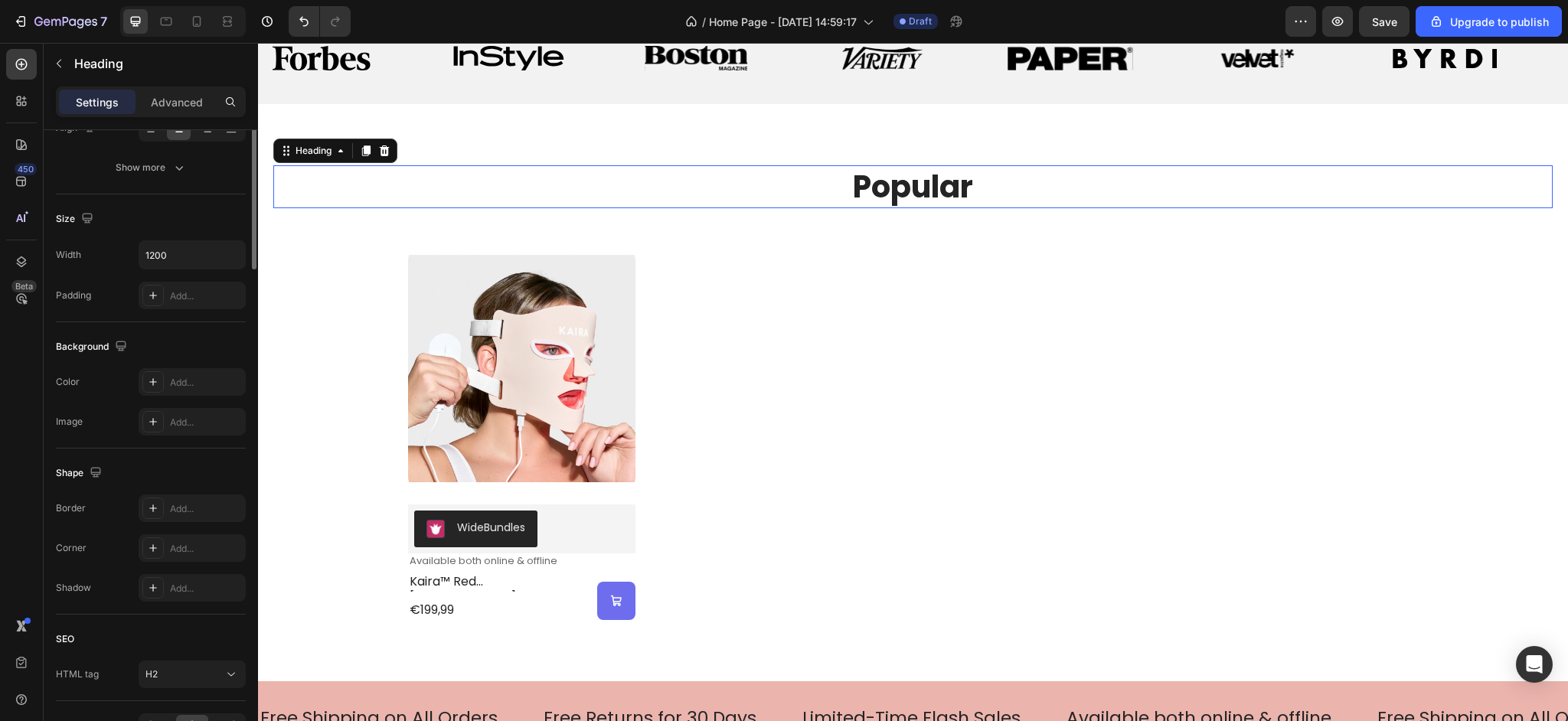
scroll to position [0, 0]
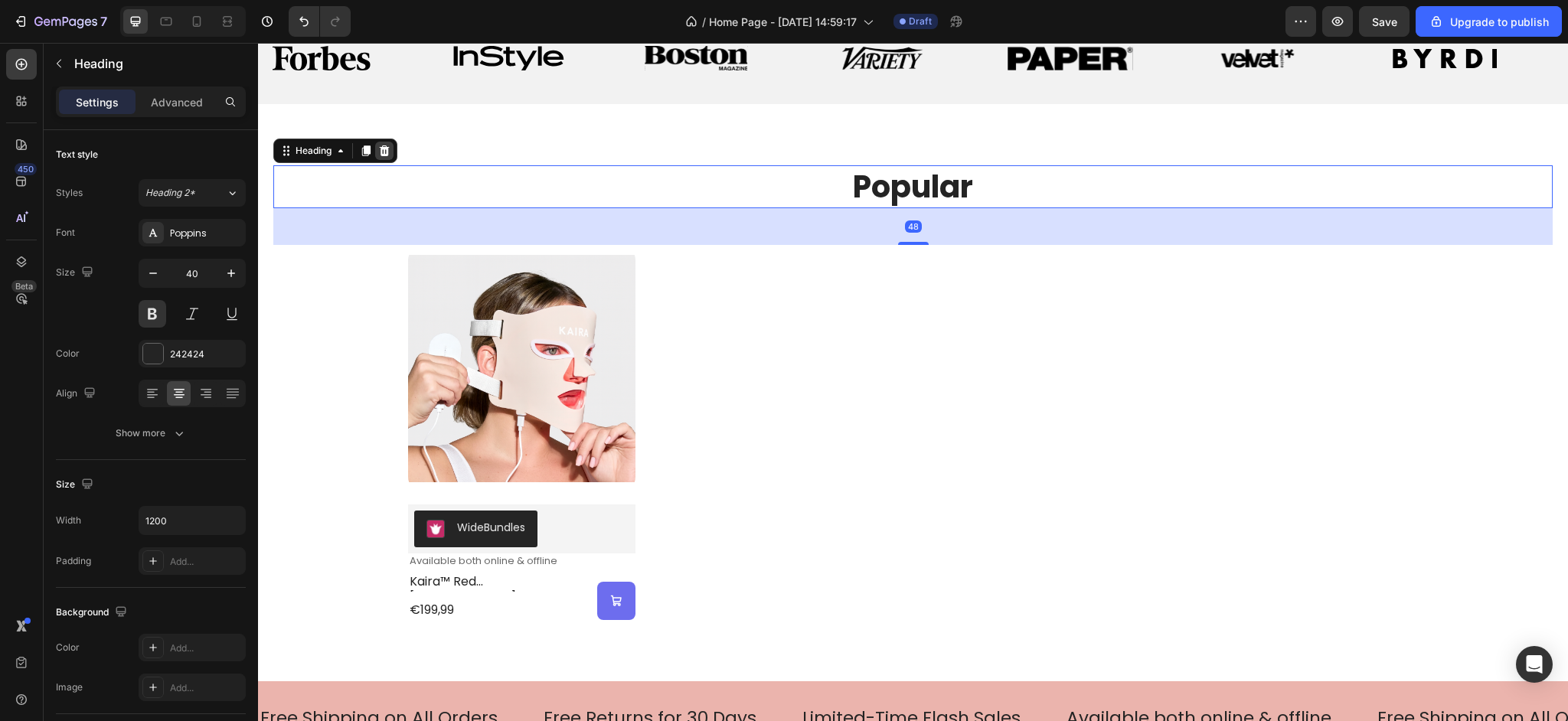
click at [384, 149] on icon at bounding box center [384, 151] width 10 height 11
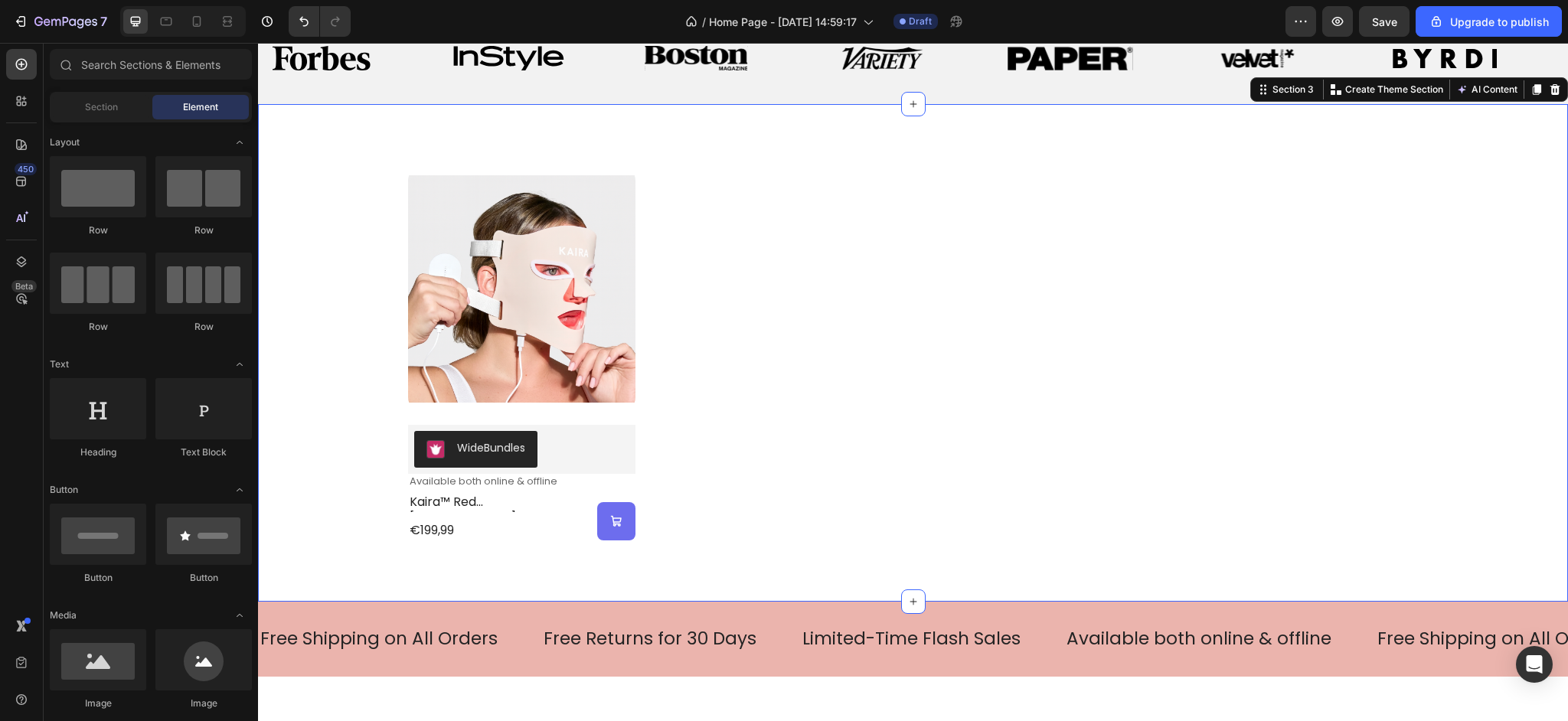
click at [526, 155] on div "Product Images WideBundles WideBundles Available both online & offline Text Blo…" at bounding box center [913, 353] width 1310 height 498
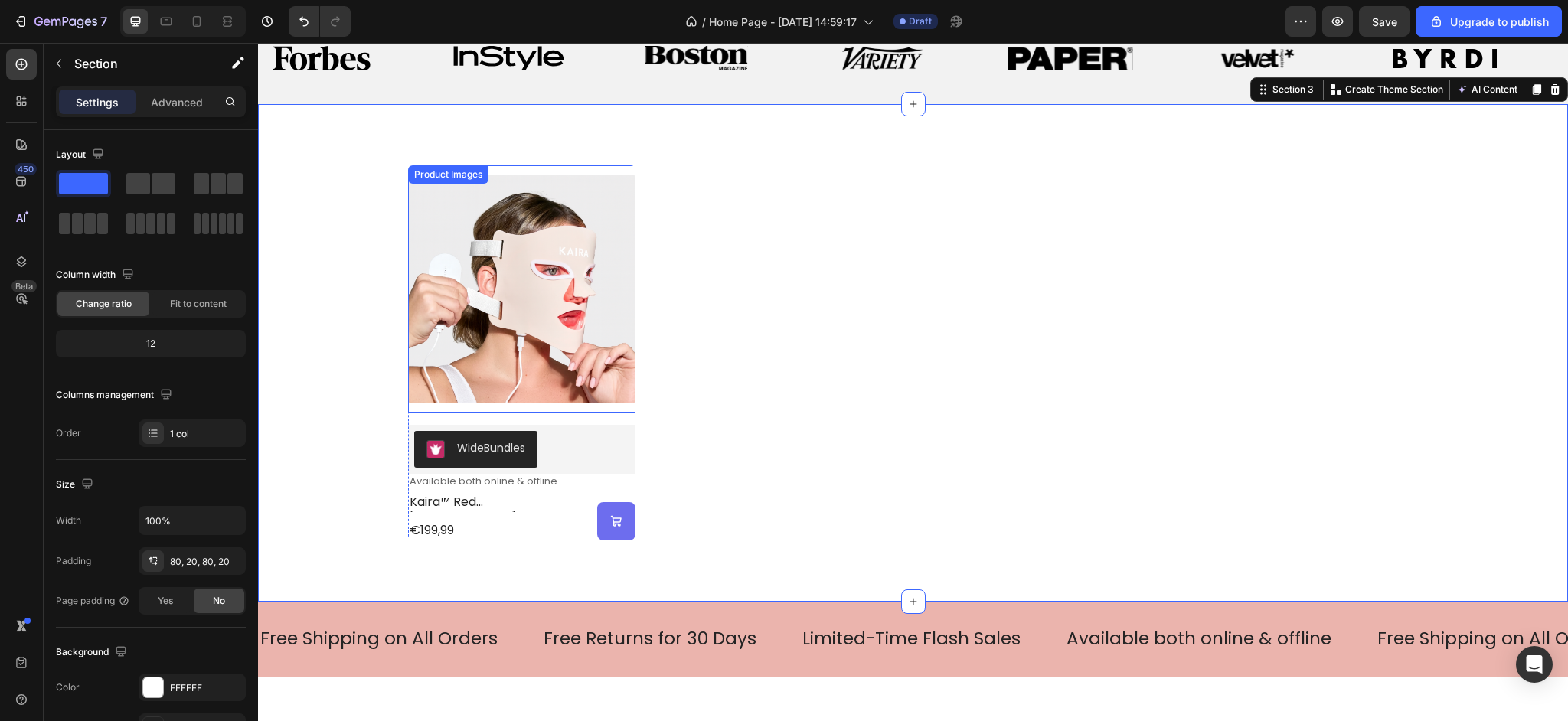
click at [625, 245] on img at bounding box center [522, 289] width 227 height 247
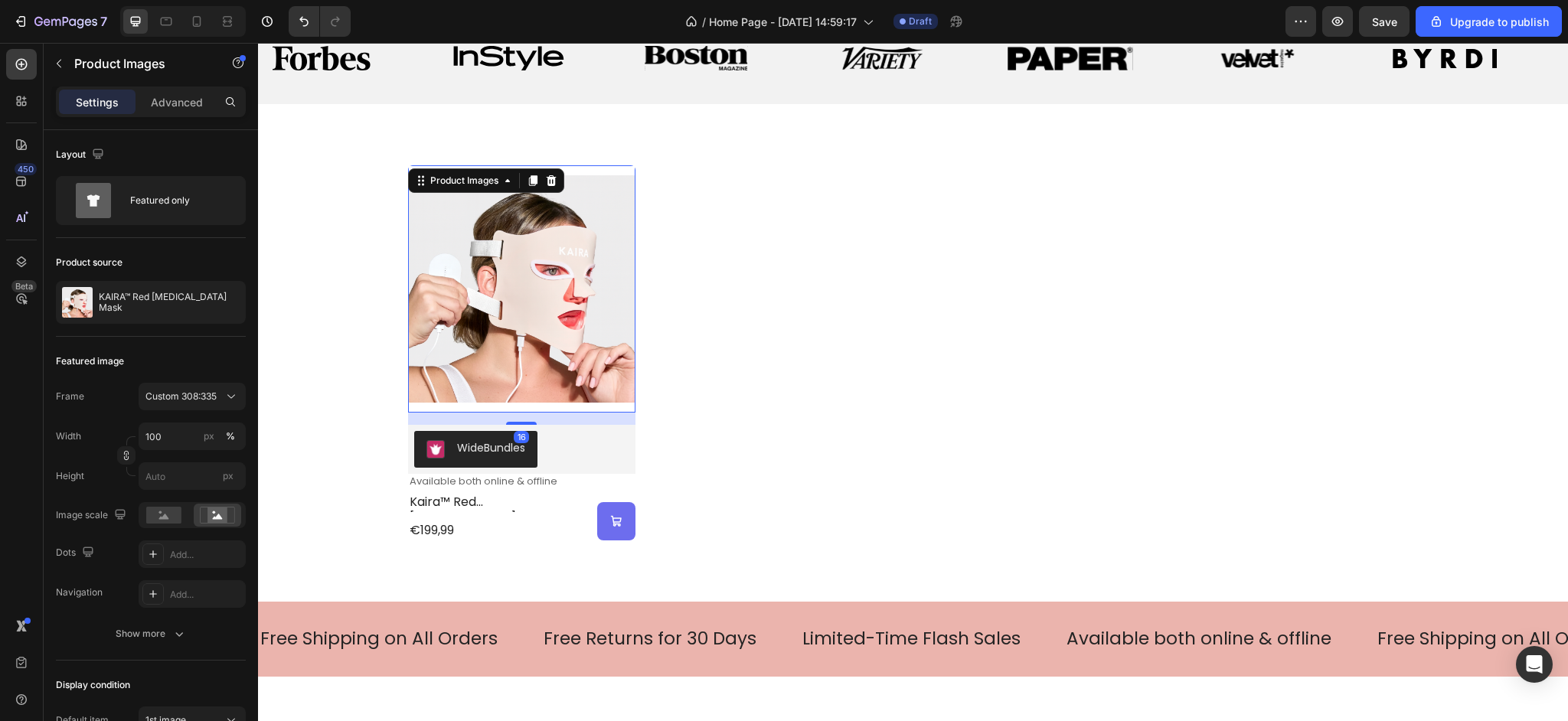
click at [712, 235] on div "Product Images 16 WideBundles WideBundles Available both online & offline Text …" at bounding box center [913, 353] width 1011 height 375
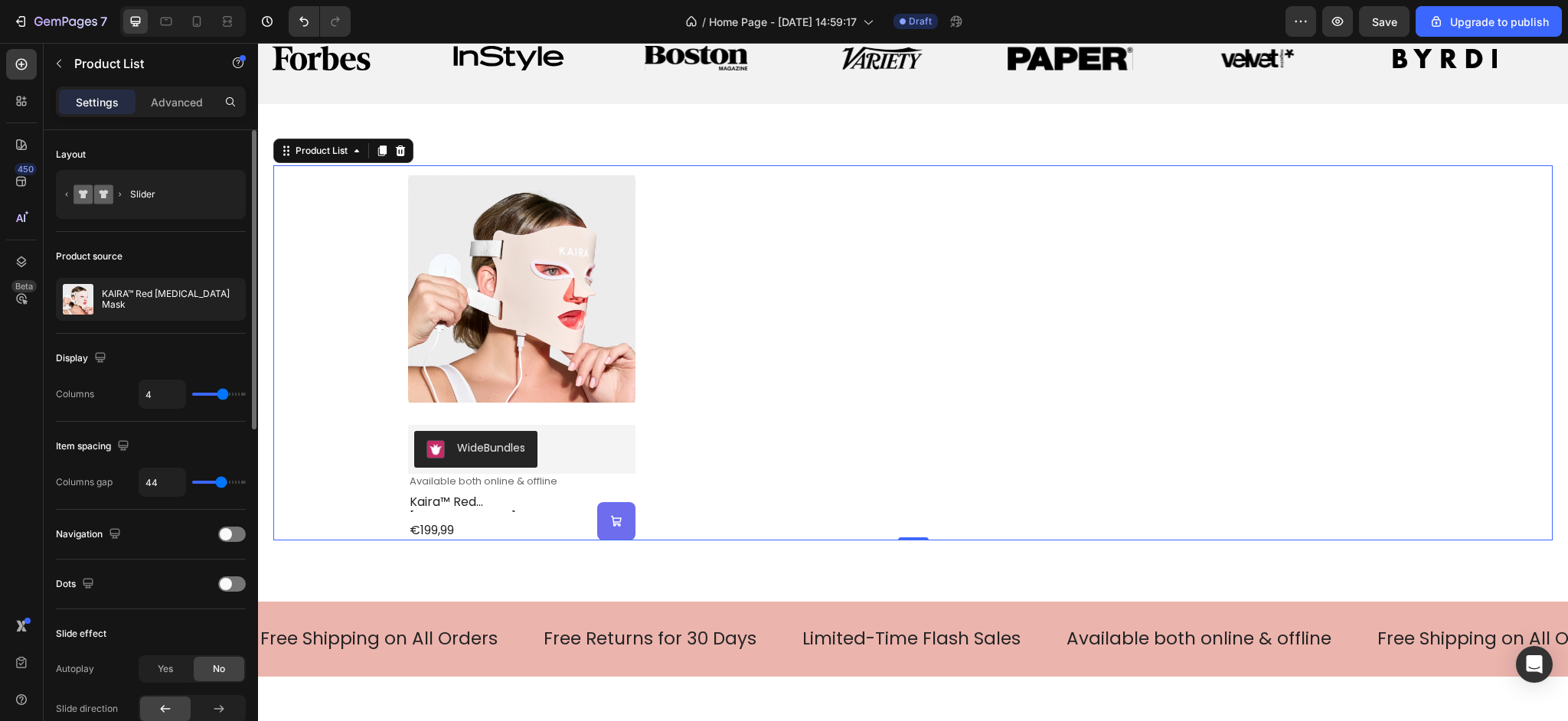
click at [207, 396] on div "4" at bounding box center [193, 394] width 107 height 29
type input "2"
click at [207, 393] on input "range" at bounding box center [219, 394] width 54 height 3
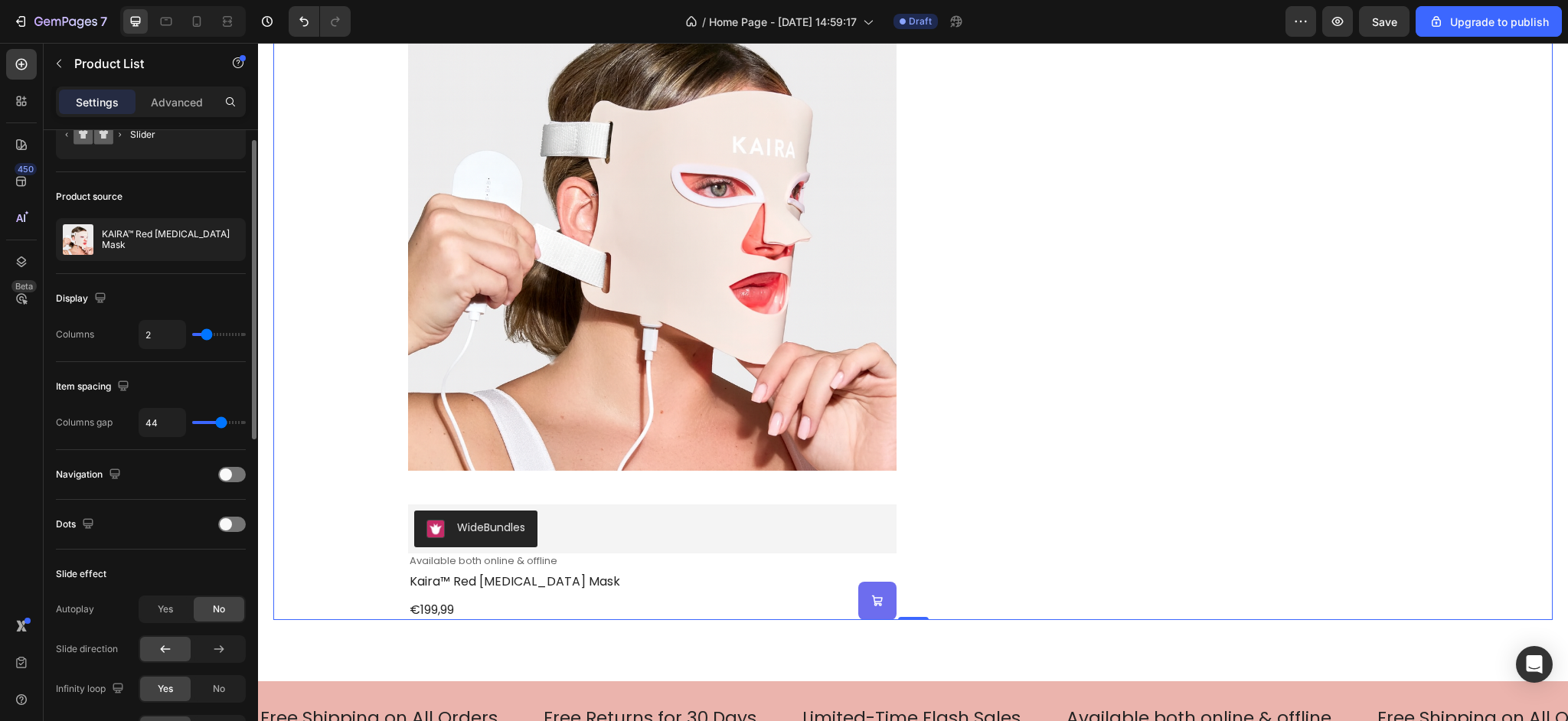
scroll to position [67, 0]
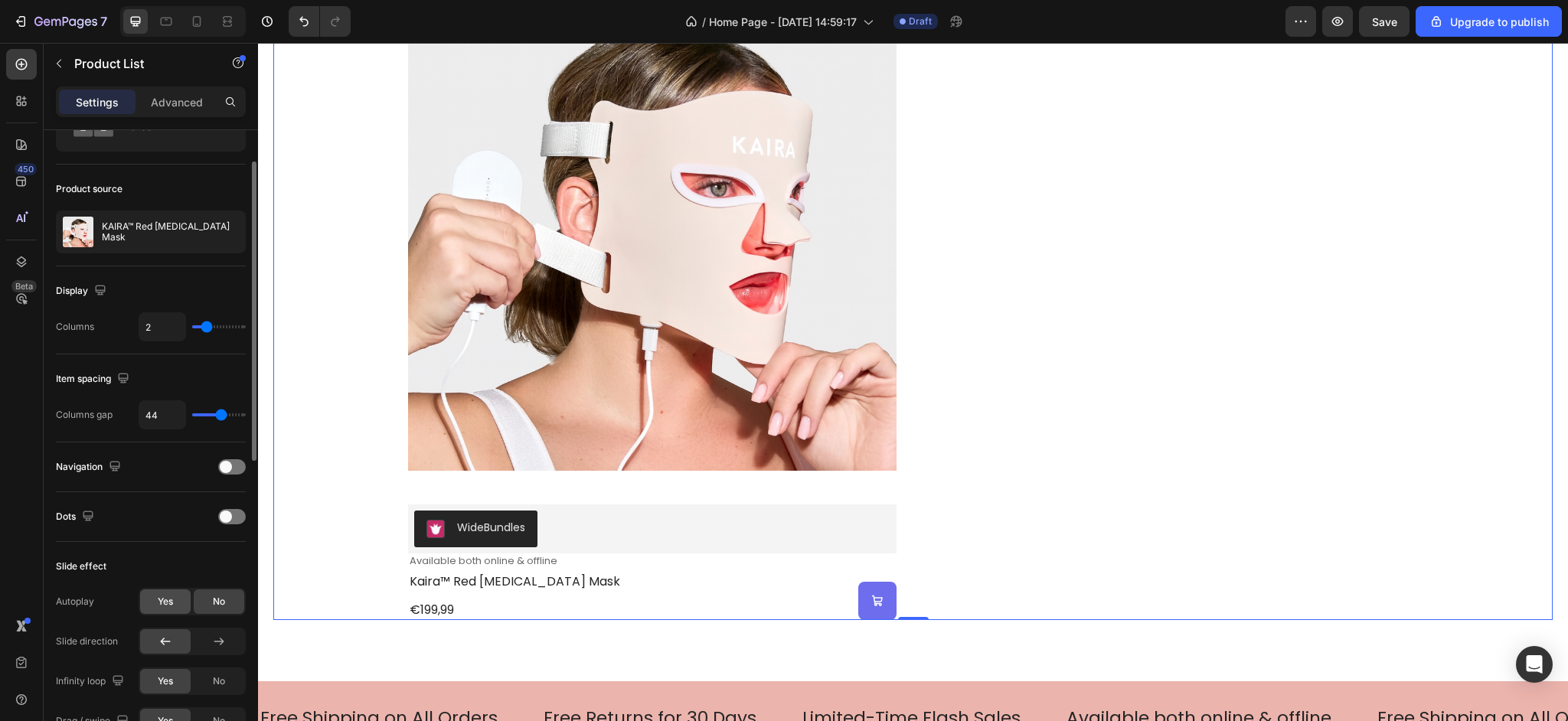
click at [155, 603] on div "Yes" at bounding box center [166, 601] width 51 height 24
click at [215, 600] on span "No" at bounding box center [219, 601] width 13 height 13
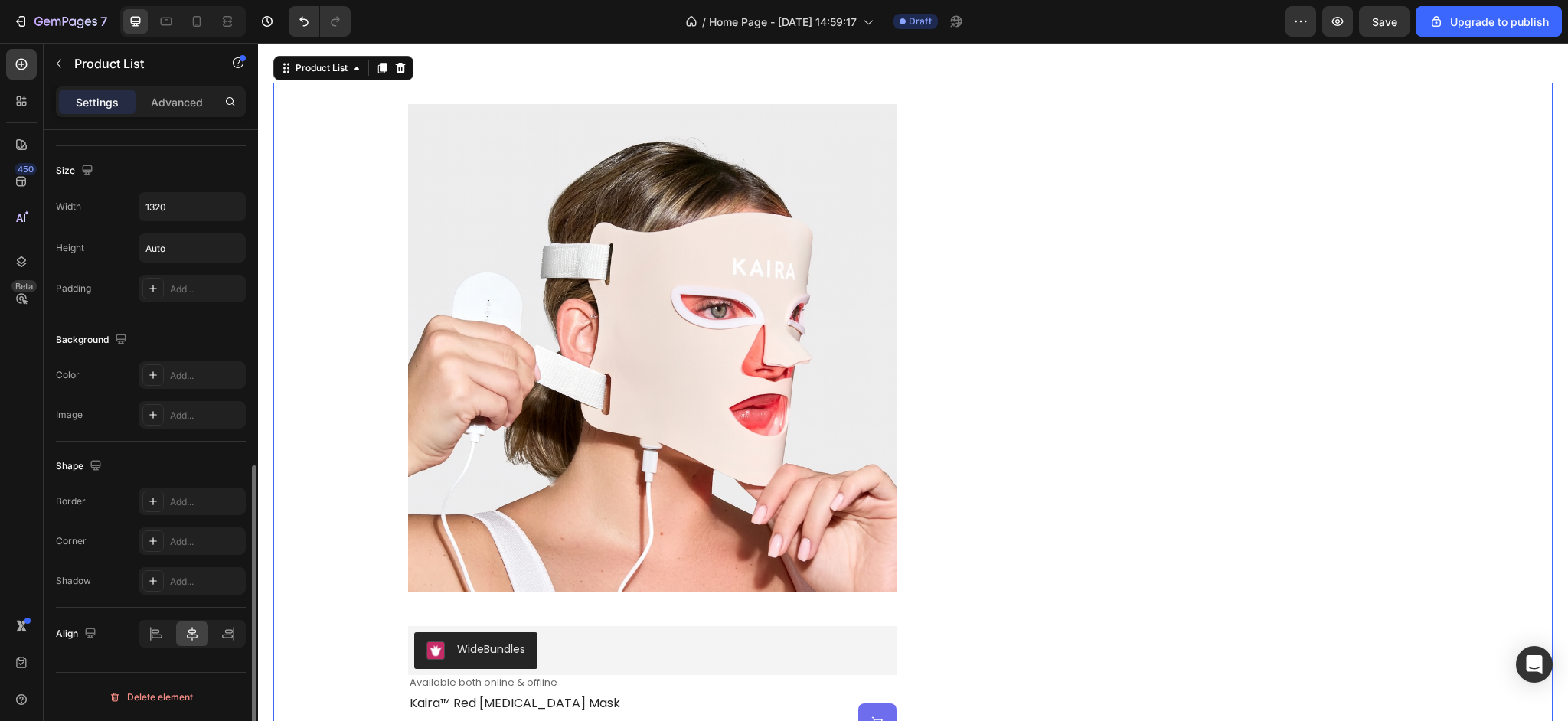
scroll to position [0, 0]
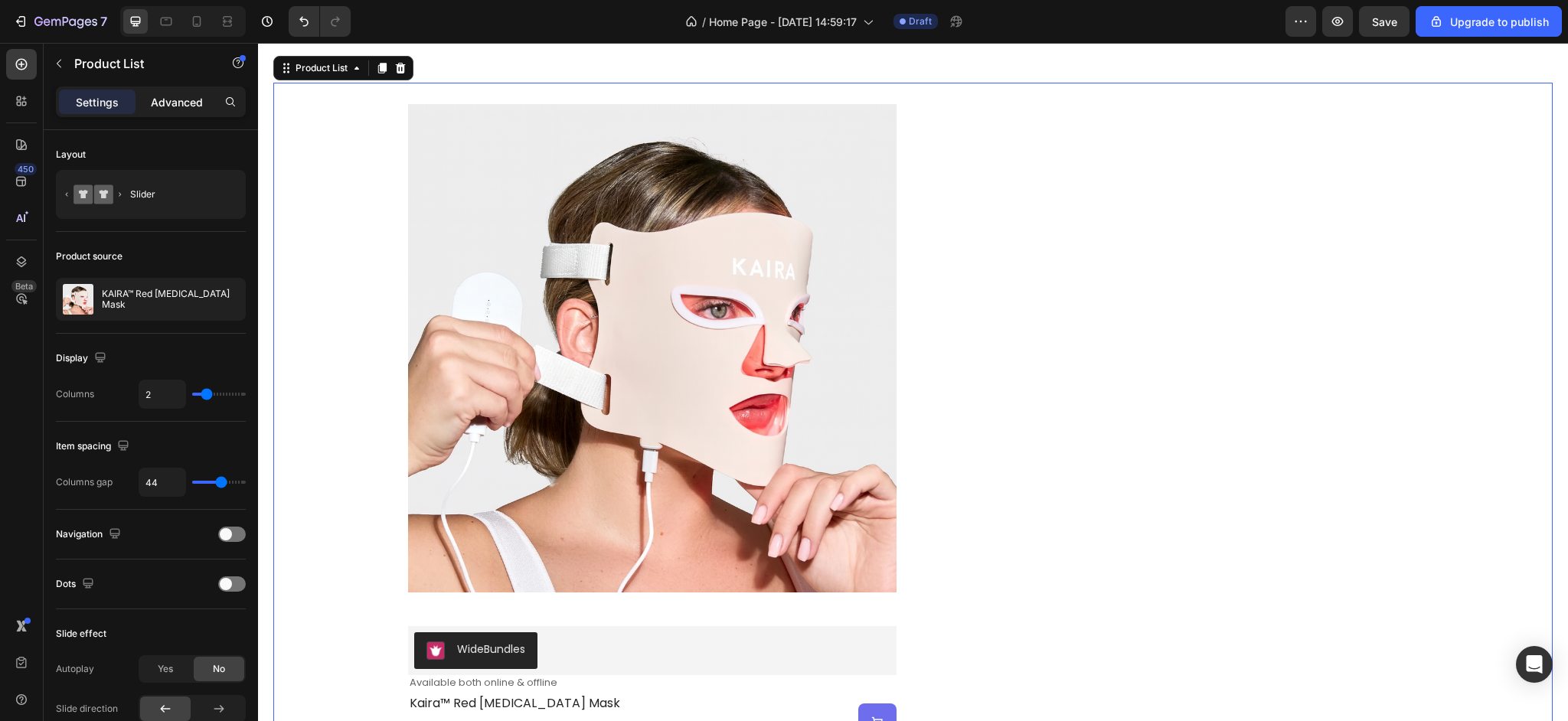
click at [178, 105] on p "Advanced" at bounding box center [177, 102] width 52 height 16
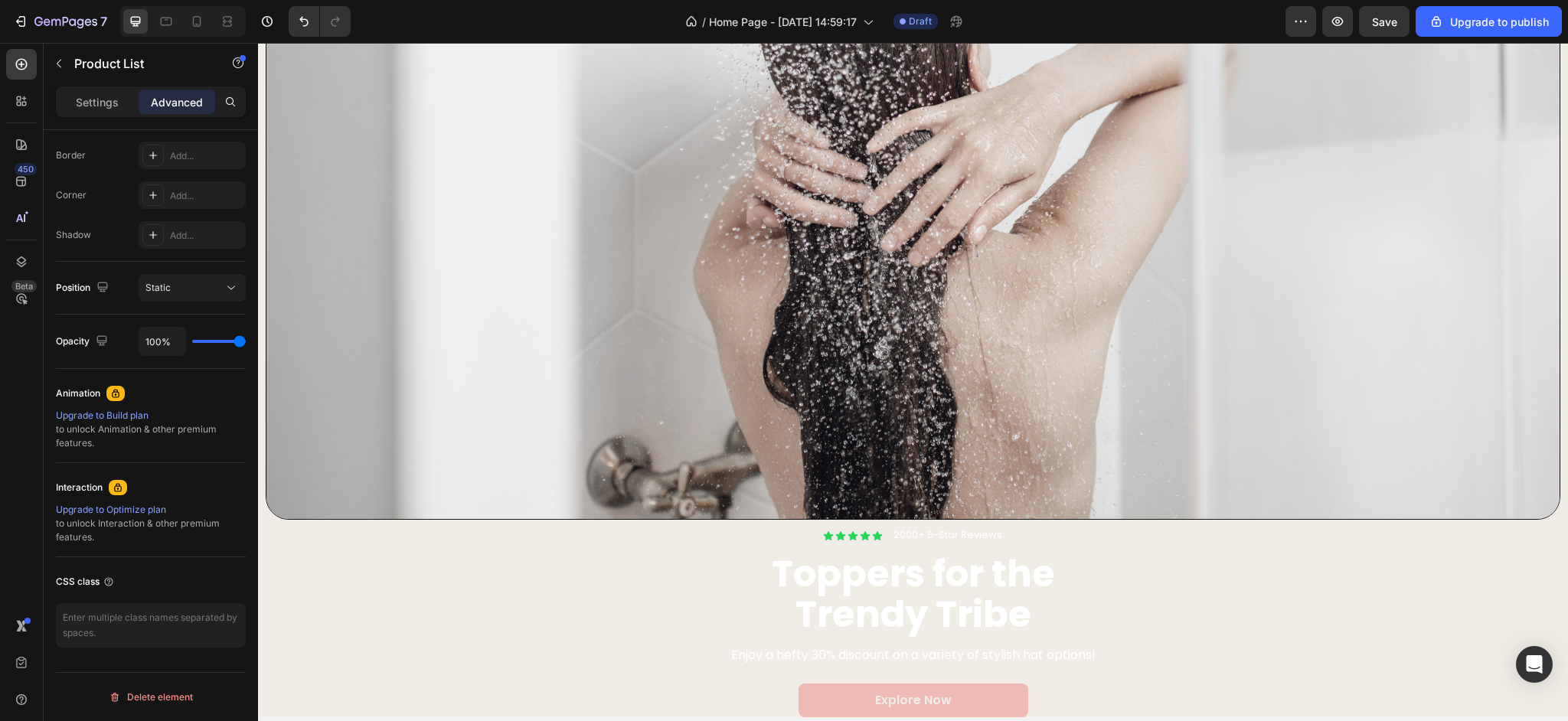
scroll to position [103, 0]
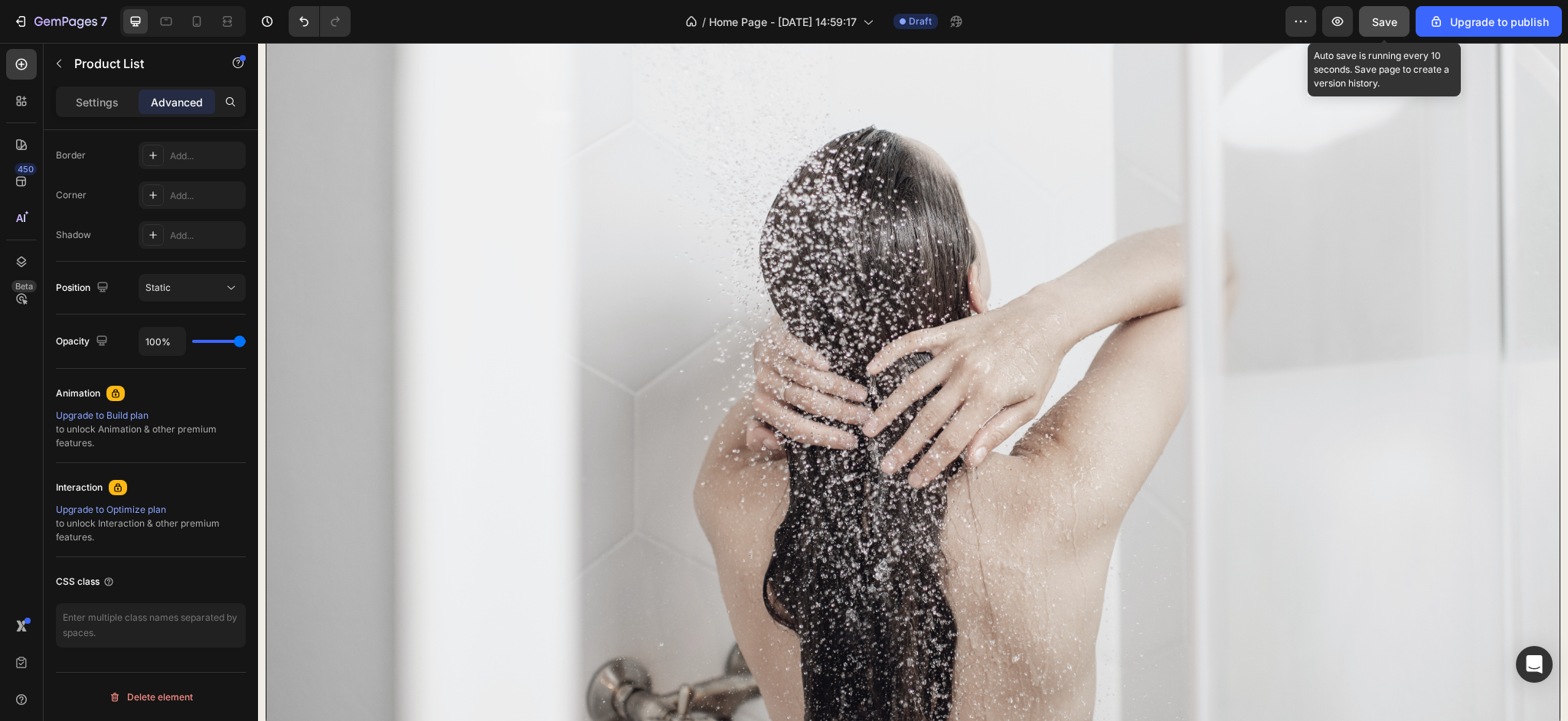
click at [1386, 25] on span "Save" at bounding box center [1385, 21] width 25 height 13
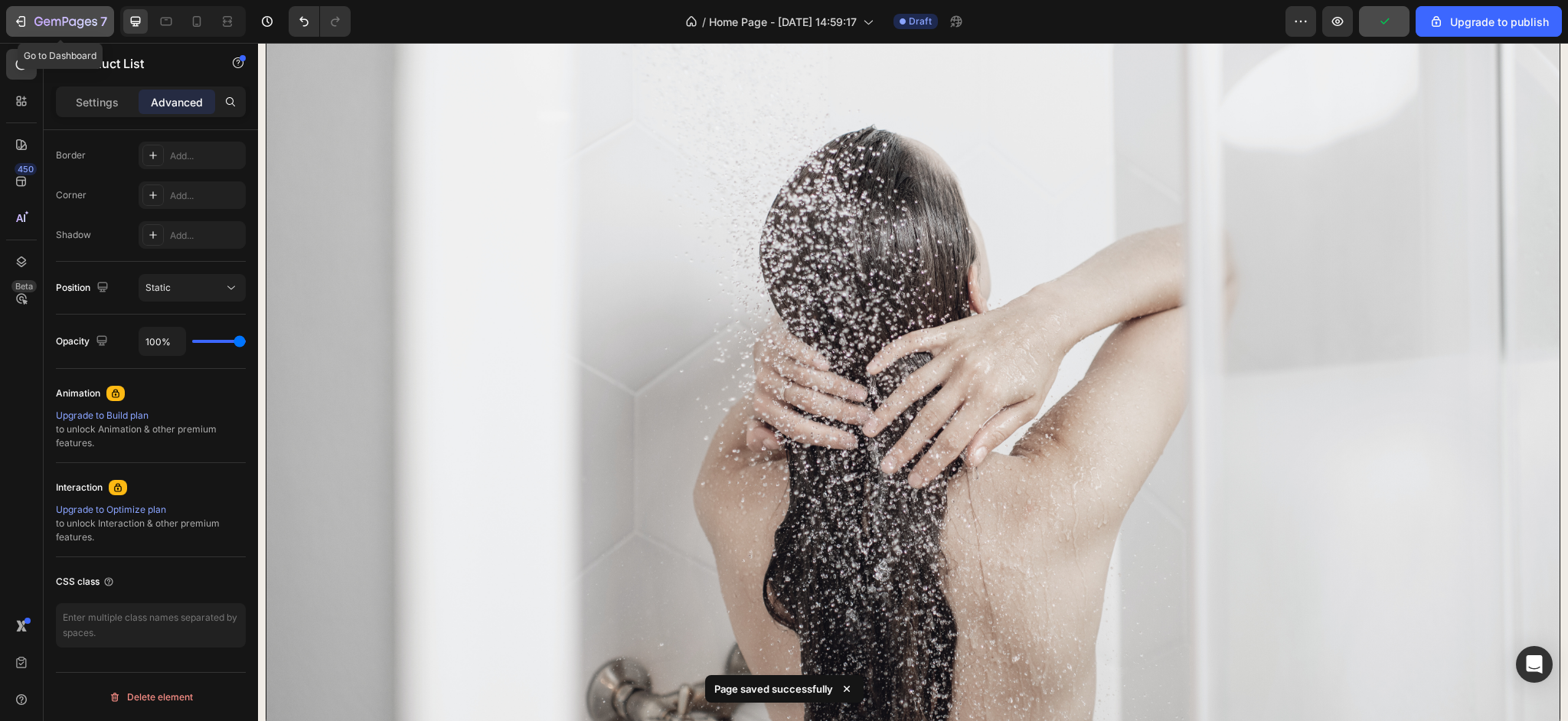
click at [62, 22] on icon "button" at bounding box center [66, 22] width 63 height 13
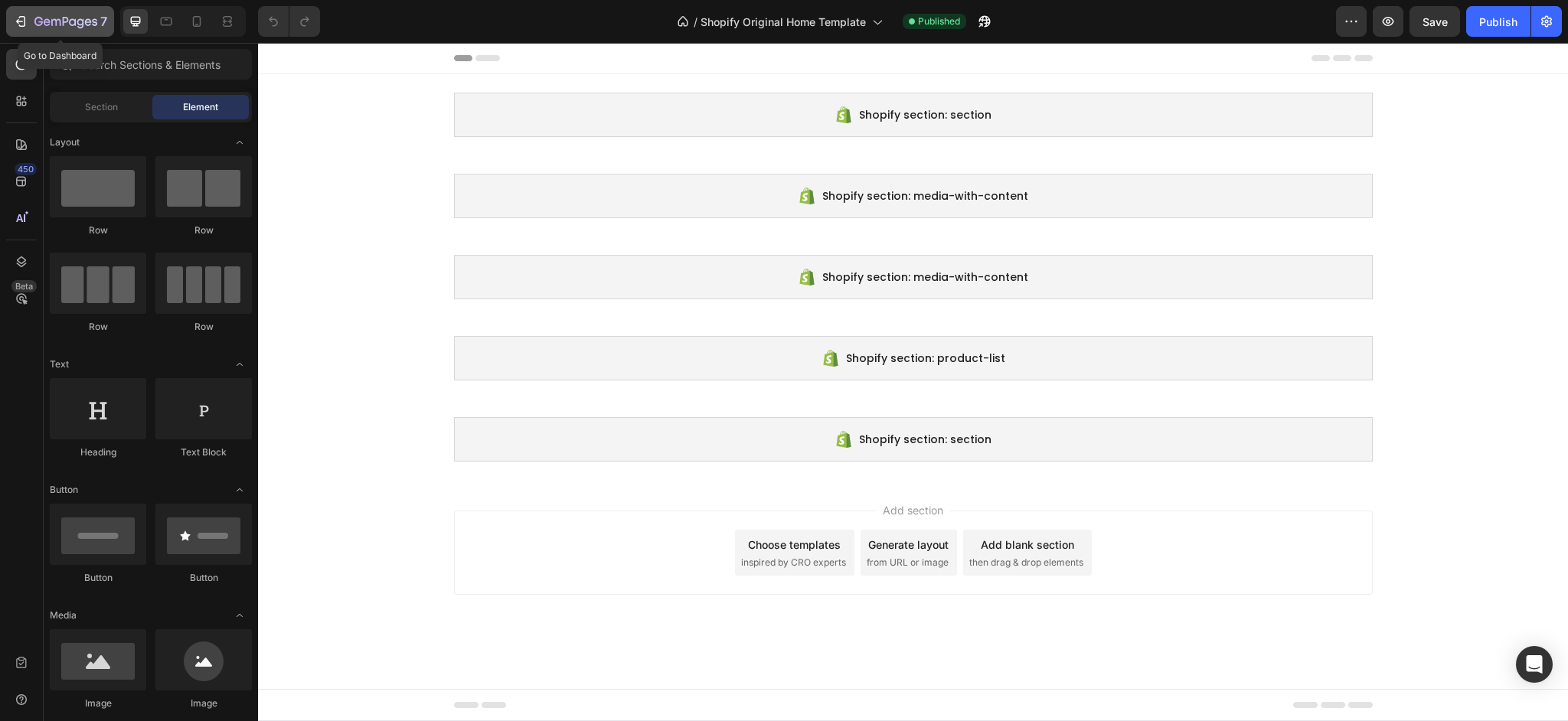
click at [88, 29] on div "7" at bounding box center [71, 21] width 73 height 18
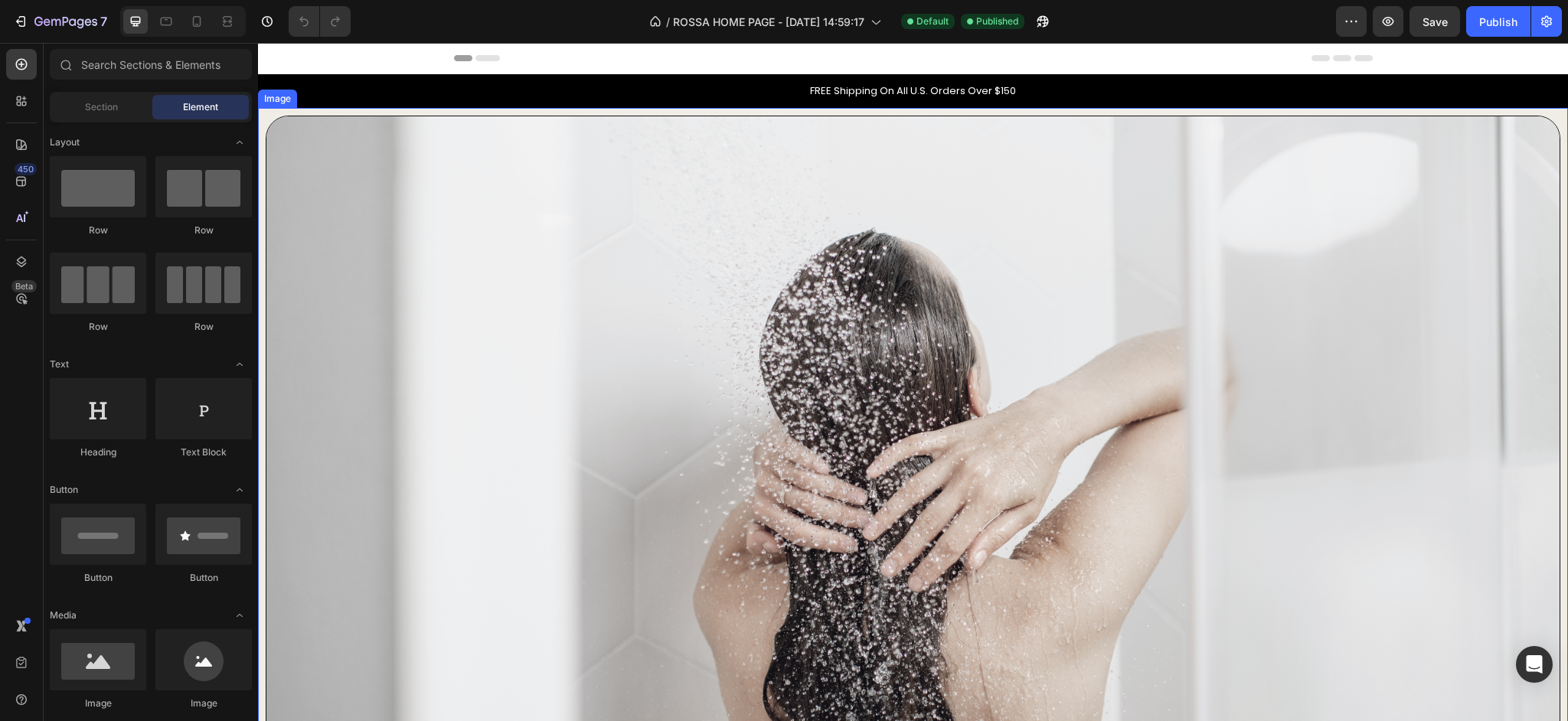
click at [885, 108] on div "Image" at bounding box center [913, 480] width 1310 height 745
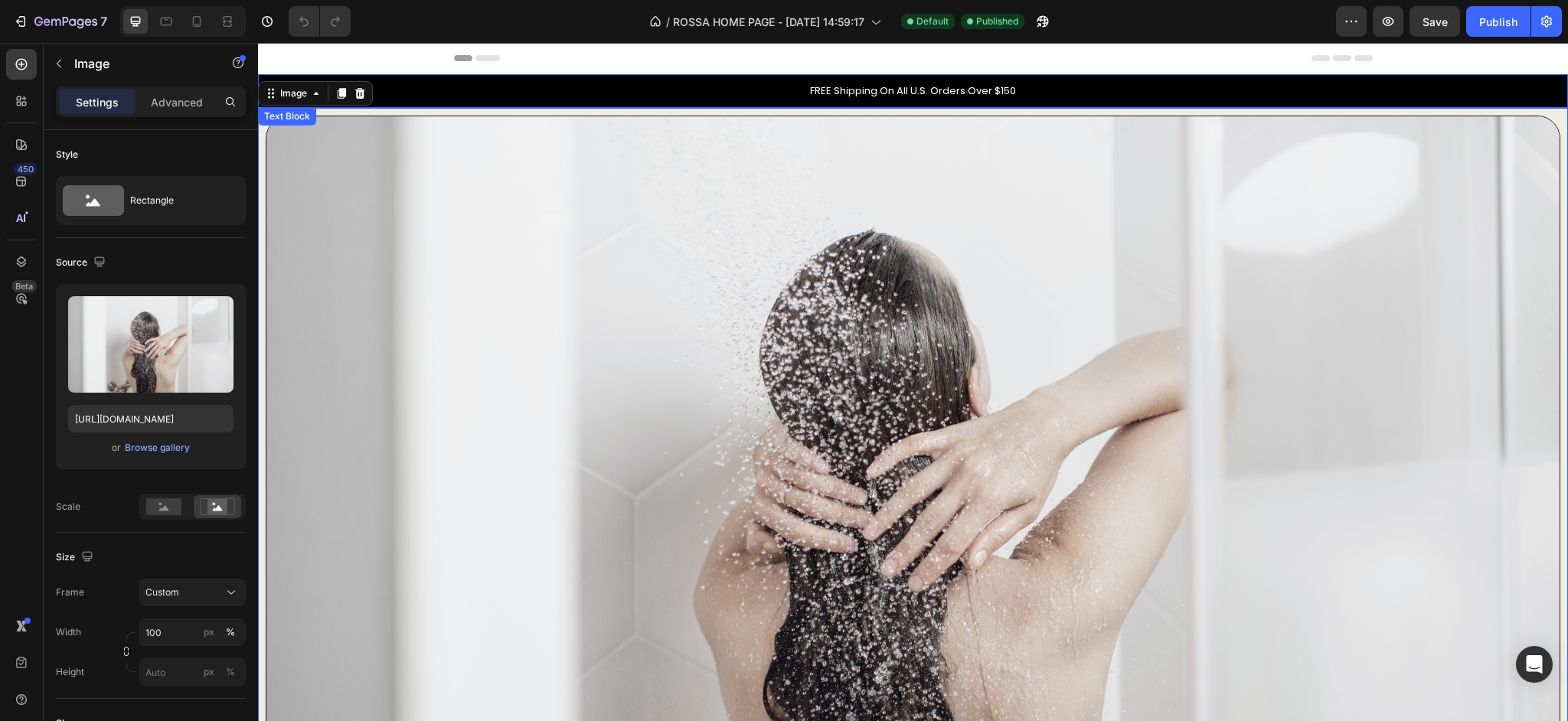
click at [748, 91] on p "FREE Shipping On All U.S. Orders Over $150" at bounding box center [913, 91] width 1307 height 15
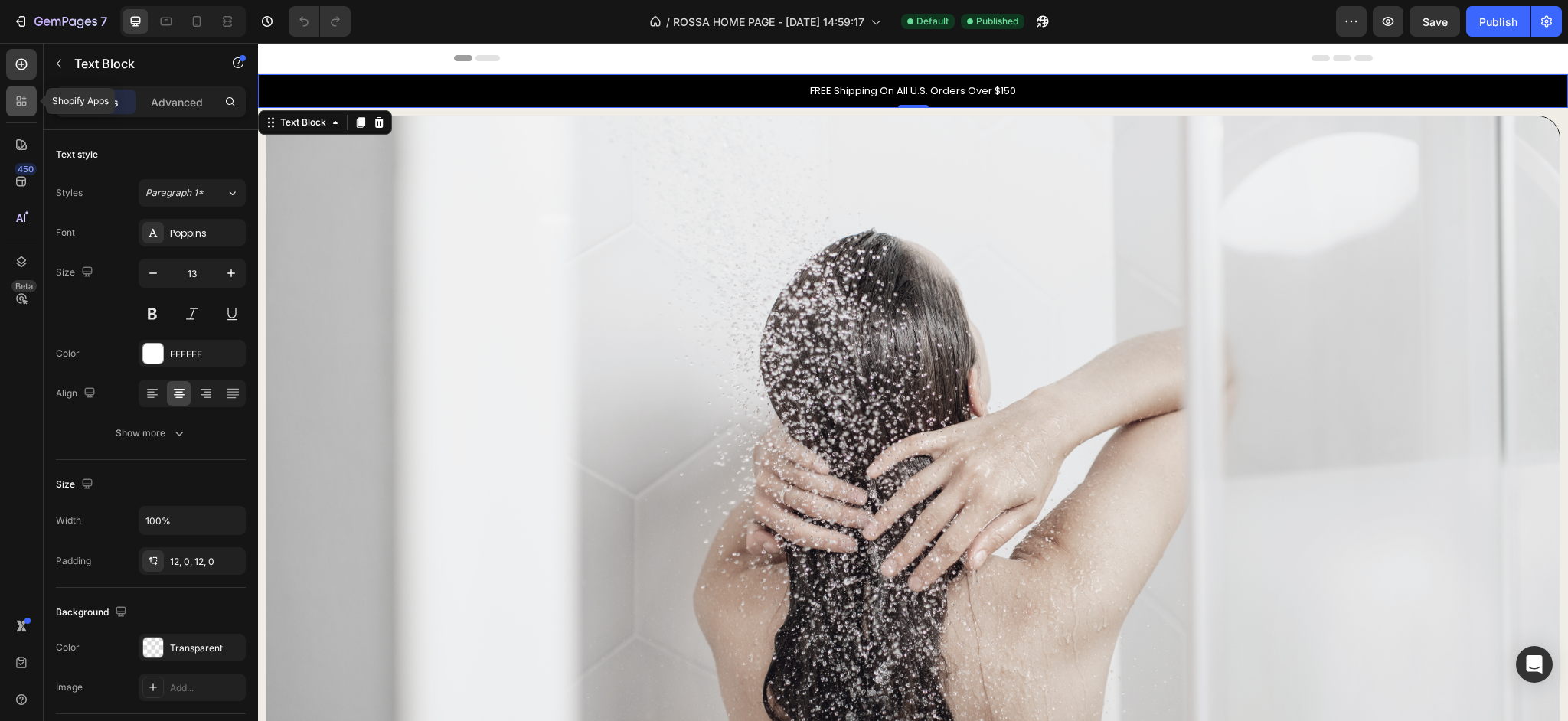
click at [22, 104] on icon at bounding box center [24, 104] width 5 height 5
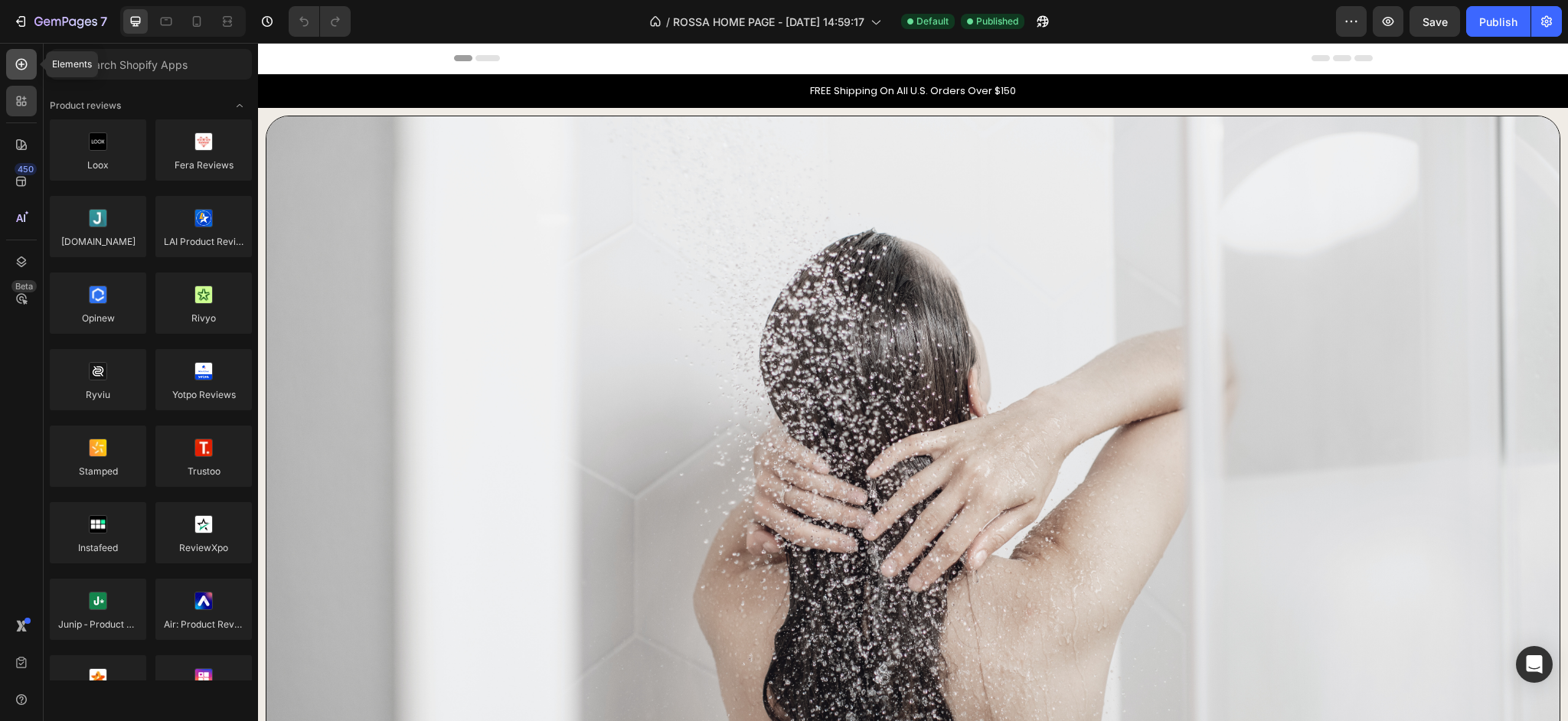
click at [21, 77] on div at bounding box center [21, 64] width 31 height 31
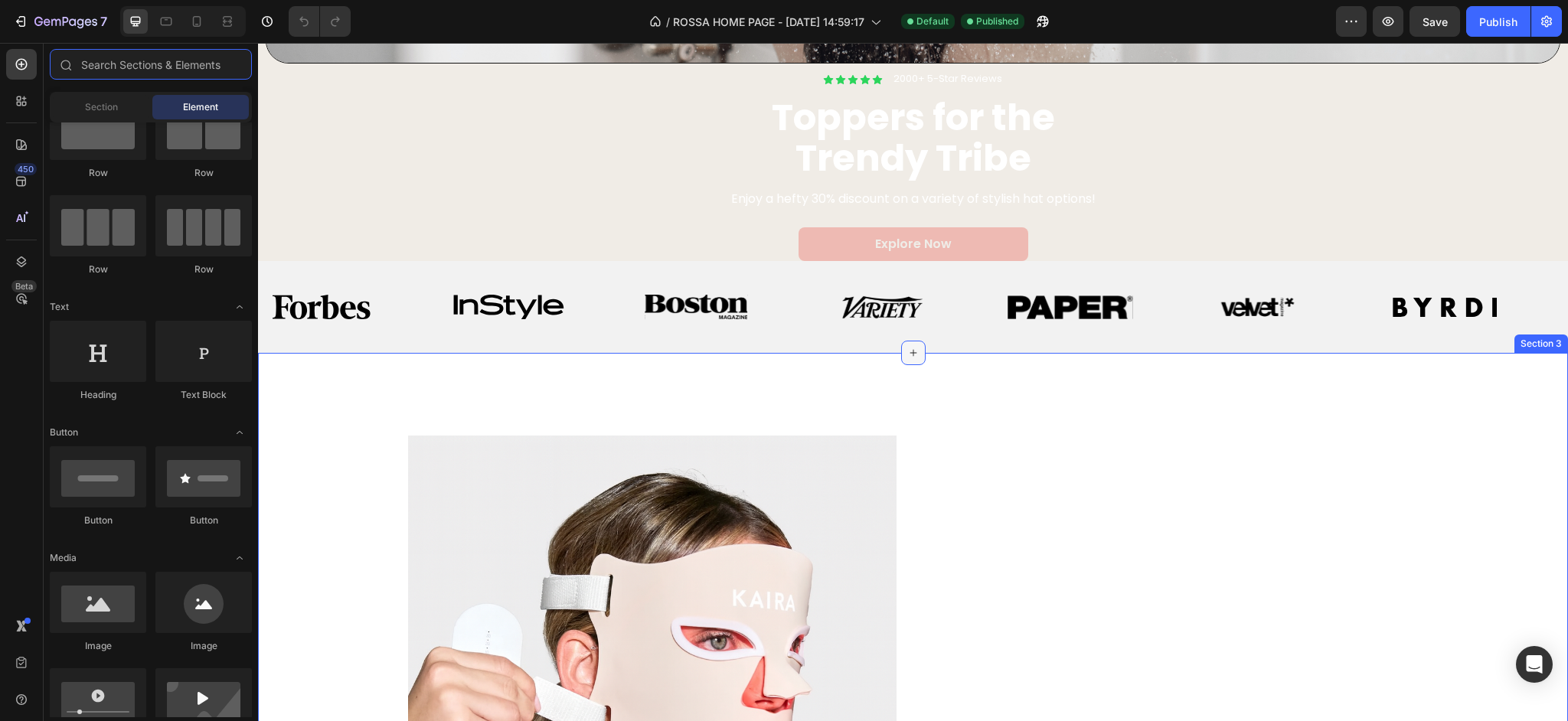
scroll to position [787, 0]
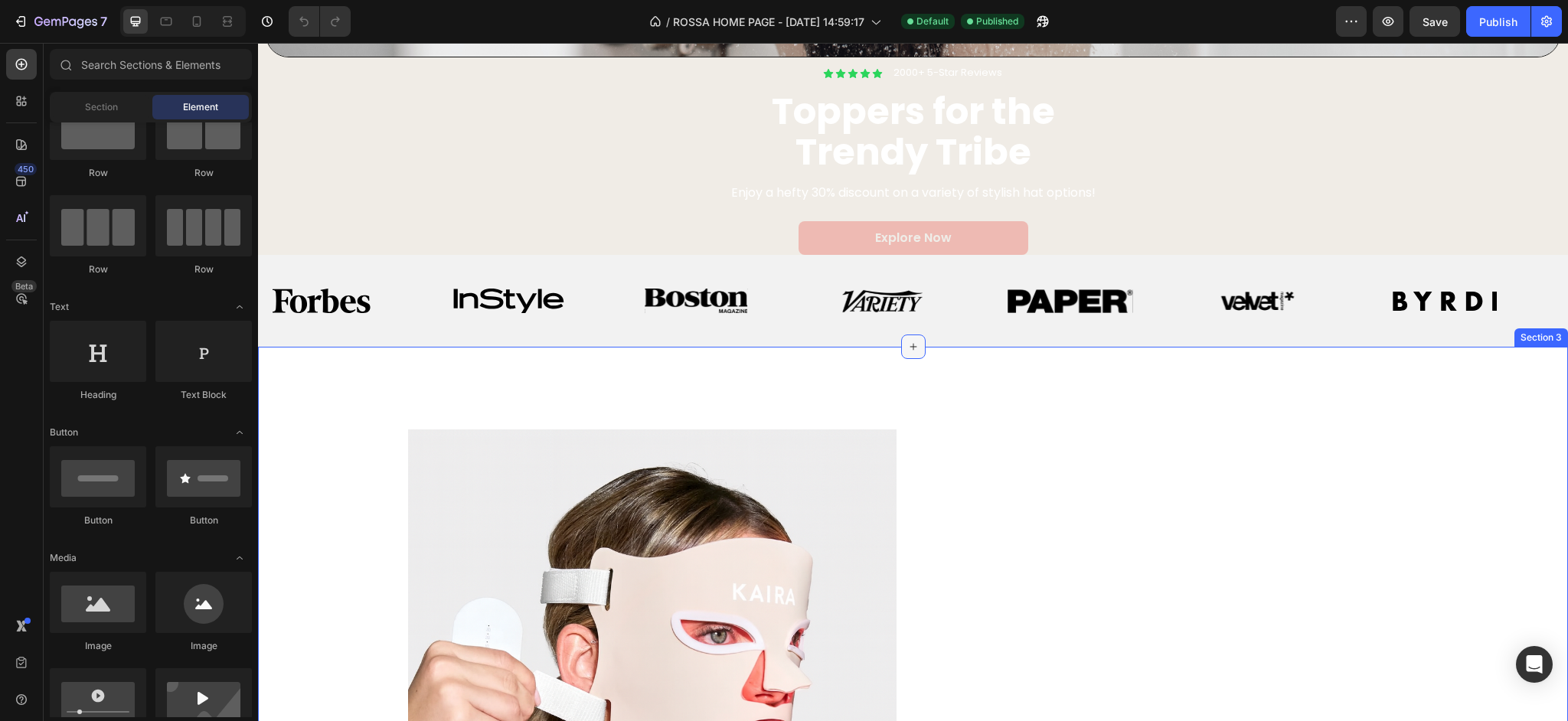
click at [908, 349] on icon at bounding box center [914, 347] width 13 height 13
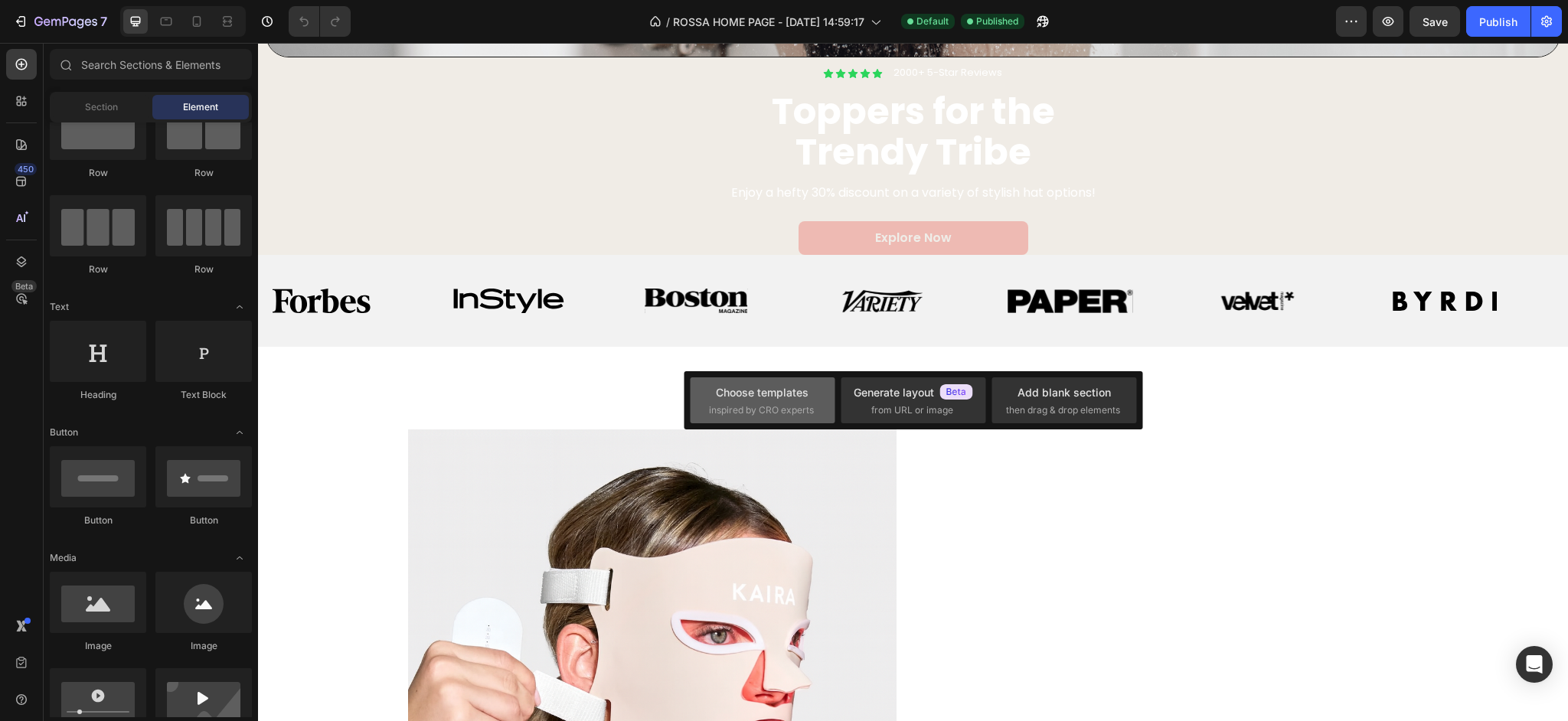
click at [743, 398] on div "Choose templates" at bounding box center [762, 392] width 92 height 16
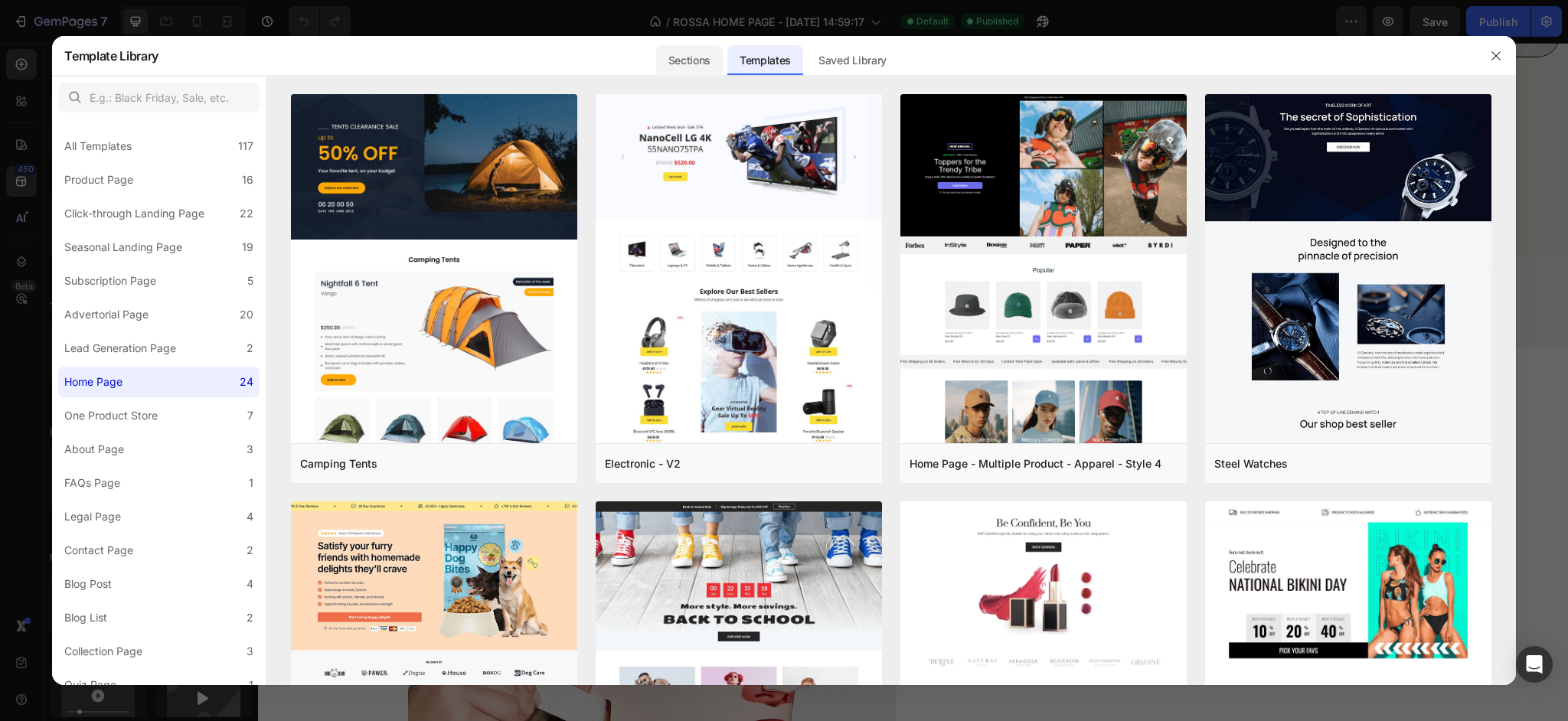
click at [699, 54] on div "Sections" at bounding box center [689, 60] width 66 height 31
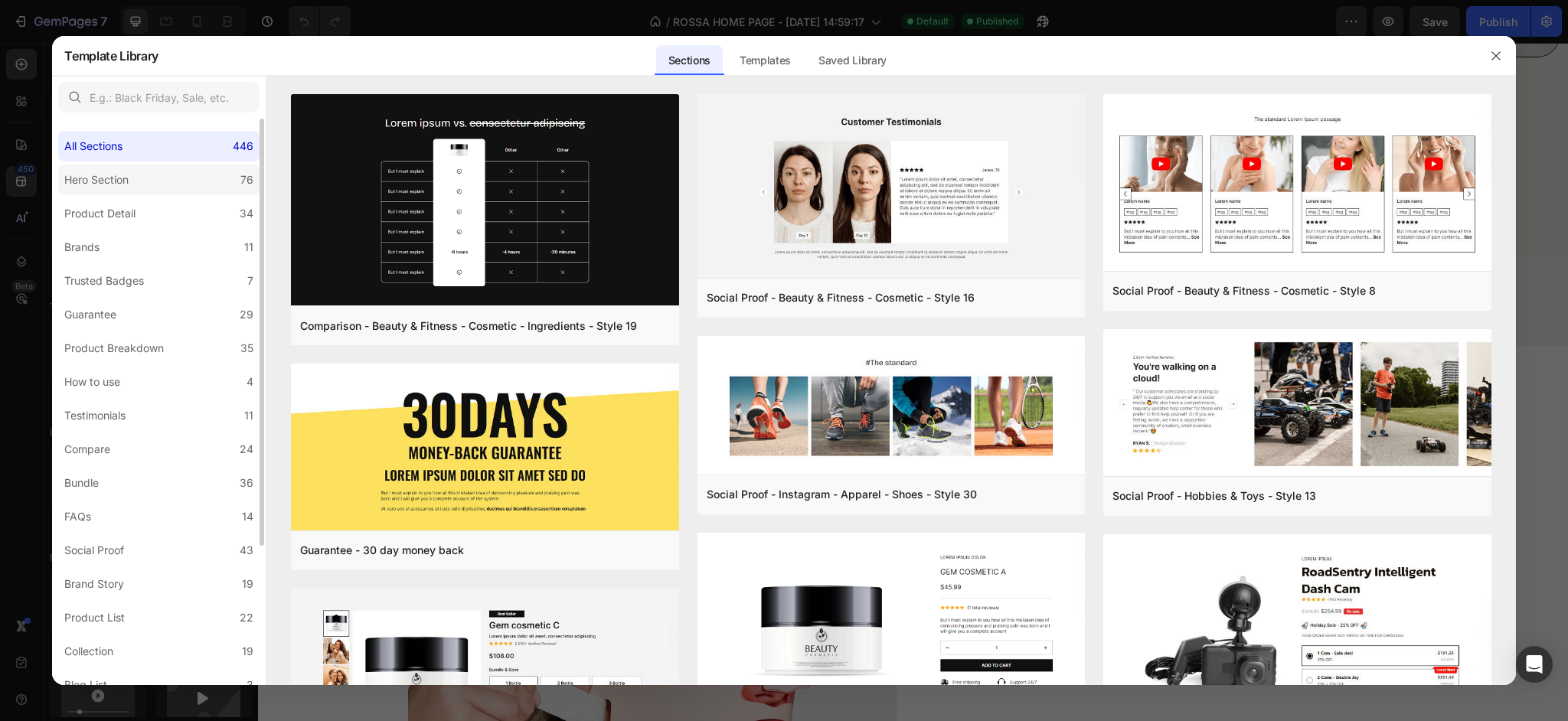
click at [123, 176] on div "Hero Section" at bounding box center [95, 179] width 64 height 18
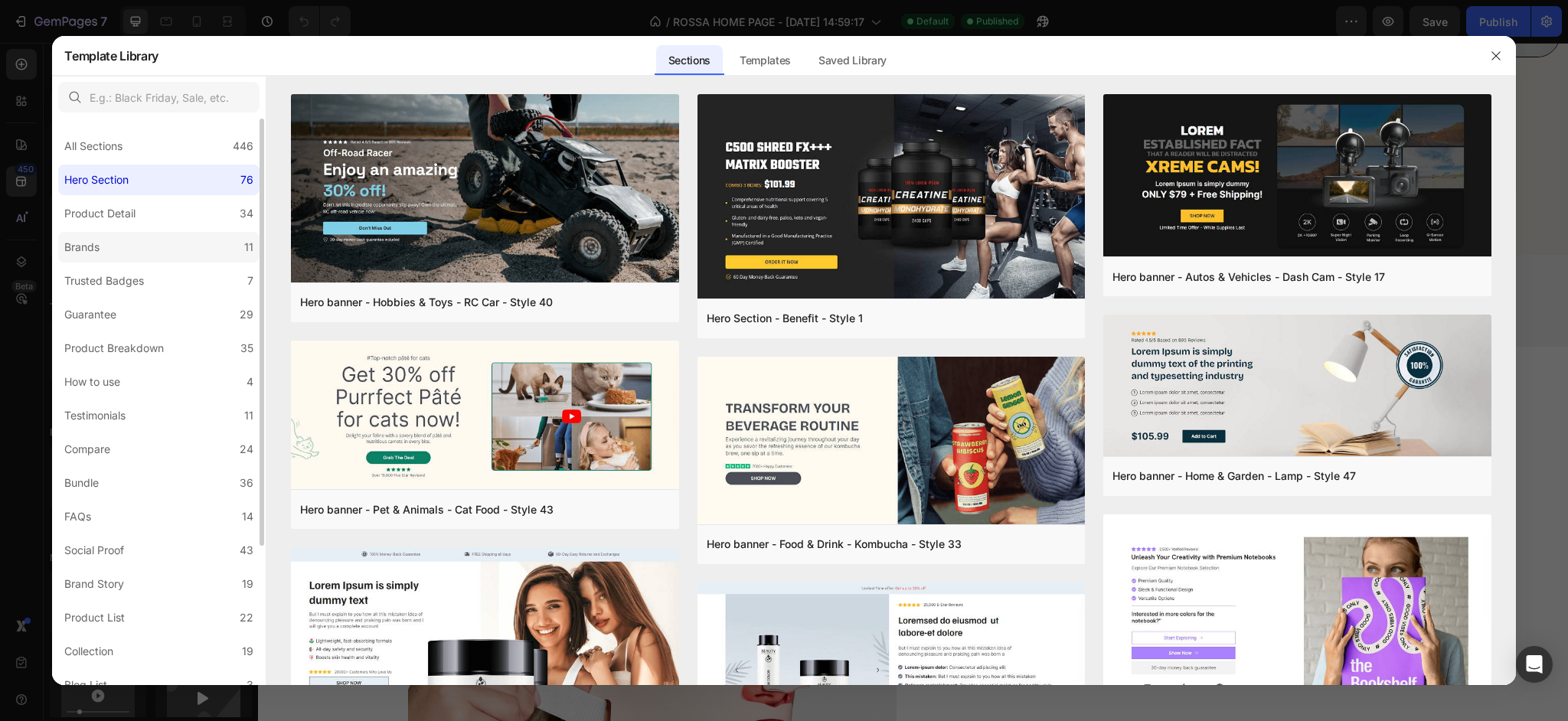
click at [118, 259] on label "Brands 11" at bounding box center [159, 247] width 201 height 31
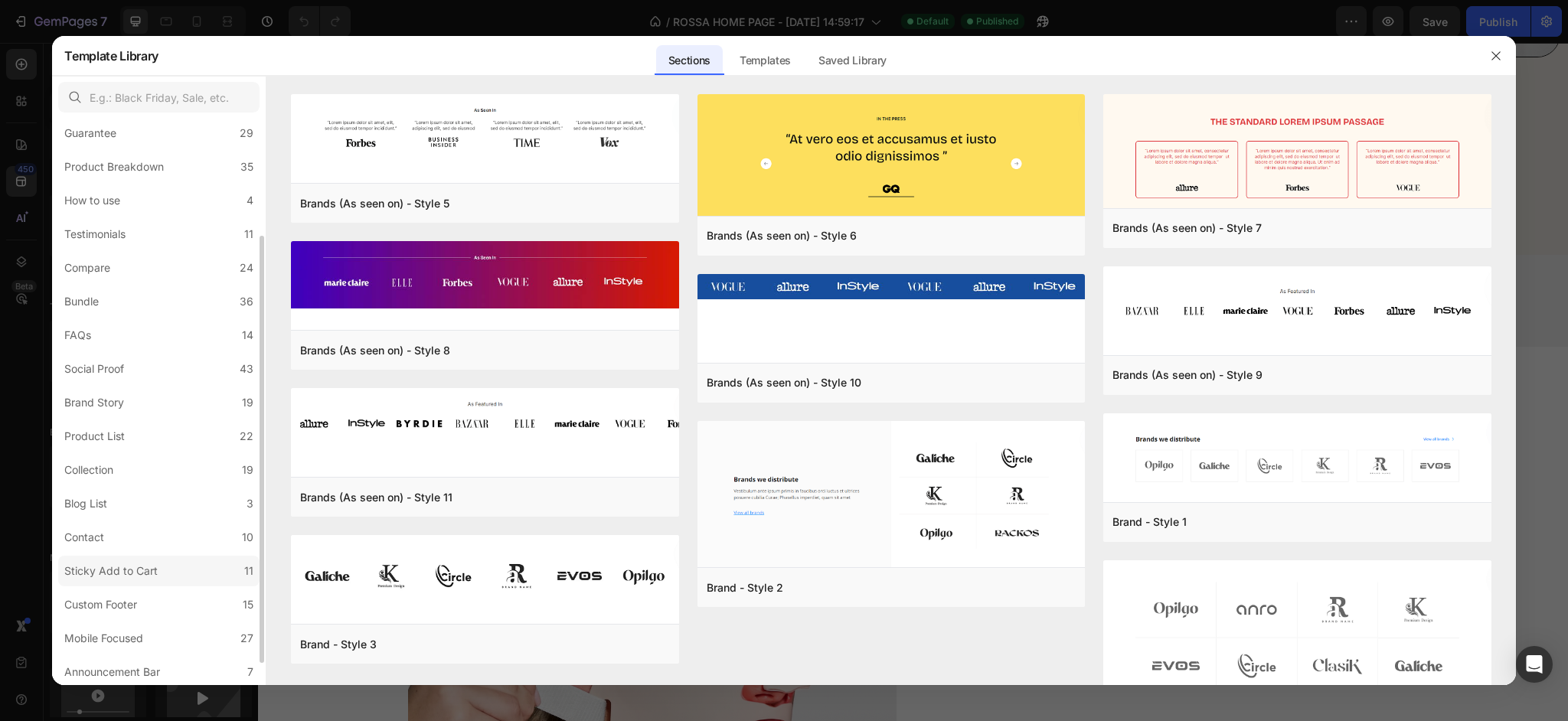
scroll to position [184, 0]
click at [135, 673] on div "Announcement Bar" at bounding box center [111, 669] width 95 height 18
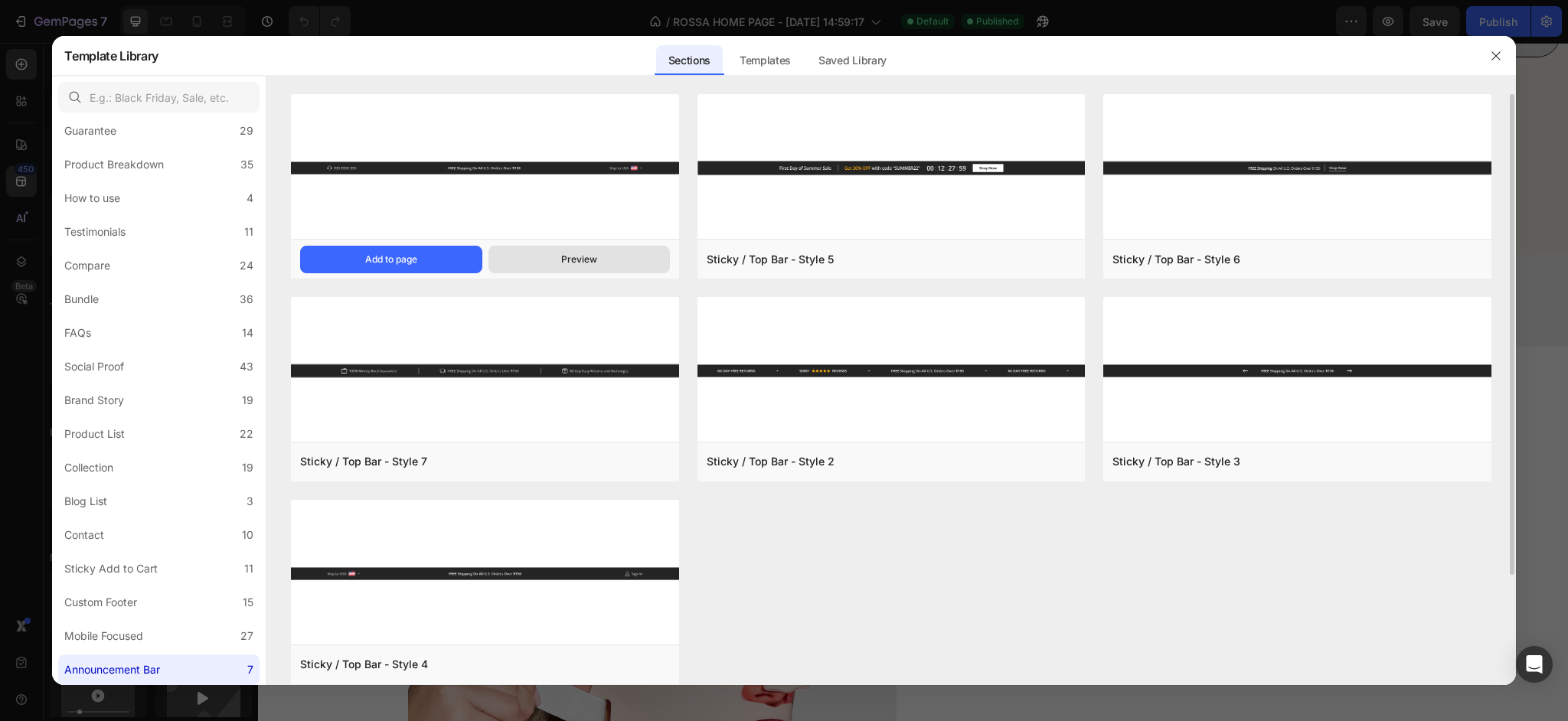
click at [560, 257] on button "Preview" at bounding box center [579, 259] width 181 height 28
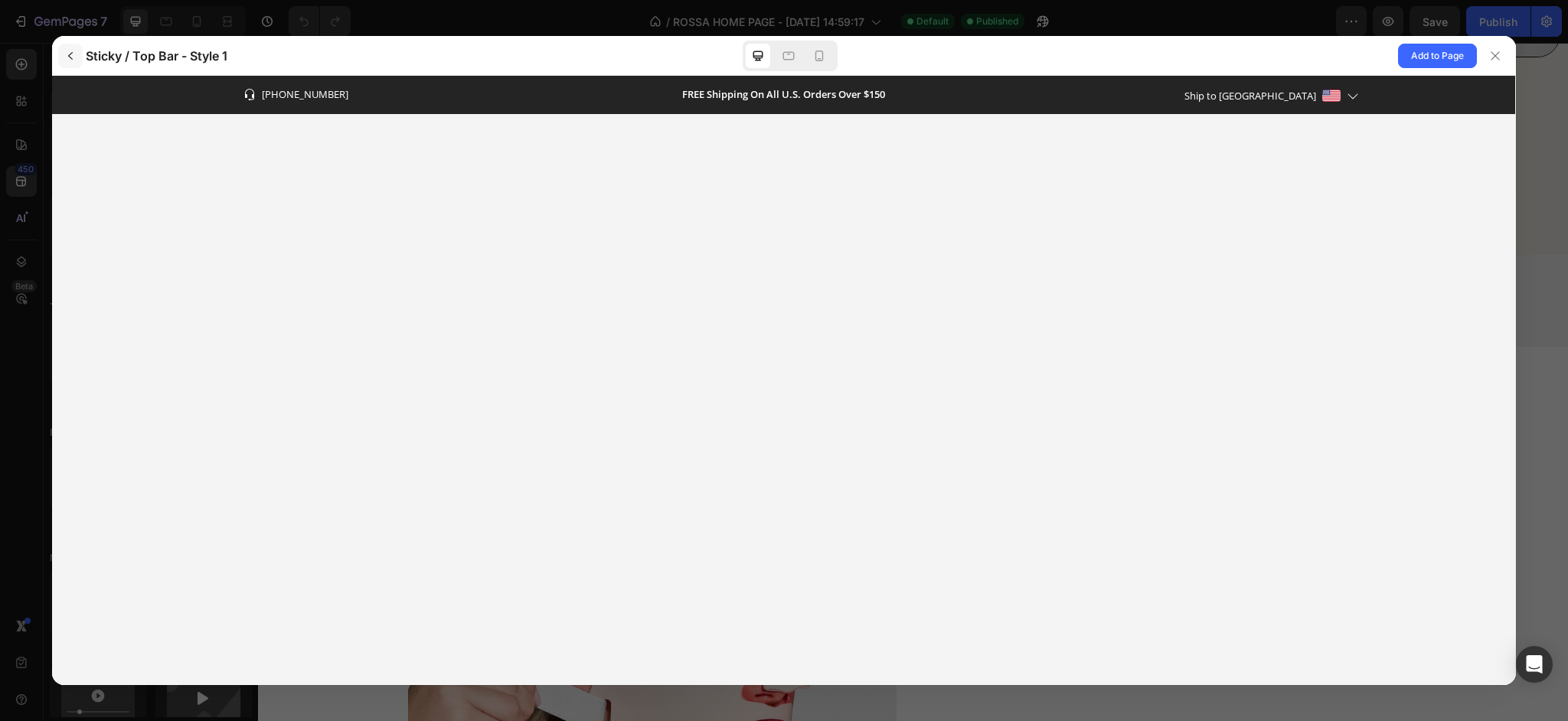
scroll to position [0, 0]
click at [73, 58] on icon "button" at bounding box center [70, 56] width 13 height 13
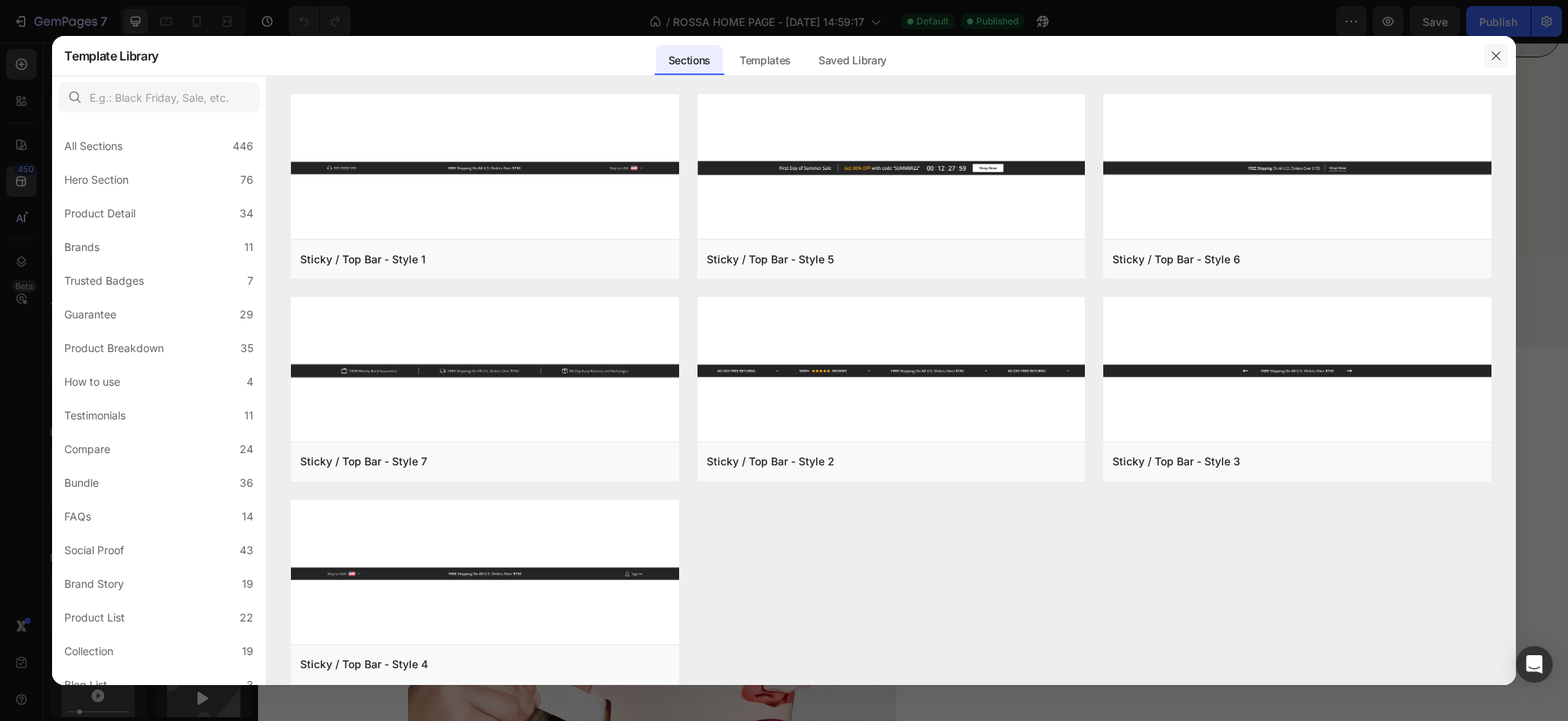
click at [1499, 60] on icon "button" at bounding box center [1496, 56] width 13 height 13
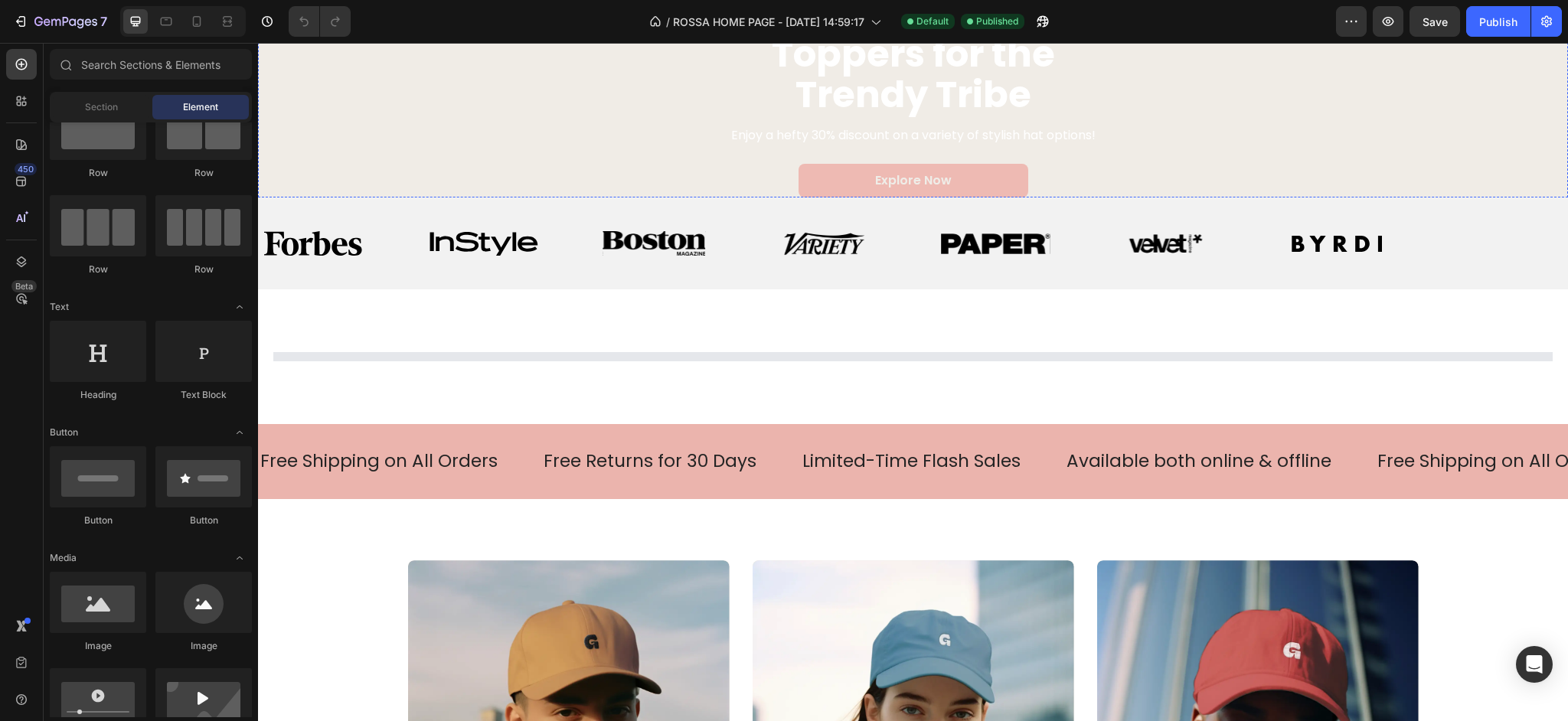
scroll to position [846, 0]
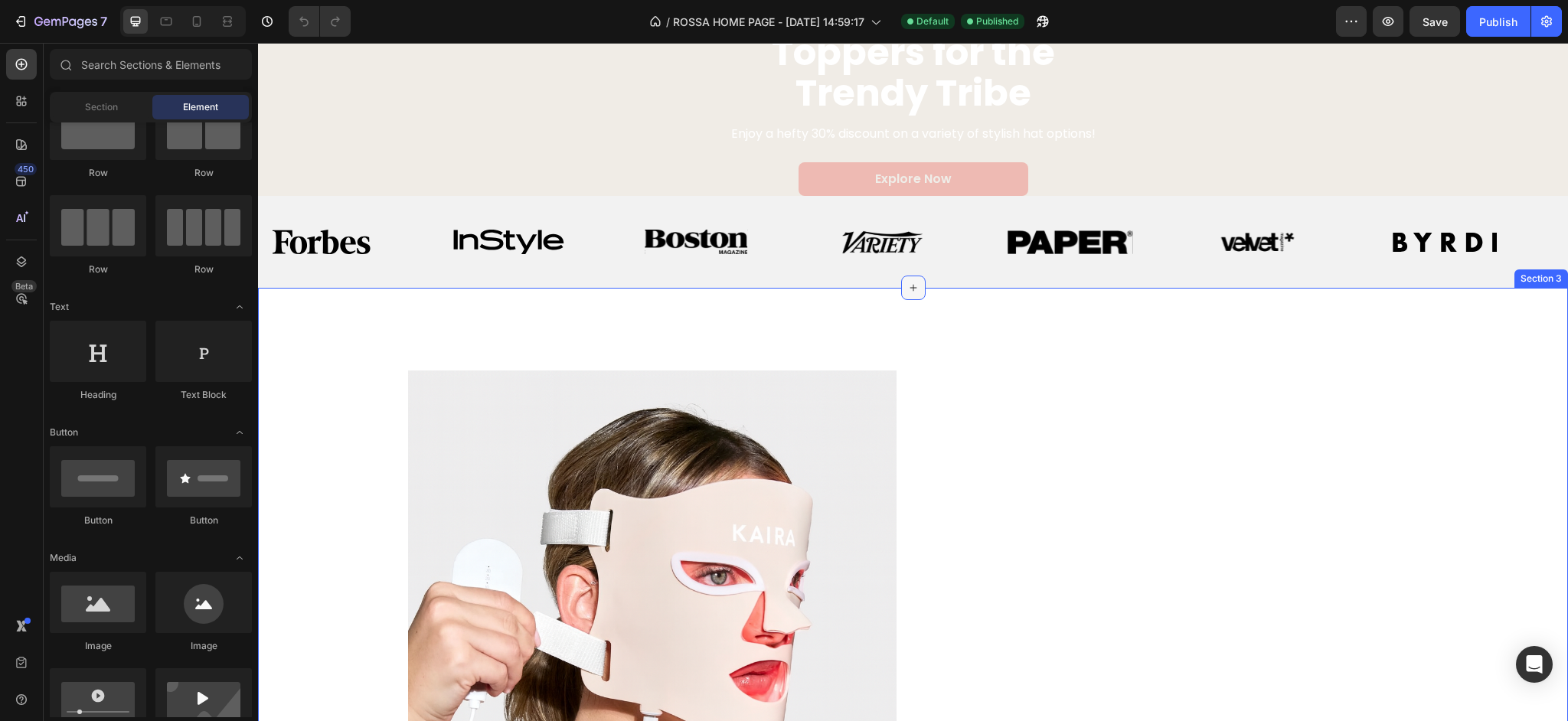
click at [911, 286] on icon at bounding box center [914, 288] width 13 height 13
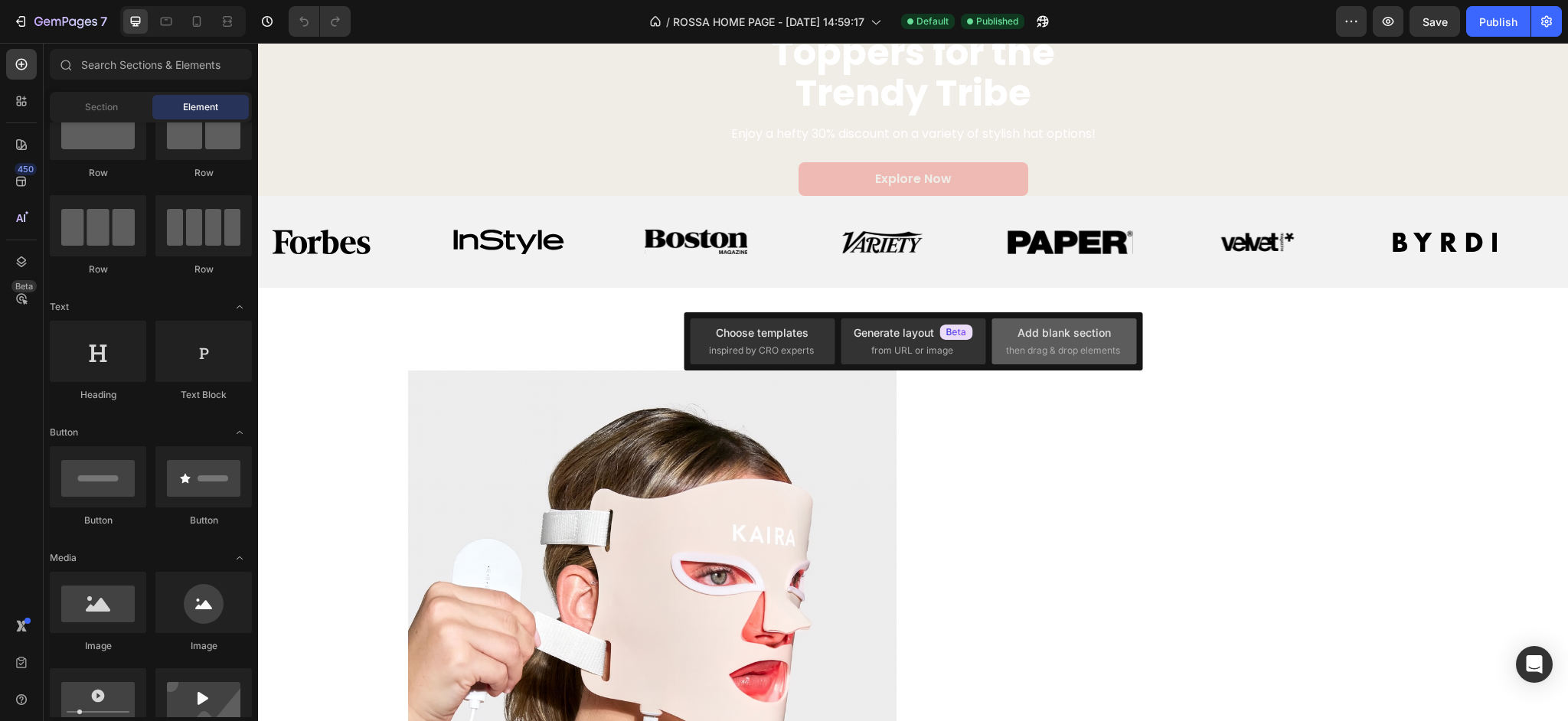
click at [1044, 349] on span "then drag & drop elements" at bounding box center [1063, 350] width 114 height 13
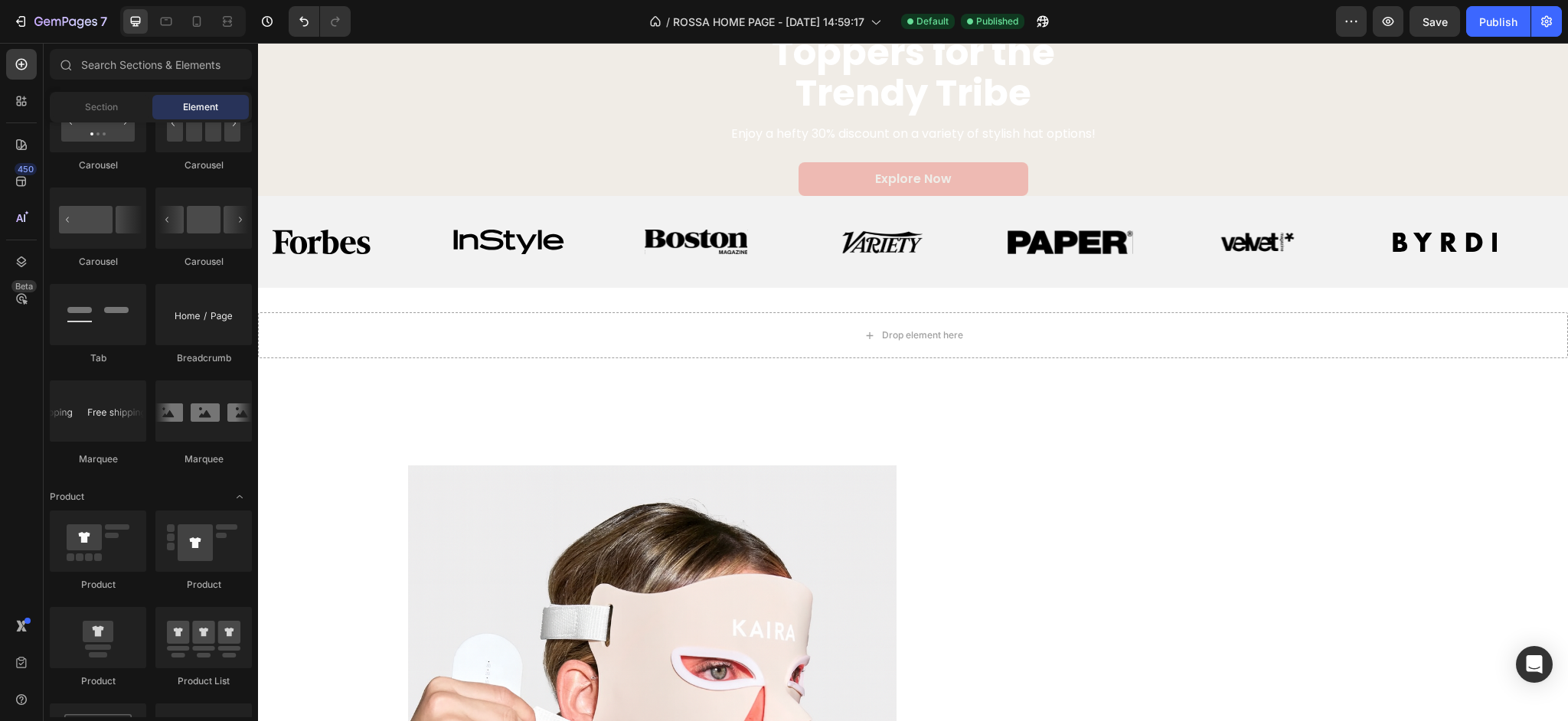
scroll to position [3941, 0]
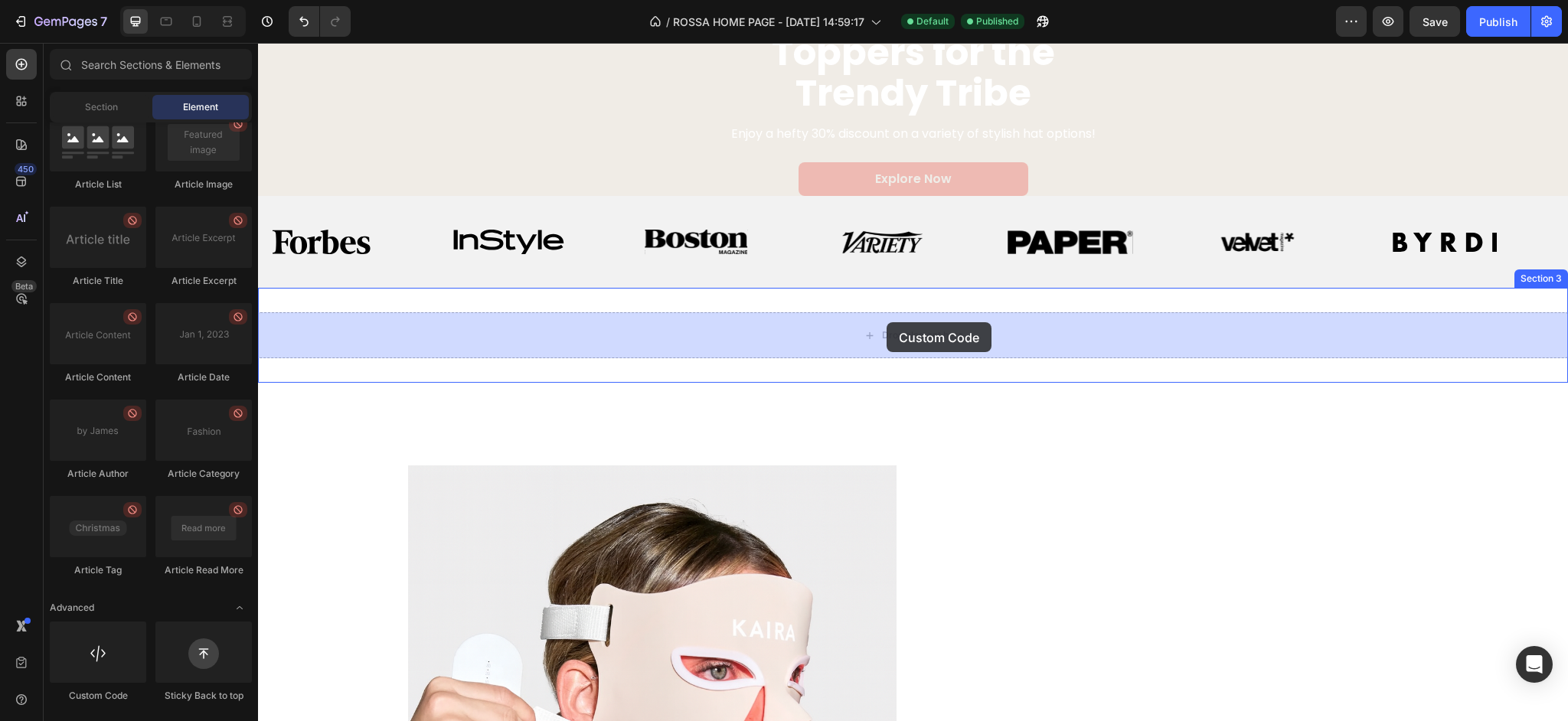
drag, startPoint x: 350, startPoint y: 705, endPoint x: 886, endPoint y: 325, distance: 657.0
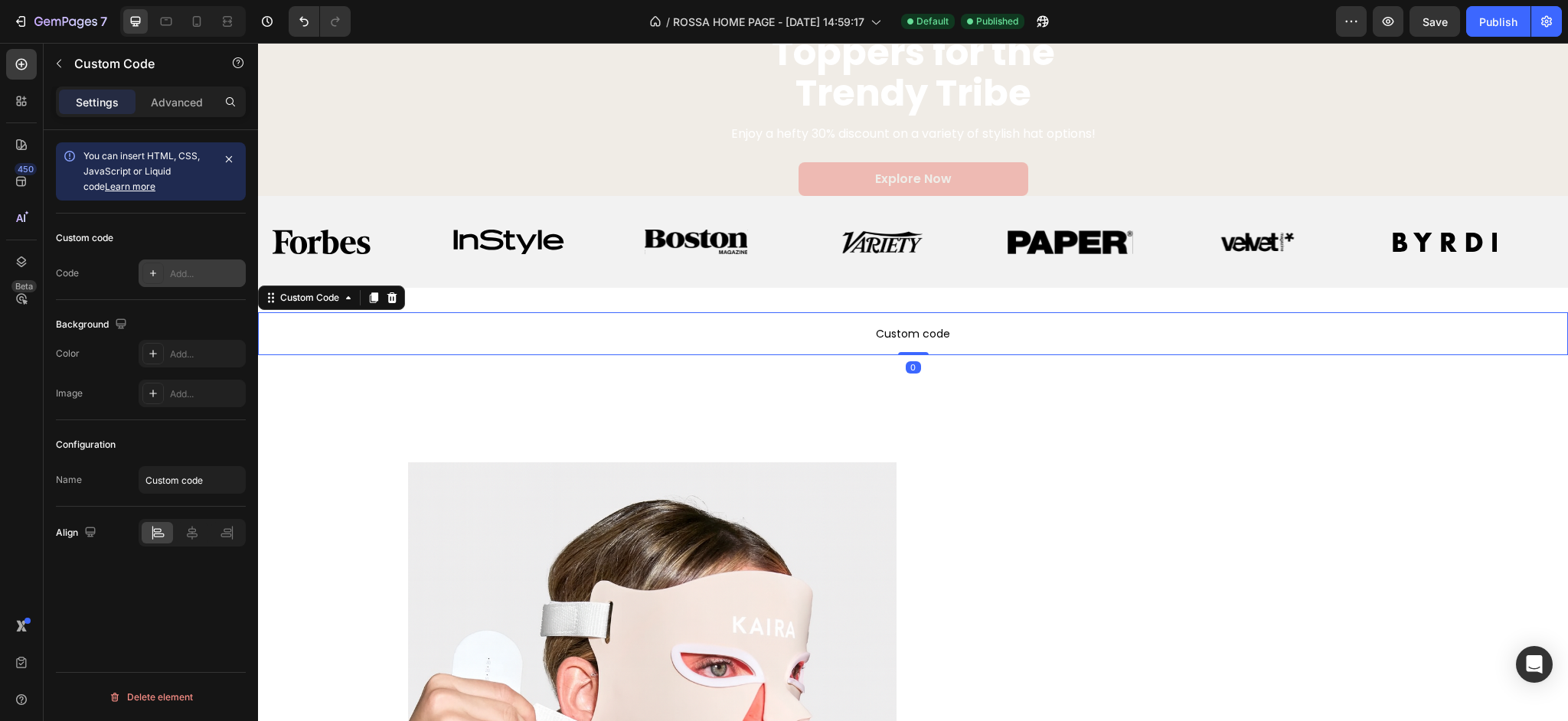
click at [158, 278] on icon at bounding box center [153, 274] width 13 height 13
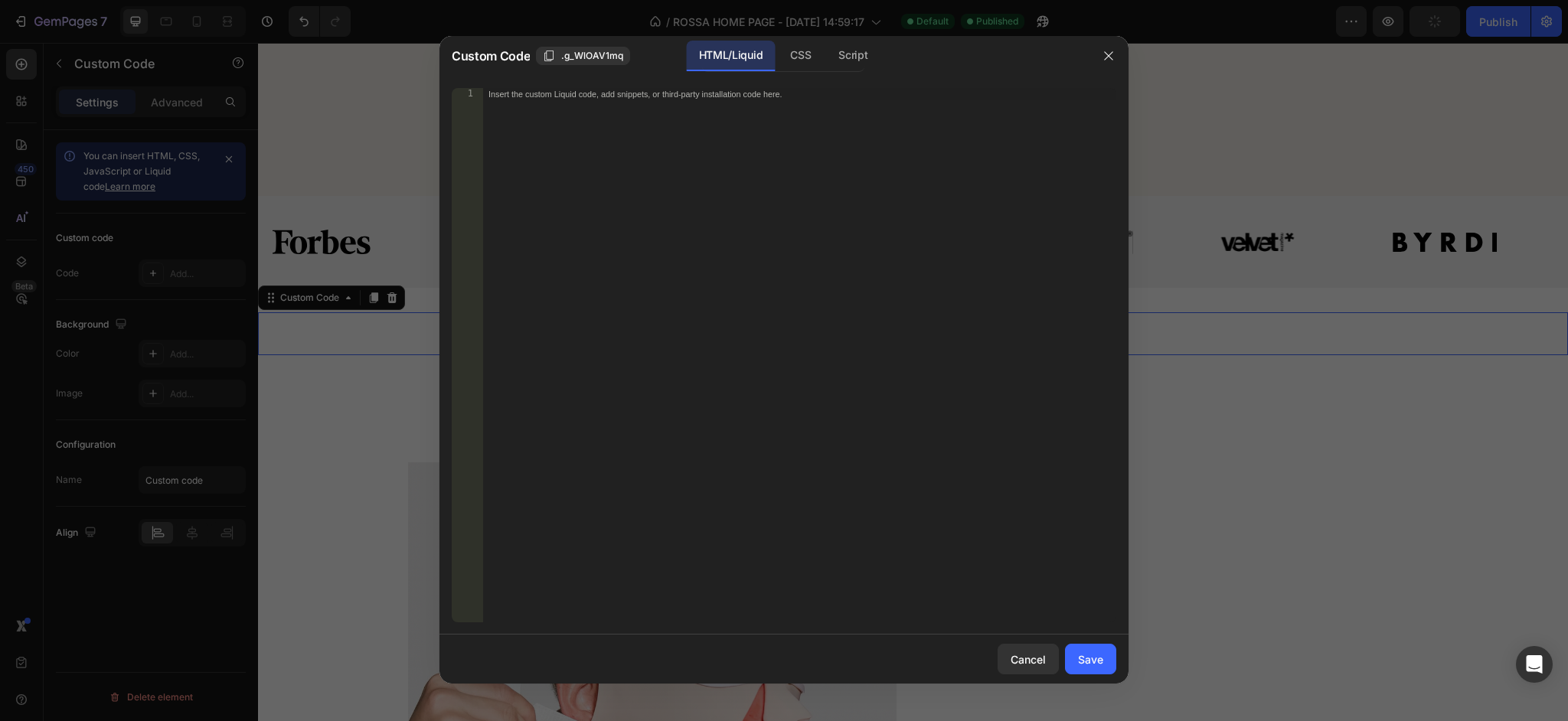
click at [585, 96] on div "Insert the custom Liquid code, add snippets, or third-party installation code h…" at bounding box center [767, 95] width 558 height 11
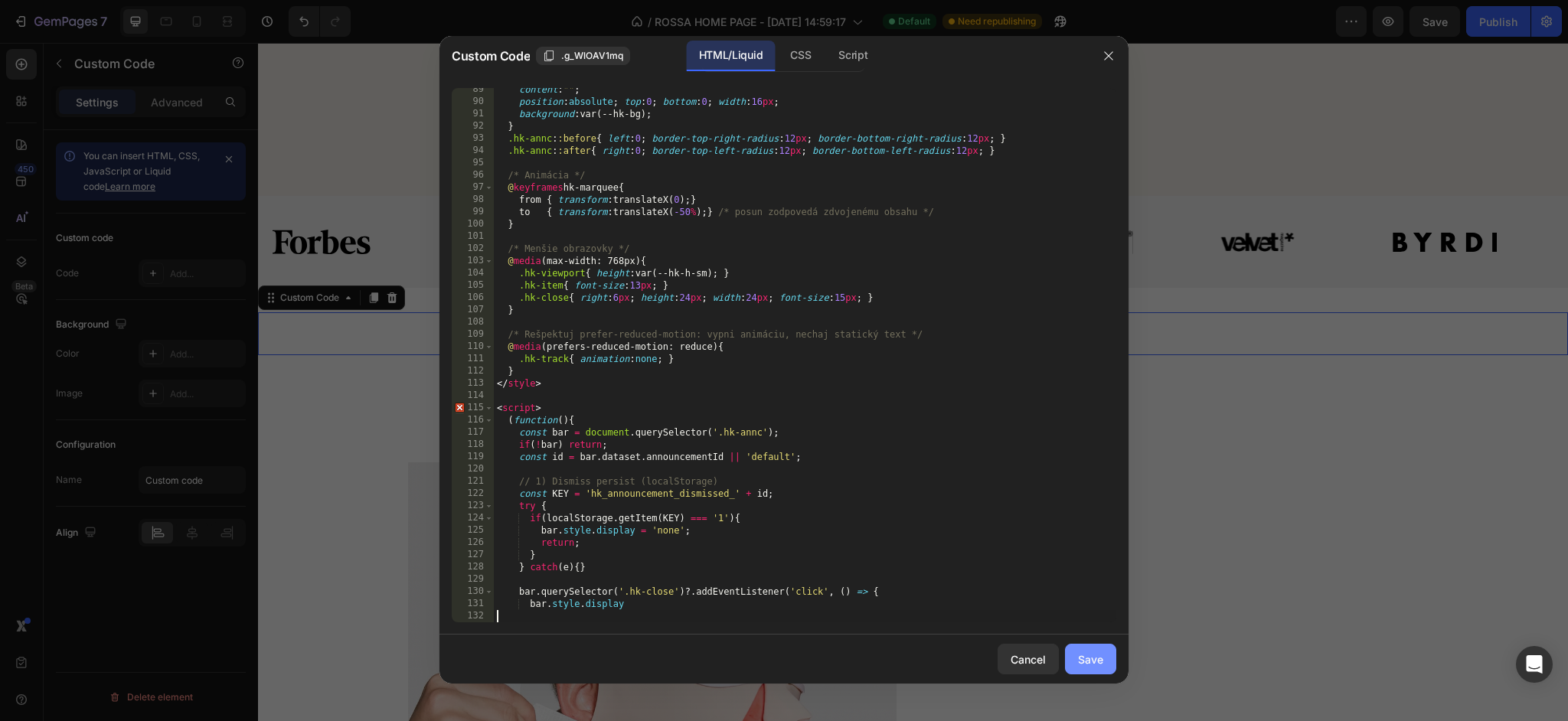
click at [1095, 659] on div "Save" at bounding box center [1091, 659] width 25 height 16
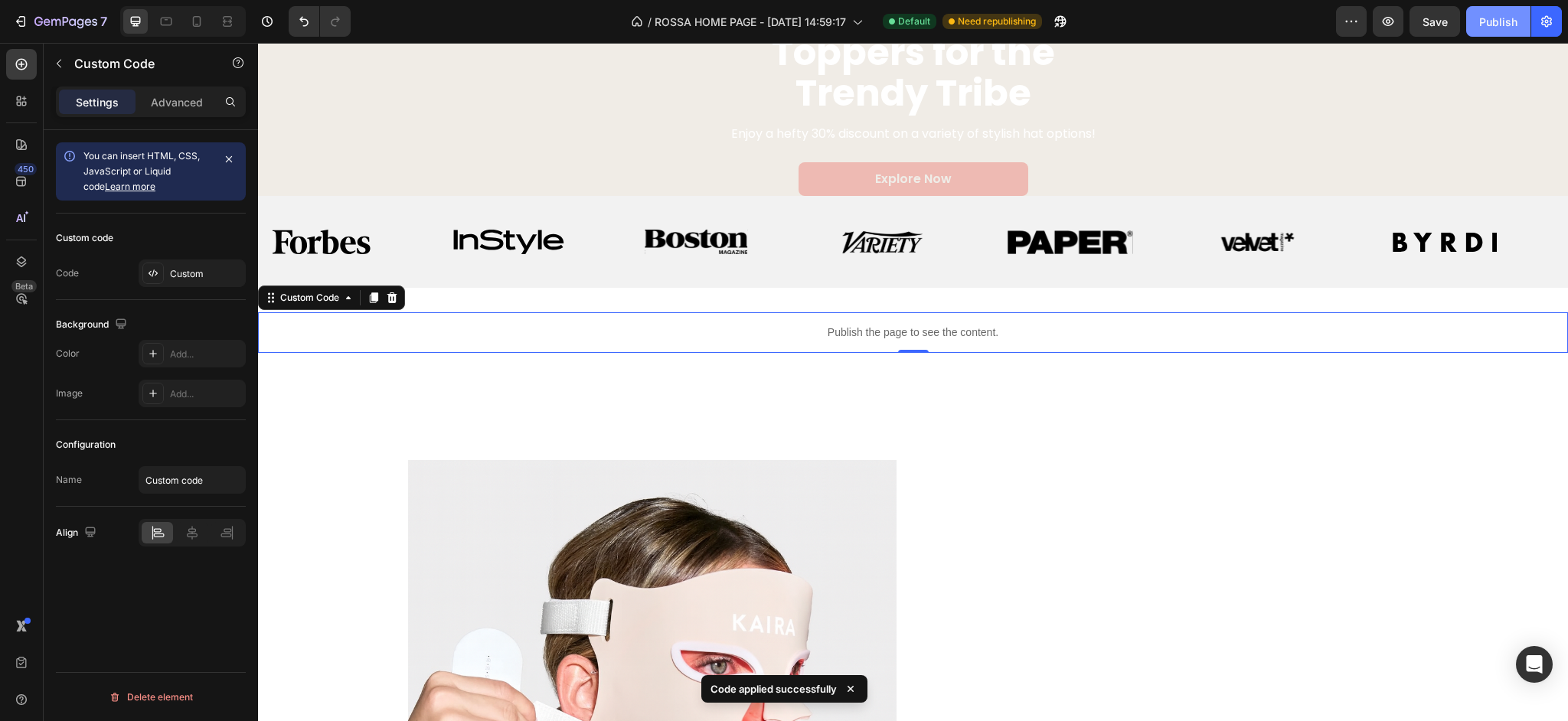
click at [1480, 19] on div "Publish" at bounding box center [1498, 21] width 39 height 16
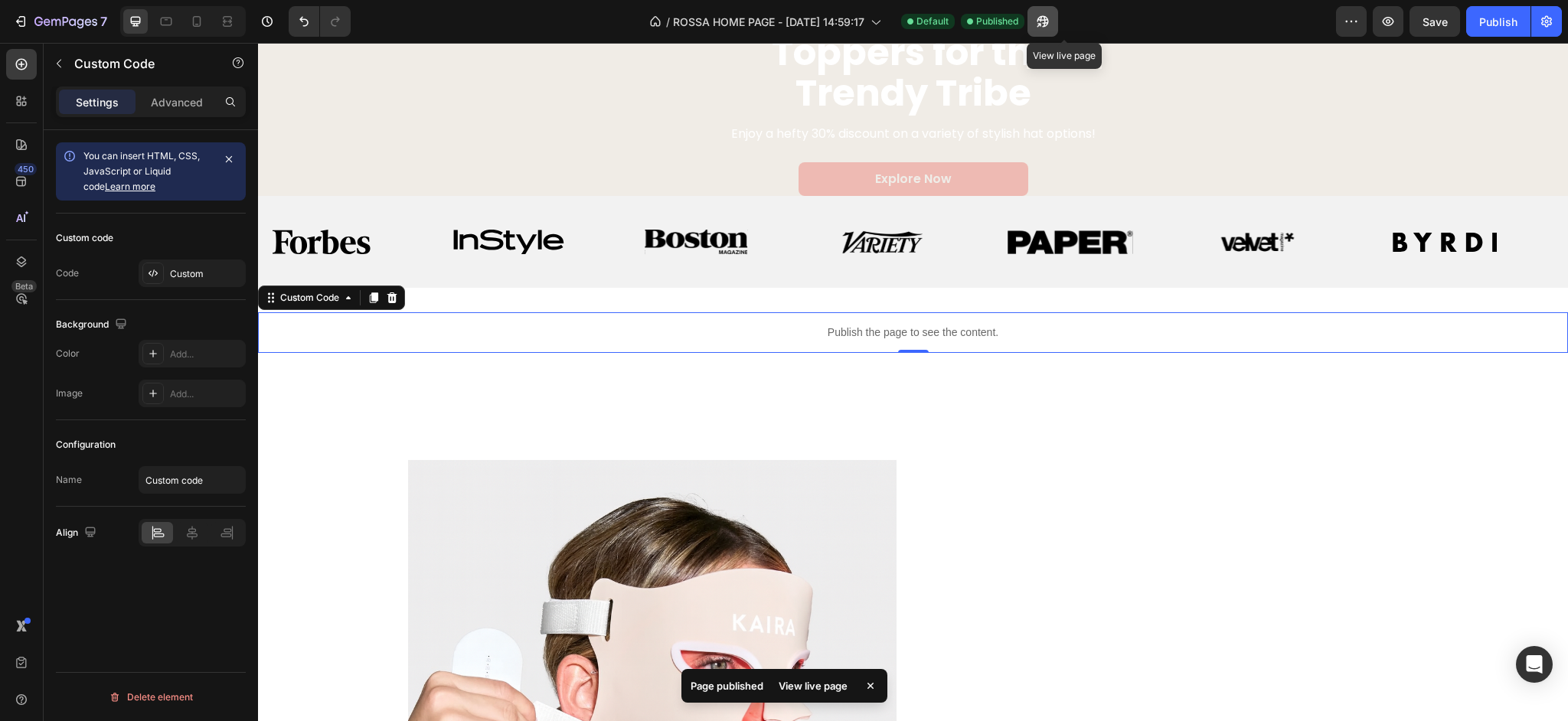
click at [1058, 25] on button "button" at bounding box center [1042, 21] width 31 height 31
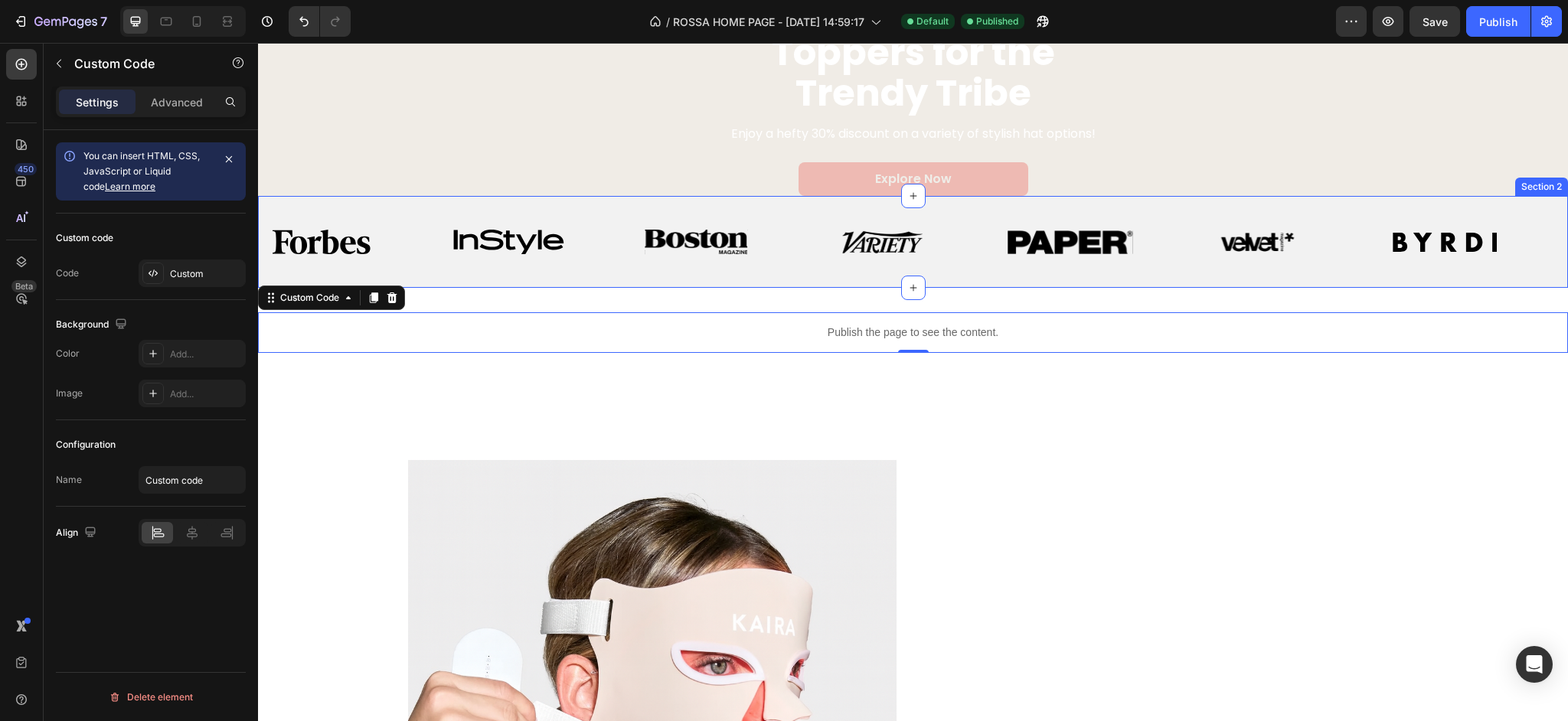
click at [634, 271] on div "Image Image Image Image Image Image Image Image Image Image Image Image Image I…" at bounding box center [913, 241] width 1310 height 92
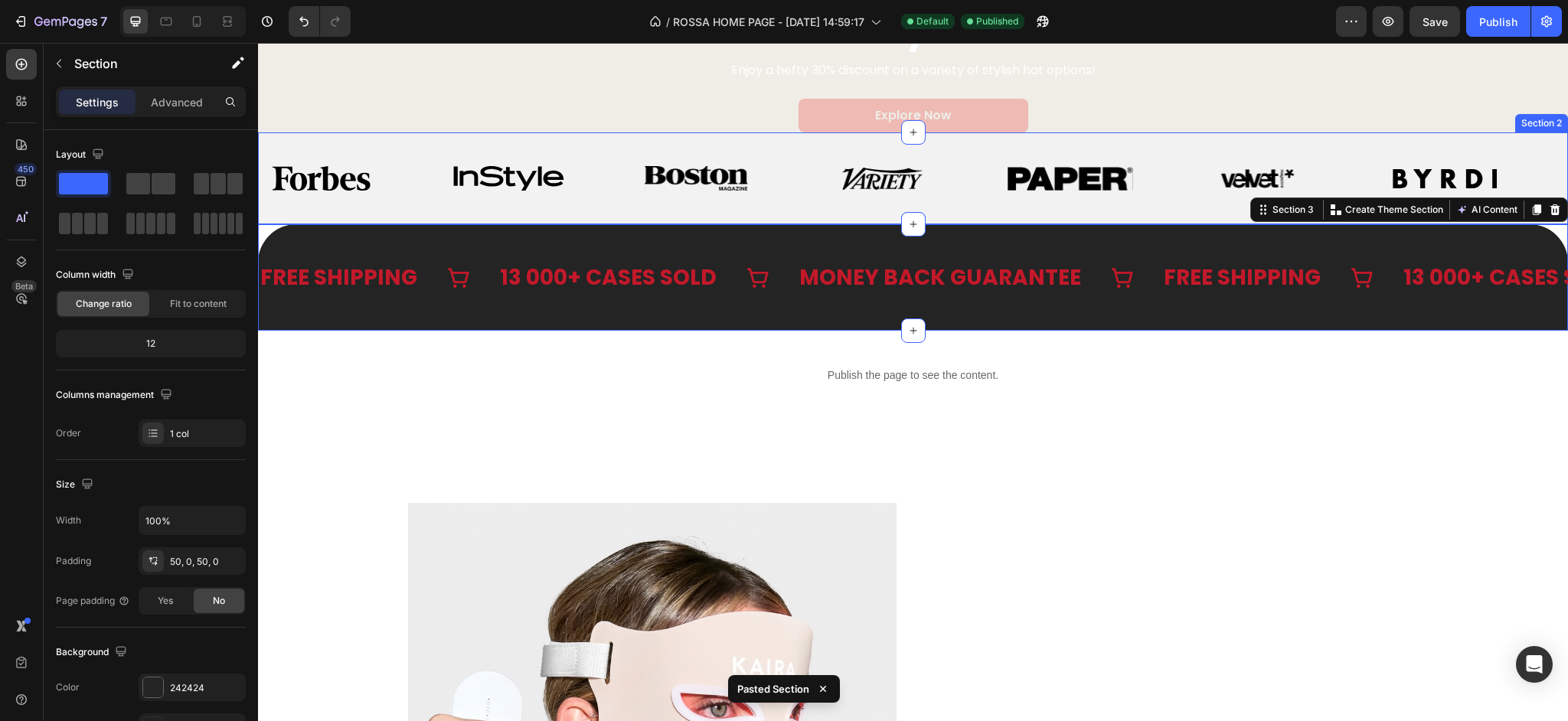
scroll to position [941, 0]
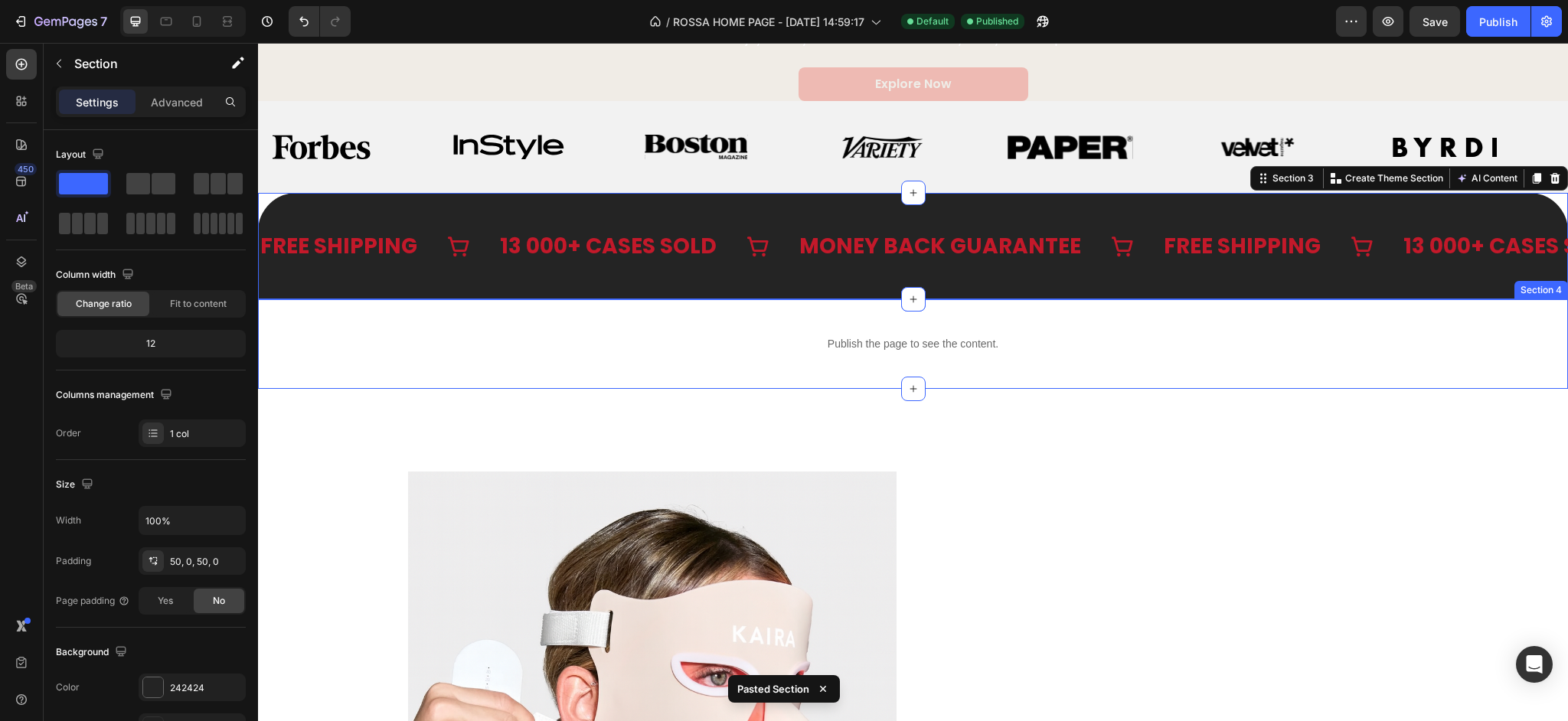
click at [689, 318] on div "Publish the page to see the content. Custom Code Section 4" at bounding box center [913, 344] width 1310 height 90
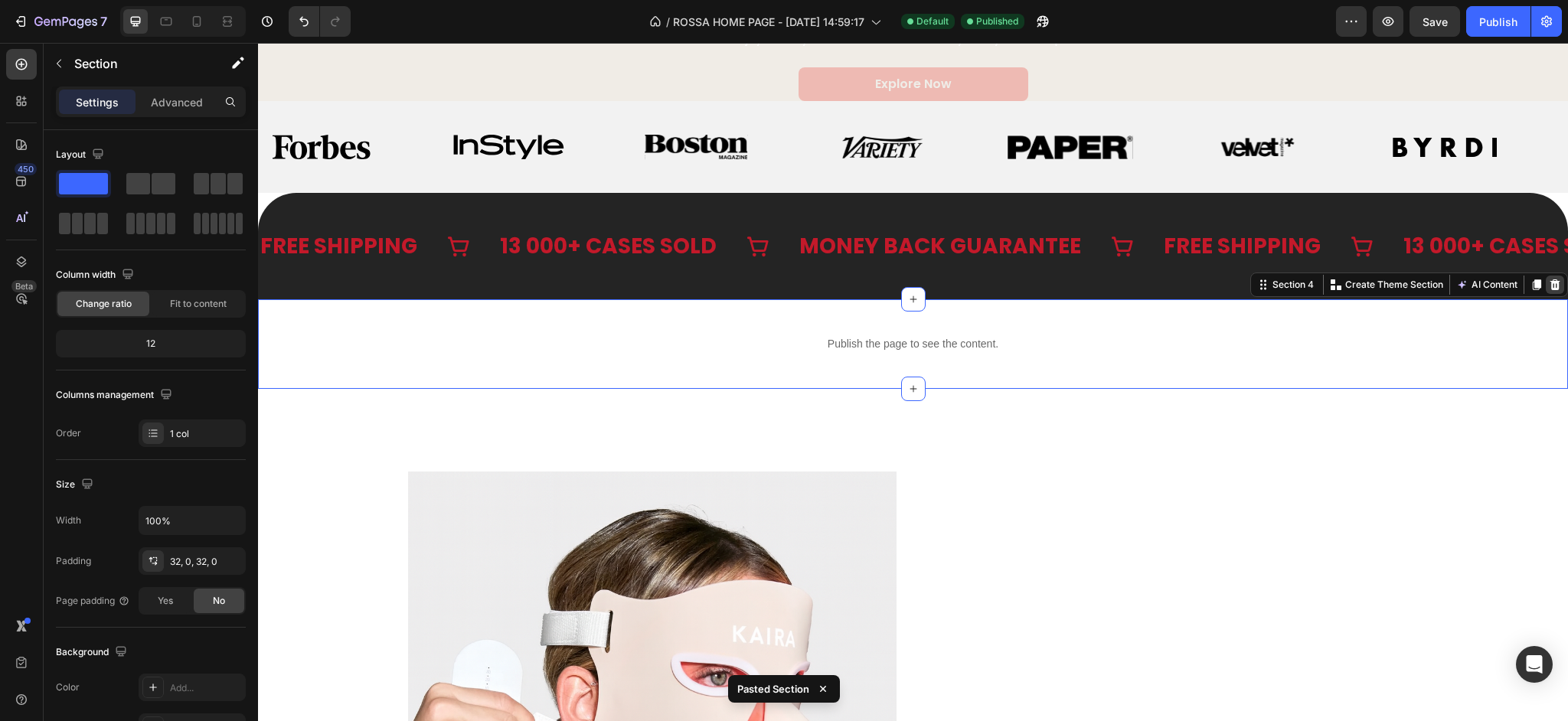
click at [1555, 280] on icon at bounding box center [1555, 285] width 13 height 13
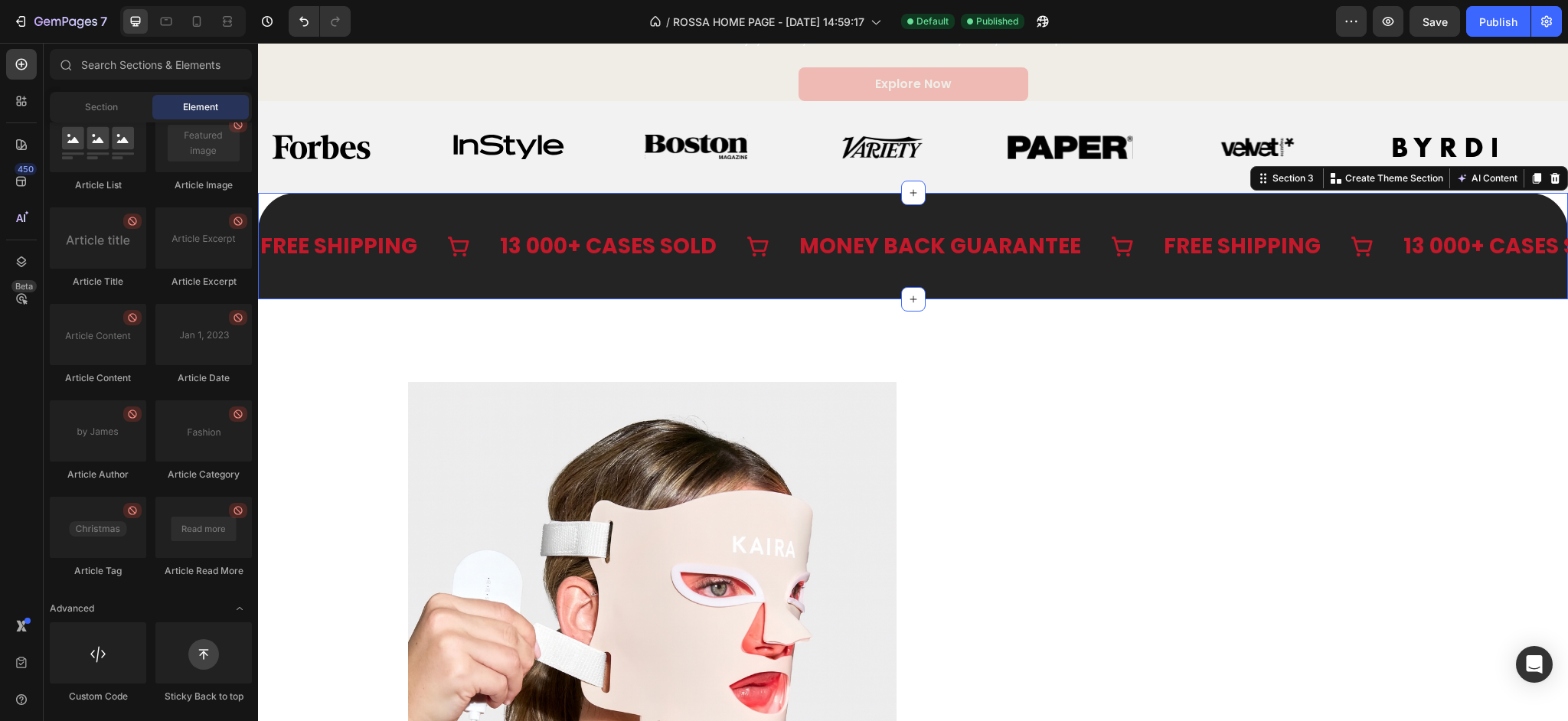
click at [787, 287] on div "FREE SHIPPING Text 13 000+ CASES SOLD Text MONEY BACK GUARANTEE Text FREE SHIPP…" at bounding box center [913, 245] width 1310 height 106
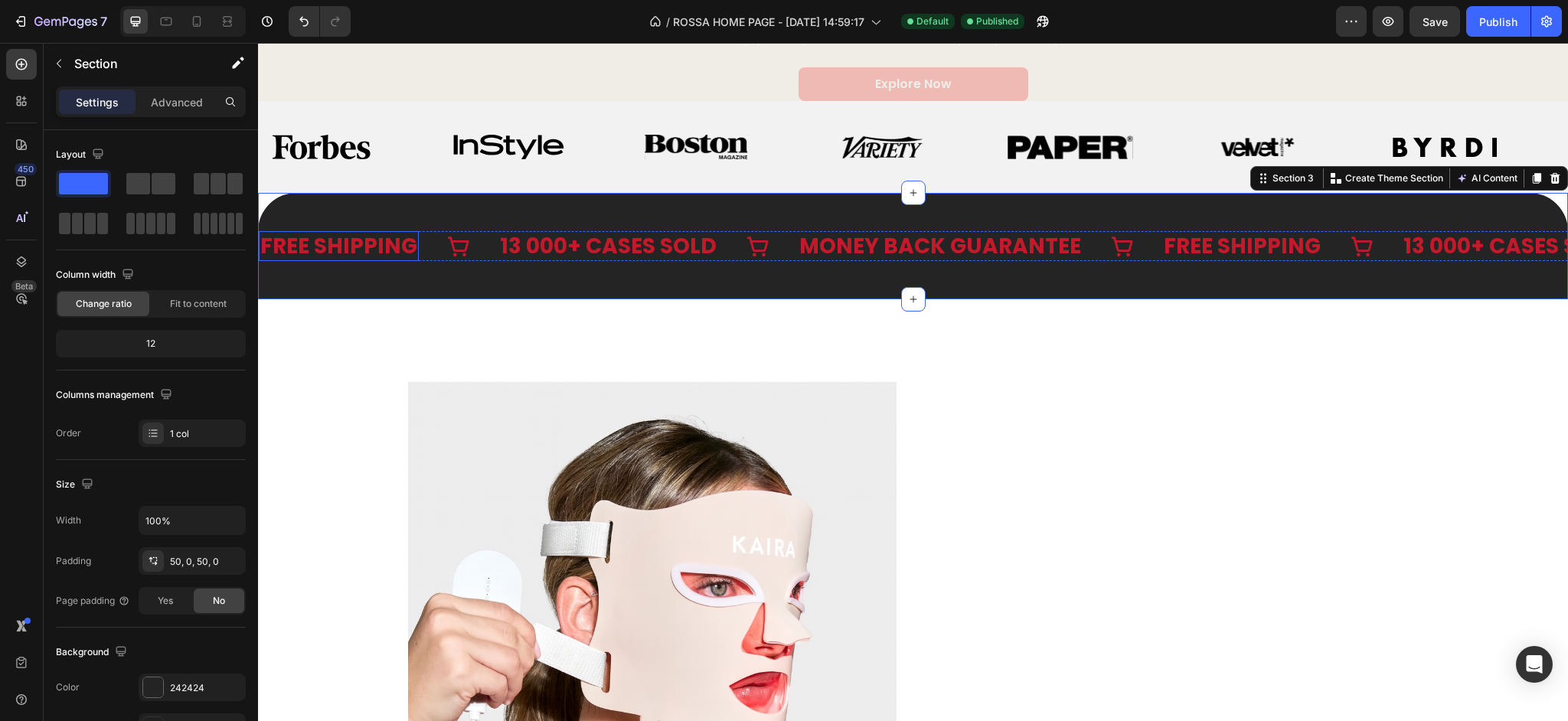
click at [329, 249] on div "FREE SHIPPING" at bounding box center [339, 246] width 160 height 30
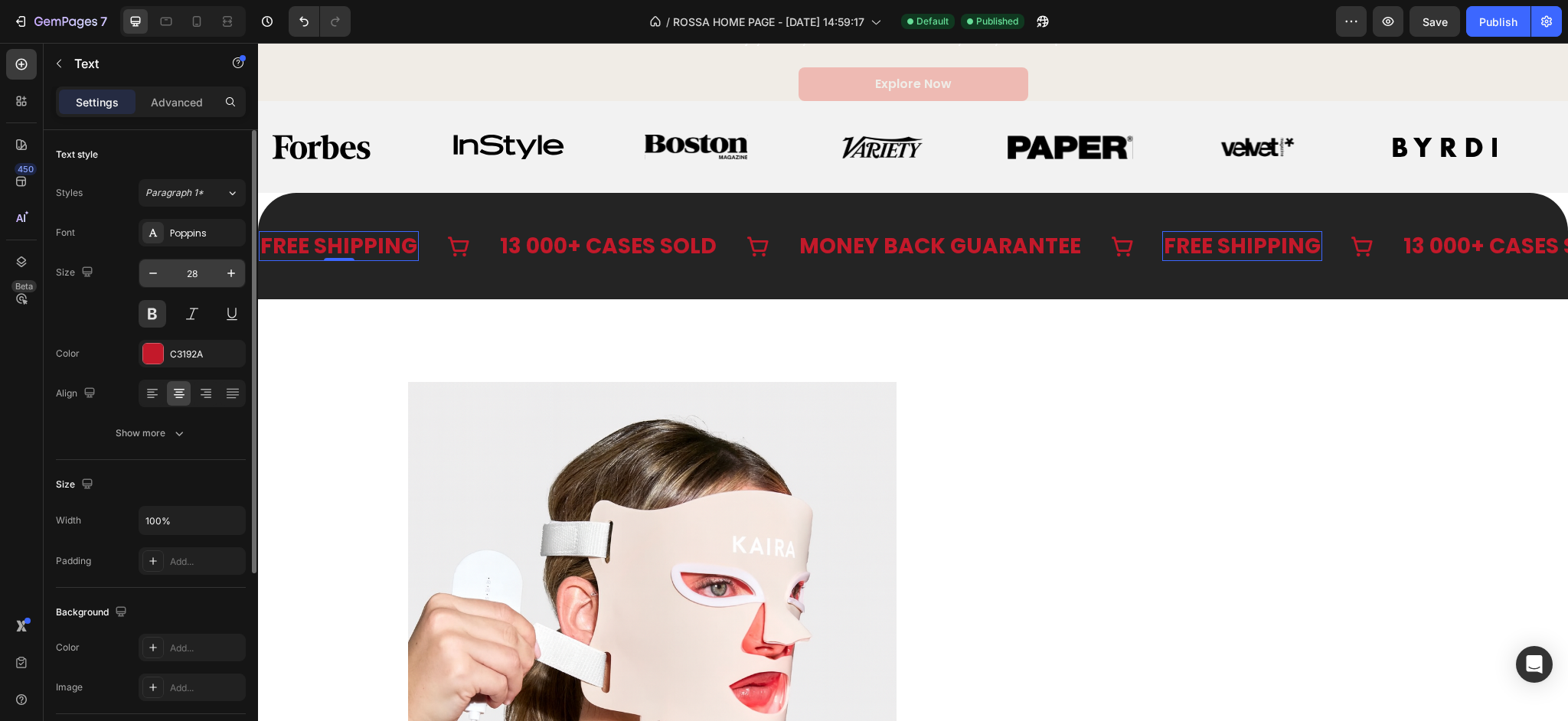
click at [185, 286] on input "28" at bounding box center [192, 273] width 51 height 28
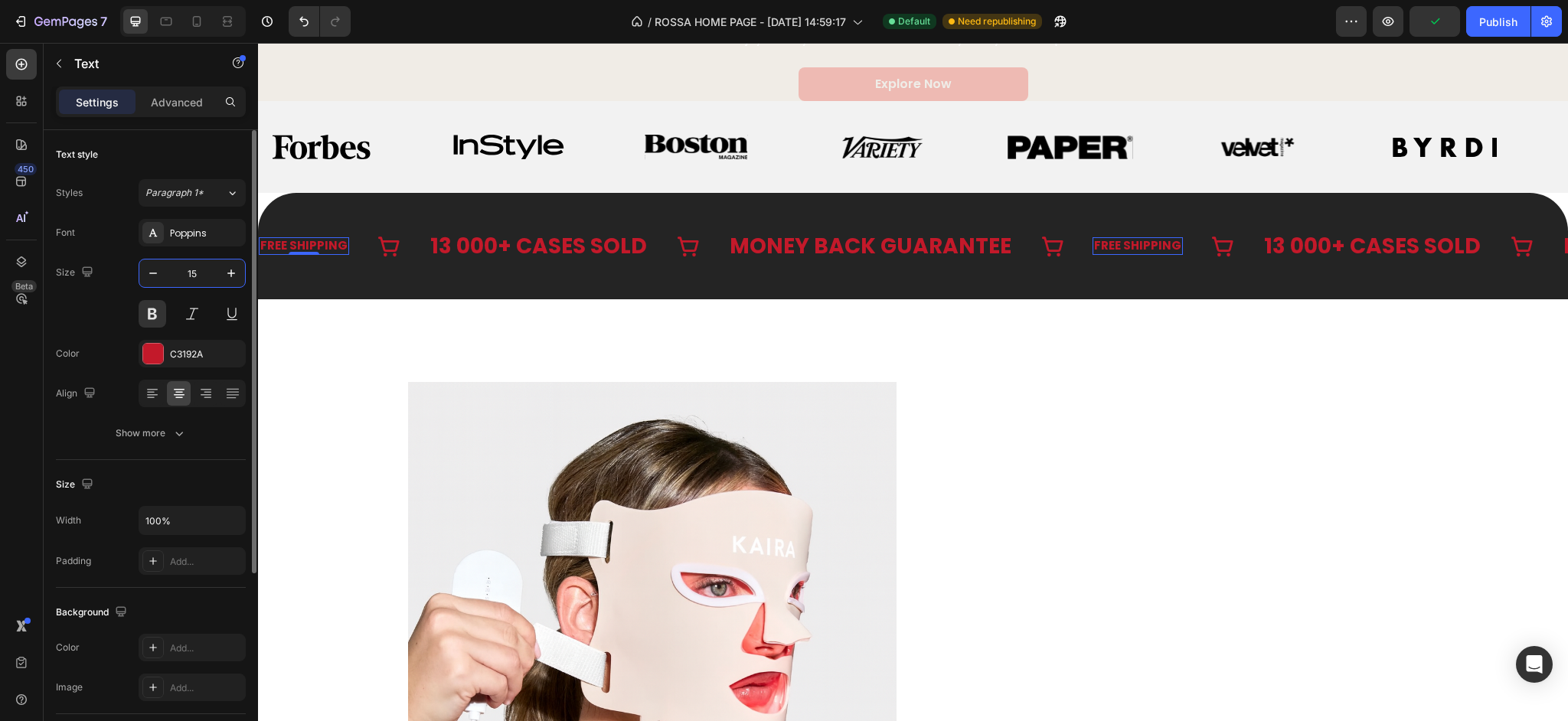
click at [196, 274] on input "15" at bounding box center [192, 273] width 51 height 28
click at [196, 275] on input "15" at bounding box center [192, 273] width 51 height 28
type input "20"
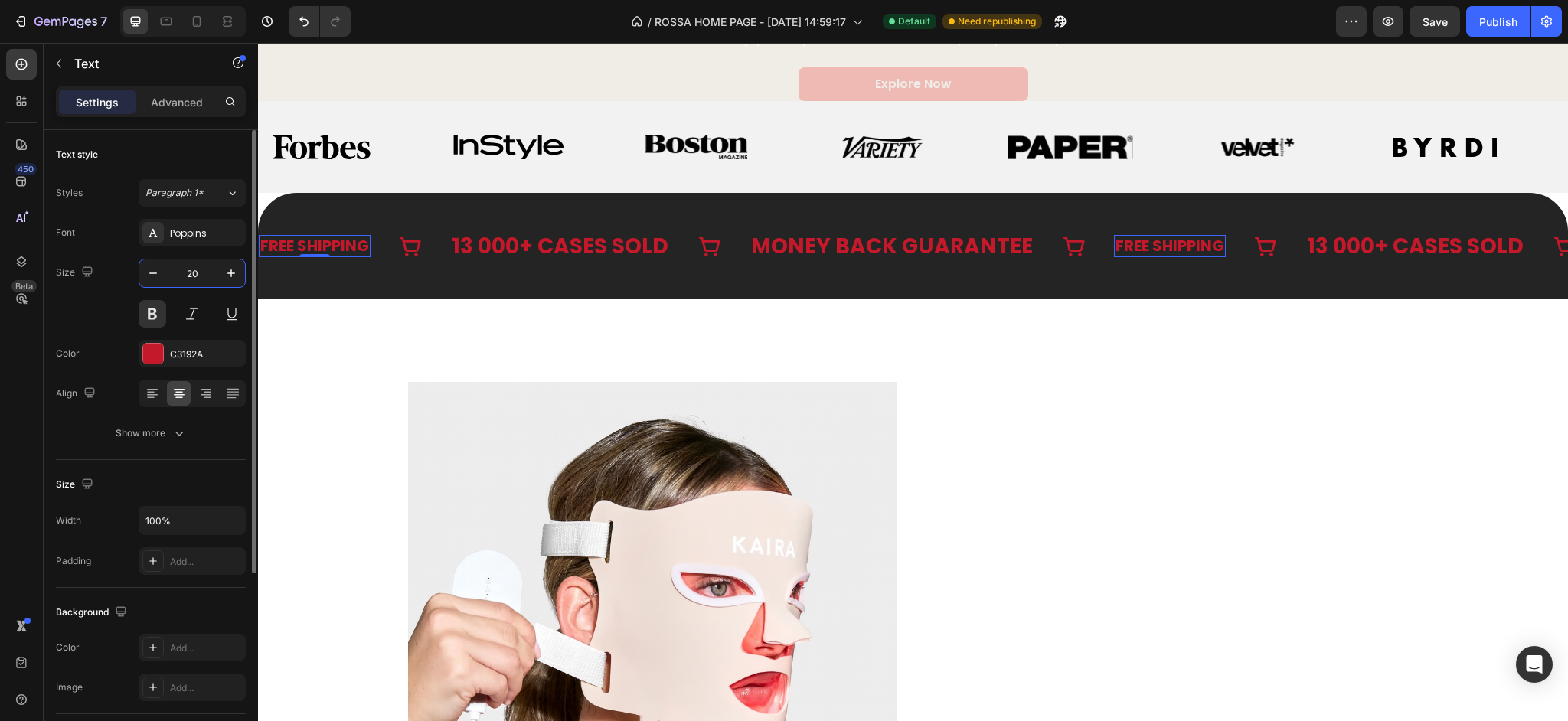
click at [195, 274] on input "20" at bounding box center [192, 273] width 51 height 28
click at [475, 247] on p "13 000+ CASES SOLD" at bounding box center [559, 246] width 217 height 27
click at [205, 272] on input "28" at bounding box center [192, 273] width 51 height 28
paste input "0"
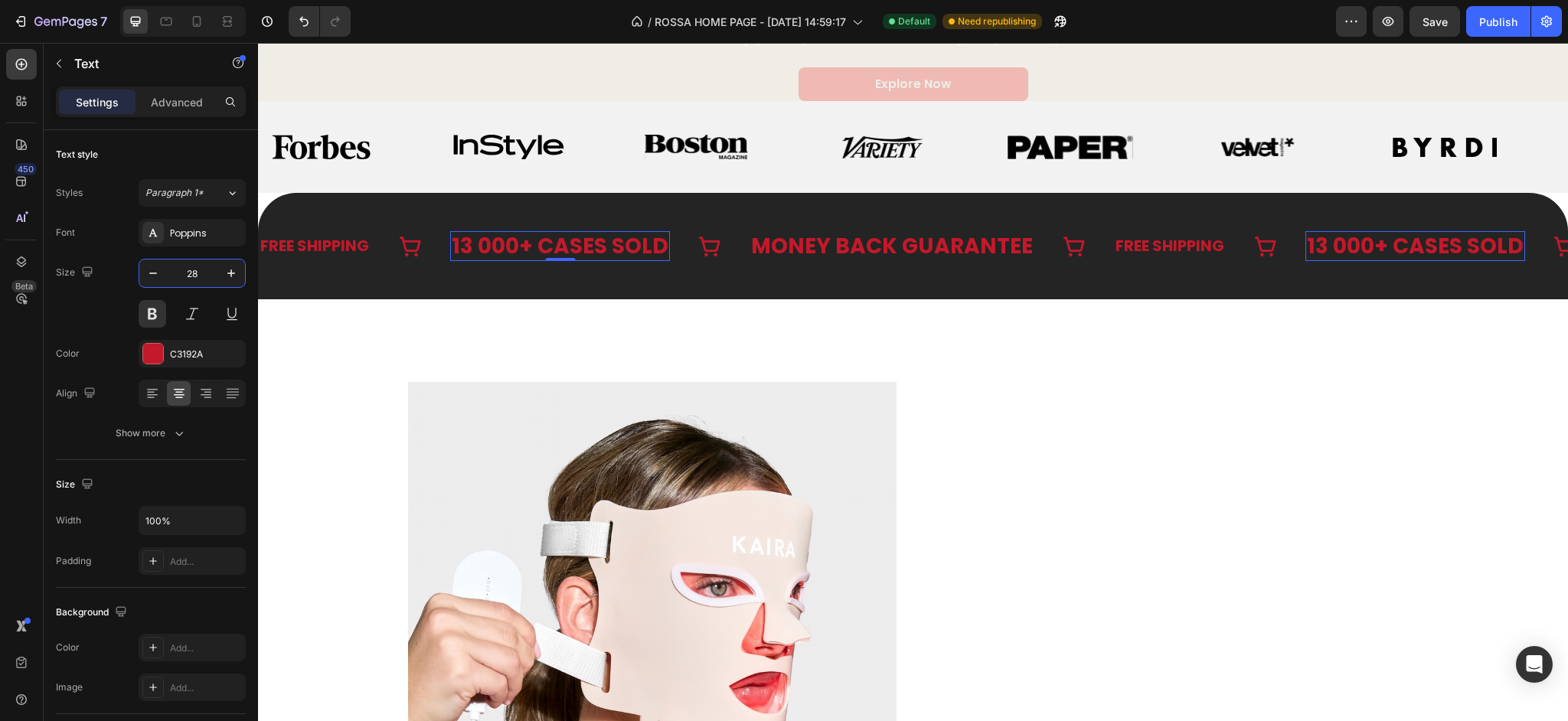
type input "20"
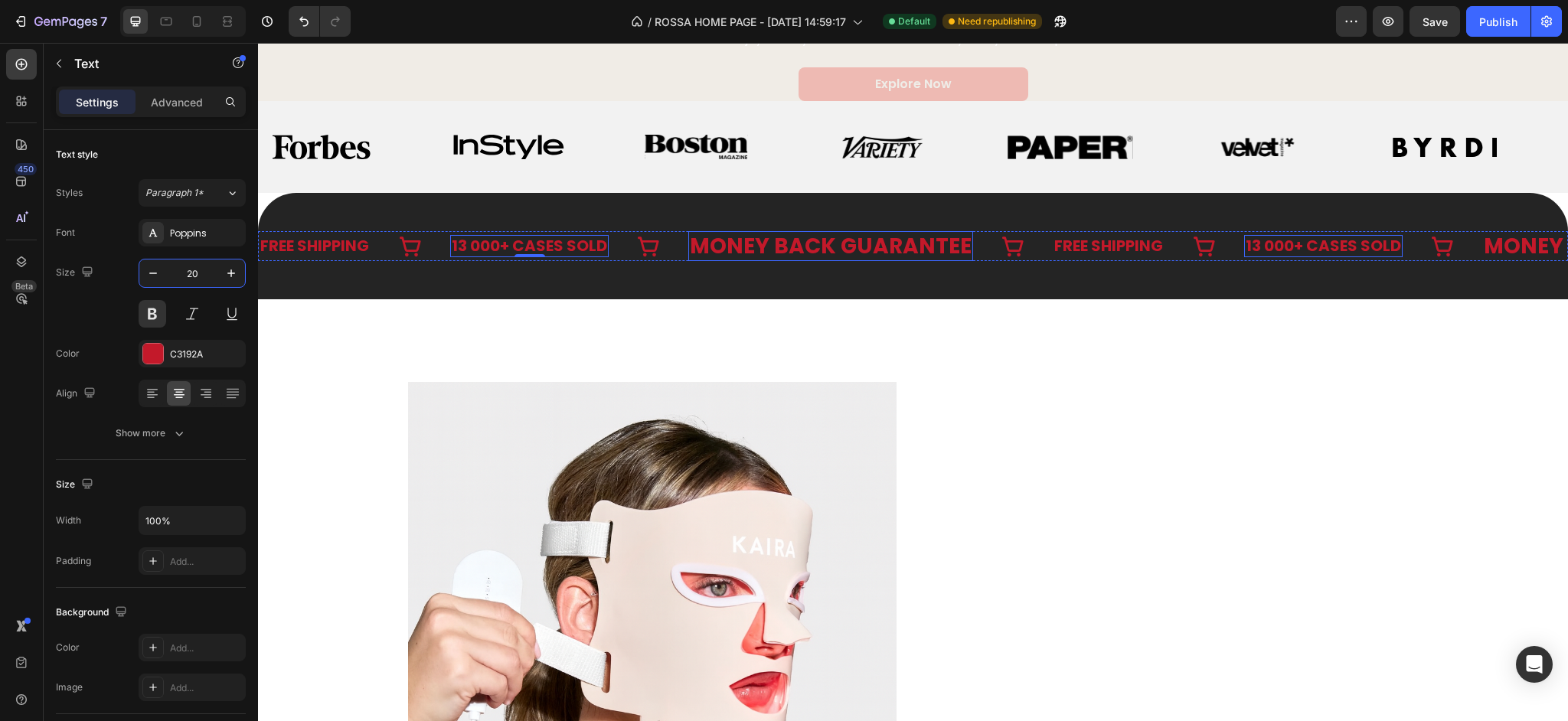
click at [782, 252] on p "MONEY BACK GUARANTEE" at bounding box center [830, 246] width 282 height 27
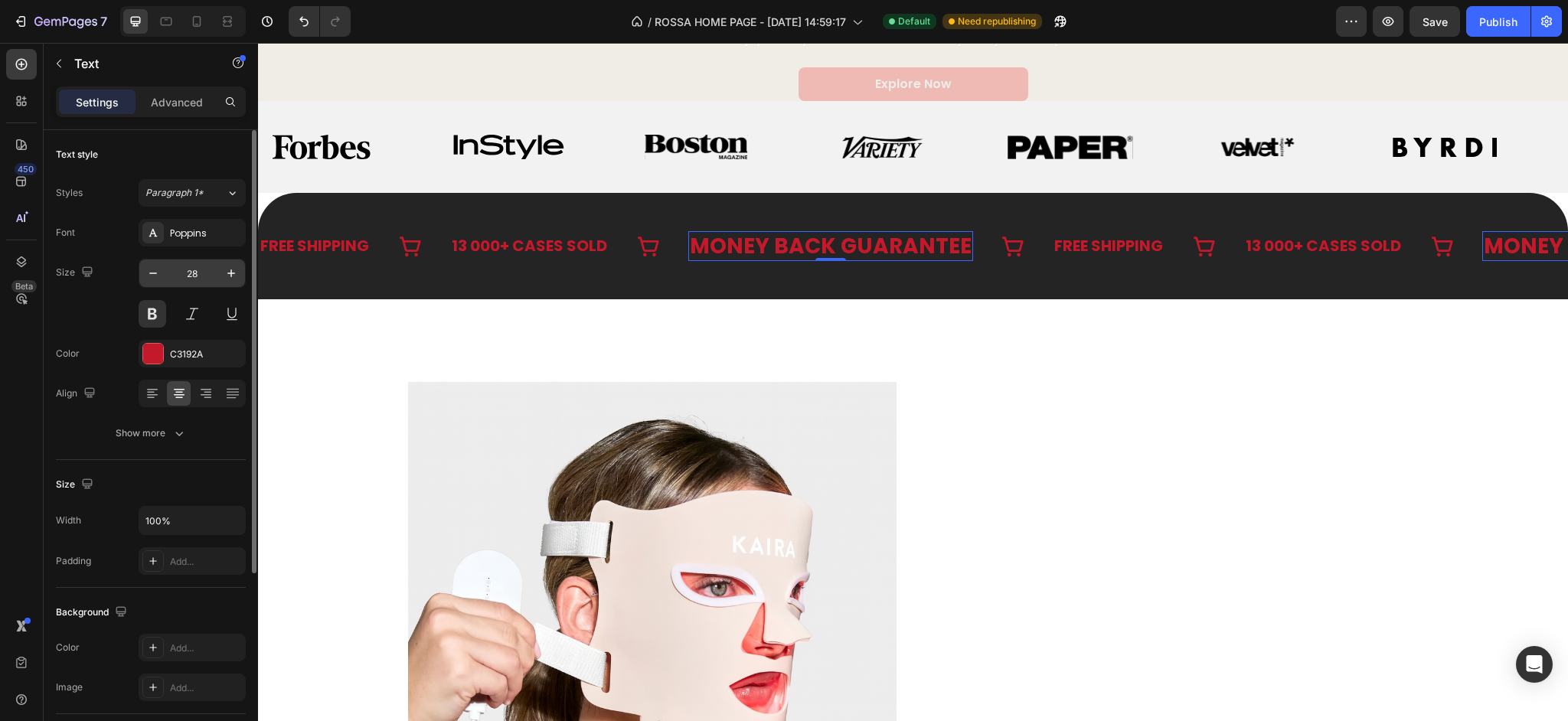
click at [184, 273] on input "28" at bounding box center [192, 273] width 51 height 28
paste input "0"
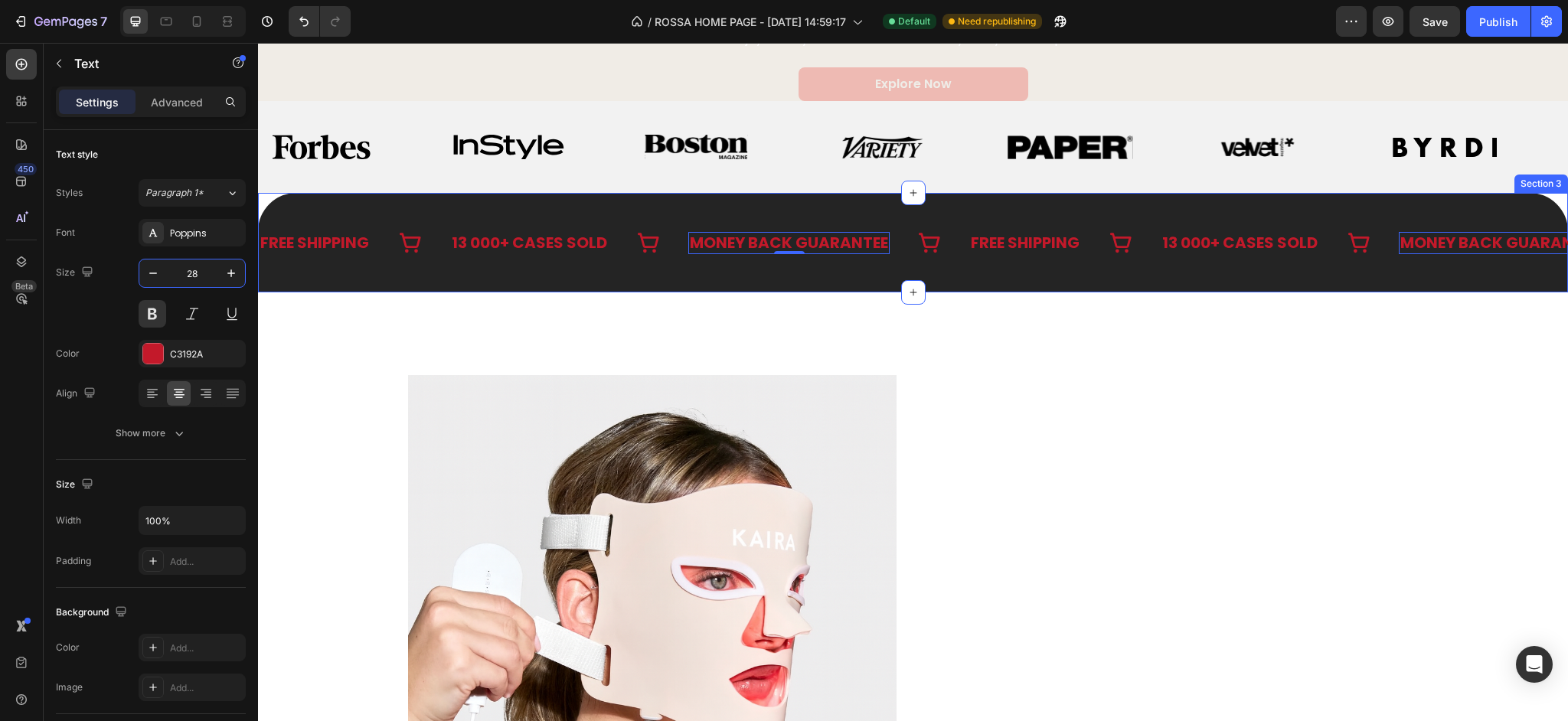
type input "20"
click at [372, 274] on div "FREE SHIPPING Text 13 000+ CASES SOLD Text MONEY BACK GUARANTEE Text 0 FREE SHI…" at bounding box center [913, 242] width 1310 height 99
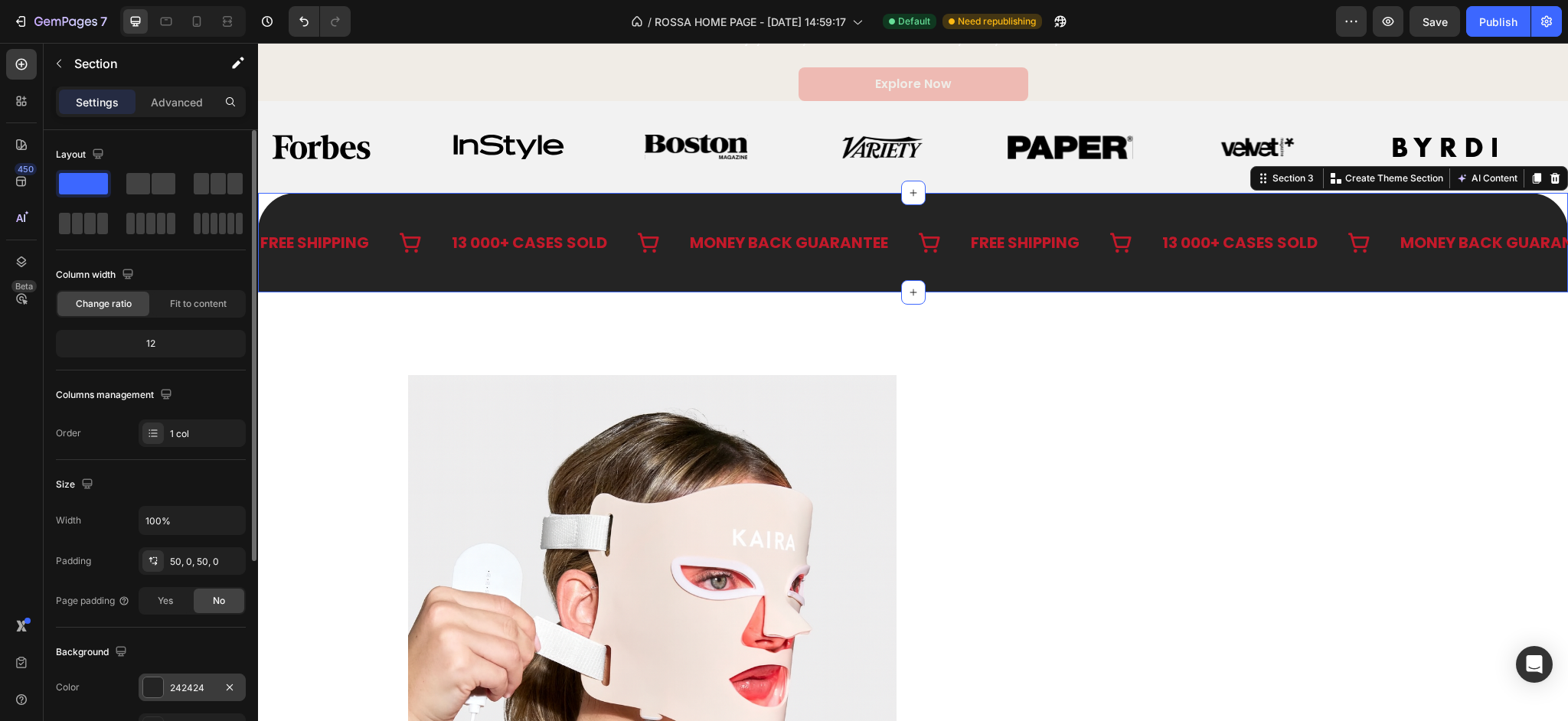
click at [178, 679] on div "242424" at bounding box center [193, 687] width 107 height 28
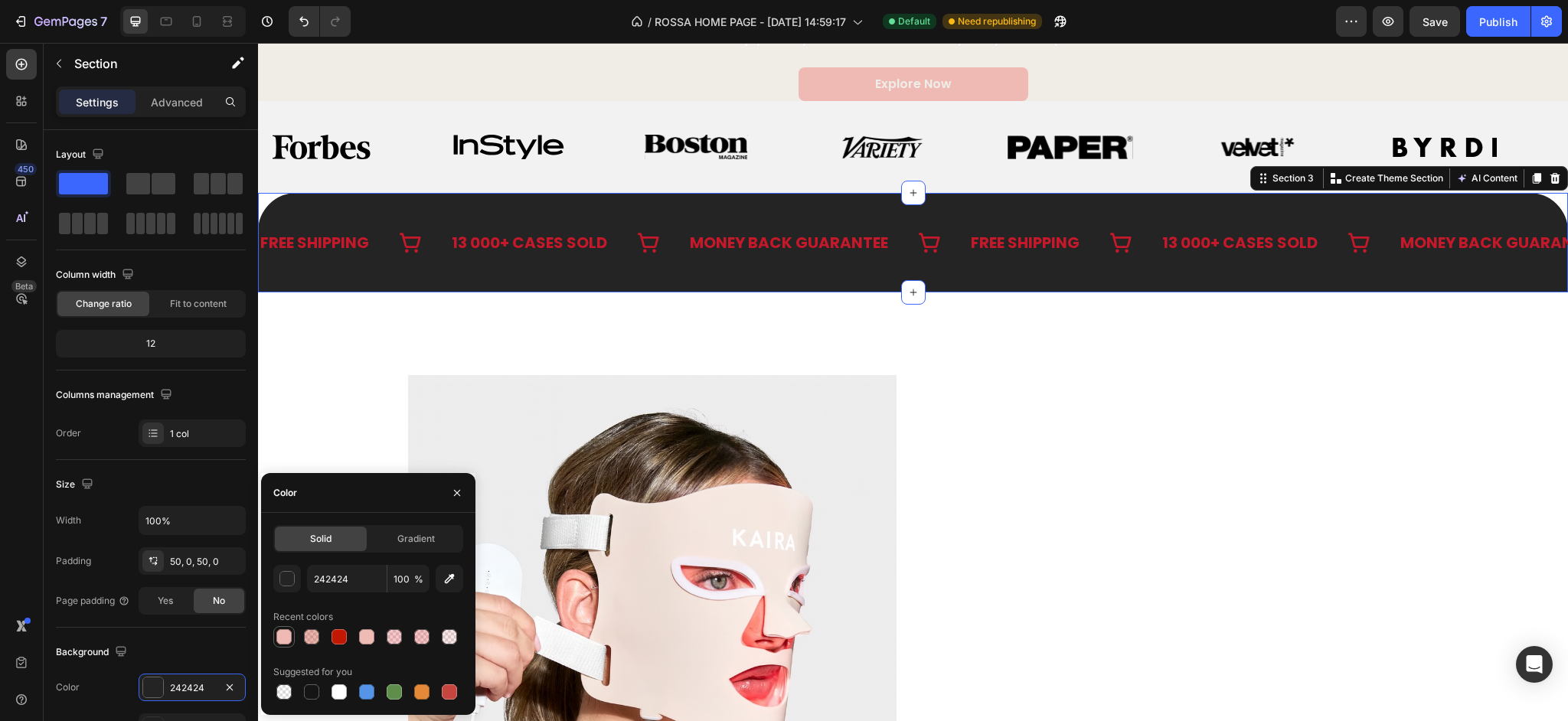
click at [282, 638] on div at bounding box center [283, 636] width 15 height 15
type input "EEBAB3"
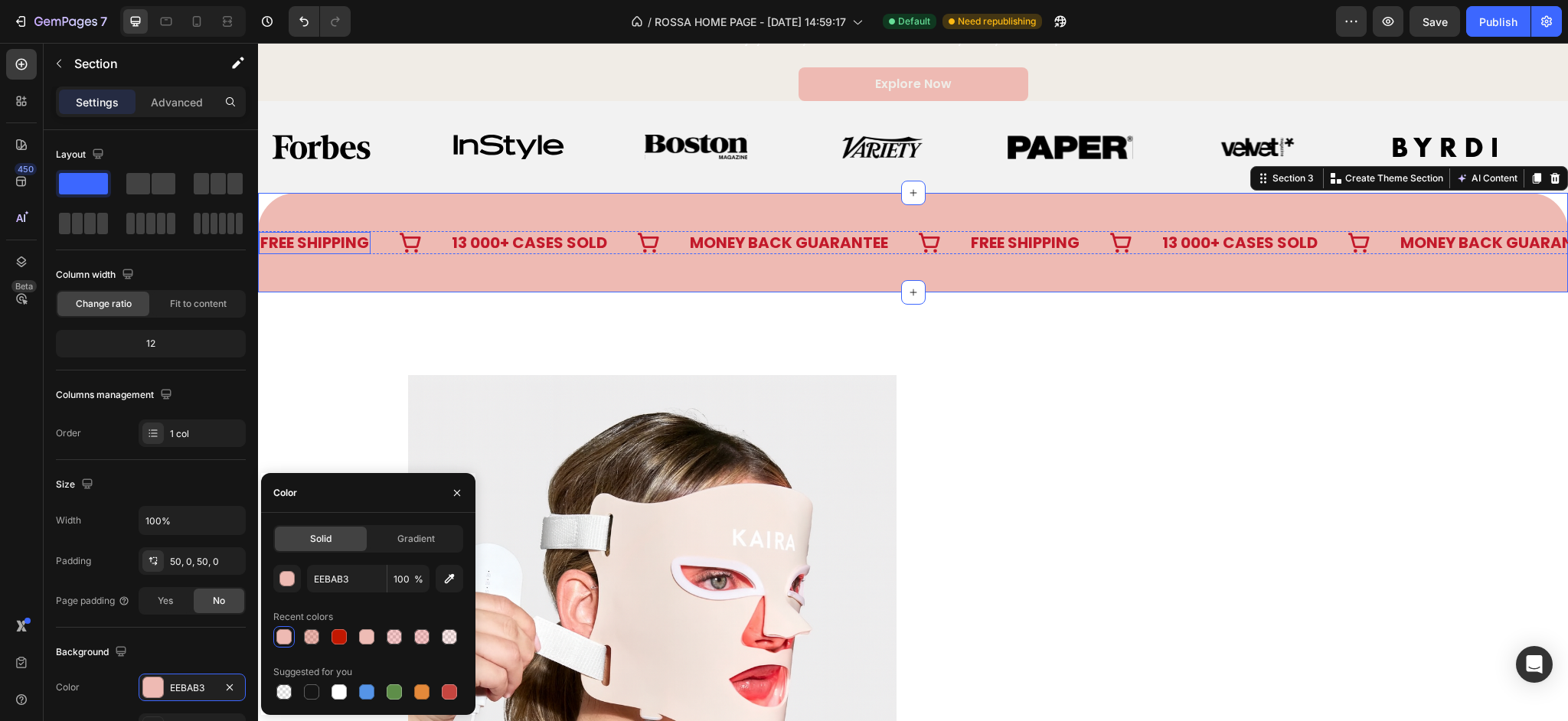
click at [349, 250] on div "FREE SHIPPING" at bounding box center [315, 243] width 112 height 22
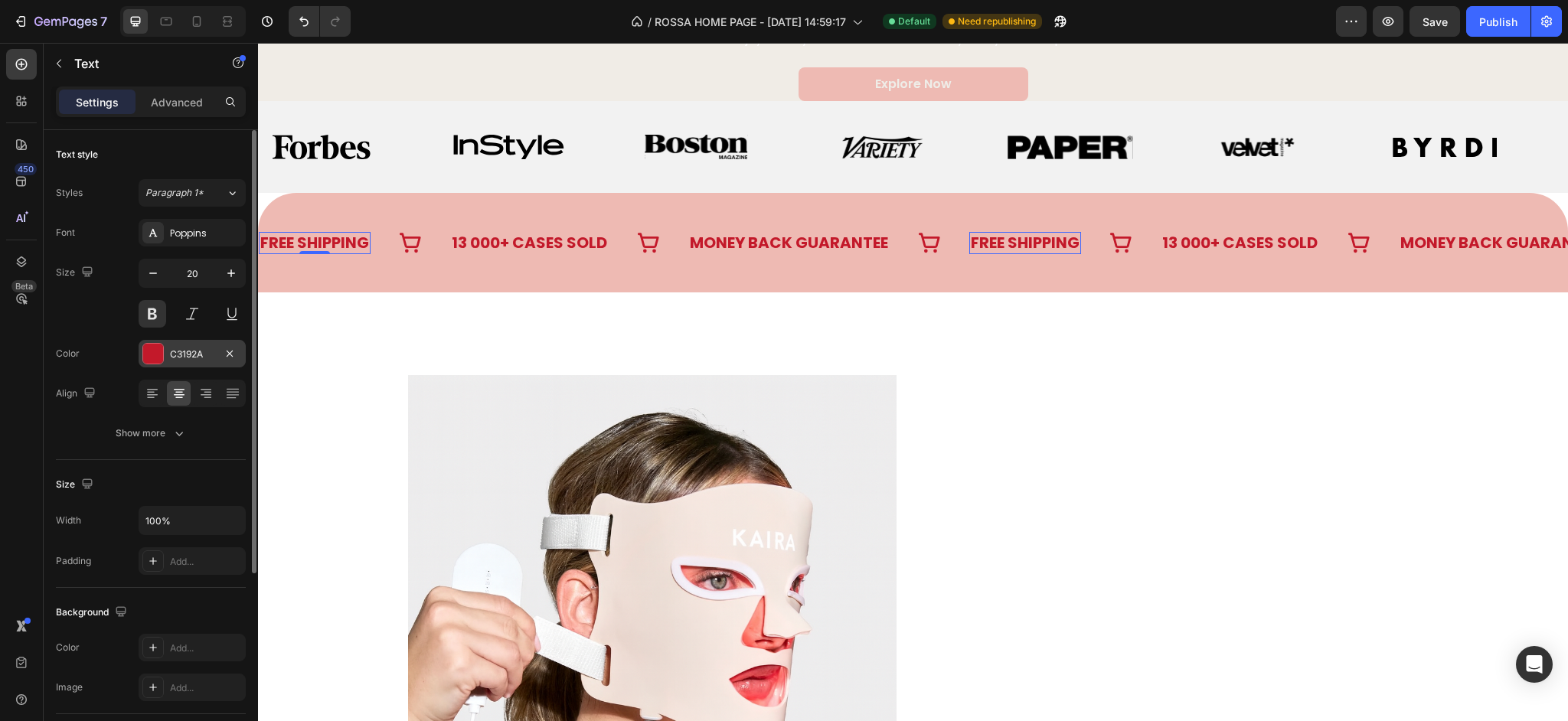
click at [213, 347] on div "C3192A" at bounding box center [192, 353] width 44 height 13
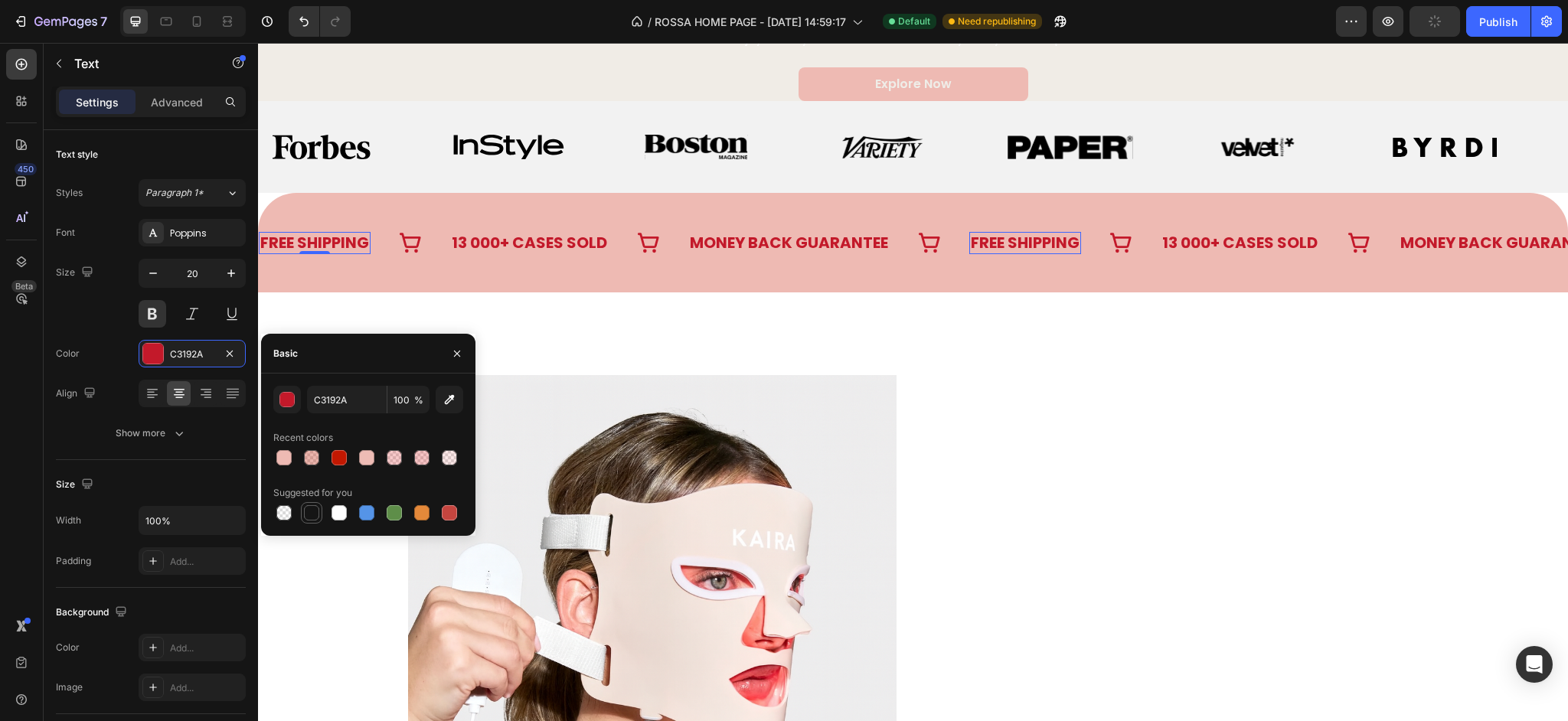
click at [311, 521] on div at bounding box center [311, 512] width 18 height 18
type input "151515"
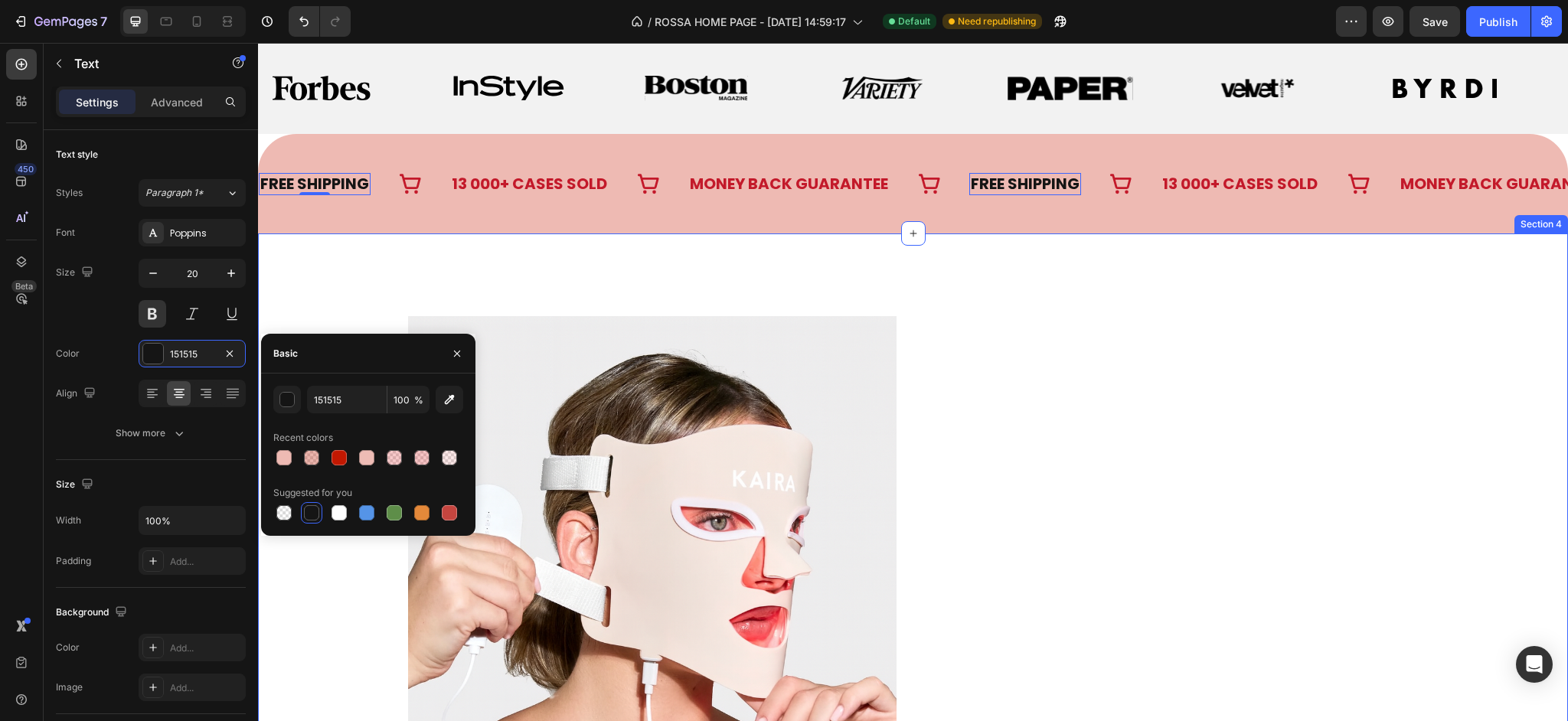
scroll to position [999, 0]
click at [401, 403] on input "100" at bounding box center [408, 399] width 42 height 28
type input "8"
type input "85"
click at [398, 400] on input "85" at bounding box center [408, 399] width 42 height 28
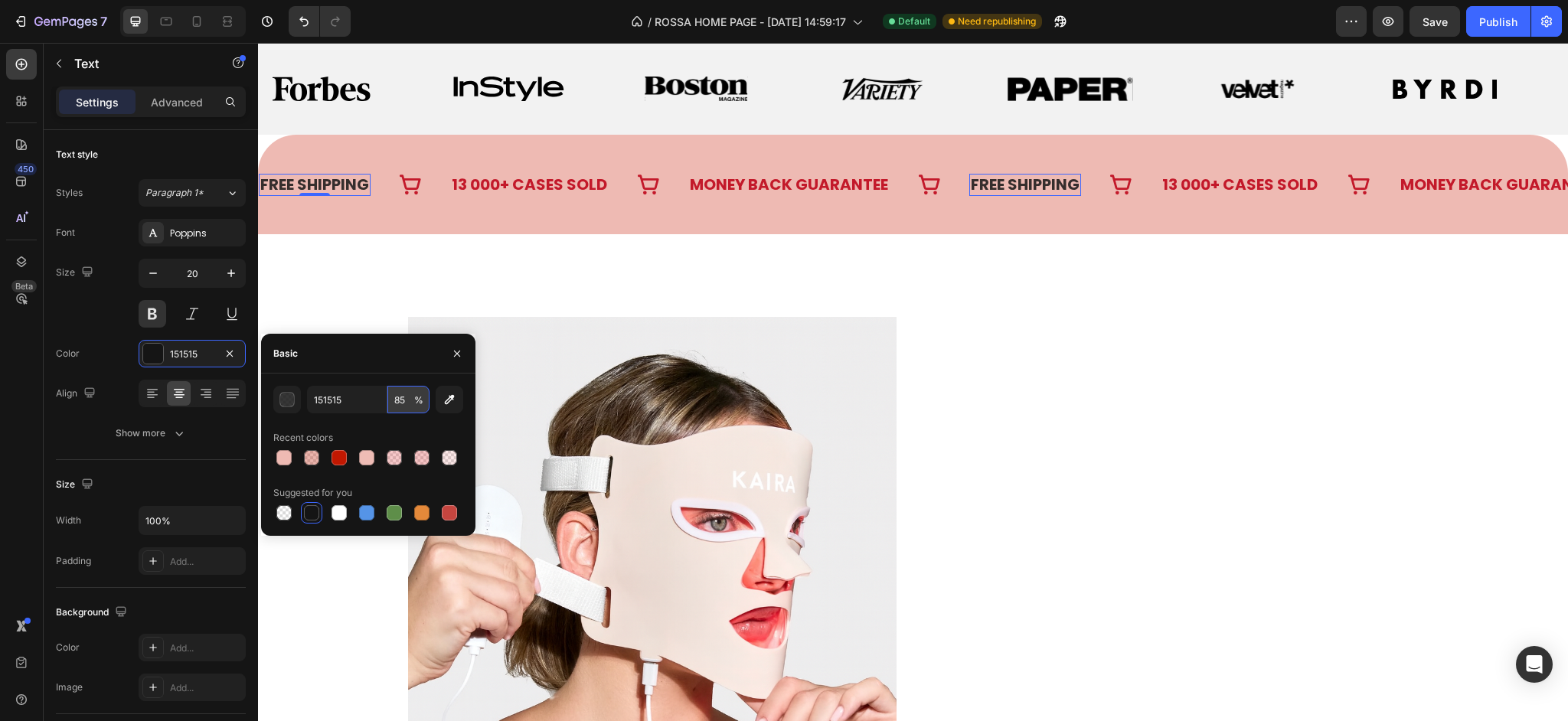
click at [398, 400] on input "85" at bounding box center [408, 399] width 42 height 28
click at [473, 179] on p "13 000+ CASES SOLD" at bounding box center [529, 185] width 155 height 19
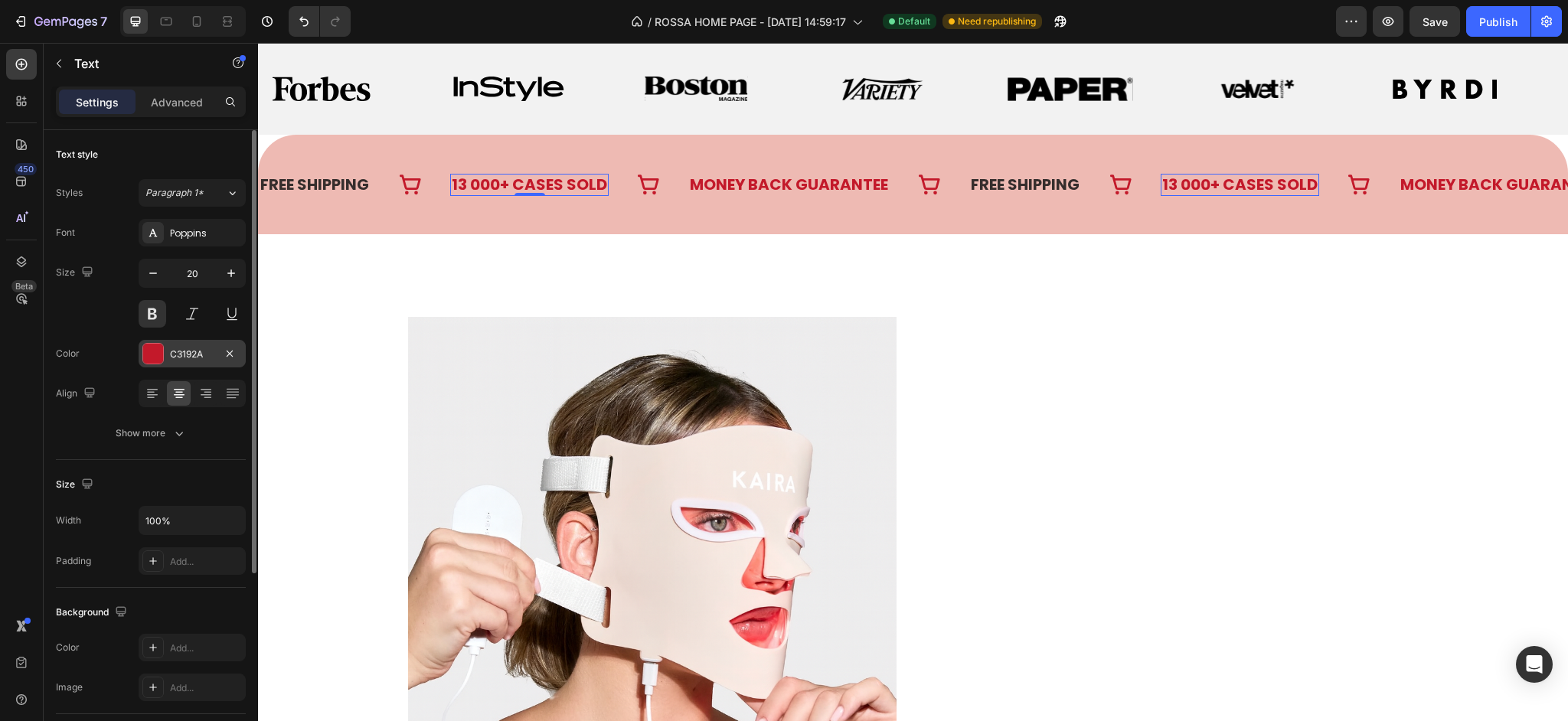
drag, startPoint x: 195, startPoint y: 363, endPoint x: 216, endPoint y: 368, distance: 21.6
click at [195, 364] on div "C3192A" at bounding box center [193, 353] width 107 height 28
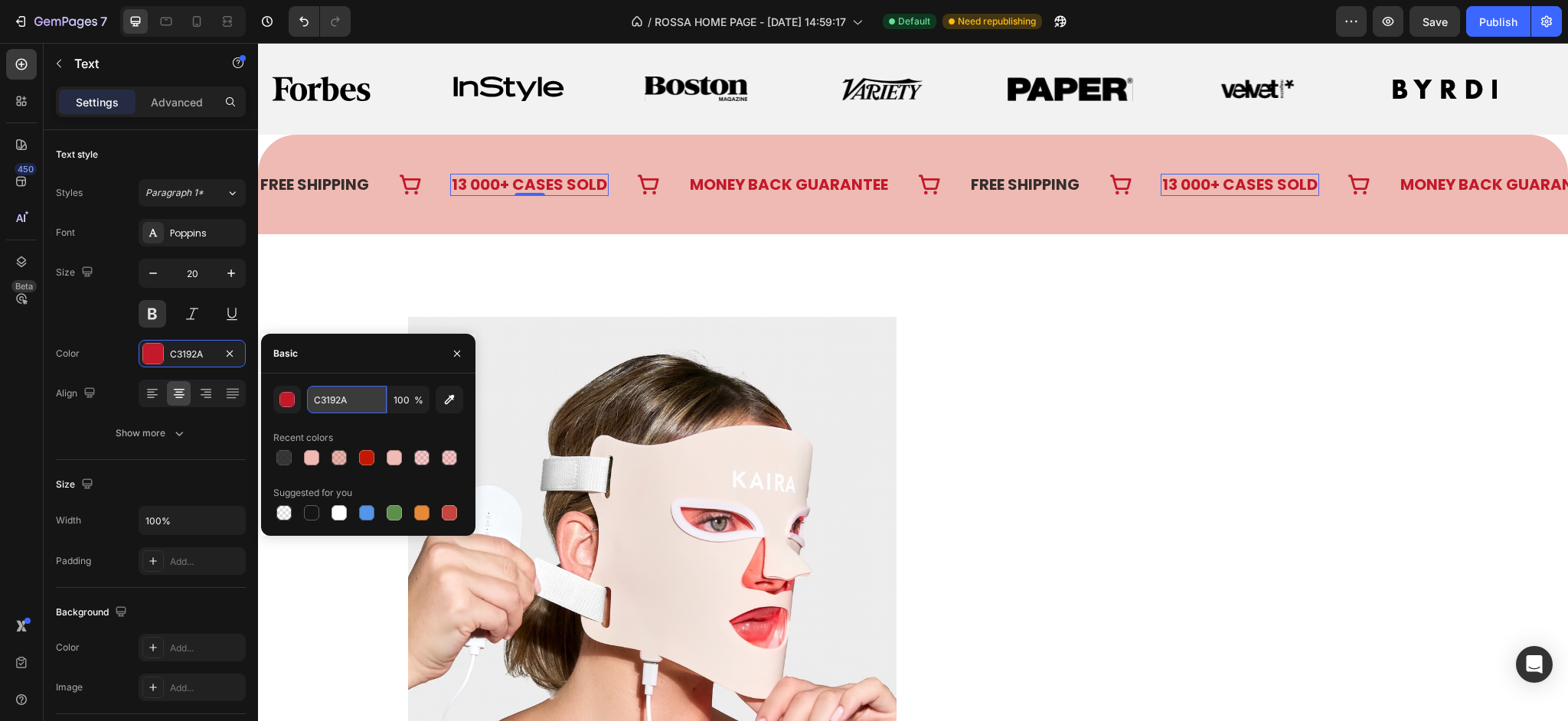
click at [363, 398] on input "C3192A" at bounding box center [346, 399] width 80 height 28
paste input "85"
click at [403, 402] on input "100" at bounding box center [408, 399] width 42 height 28
type input "C3192A"
click at [402, 398] on input "100" at bounding box center [408, 399] width 42 height 28
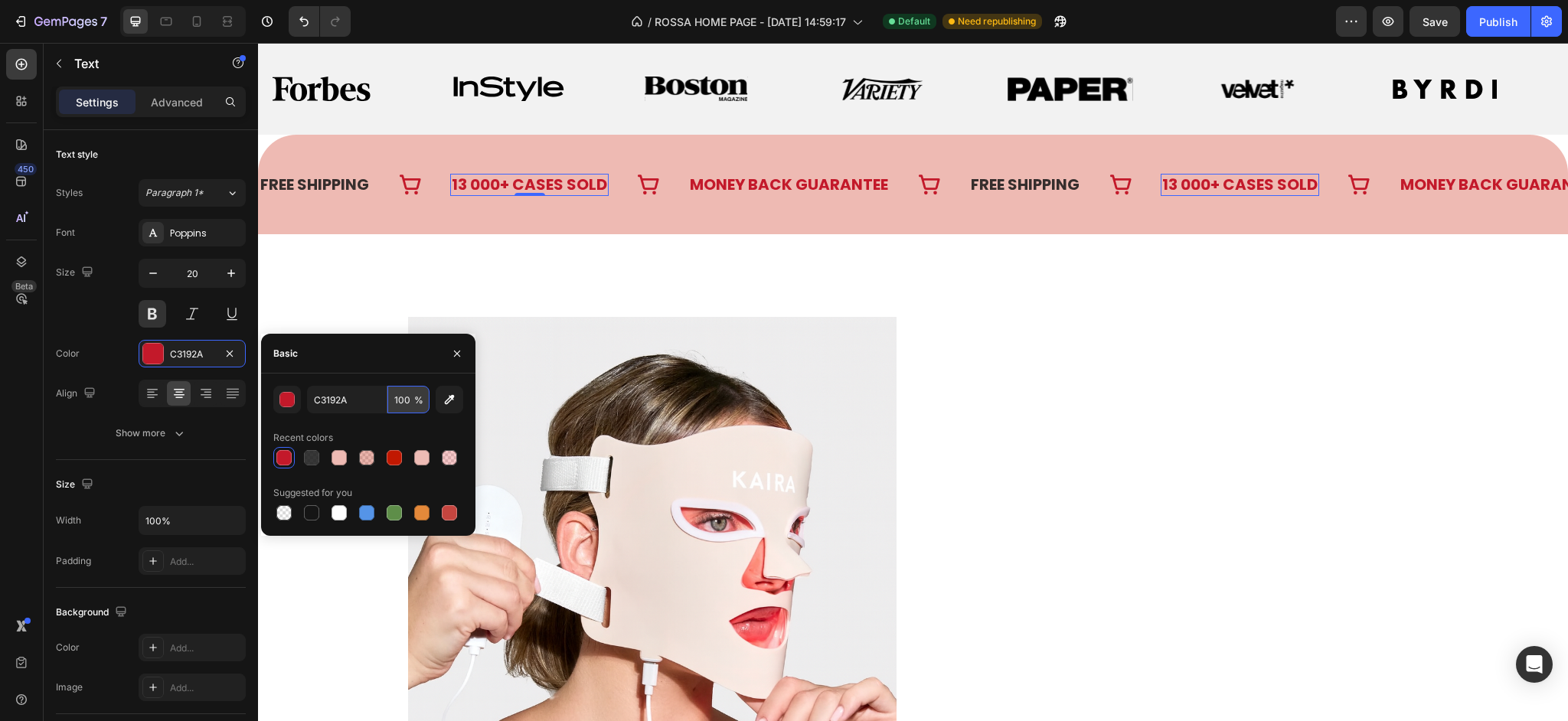
click at [402, 398] on input "100" at bounding box center [408, 399] width 42 height 28
paste input "85"
type input "85"
click at [309, 458] on div at bounding box center [368, 458] width 190 height 21
click at [331, 465] on div at bounding box center [339, 458] width 21 height 21
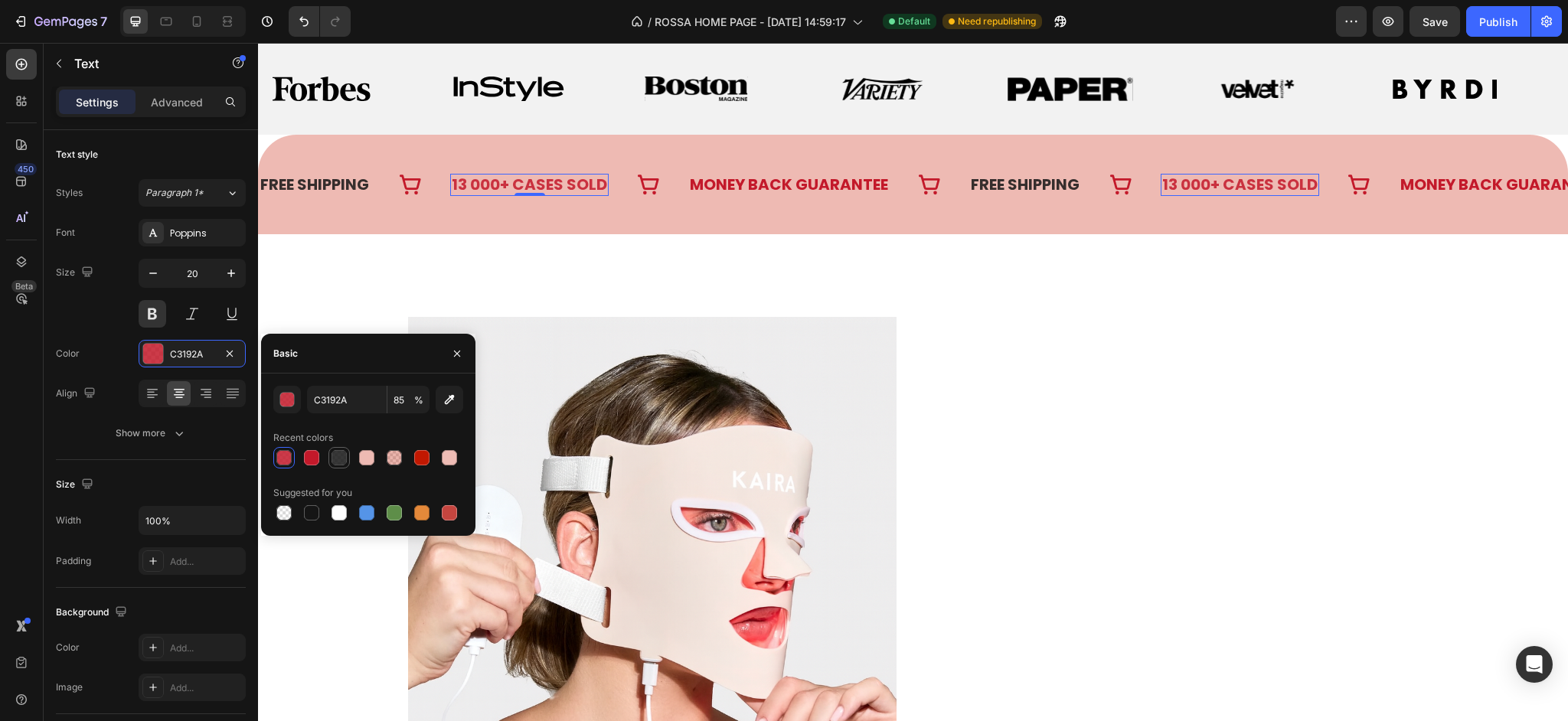
type input "151515"
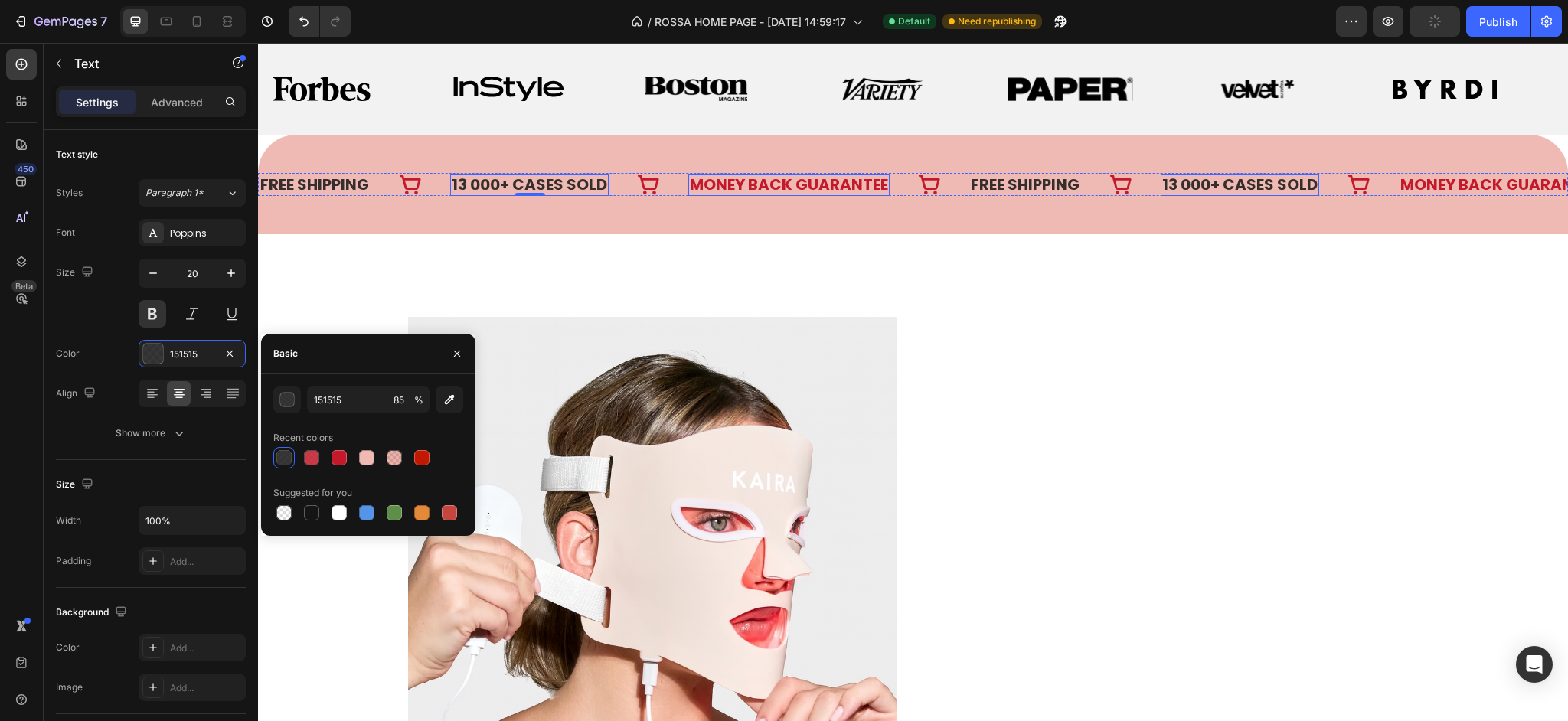
click at [728, 185] on p "MONEY BACK GUARANTEE" at bounding box center [788, 185] width 198 height 19
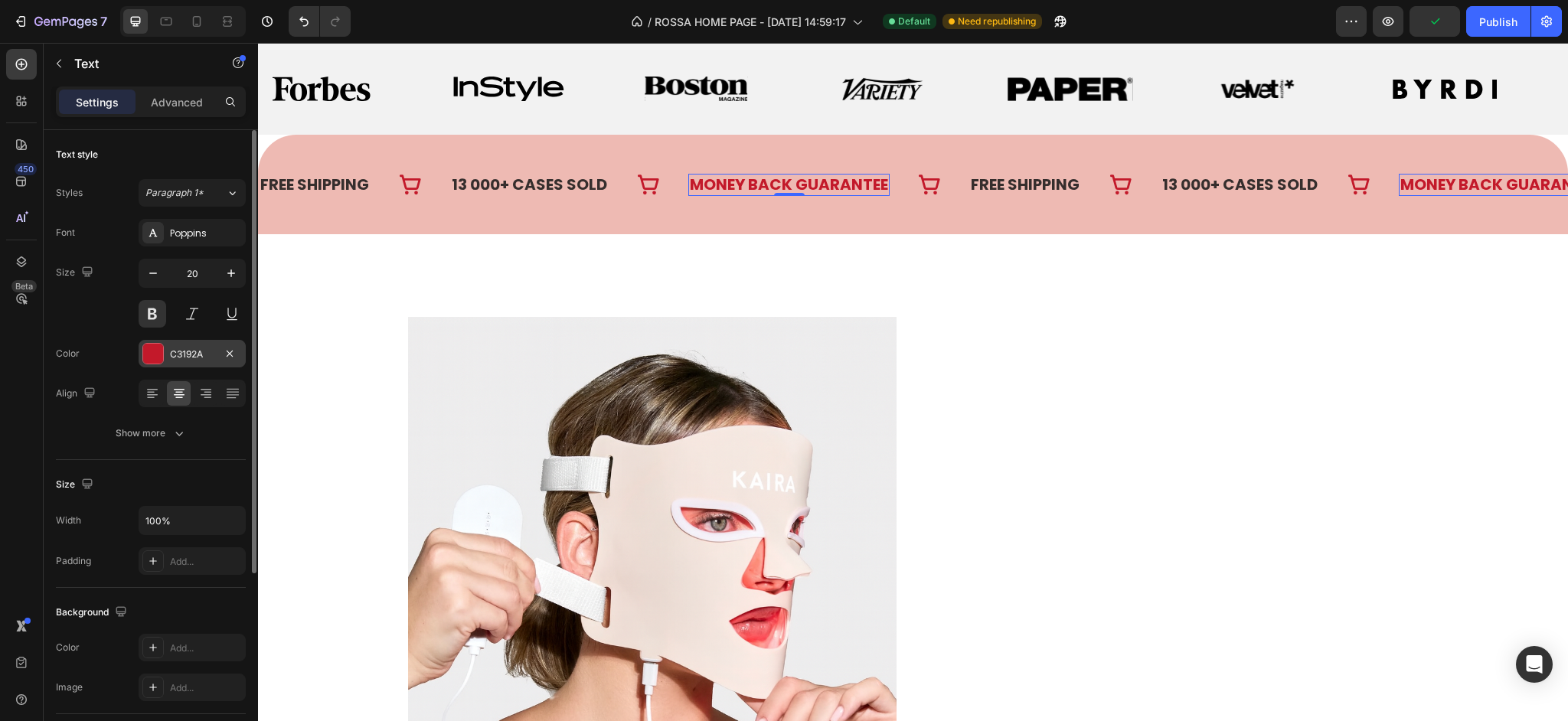
click at [173, 364] on div "C3192A" at bounding box center [193, 353] width 107 height 28
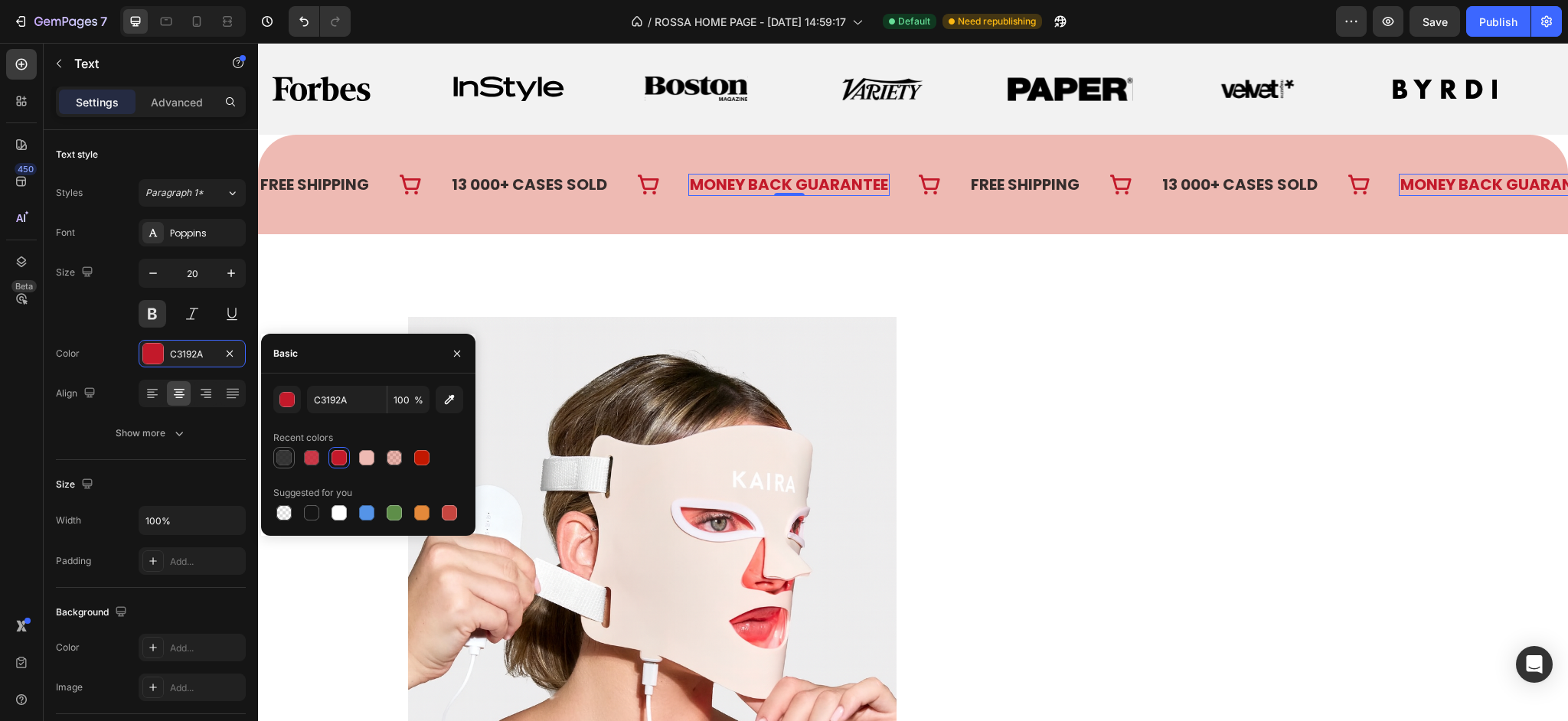
click at [291, 456] on div at bounding box center [283, 457] width 15 height 15
type input "151515"
type input "85"
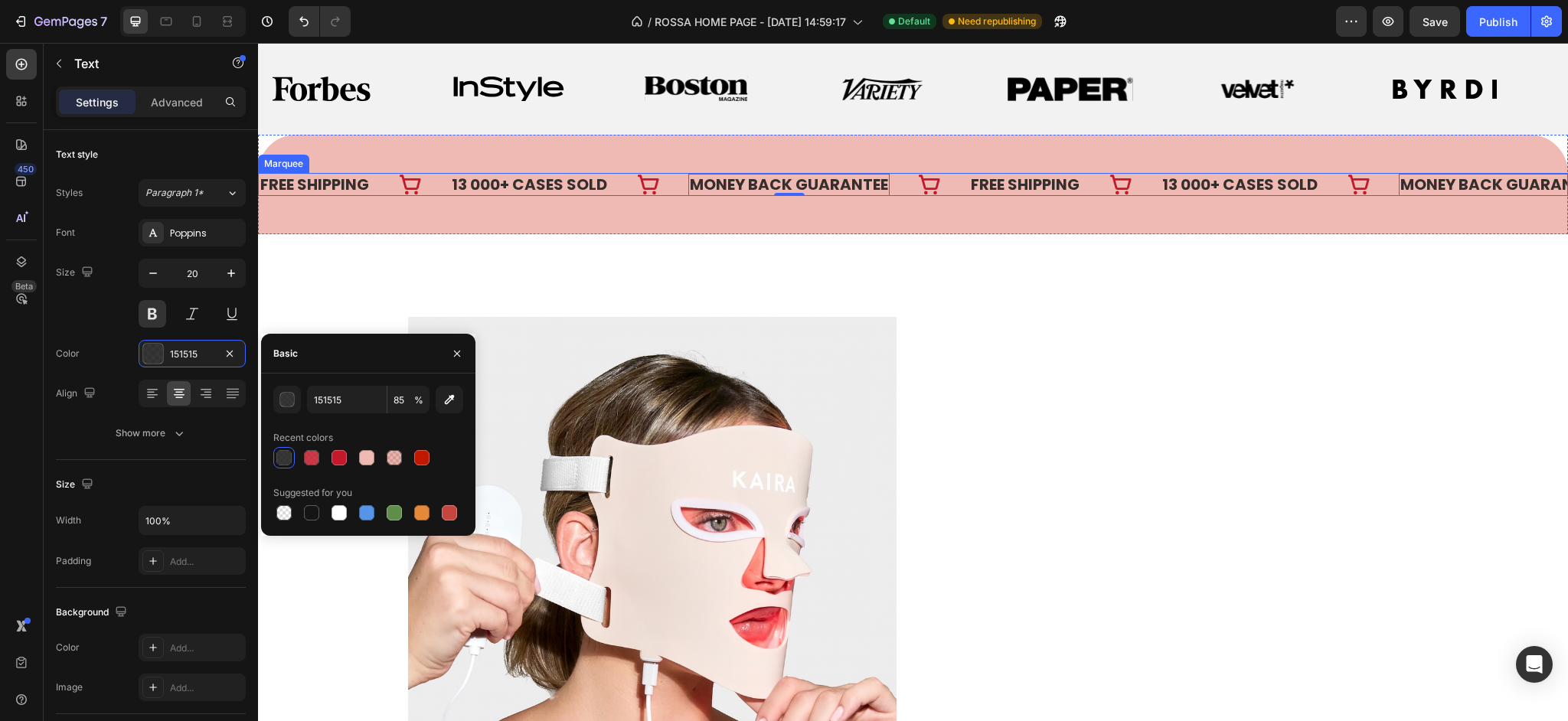
click at [930, 184] on icon at bounding box center [929, 184] width 23 height 23
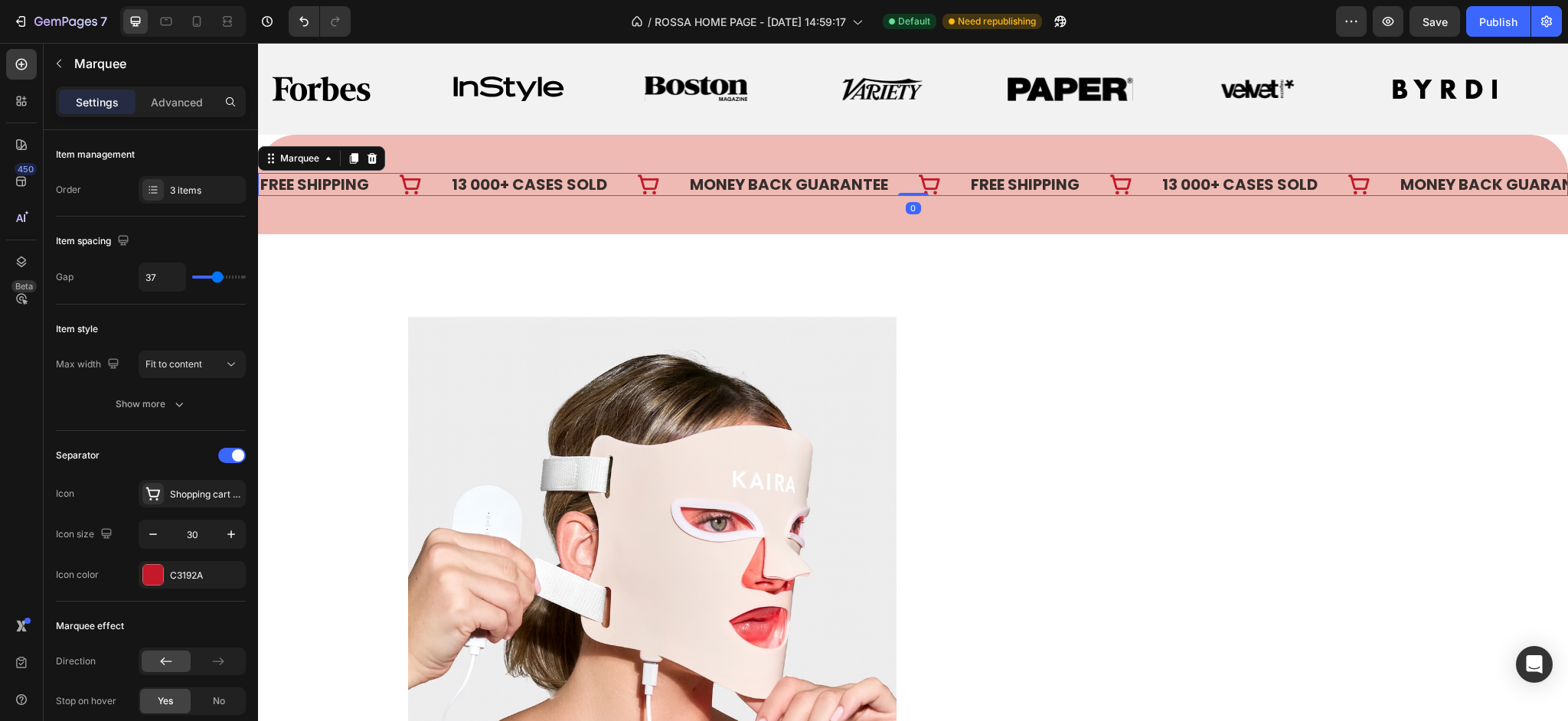
click at [643, 185] on icon at bounding box center [648, 185] width 21 height 20
click at [651, 189] on icon at bounding box center [648, 185] width 21 height 20
click at [212, 495] on div "Shopping cart simple bold" at bounding box center [205, 494] width 72 height 13
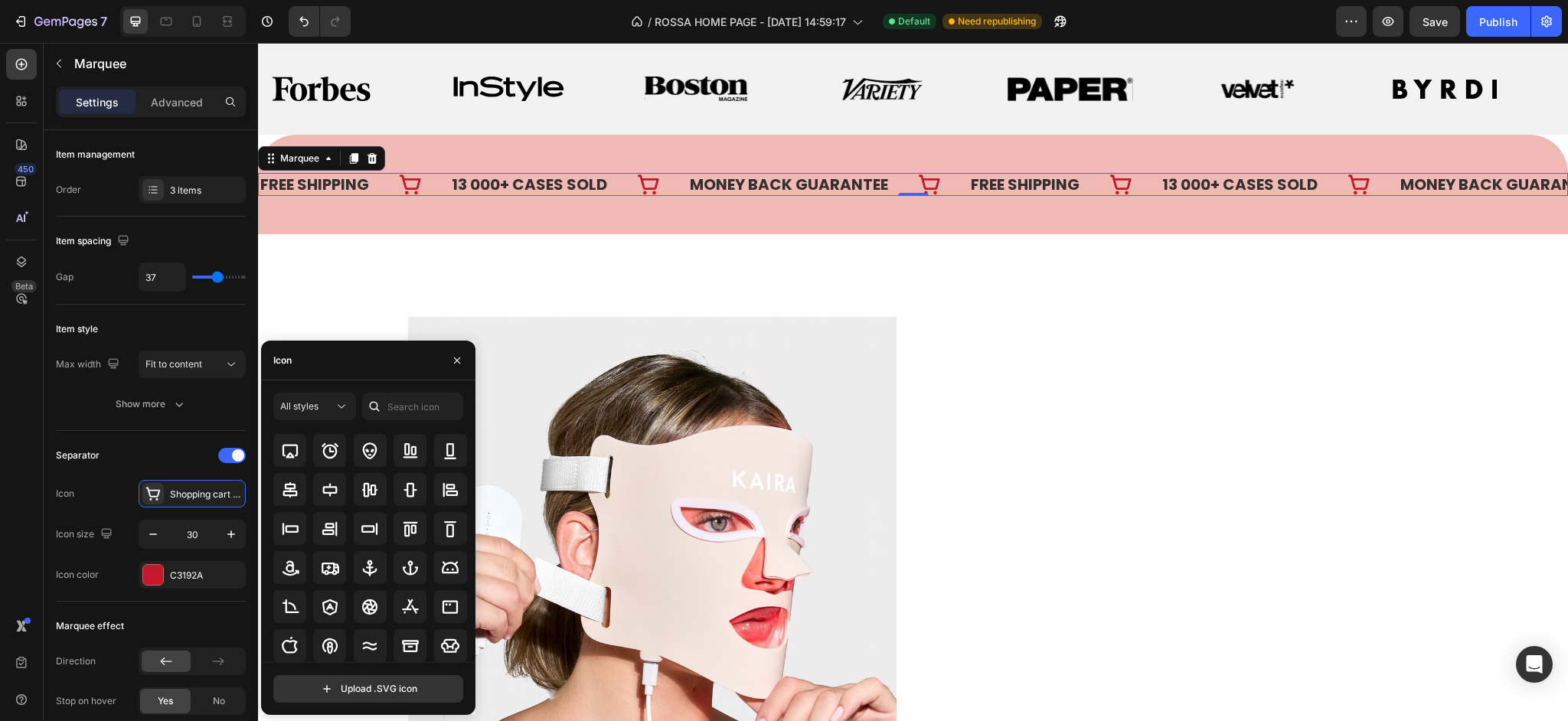
scroll to position [168, 0]
click at [295, 607] on icon at bounding box center [290, 607] width 16 height 9
click at [324, 612] on icon at bounding box center [329, 607] width 18 height 18
click at [179, 582] on div "C3192A" at bounding box center [193, 574] width 107 height 28
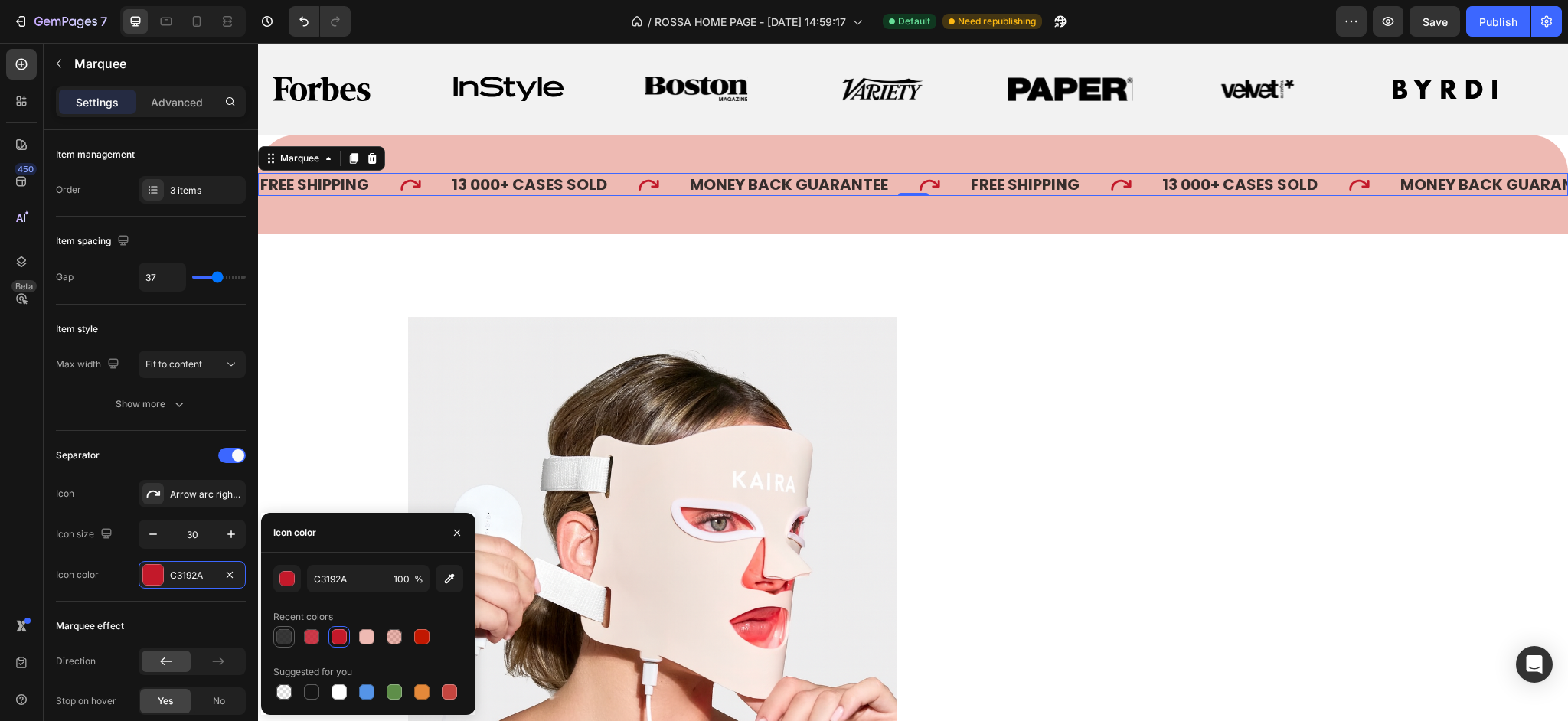
click at [284, 634] on div at bounding box center [283, 636] width 15 height 15
type input "151515"
type input "85"
click at [355, 256] on div "Product Images WideBundles WideBundles Available both online & offline Text Blo…" at bounding box center [913, 625] width 1310 height 781
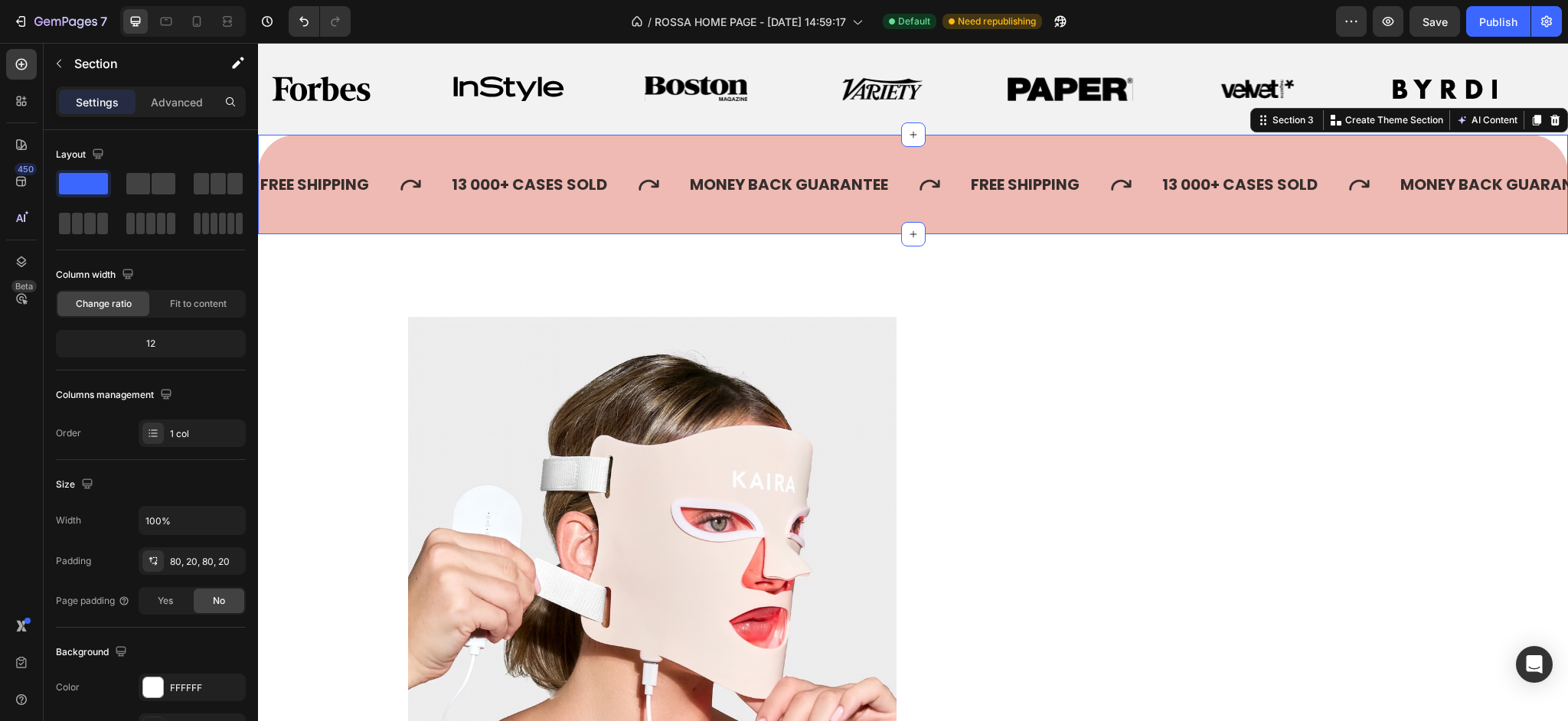
click at [381, 220] on div "FREE SHIPPING Text 13 000+ CASES SOLD Text MONEY BACK GUARANTEE Text FREE SHIPP…" at bounding box center [913, 185] width 1310 height 99
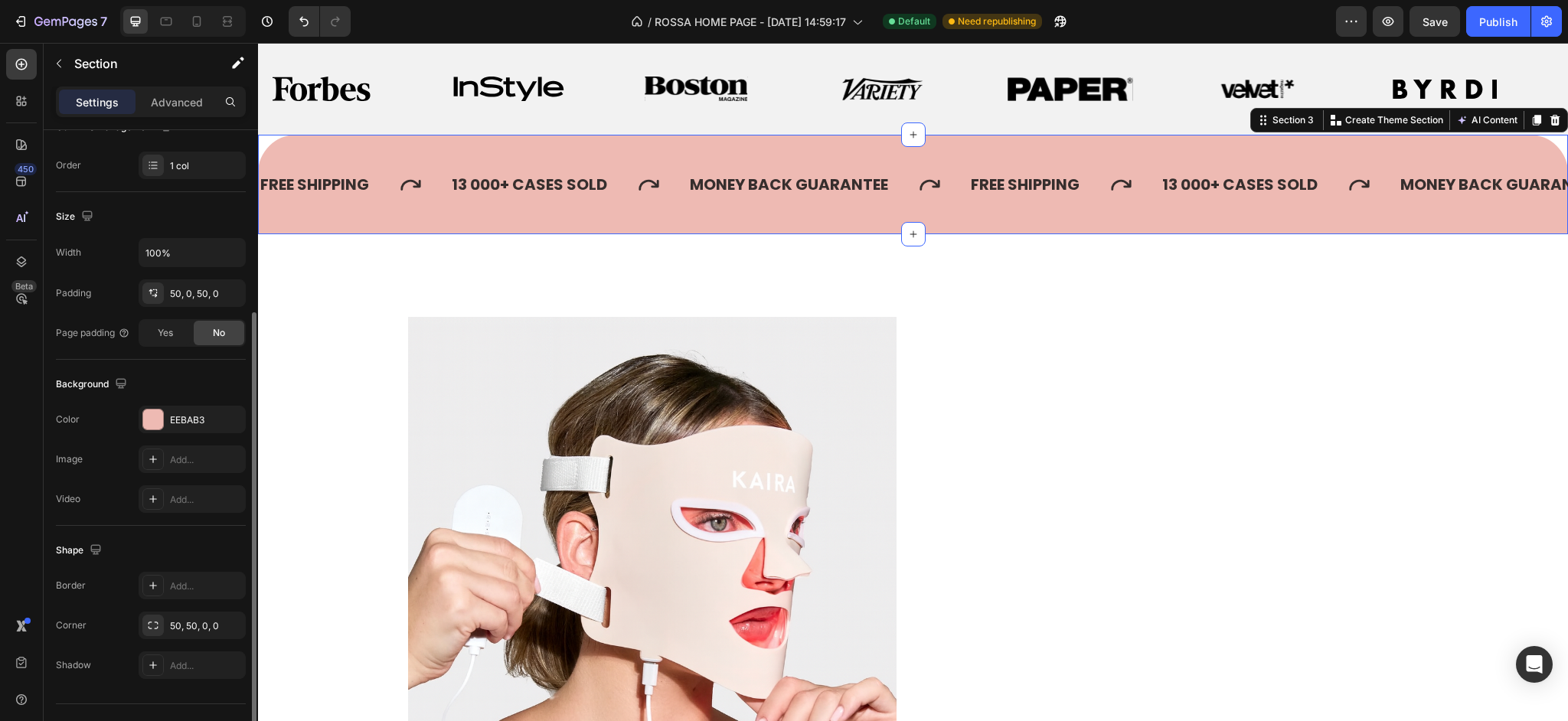
scroll to position [0, 0]
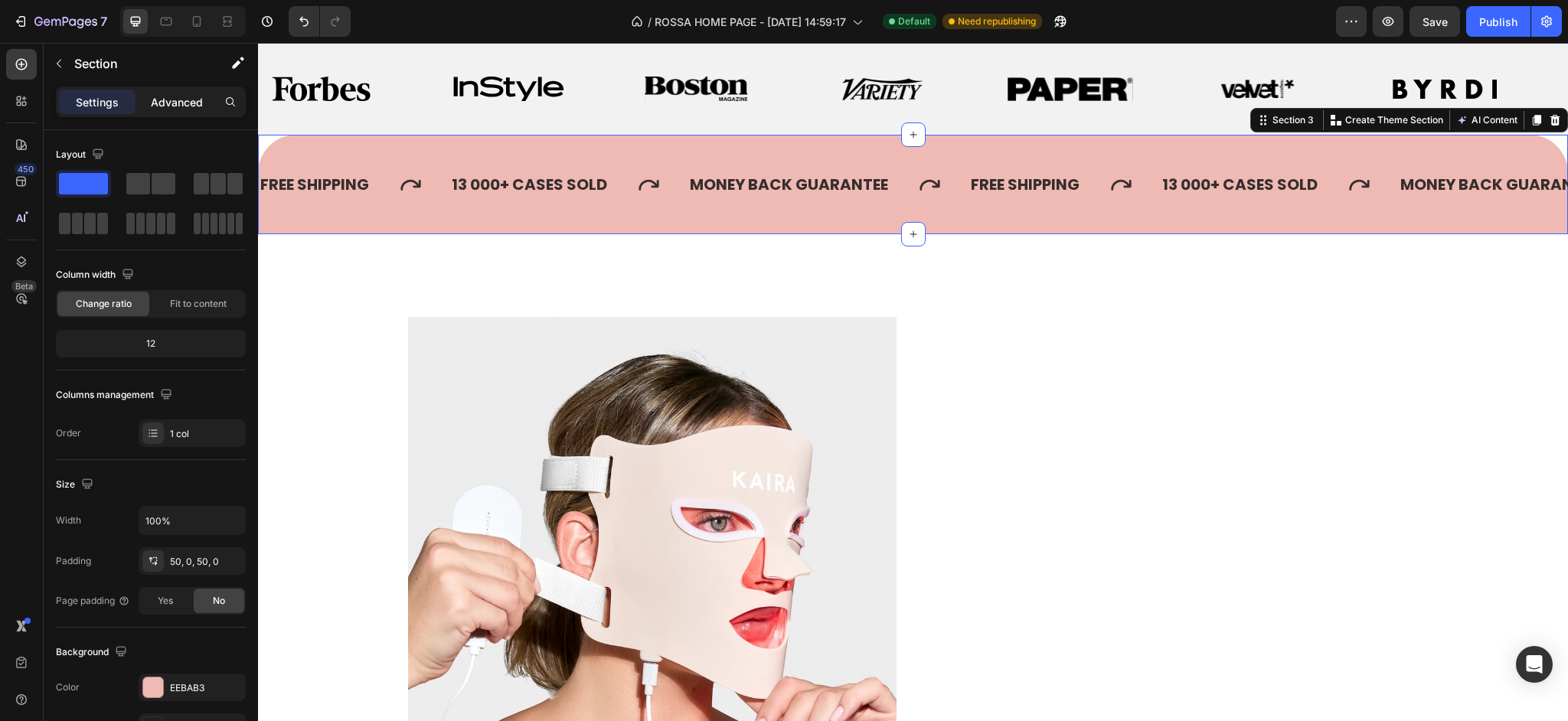
click at [179, 103] on p "Advanced" at bounding box center [177, 102] width 52 height 16
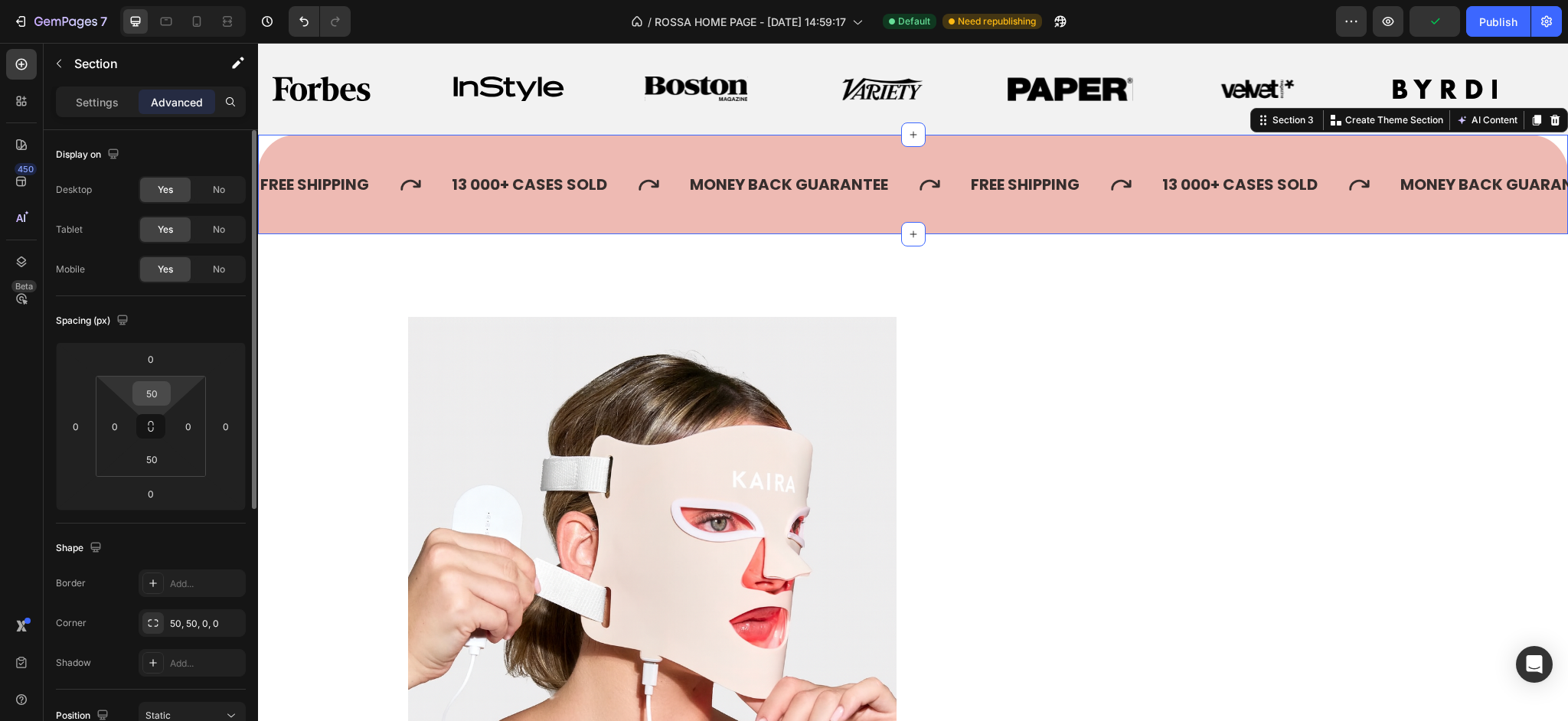
click at [159, 392] on input "50" at bounding box center [152, 393] width 31 height 23
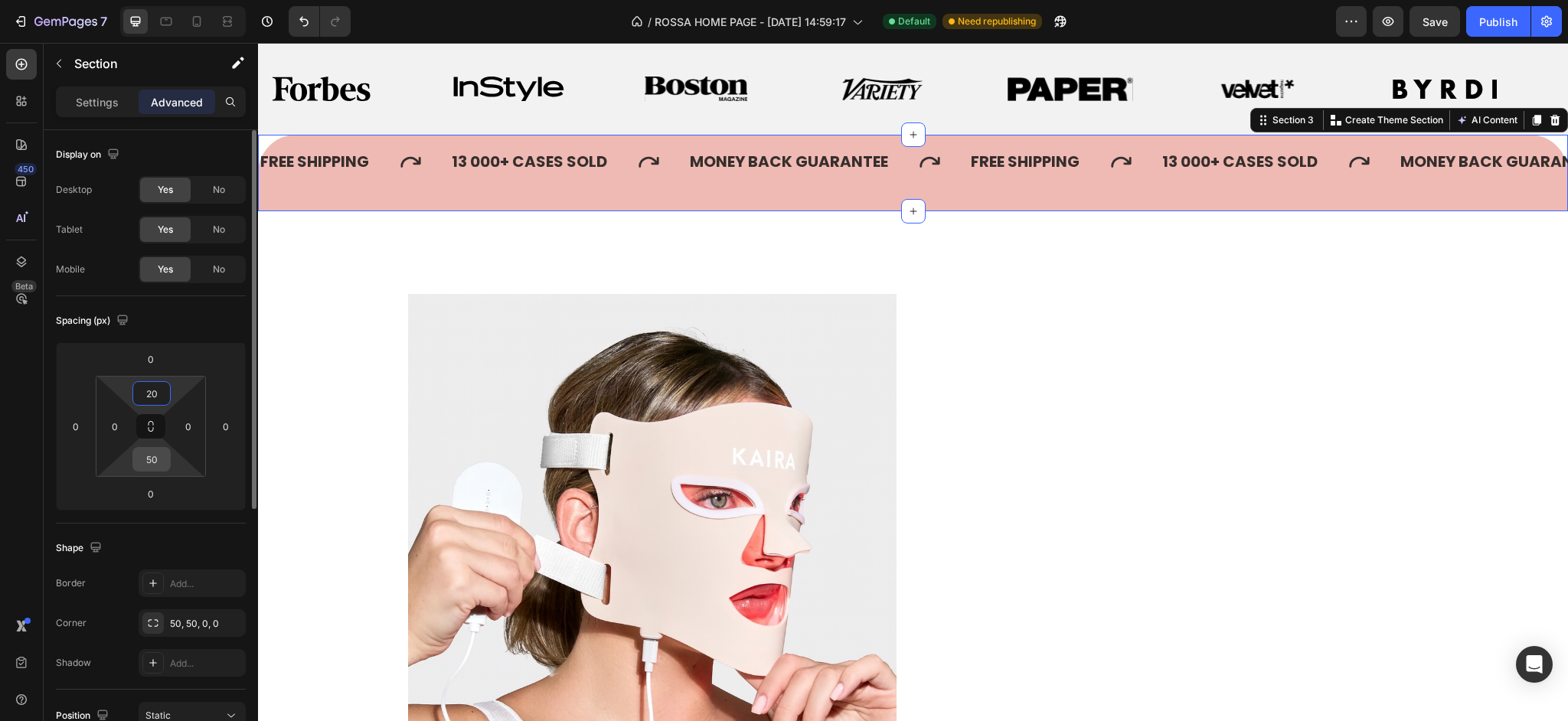
type input "20"
click at [160, 462] on input "50" at bounding box center [152, 459] width 31 height 23
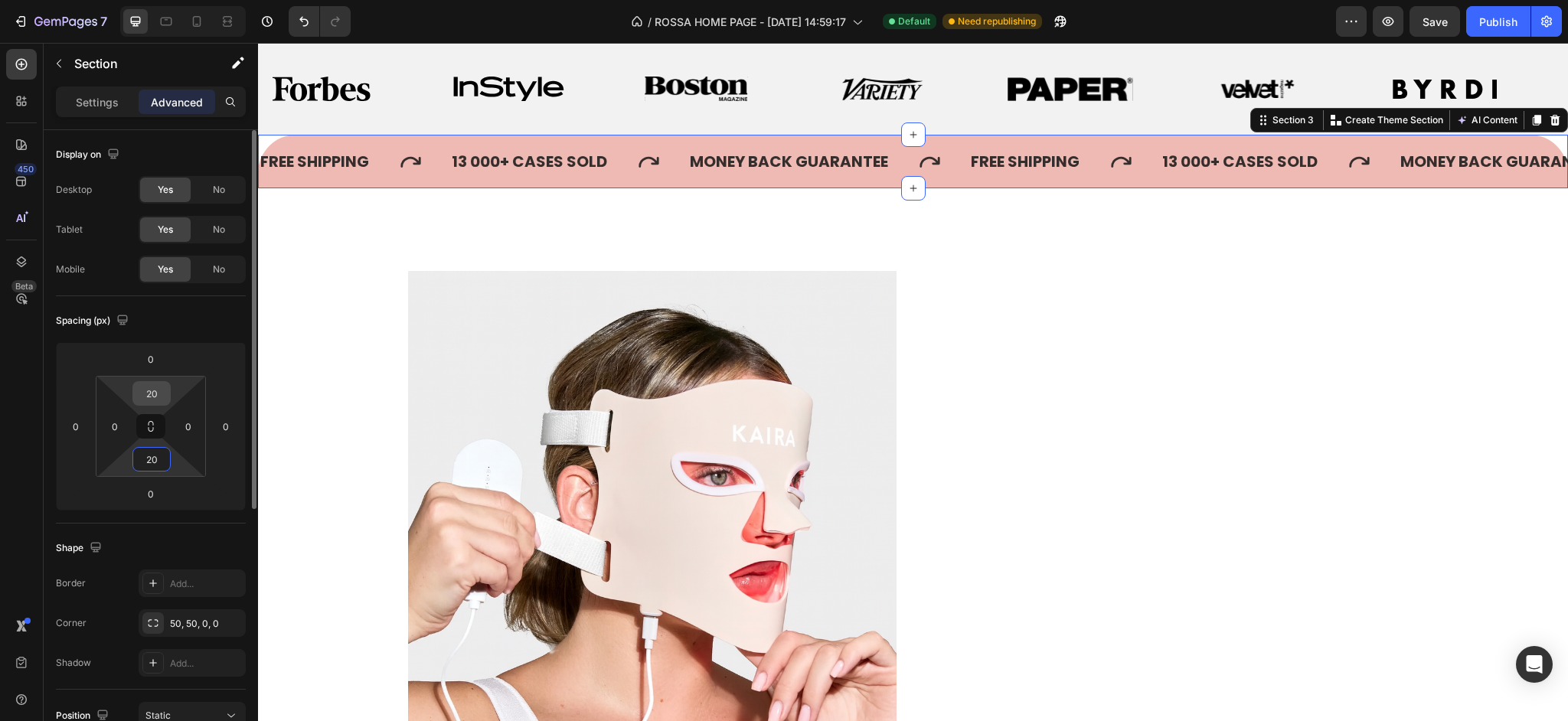
type input "20"
click at [164, 398] on input "20" at bounding box center [152, 393] width 31 height 23
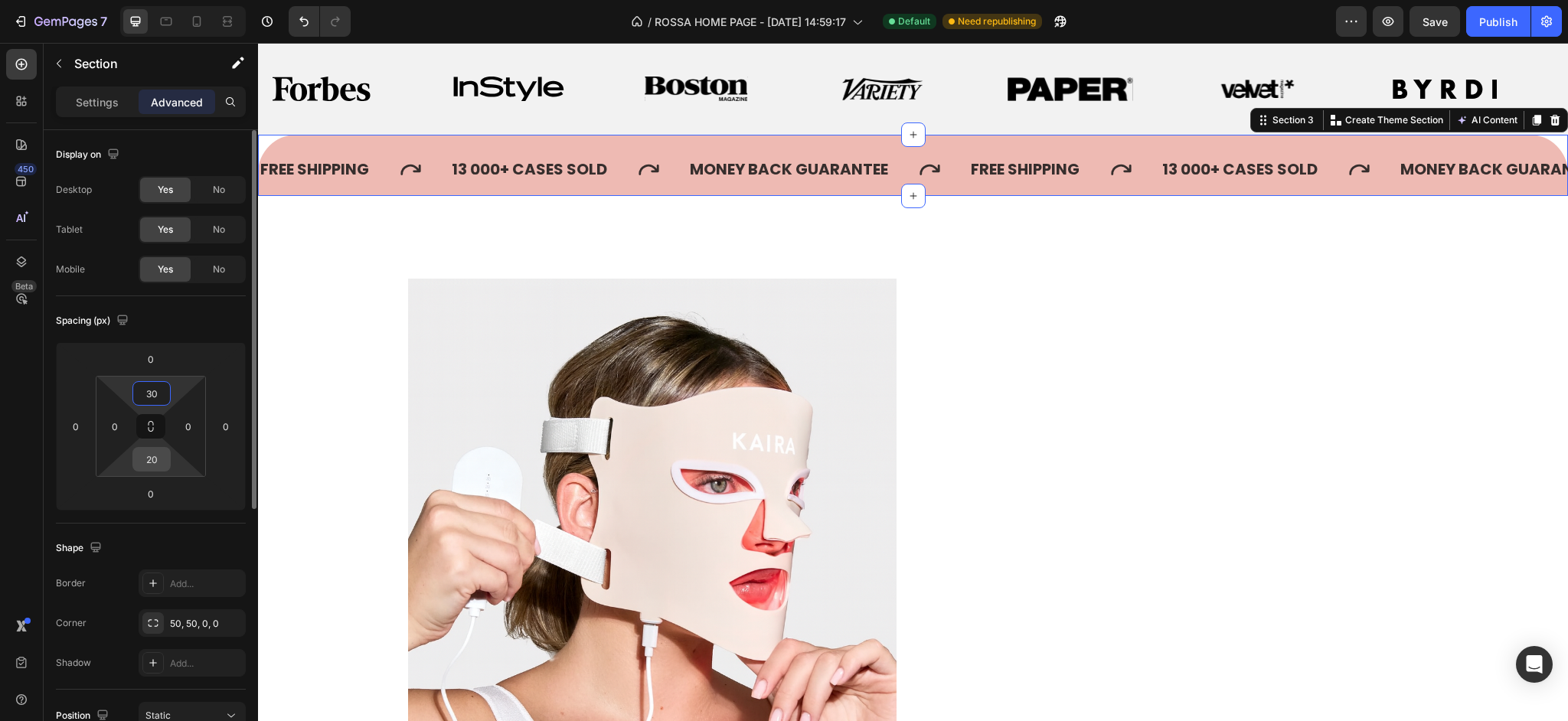
type input "30"
click at [151, 464] on input "20" at bounding box center [152, 459] width 31 height 23
type input "30"
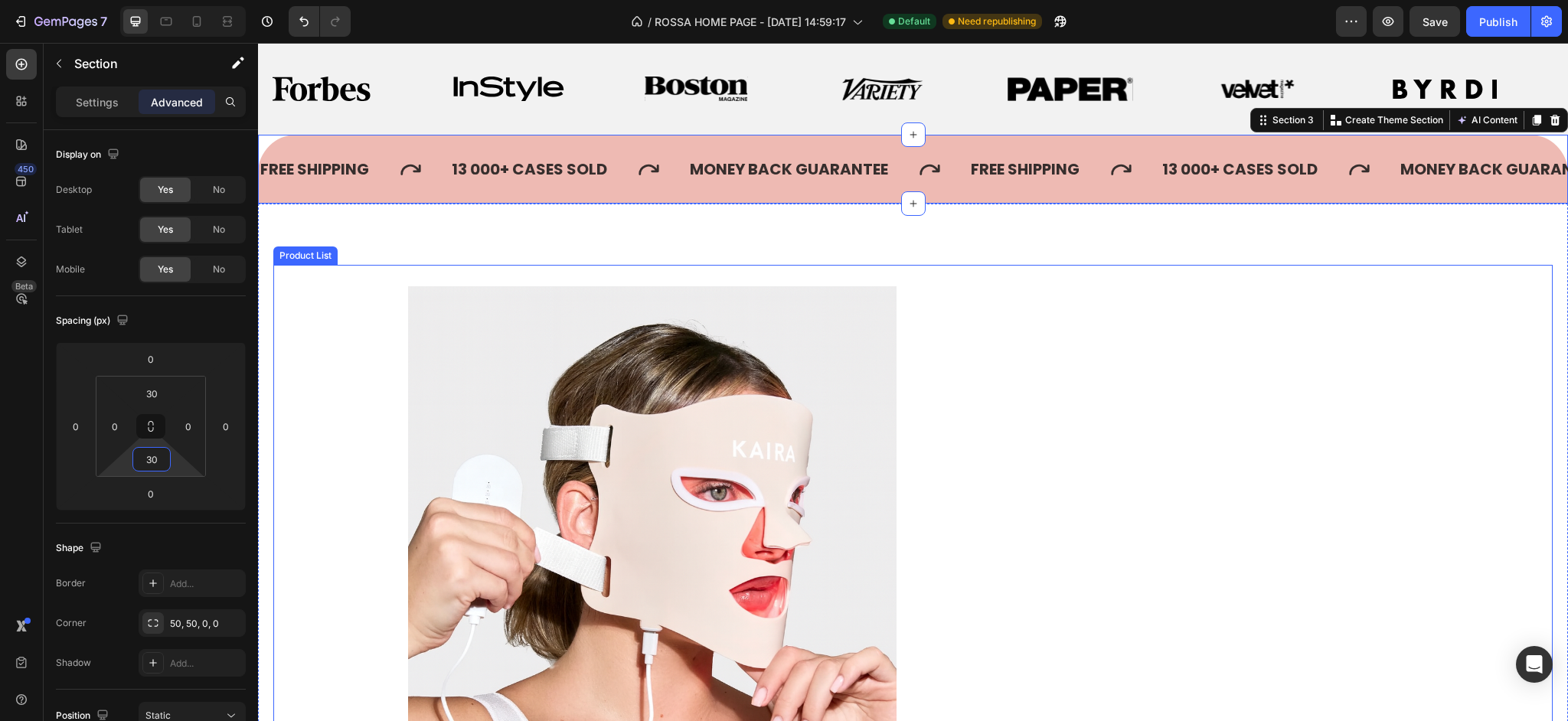
click at [1385, 402] on div "Product Images WideBundles WideBundles Available both online & offline Text Blo…" at bounding box center [913, 594] width 1011 height 658
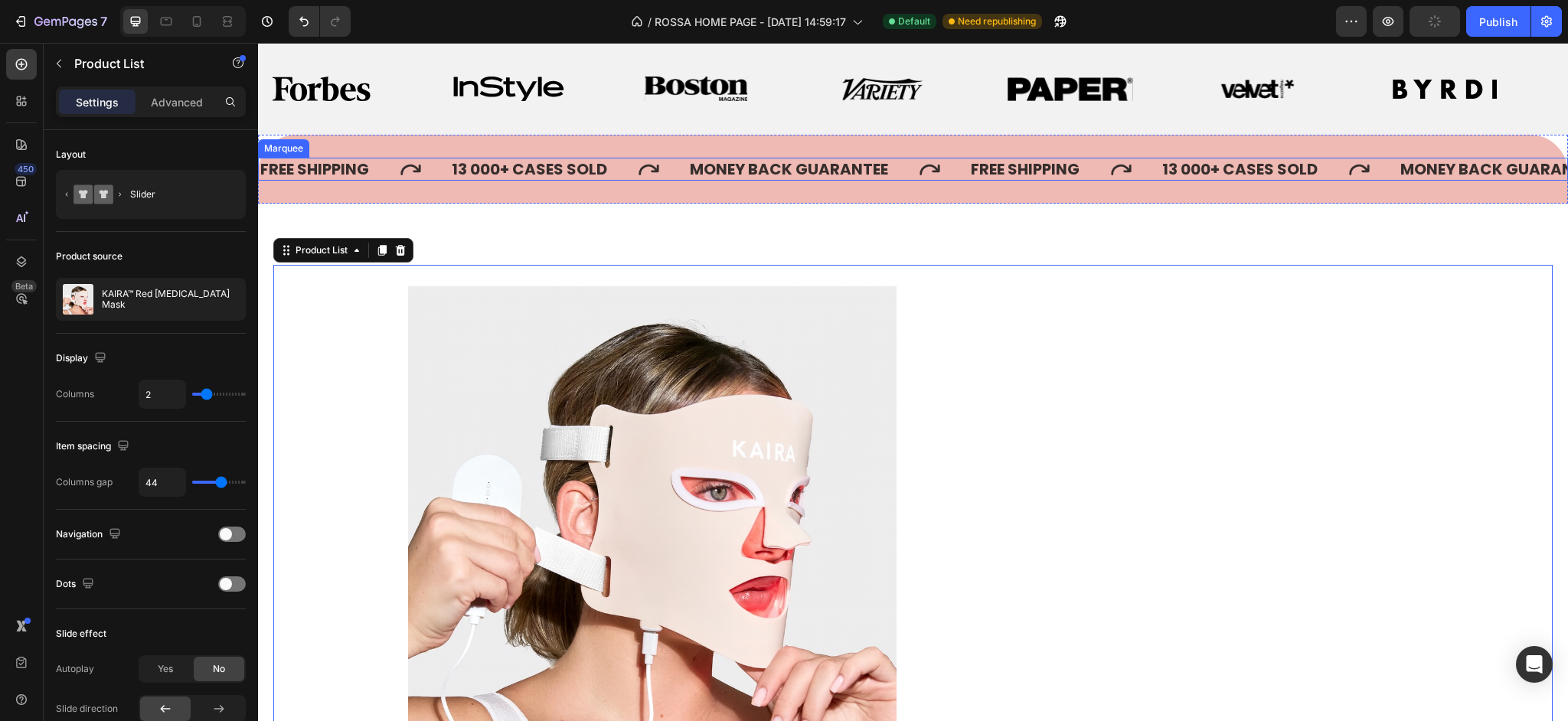
click at [328, 158] on div "FREE SHIPPING Text" at bounding box center [354, 169] width 192 height 23
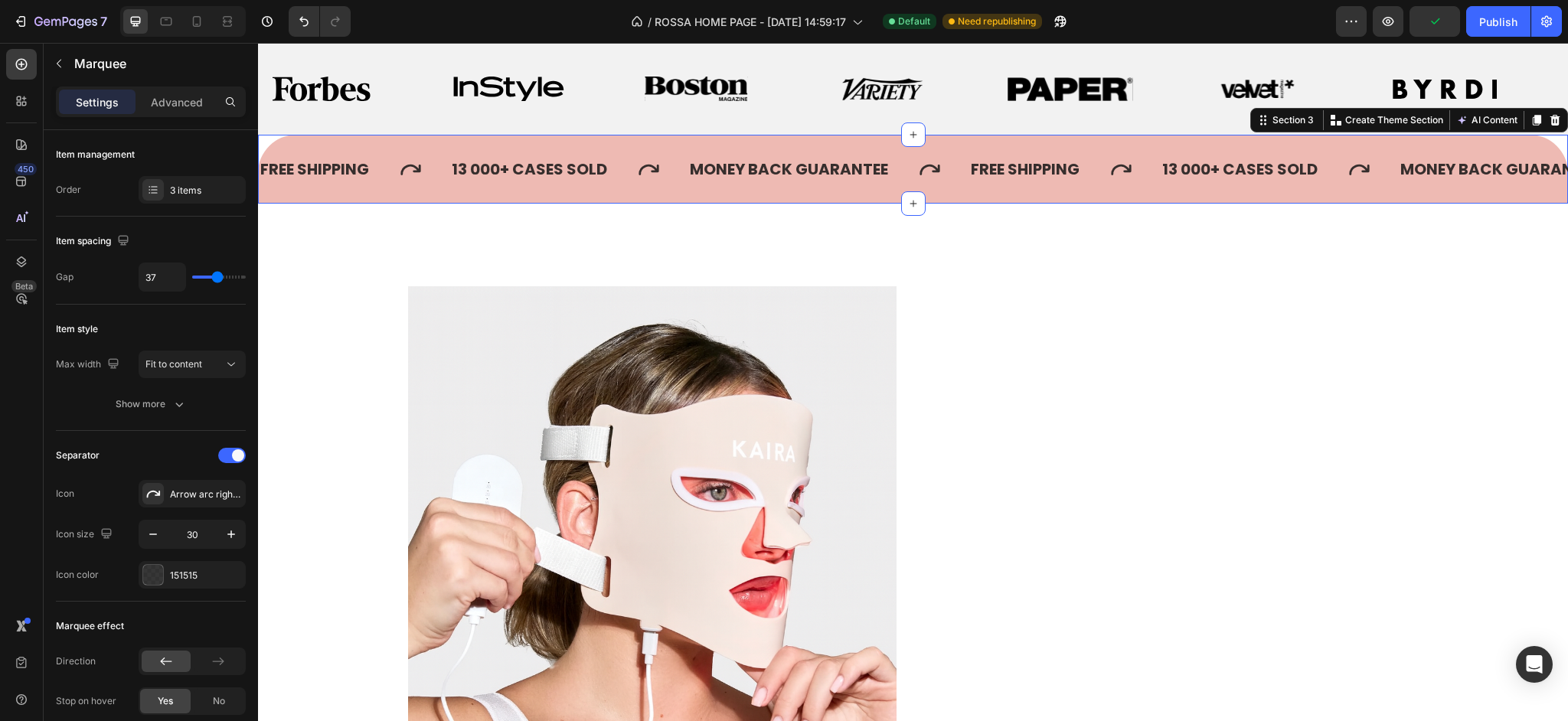
click at [411, 147] on div "FREE SHIPPING Text 13 000+ CASES SOLD Text MONEY BACK GUARANTEE Text FREE SHIPP…" at bounding box center [913, 169] width 1310 height 69
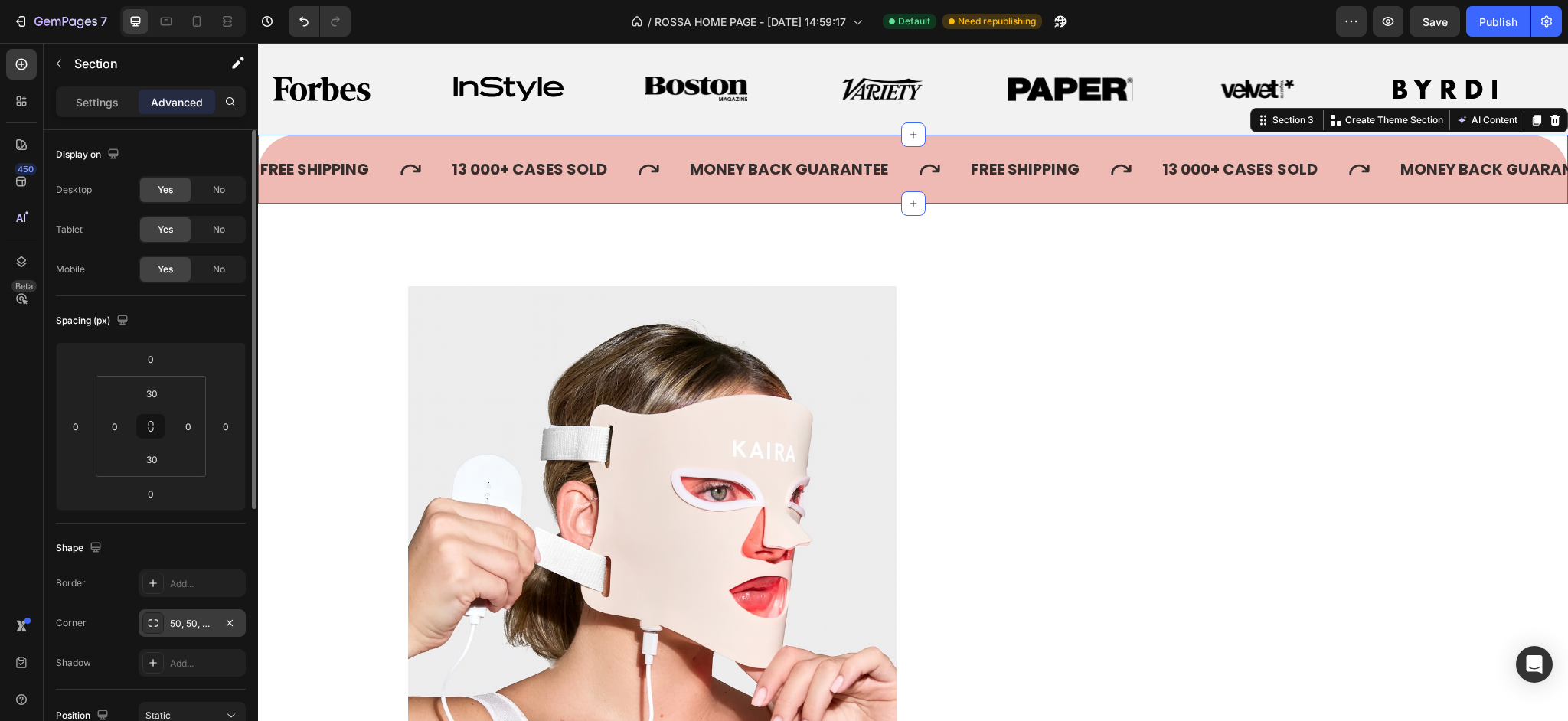
click at [187, 620] on div "50, 50, 0, 0" at bounding box center [192, 623] width 44 height 13
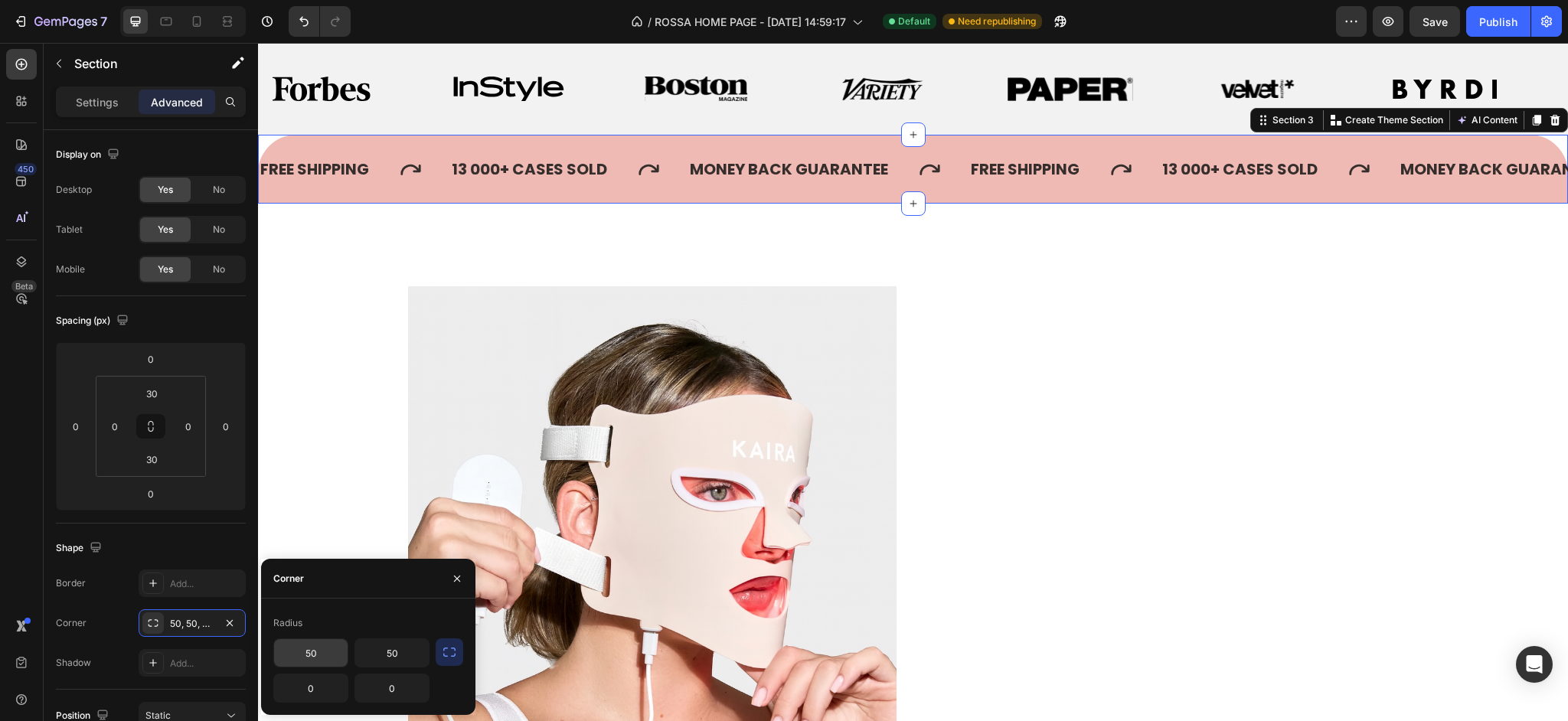
click at [309, 654] on input "50" at bounding box center [310, 652] width 73 height 28
type input "35"
click at [409, 658] on input "50" at bounding box center [391, 652] width 73 height 28
type input "35"
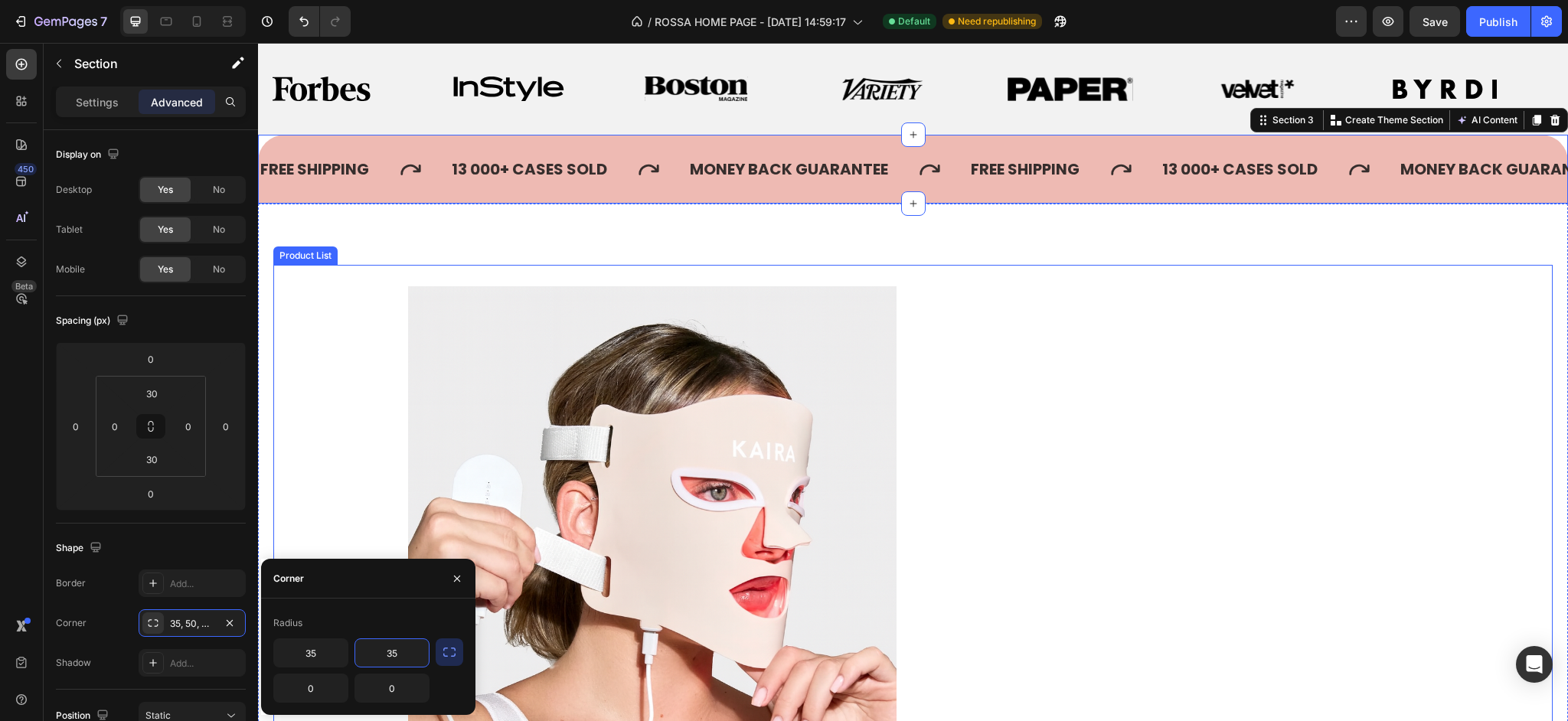
click at [1354, 385] on div "Product Images WideBundles WideBundles Available both online & offline Text Blo…" at bounding box center [913, 594] width 1011 height 658
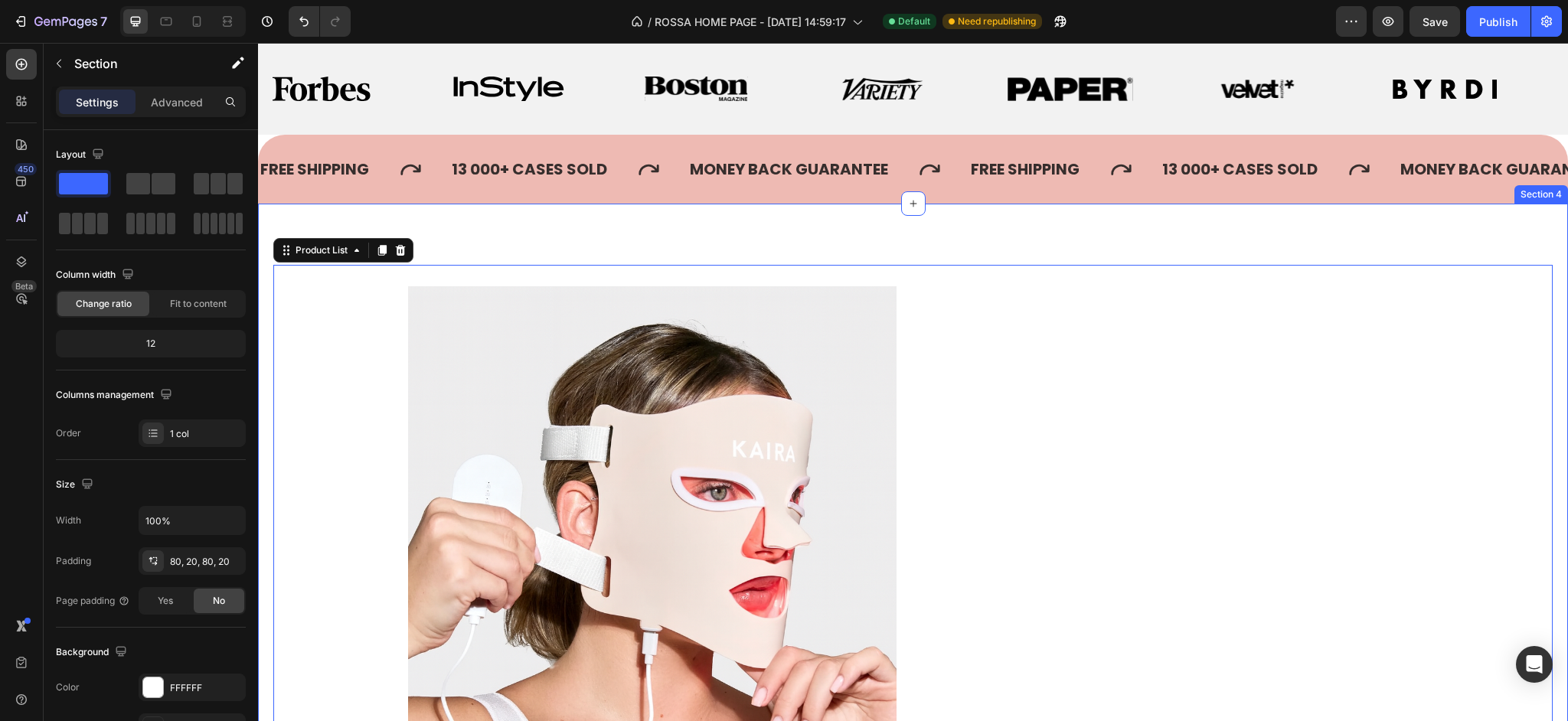
click at [1007, 239] on div "Product Images WideBundles WideBundles Available both online & offline Text Blo…" at bounding box center [913, 594] width 1310 height 781
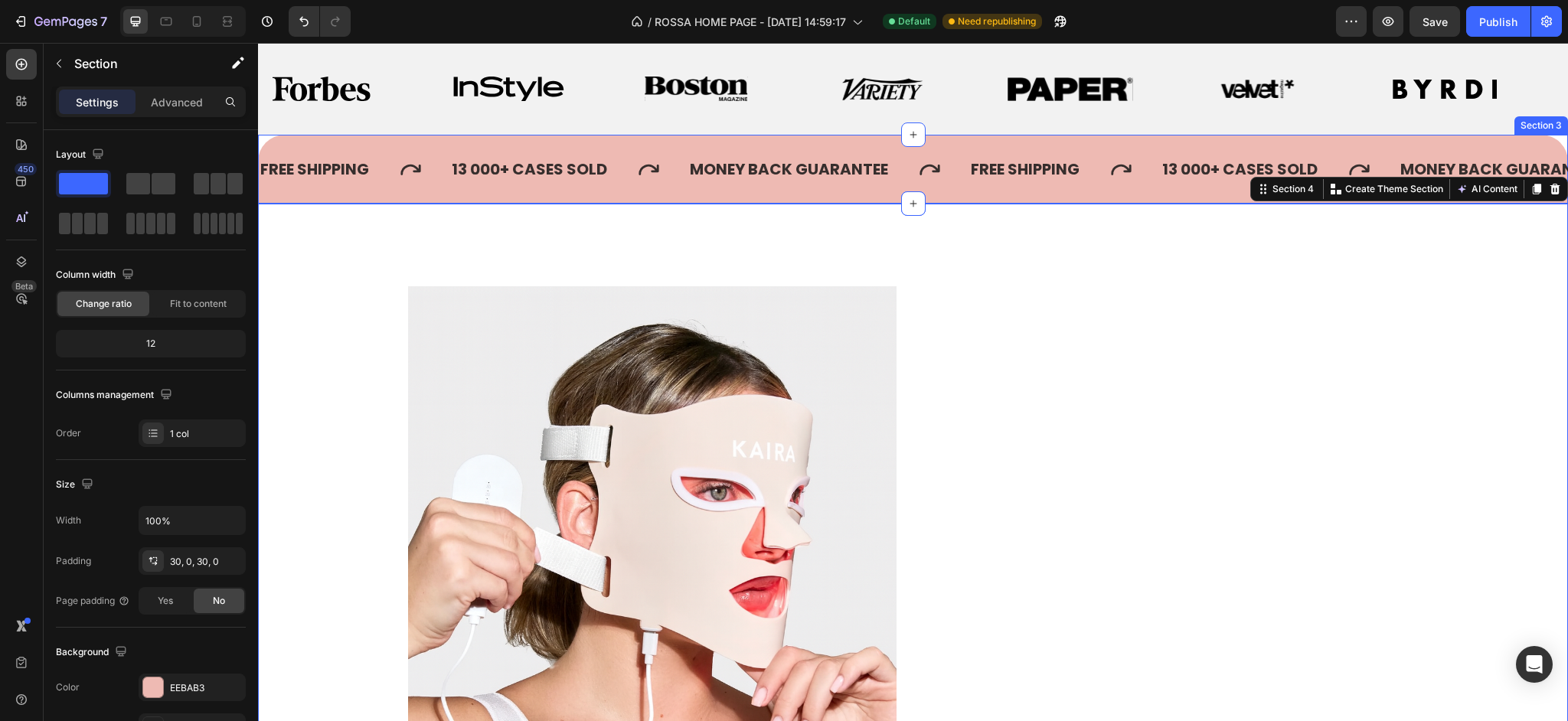
click at [609, 189] on div "FREE SHIPPING Text 13 000+ CASES SOLD Text MONEY BACK GUARANTEE Text FREE SHIPP…" at bounding box center [913, 169] width 1310 height 69
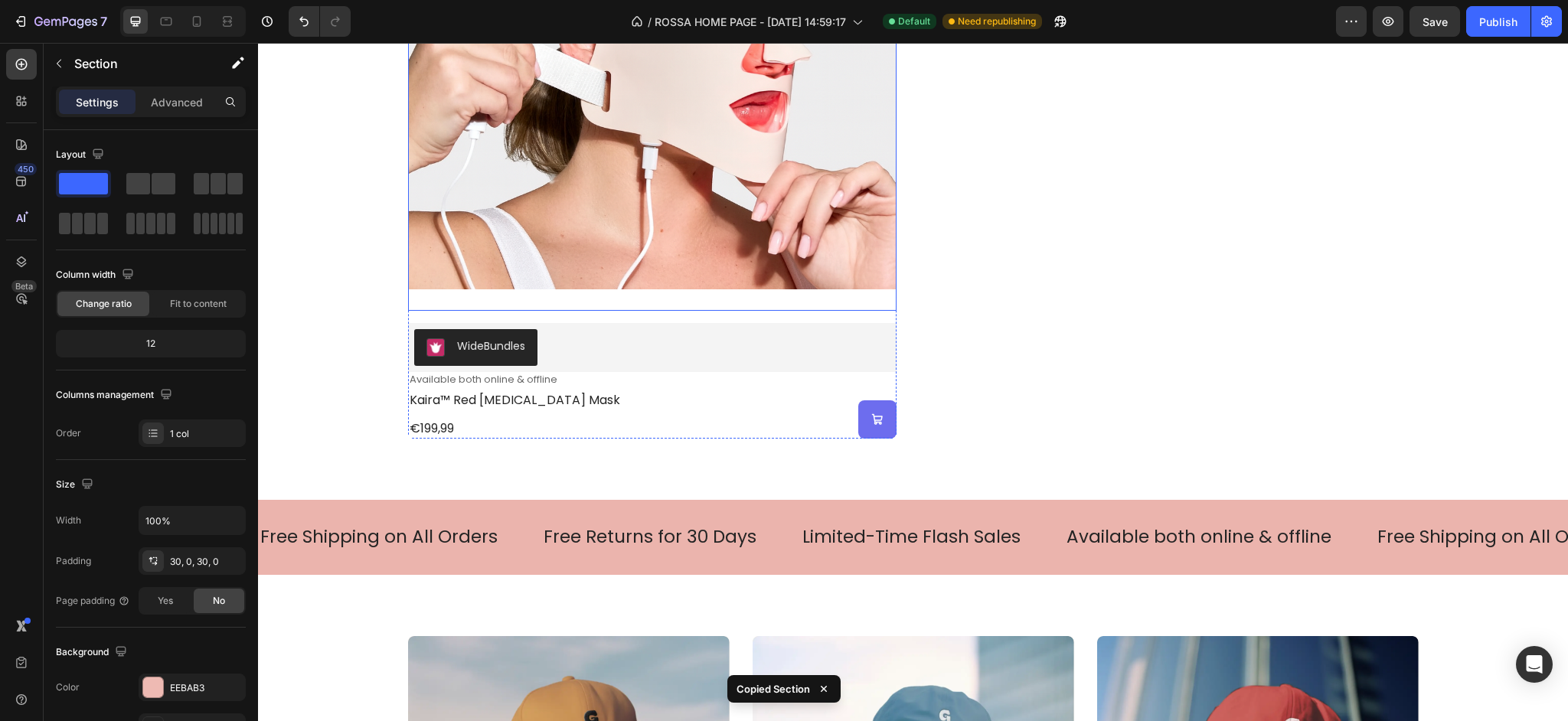
scroll to position [1616, 0]
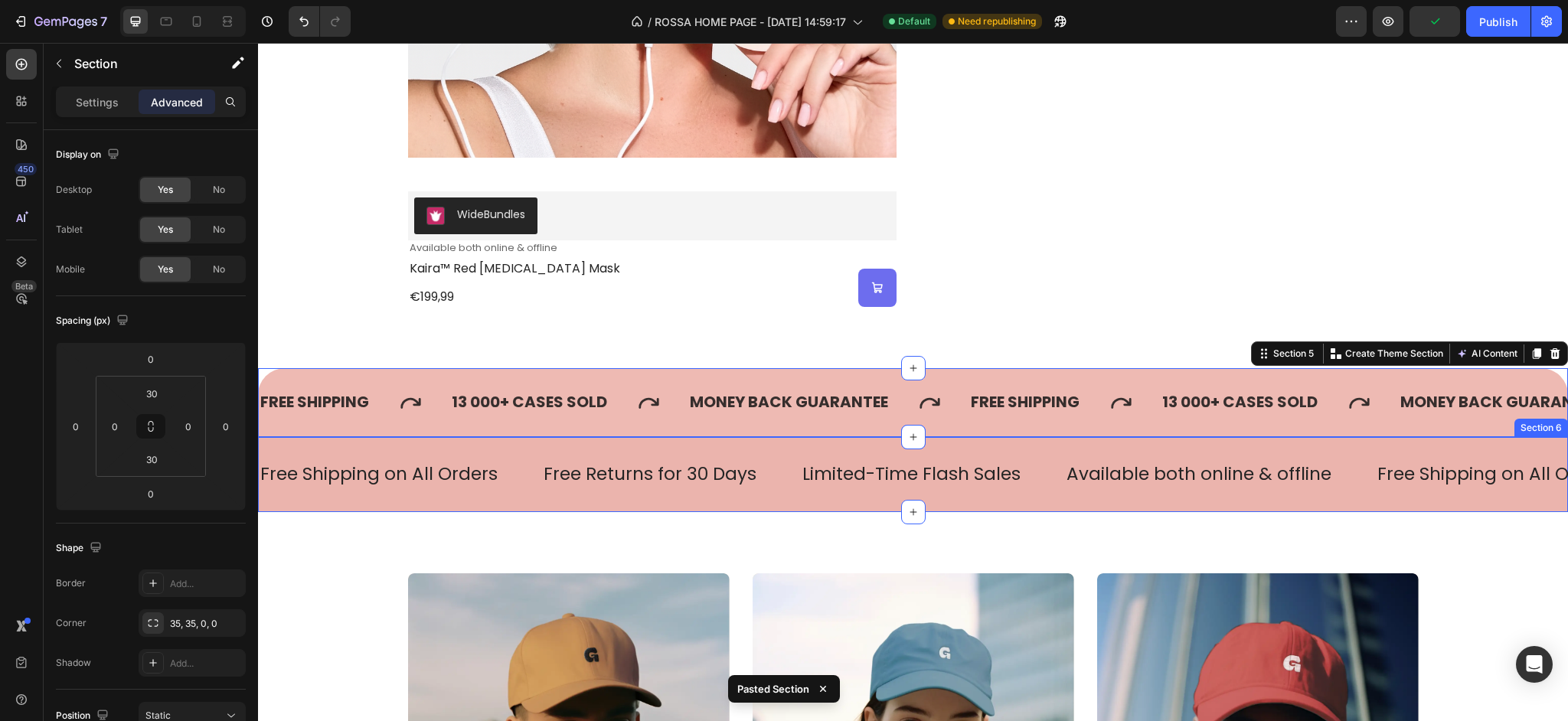
click at [698, 442] on div "Free Shipping on All Orders Text Free Returns for 30 Days Text Limited-Time Fla…" at bounding box center [913, 474] width 1310 height 75
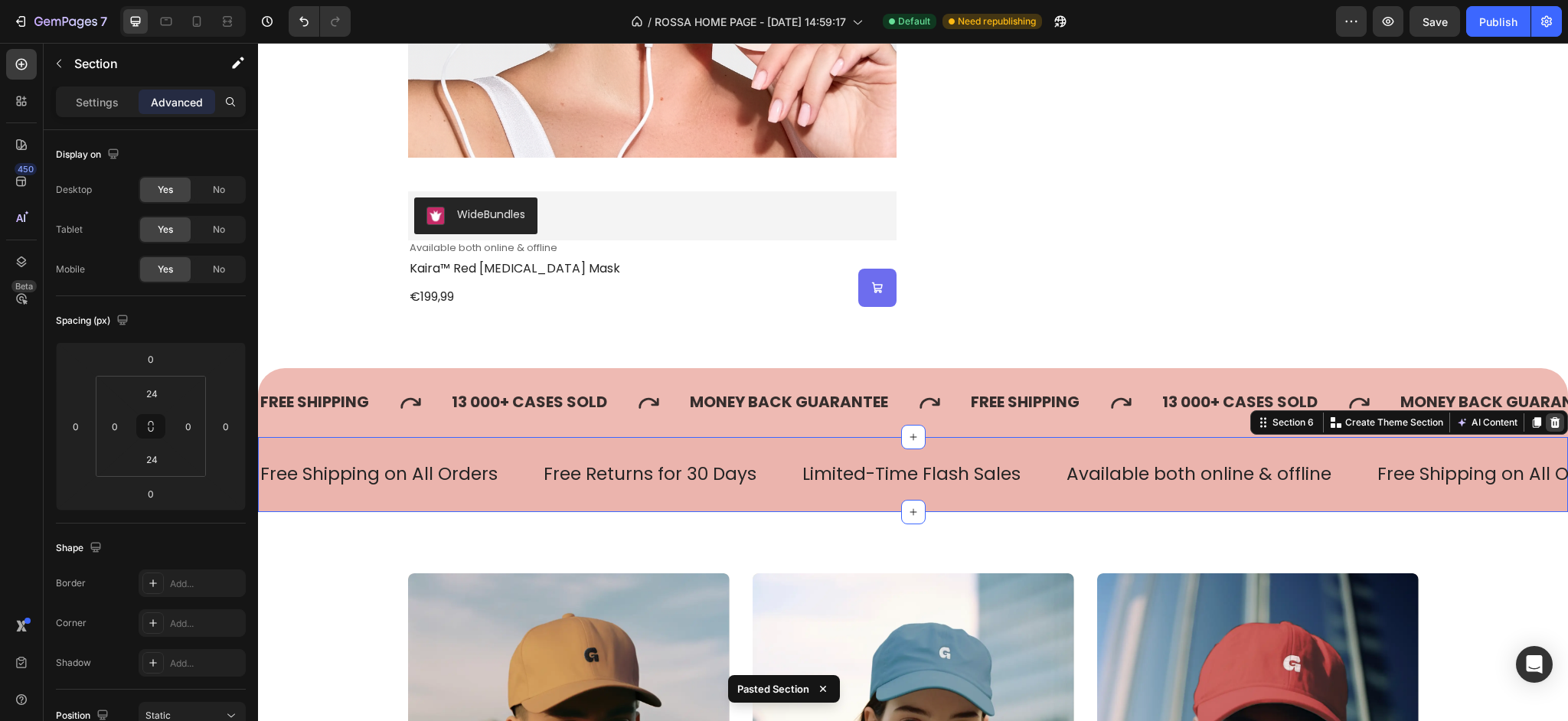
click at [1558, 423] on icon at bounding box center [1555, 423] width 10 height 11
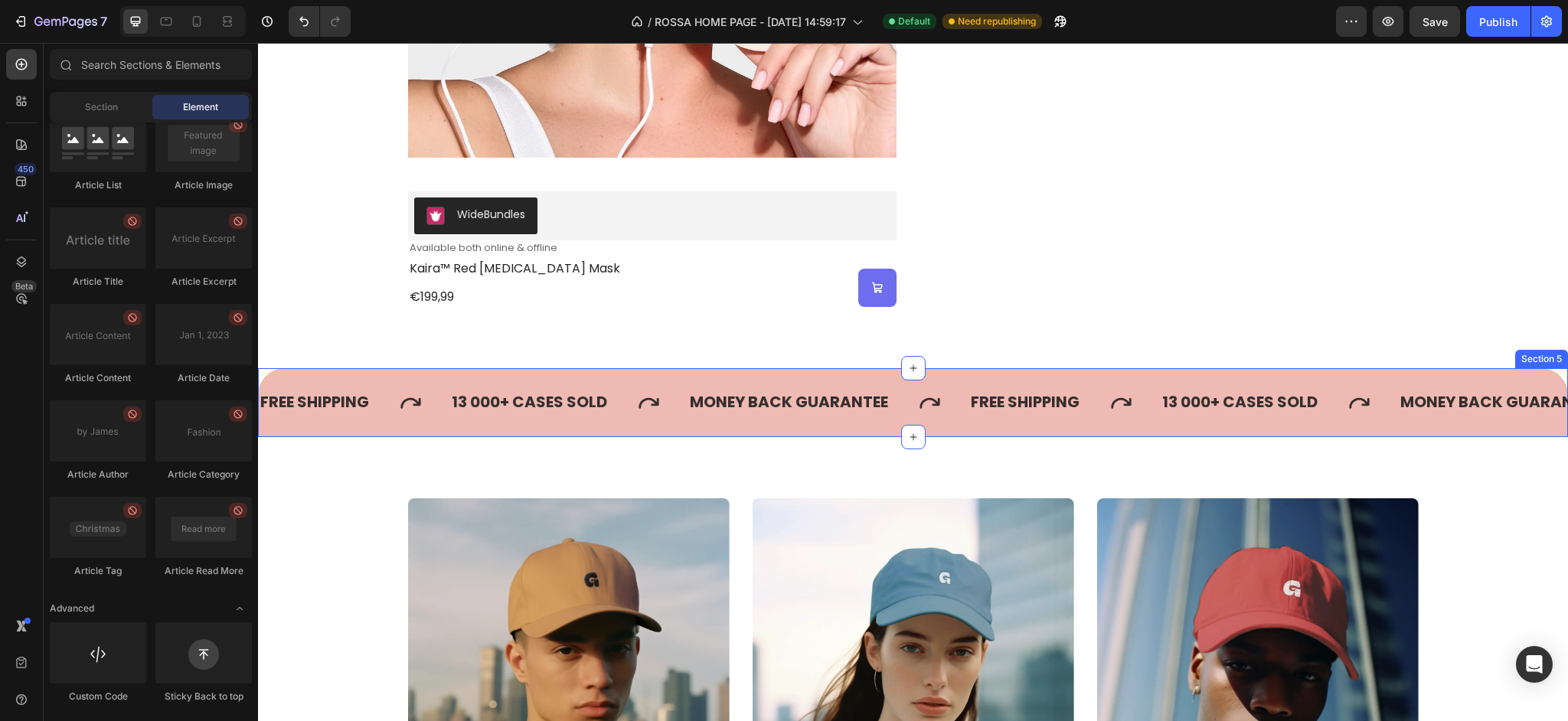
click at [885, 382] on div "FREE SHIPPING Text 13 000+ CASES SOLD Text MONEY BACK GUARANTEE Text FREE SHIPP…" at bounding box center [913, 402] width 1310 height 69
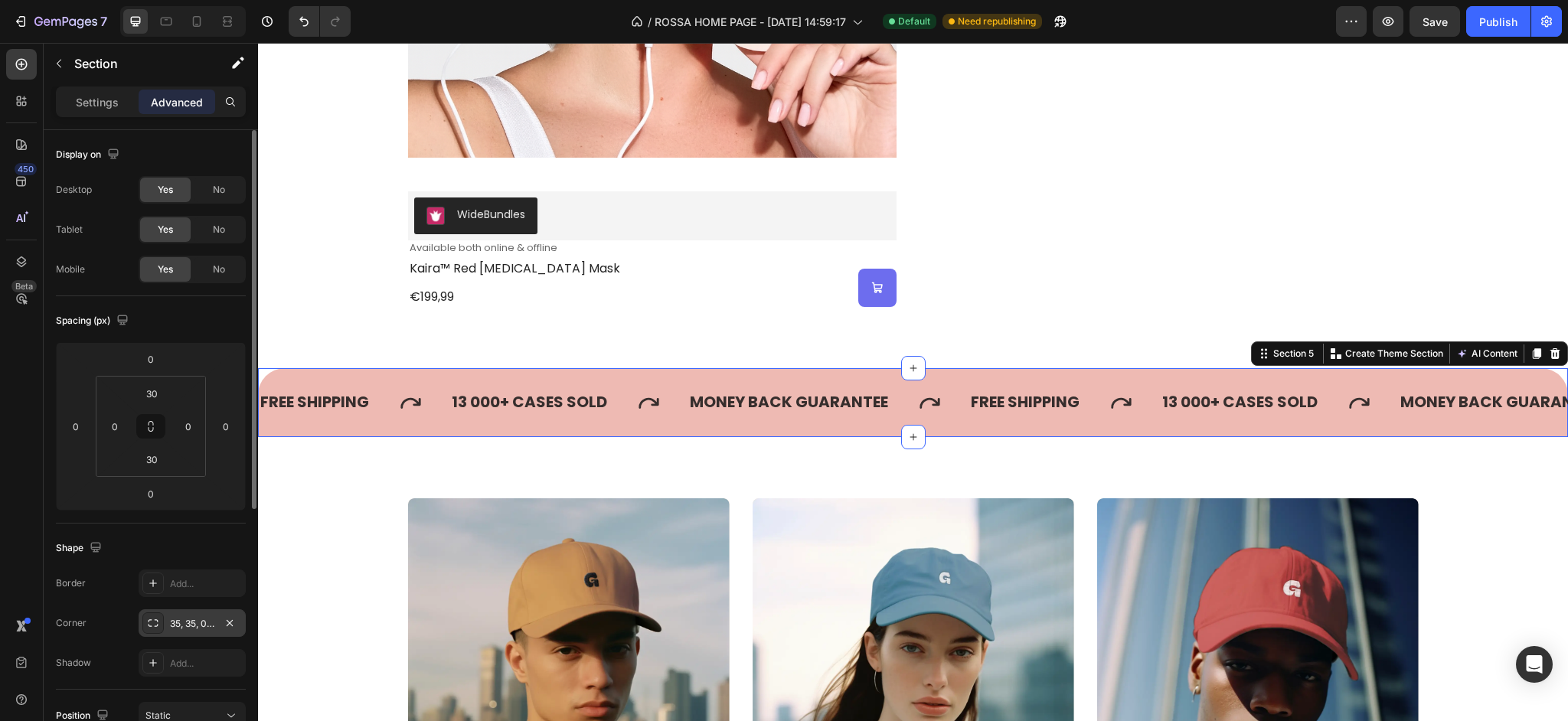
click at [212, 623] on div "35, 35, 0, 0" at bounding box center [192, 623] width 44 height 13
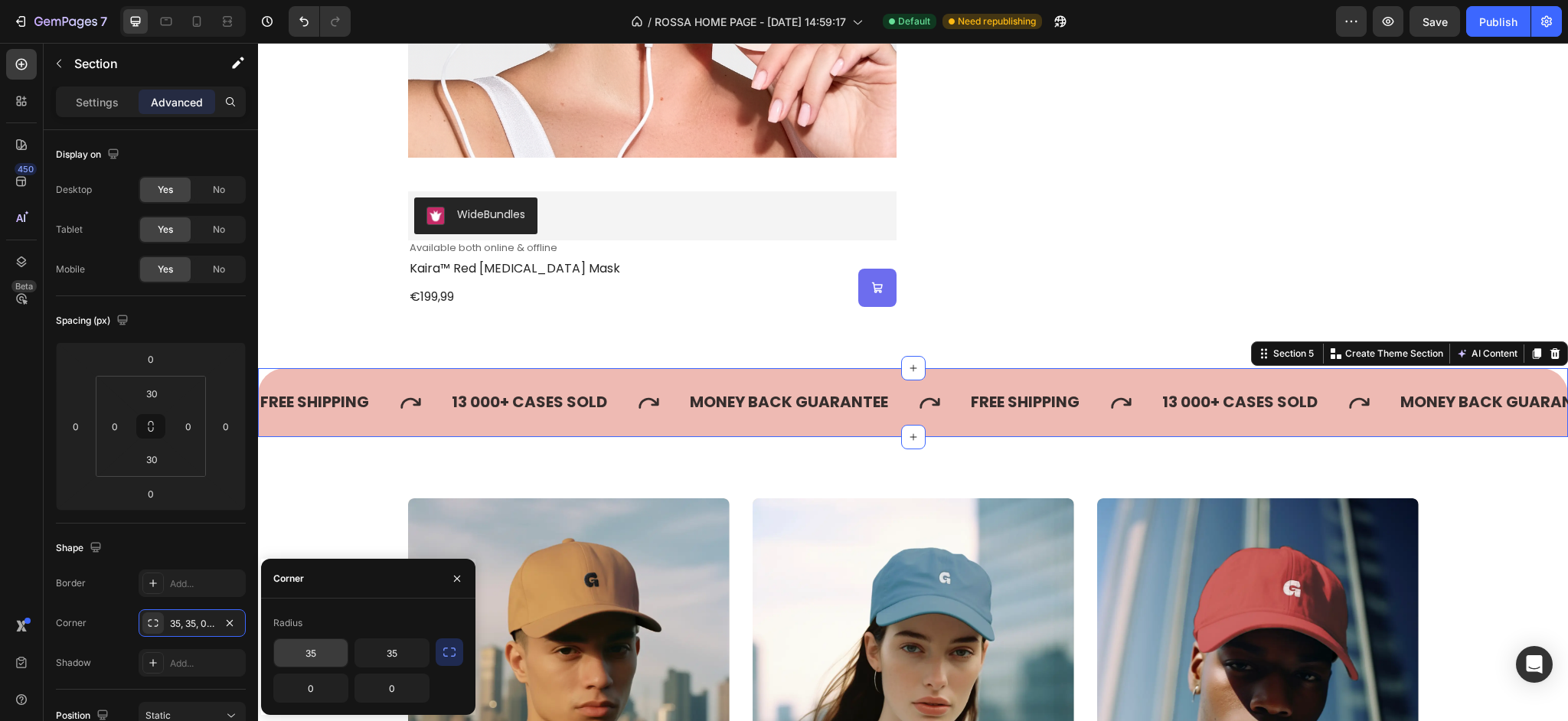
click at [320, 657] on input "35" at bounding box center [310, 652] width 73 height 28
click at [312, 693] on input "0" at bounding box center [310, 688] width 73 height 28
paste input "35"
type input "35"
click at [376, 689] on input "0" at bounding box center [391, 688] width 73 height 28
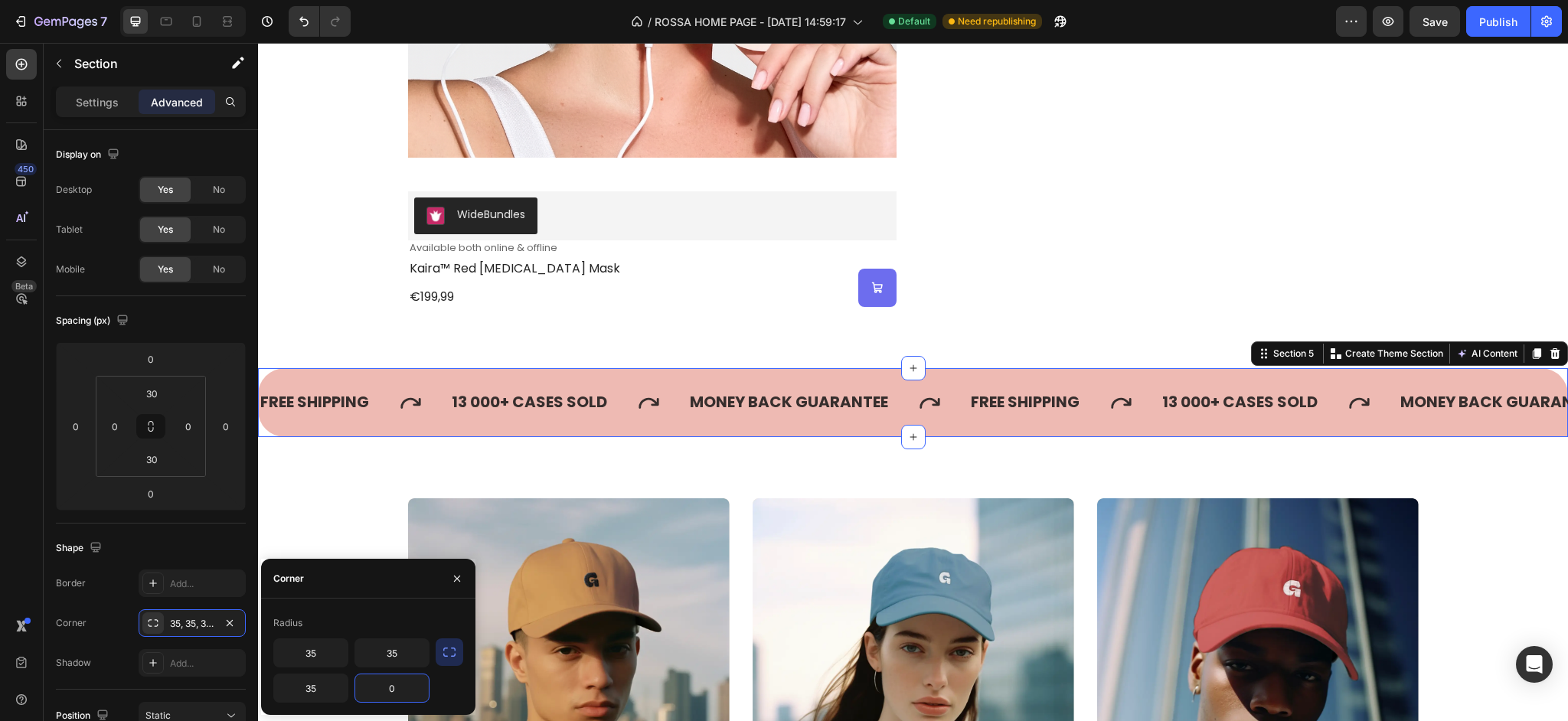
paste input "35"
click at [399, 689] on input "350" at bounding box center [391, 688] width 73 height 28
click at [397, 690] on input "350" at bounding box center [391, 688] width 73 height 28
click at [396, 691] on input "350" at bounding box center [391, 688] width 73 height 28
click at [395, 692] on input "350" at bounding box center [391, 688] width 73 height 28
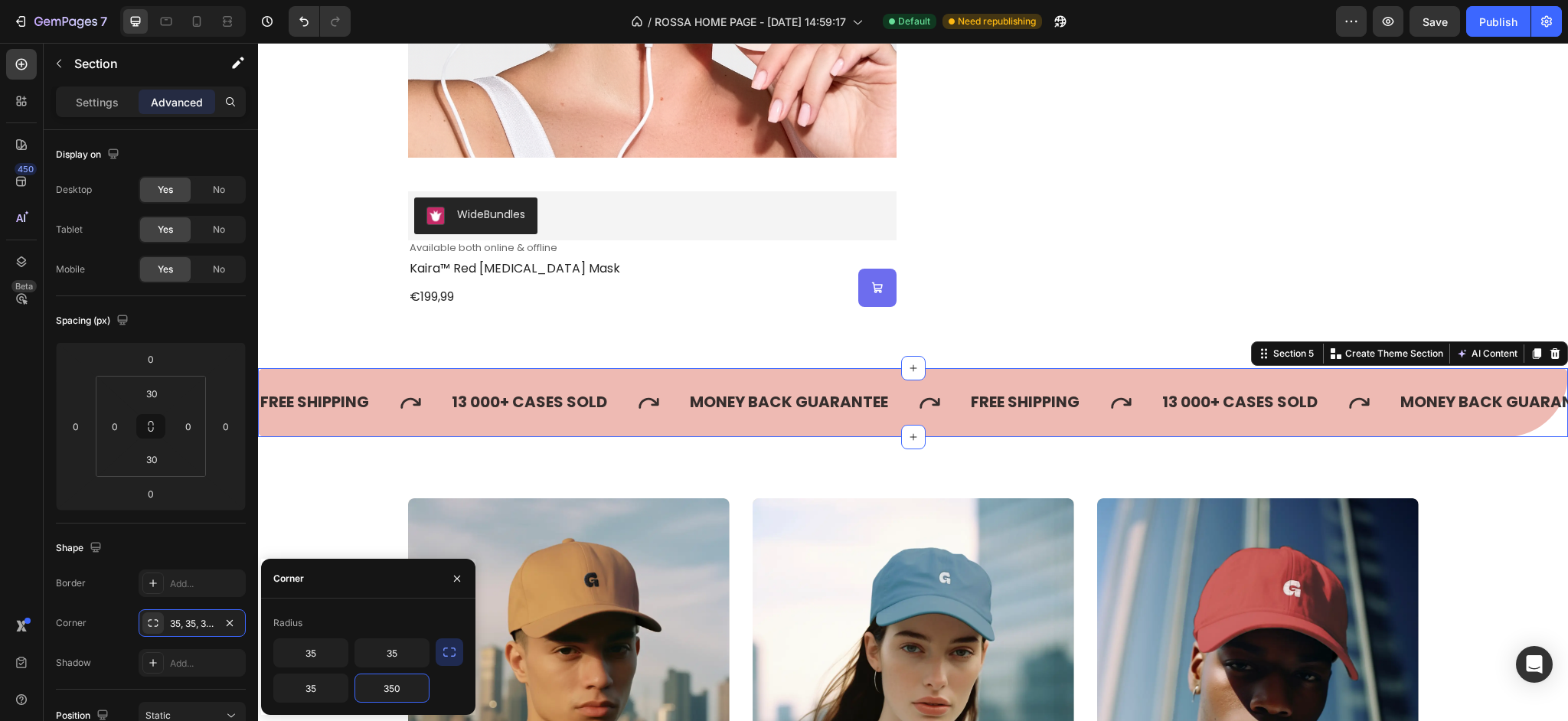
click at [395, 692] on input "350" at bounding box center [391, 688] width 73 height 28
paste input "text"
type input "35"
click at [397, 655] on input "35" at bounding box center [391, 652] width 73 height 28
click at [325, 652] on input "35" at bounding box center [310, 652] width 73 height 28
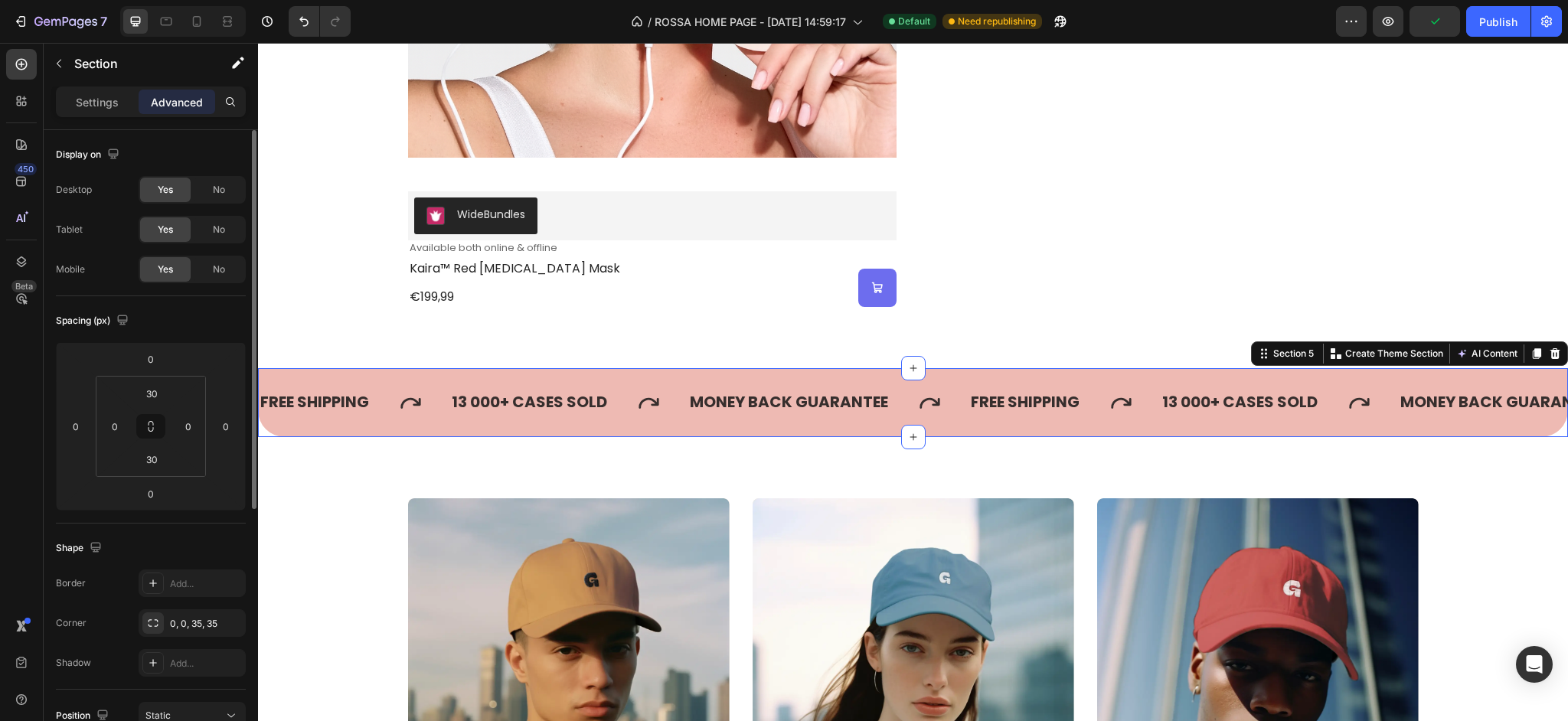
click at [210, 546] on div "Shape" at bounding box center [151, 547] width 190 height 24
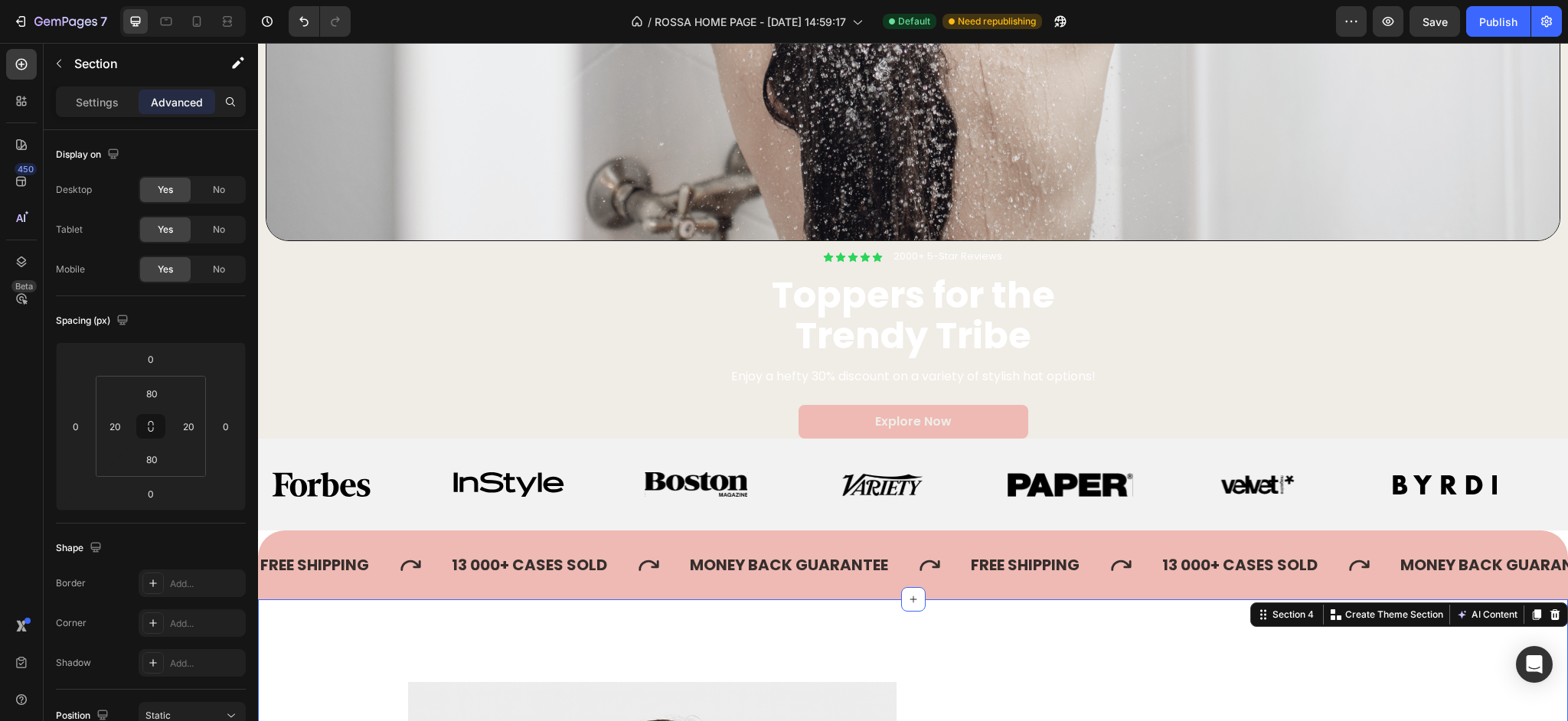
scroll to position [520, 0]
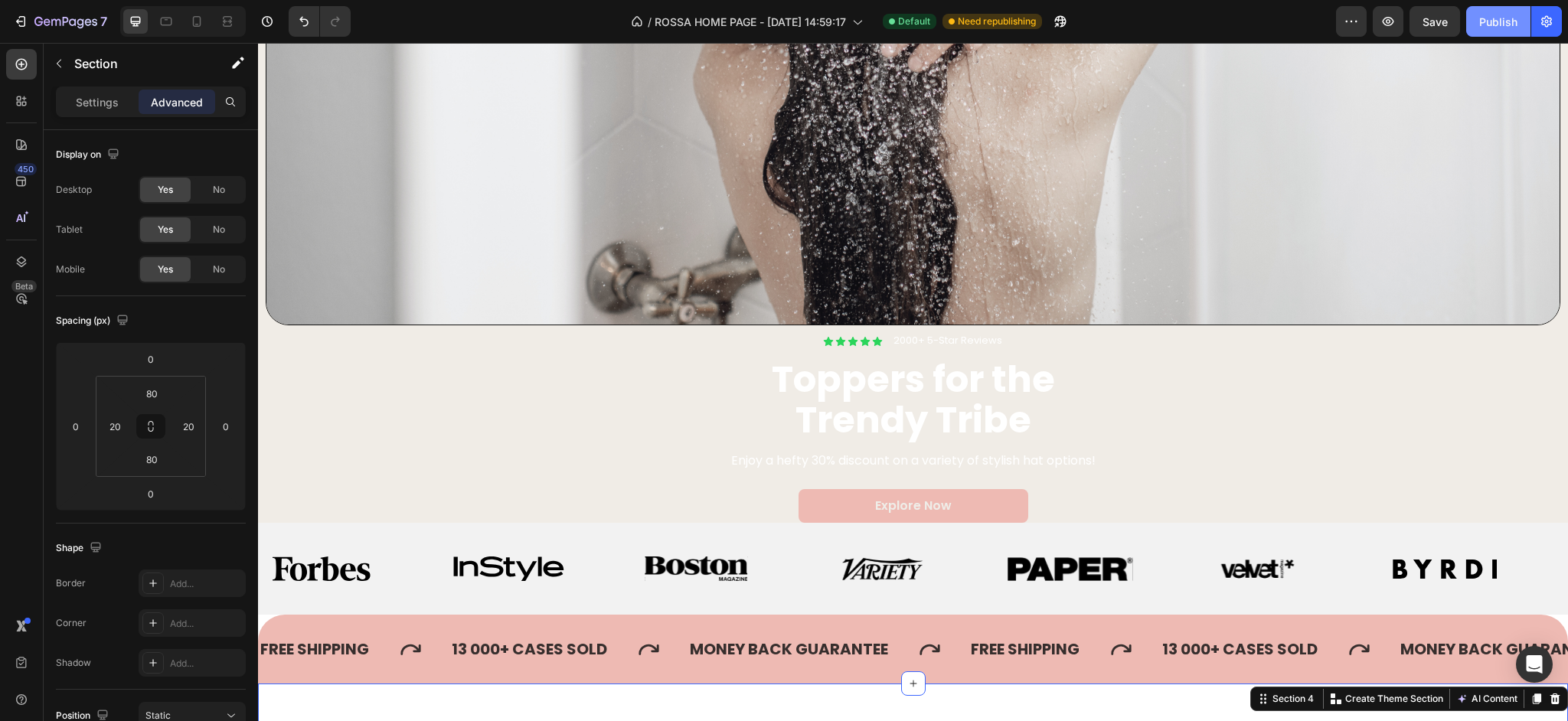
click at [1515, 22] on div "Publish" at bounding box center [1498, 21] width 39 height 16
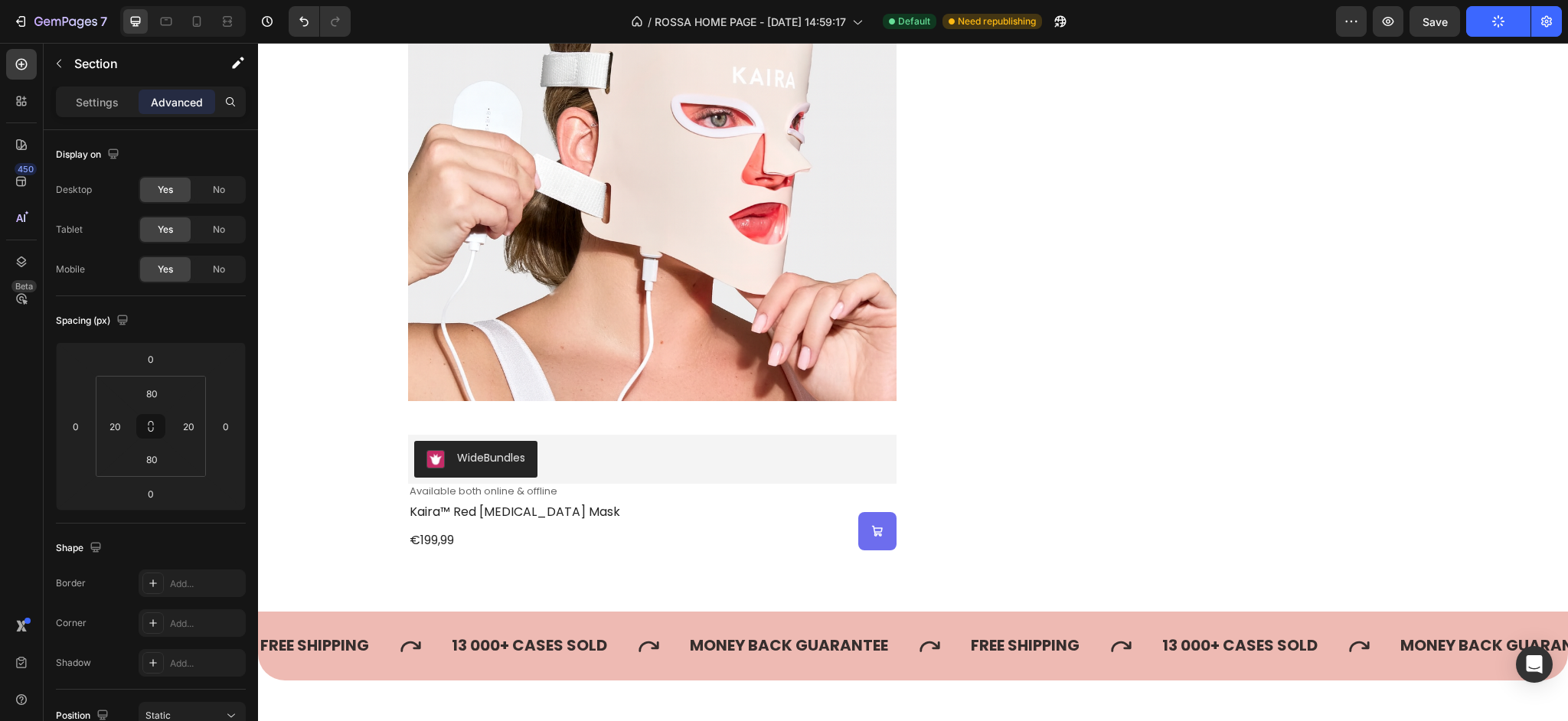
scroll to position [1373, 0]
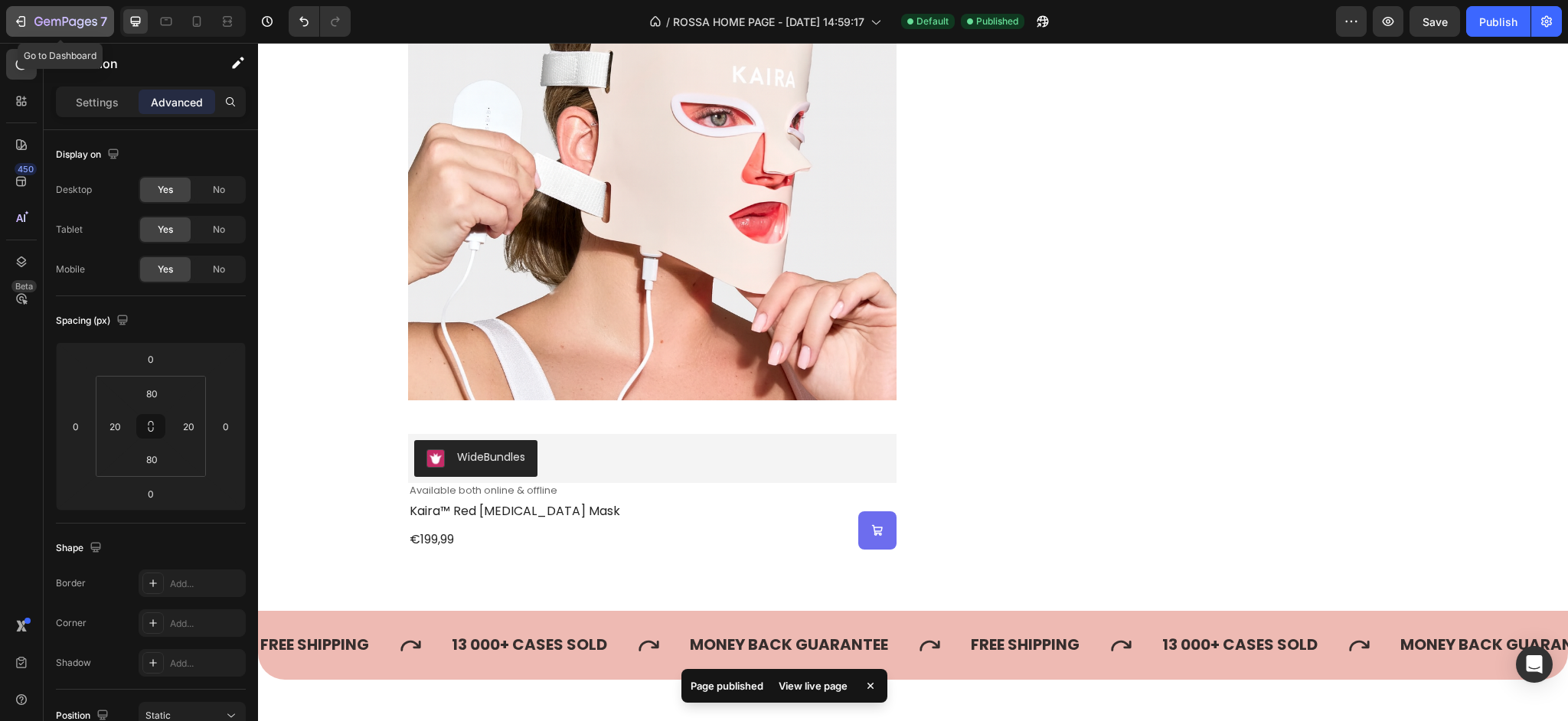
click at [67, 14] on div "7" at bounding box center [71, 21] width 73 height 18
